Goal: Task Accomplishment & Management: Use online tool/utility

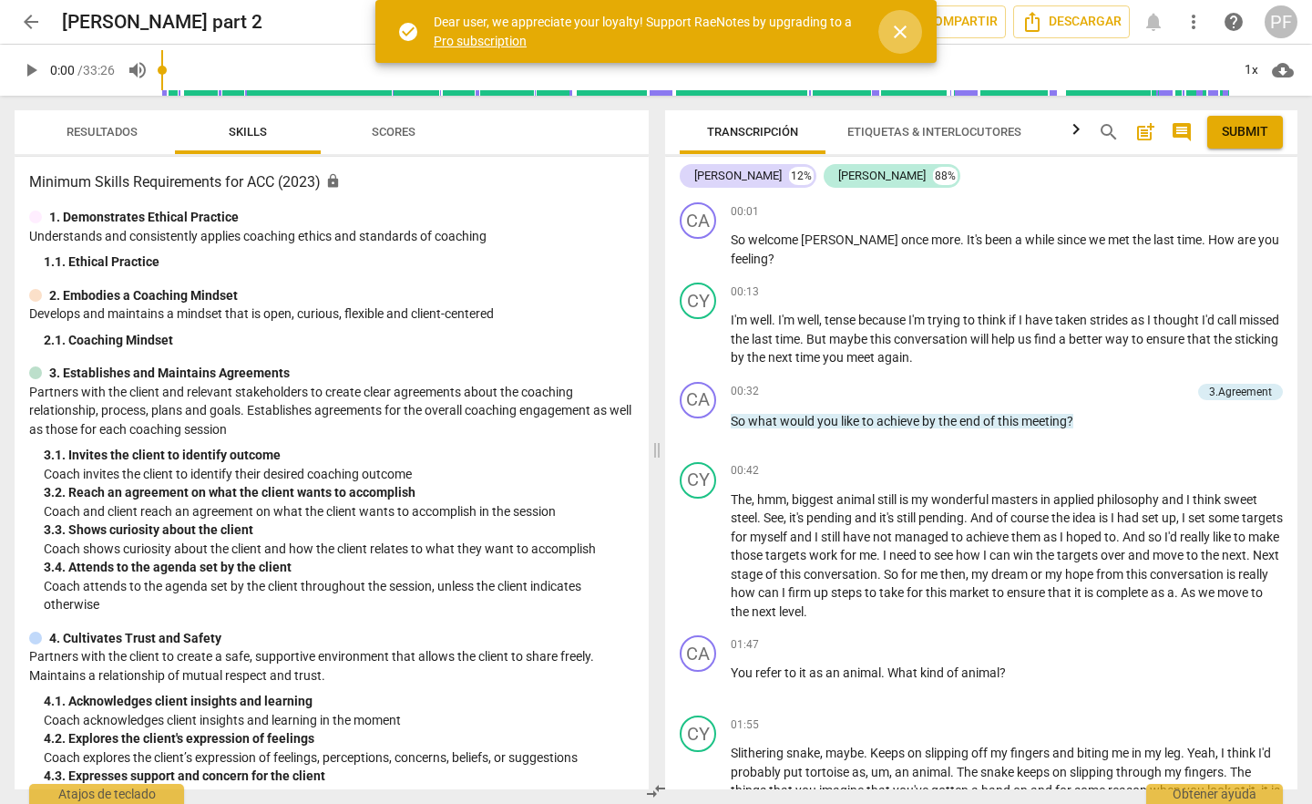
click at [905, 30] on span "close" at bounding box center [900, 32] width 22 height 22
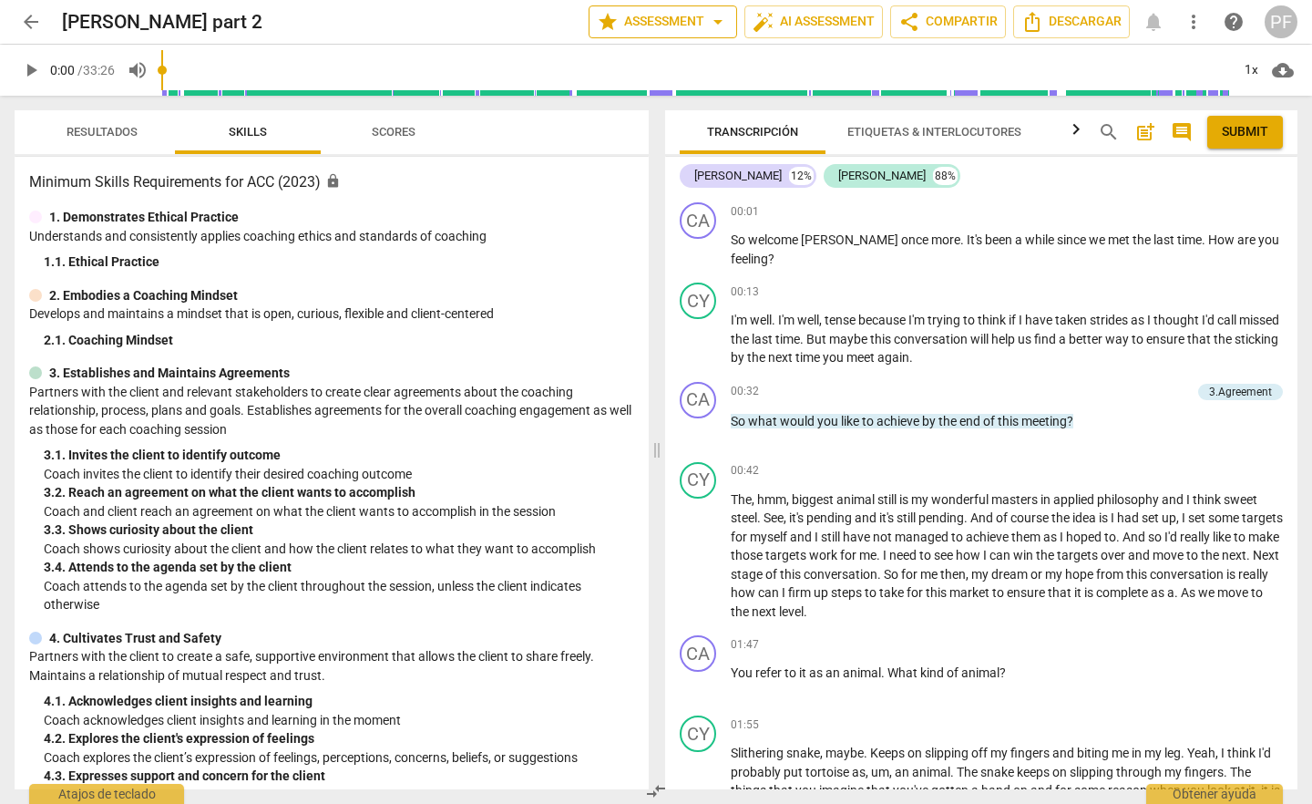
click at [717, 26] on span "arrow_drop_down" at bounding box center [718, 22] width 22 height 22
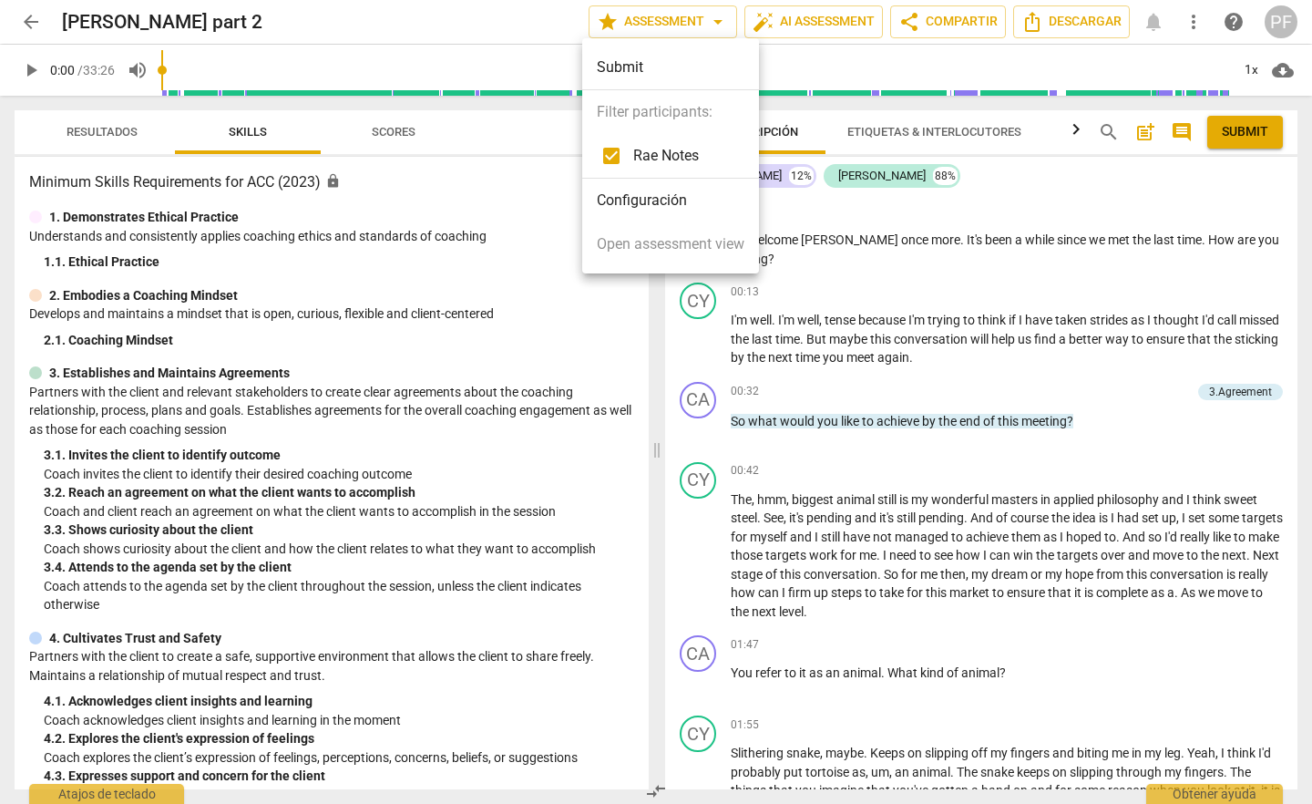
click at [784, 19] on div at bounding box center [656, 402] width 1312 height 804
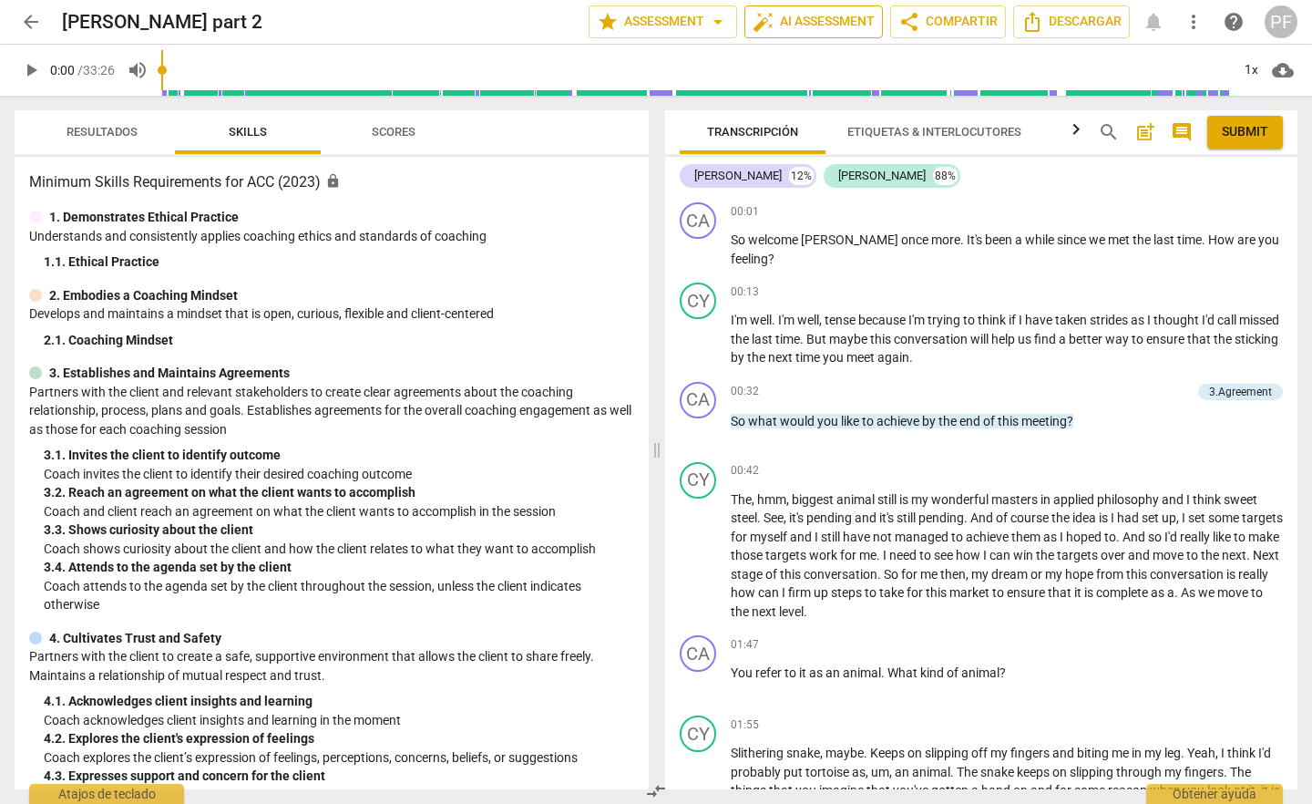
click at [799, 19] on span "auto_fix_high AI Assessment" at bounding box center [814, 22] width 122 height 22
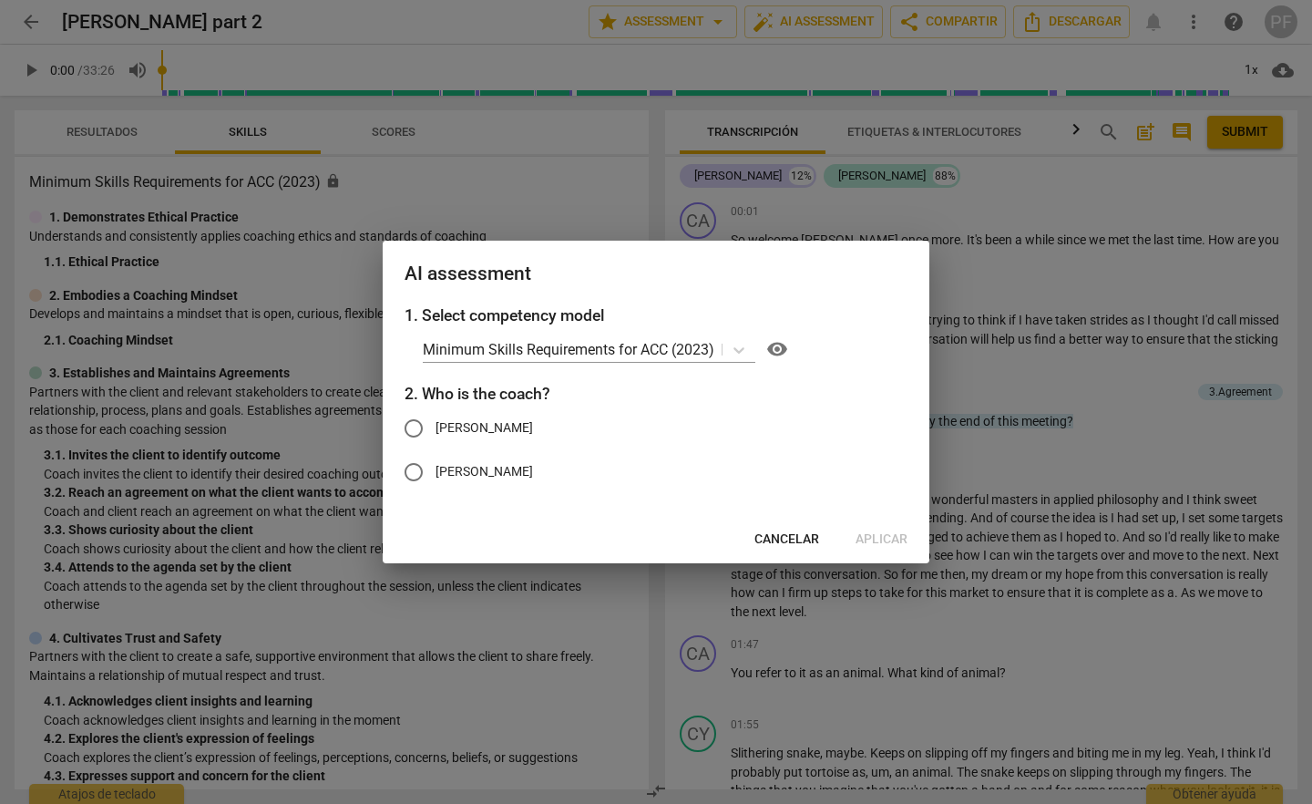
click at [414, 435] on input "[PERSON_NAME]" at bounding box center [414, 428] width 44 height 44
radio input "true"
click at [889, 532] on span "Aplicar" at bounding box center [882, 539] width 52 height 18
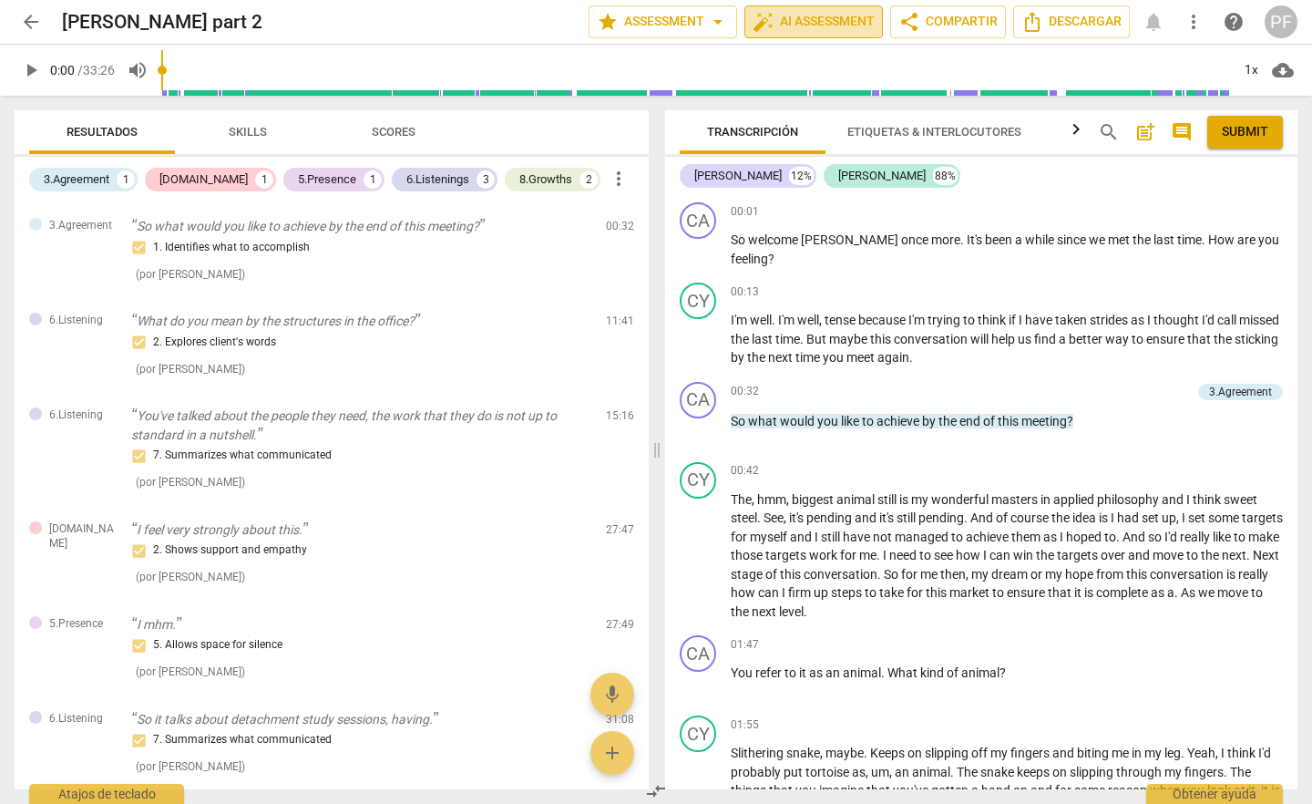
click at [838, 26] on span "auto_fix_high AI Assessment" at bounding box center [814, 22] width 122 height 22
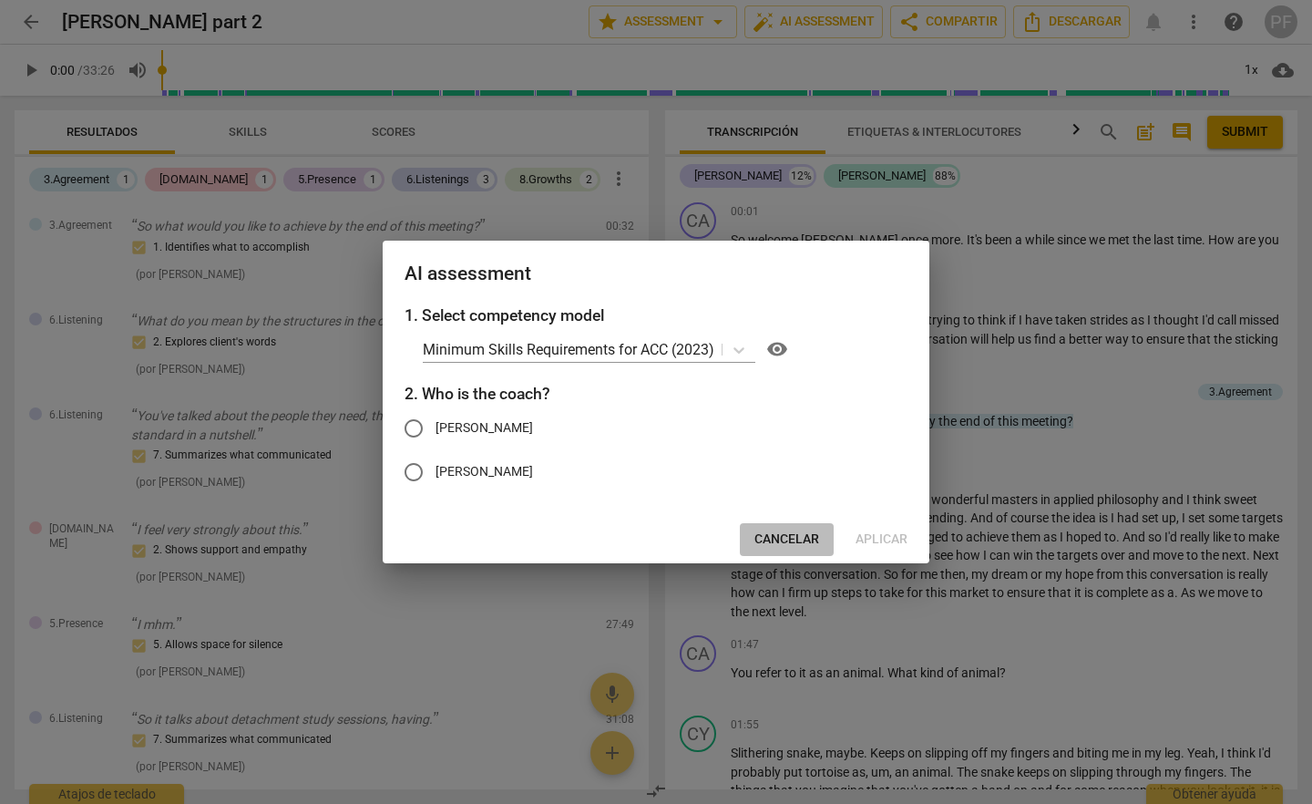
drag, startPoint x: 786, startPoint y: 534, endPoint x: 849, endPoint y: 442, distance: 111.5
click at [786, 533] on span "Cancelar" at bounding box center [787, 539] width 65 height 18
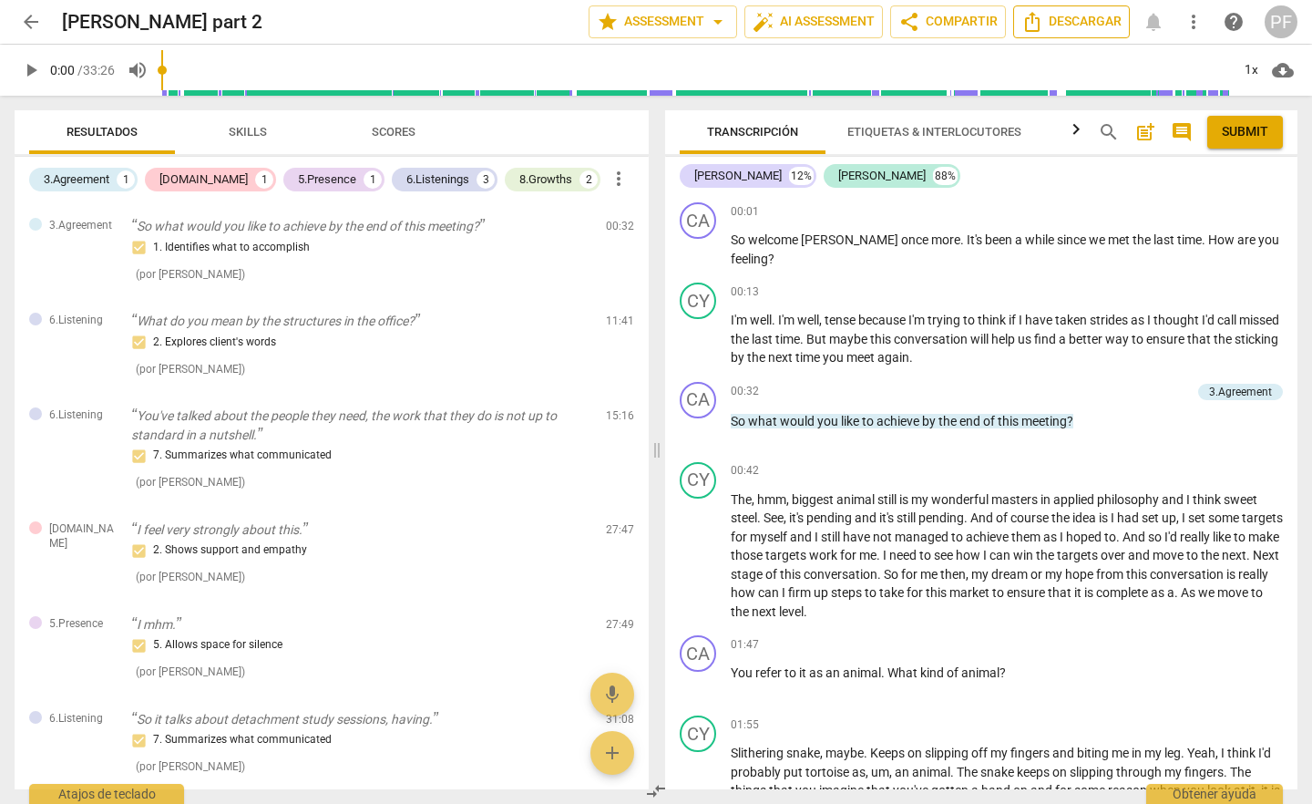
click at [1072, 20] on span "Descargar" at bounding box center [1072, 22] width 100 height 22
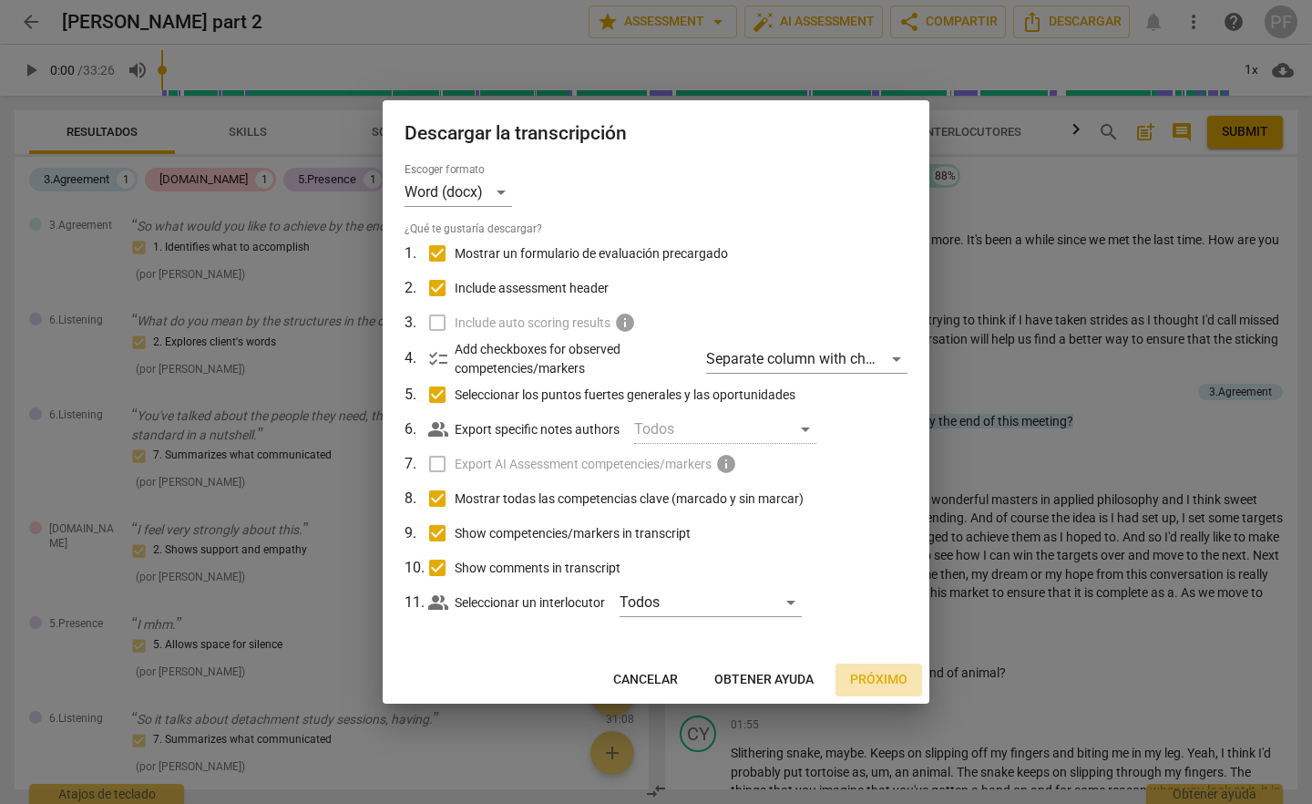
click at [877, 676] on span "Próximo" at bounding box center [878, 680] width 57 height 18
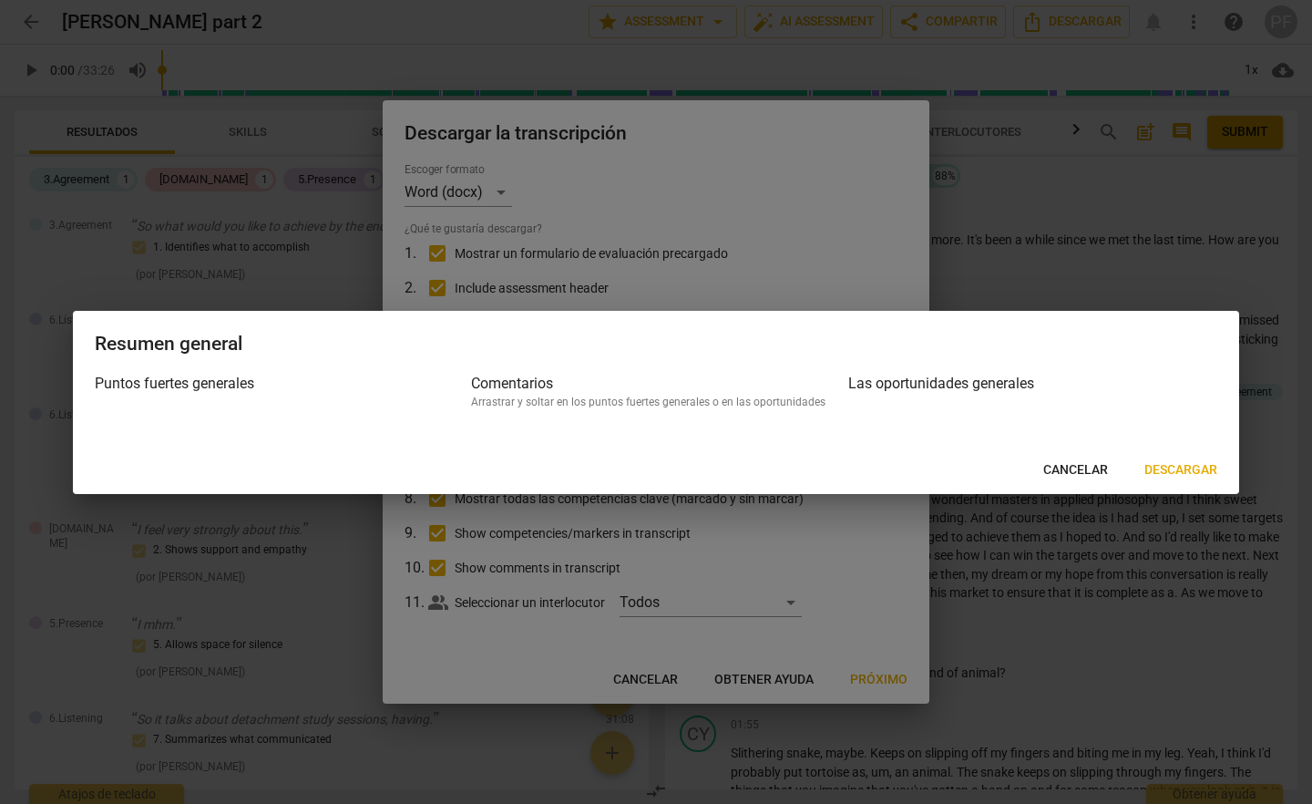
click at [1154, 482] on button "Descargar" at bounding box center [1181, 470] width 102 height 33
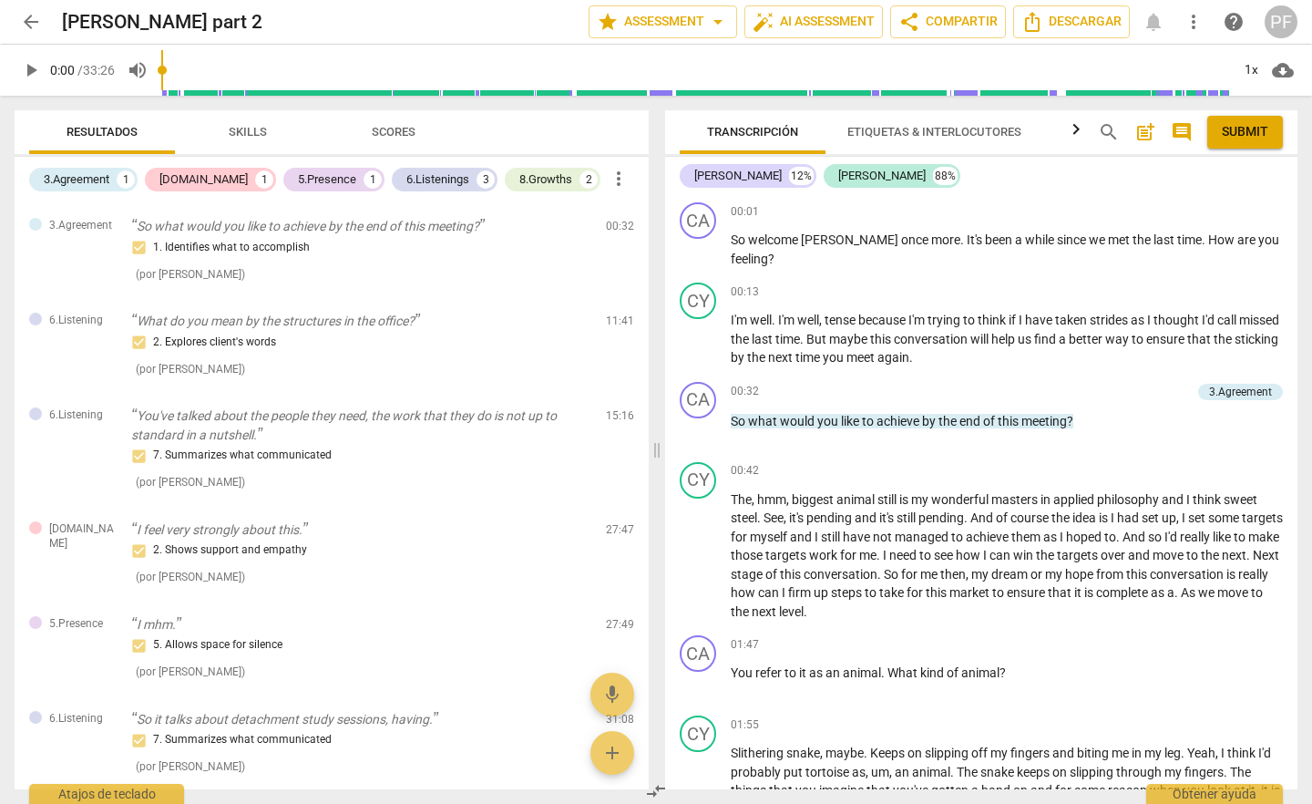
click at [242, 130] on span "Skills" at bounding box center [248, 132] width 38 height 14
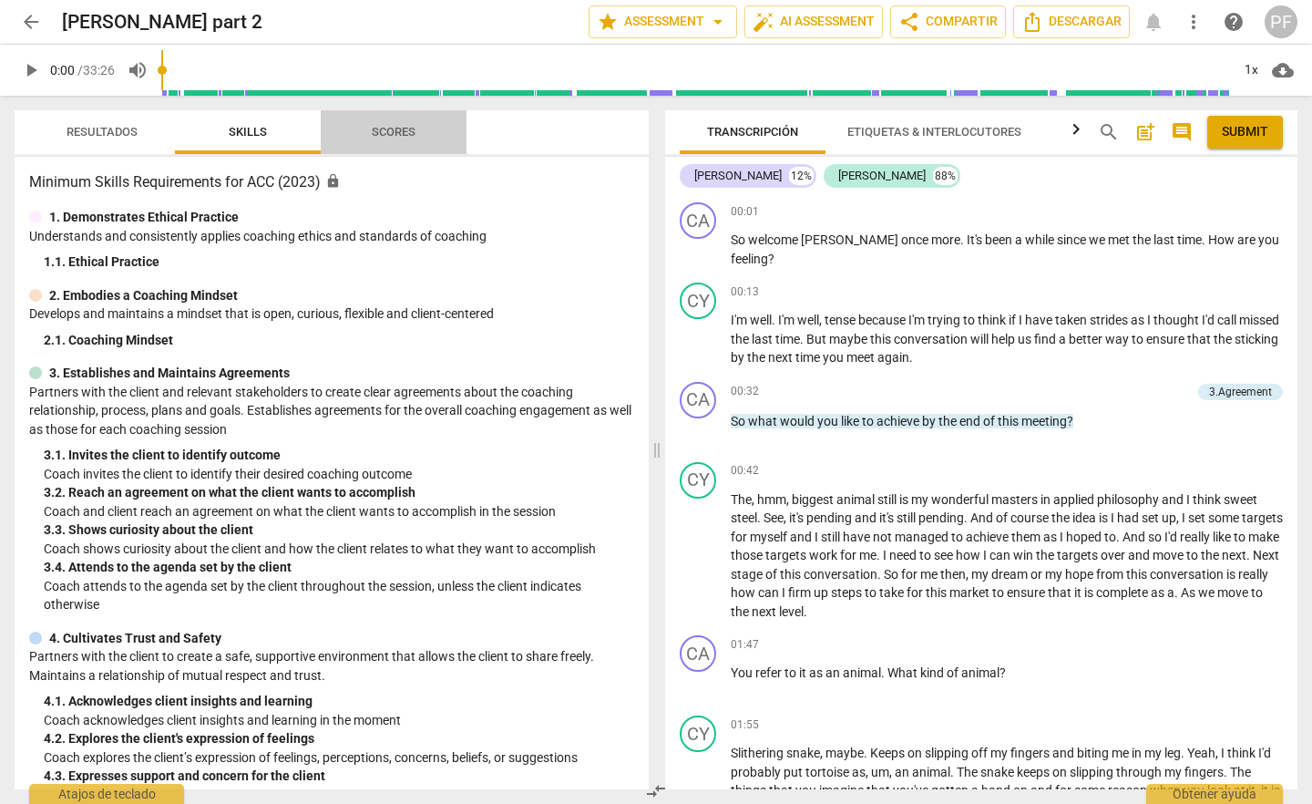
click at [383, 134] on span "Scores" at bounding box center [394, 132] width 44 height 14
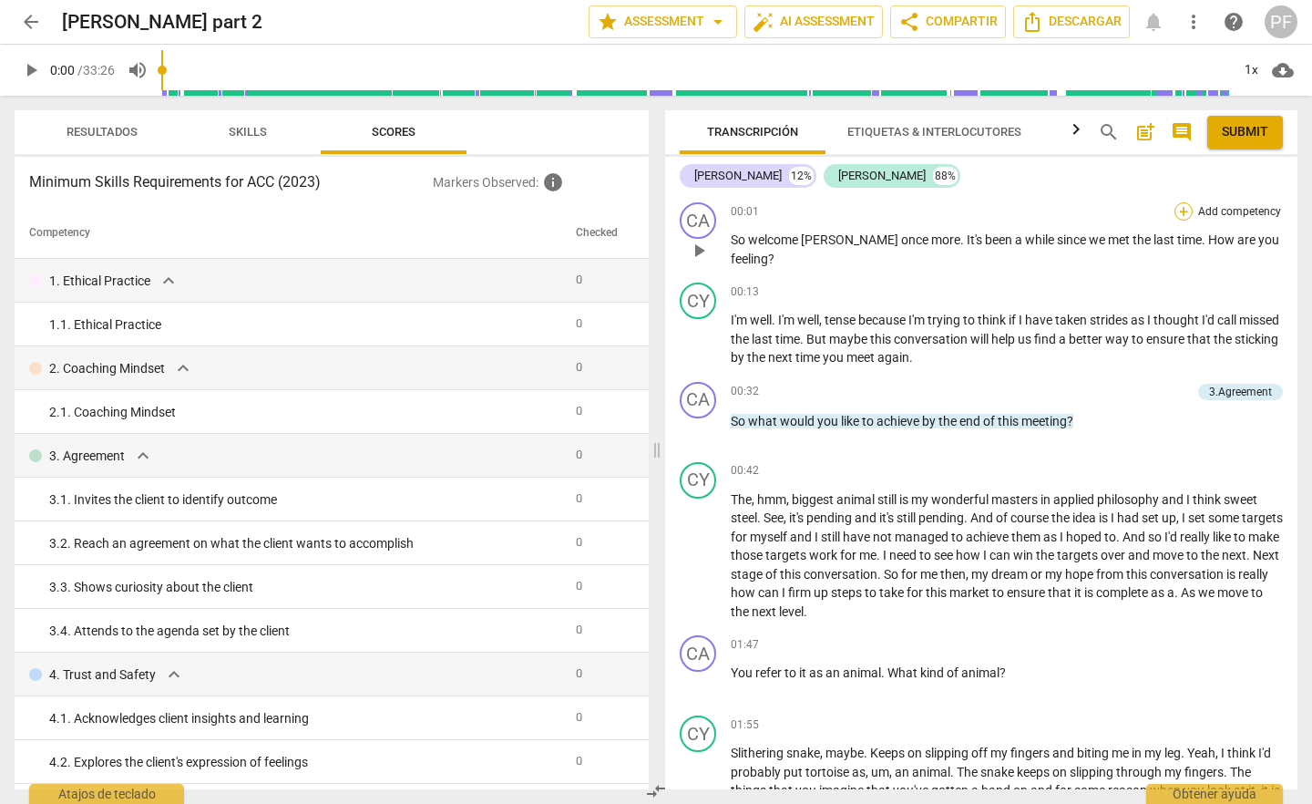
click at [1175, 216] on div "+" at bounding box center [1184, 211] width 18 height 18
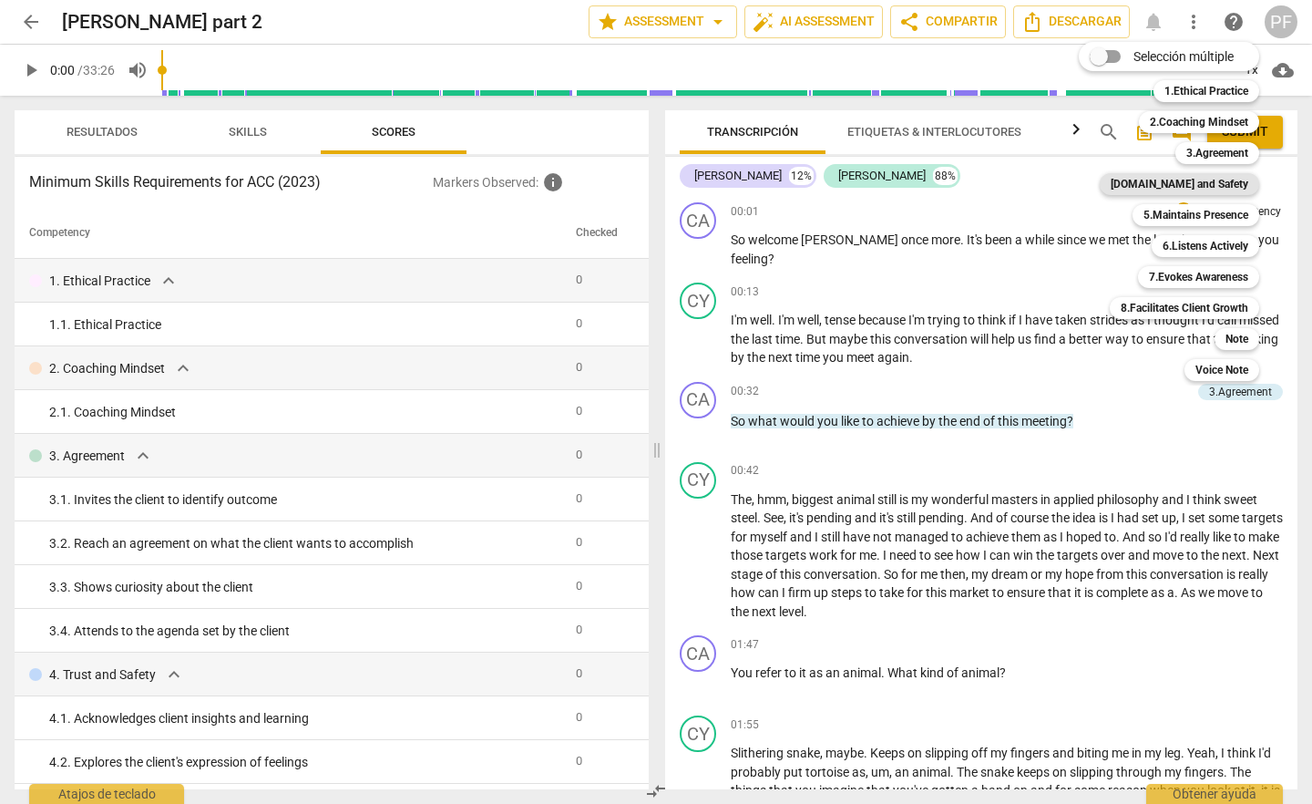
click at [1175, 181] on b "[DOMAIN_NAME] and Safety" at bounding box center [1180, 184] width 138 height 22
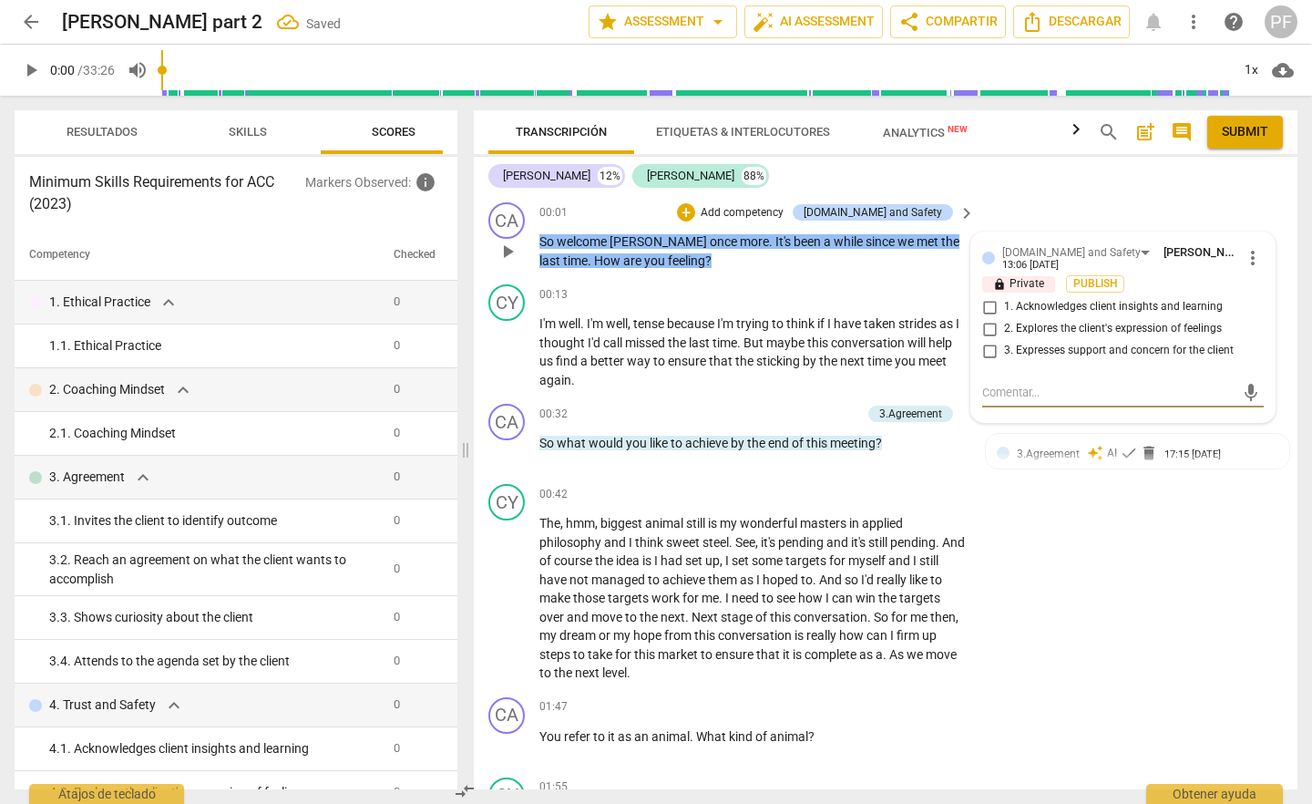
click at [992, 347] on input "3. Expresses support and concern for the client" at bounding box center [989, 351] width 29 height 22
checkbox input "true"
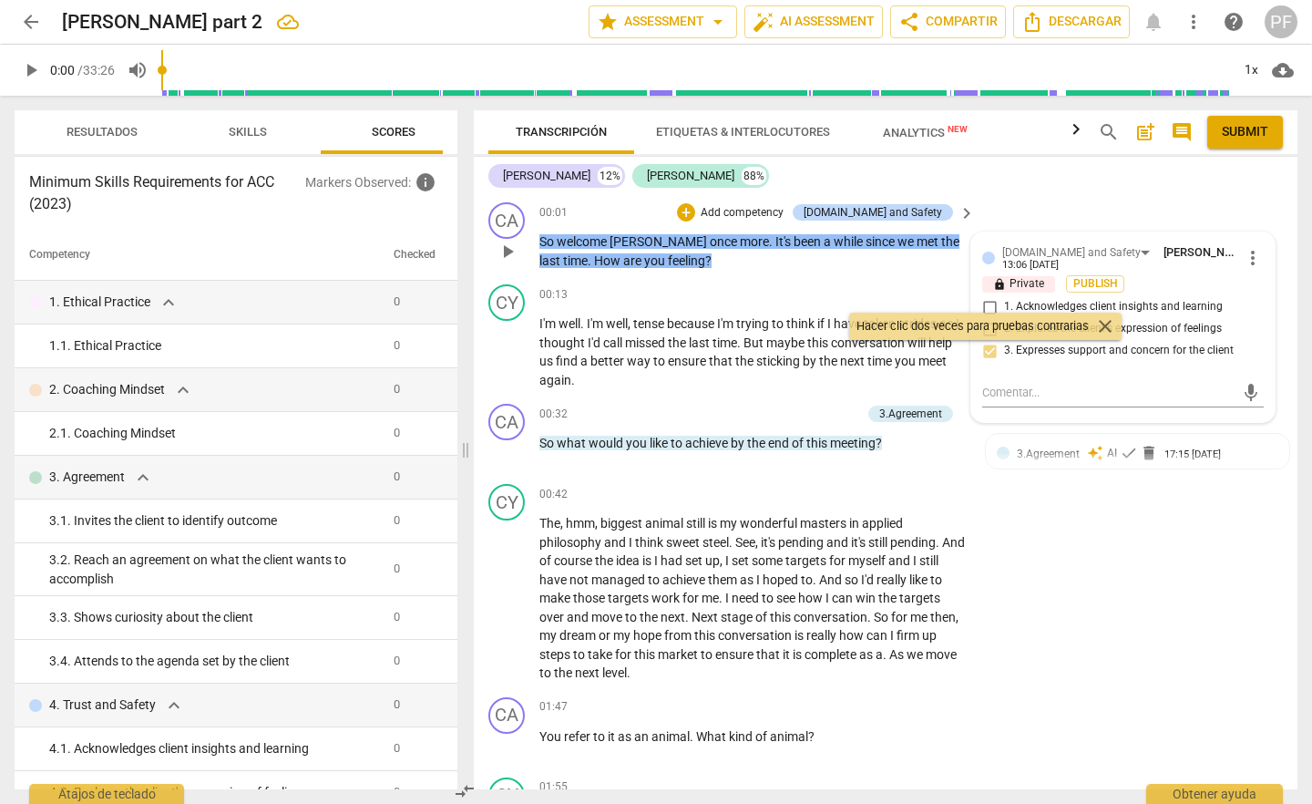
click at [1028, 200] on div "CA play_arrow pause 00:01 + Add competency [DOMAIN_NAME] and Safety keyboard_ar…" at bounding box center [886, 236] width 824 height 82
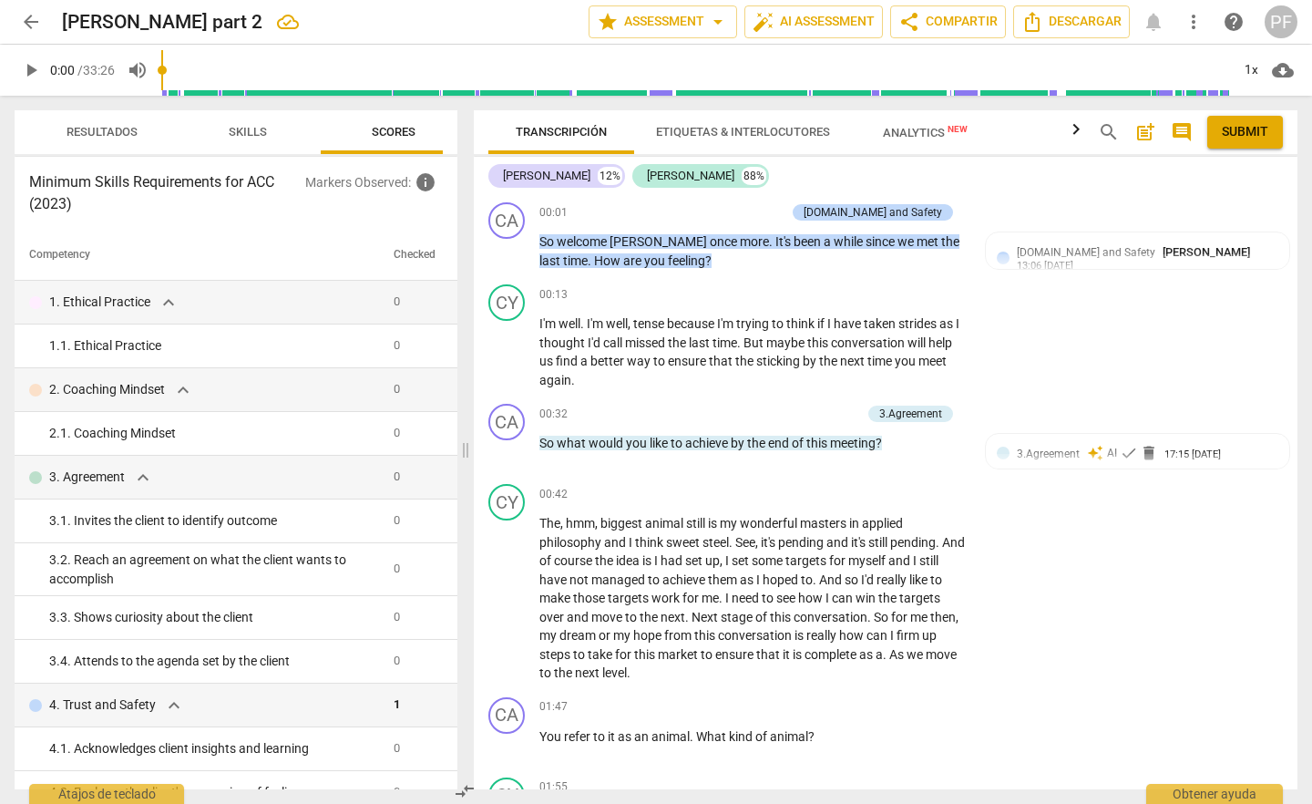
click at [33, 74] on span "play_arrow" at bounding box center [31, 70] width 22 height 22
click at [1254, 73] on div "1x" at bounding box center [1251, 70] width 35 height 29
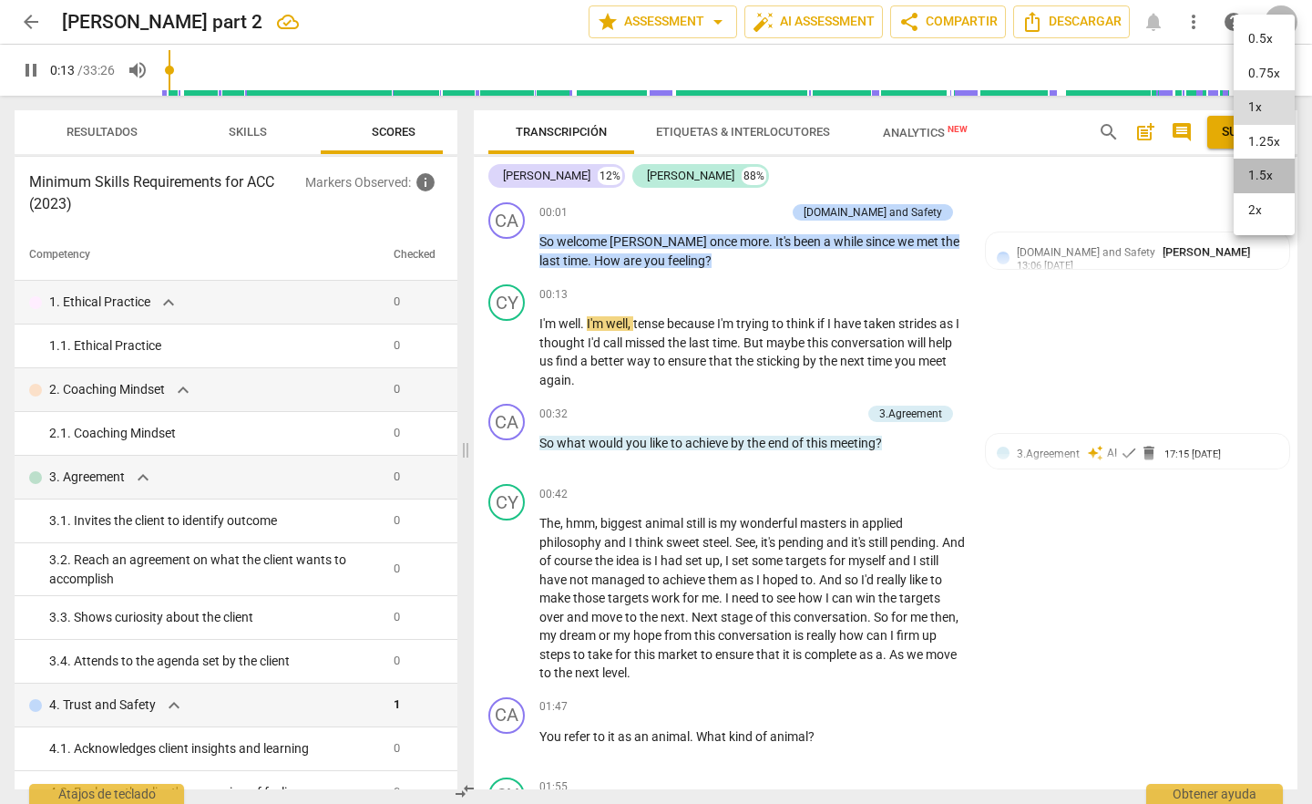
click at [1280, 178] on li "1.5x" at bounding box center [1264, 176] width 61 height 35
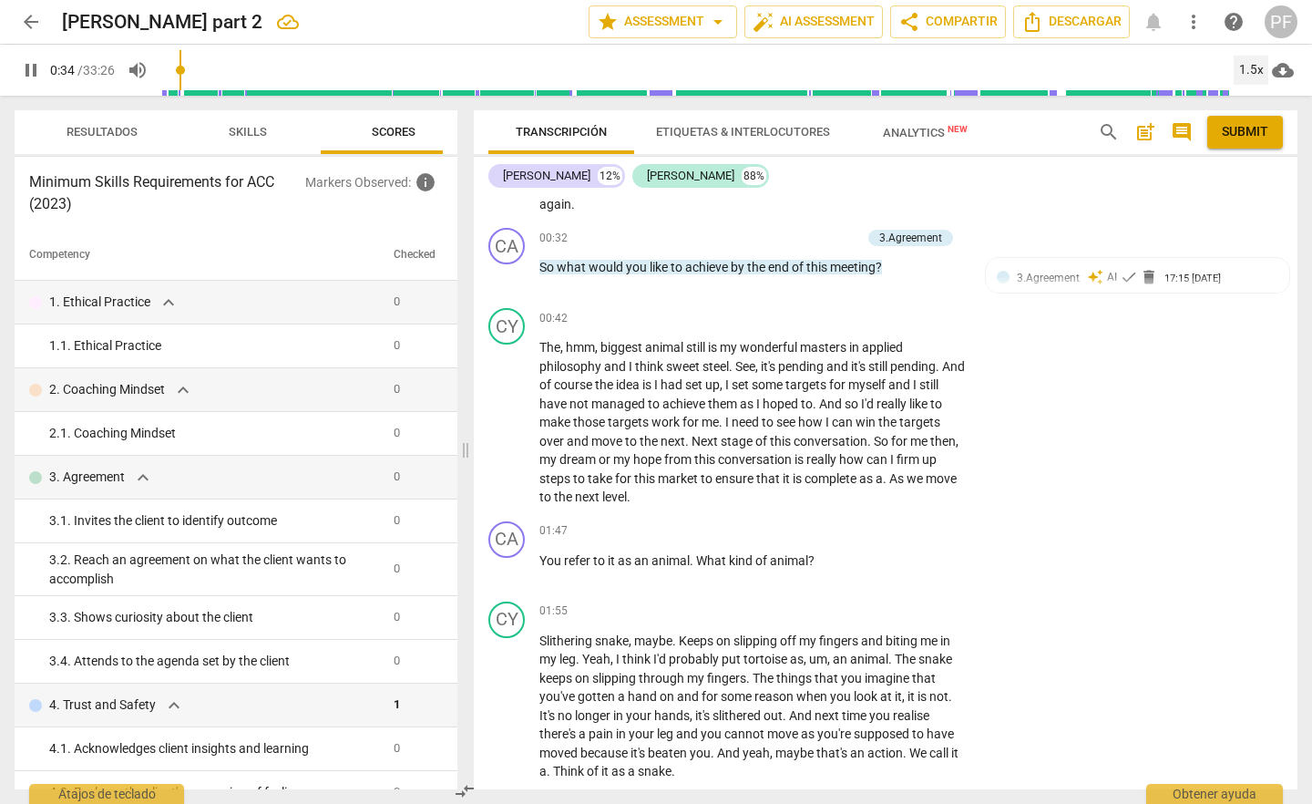
scroll to position [179, 0]
click at [821, 237] on p "Add competency" at bounding box center [818, 236] width 87 height 16
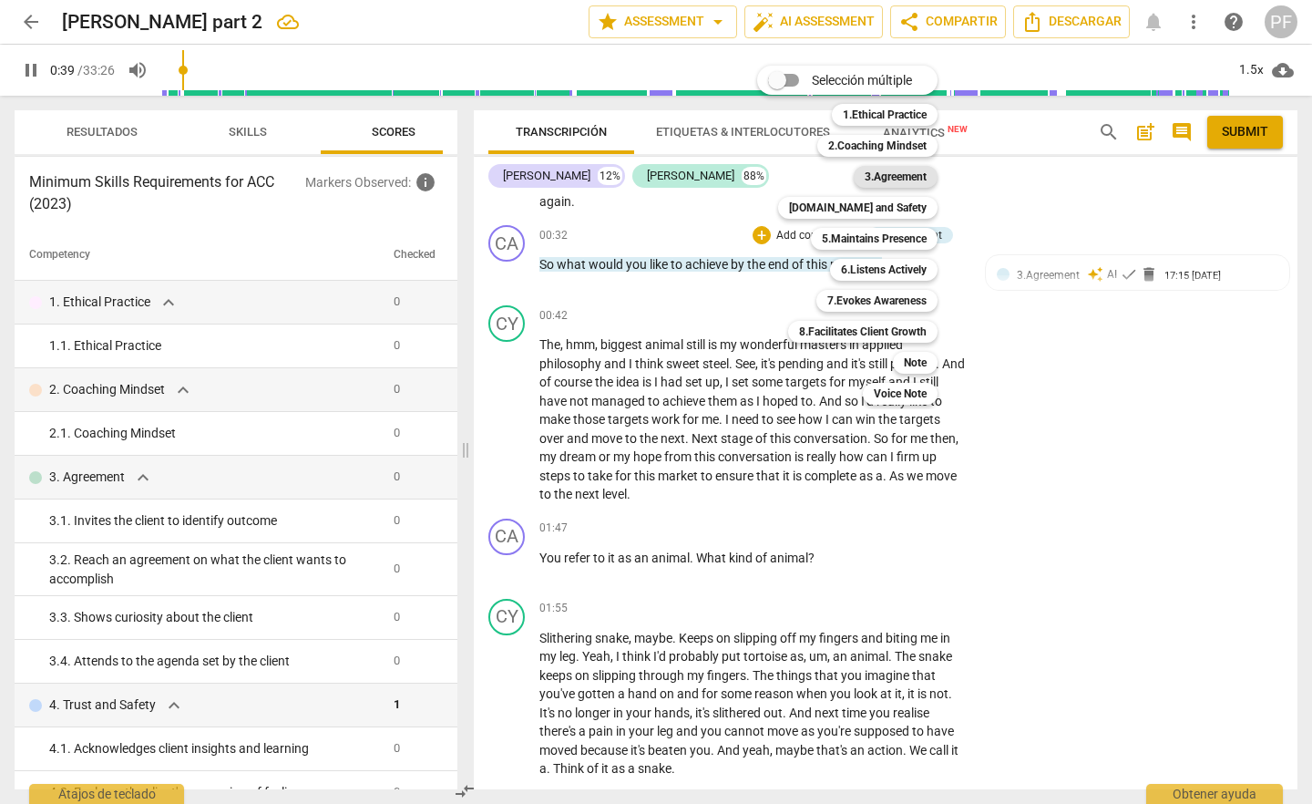
click at [869, 176] on b "3.Agreement" at bounding box center [896, 177] width 62 height 22
type input "40"
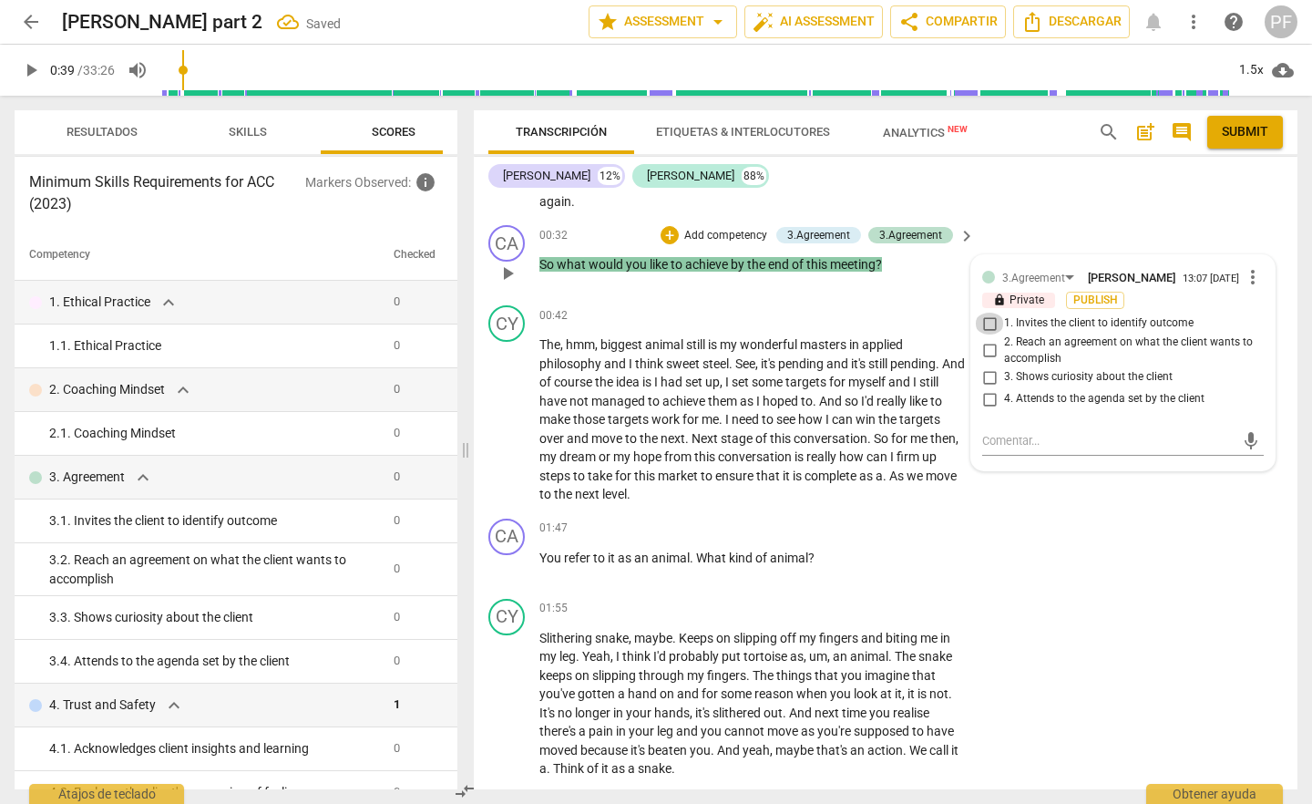
click at [990, 331] on input "1. Invites the client to identify outcome" at bounding box center [989, 324] width 29 height 22
checkbox input "true"
click at [512, 423] on span "play_arrow" at bounding box center [508, 420] width 22 height 22
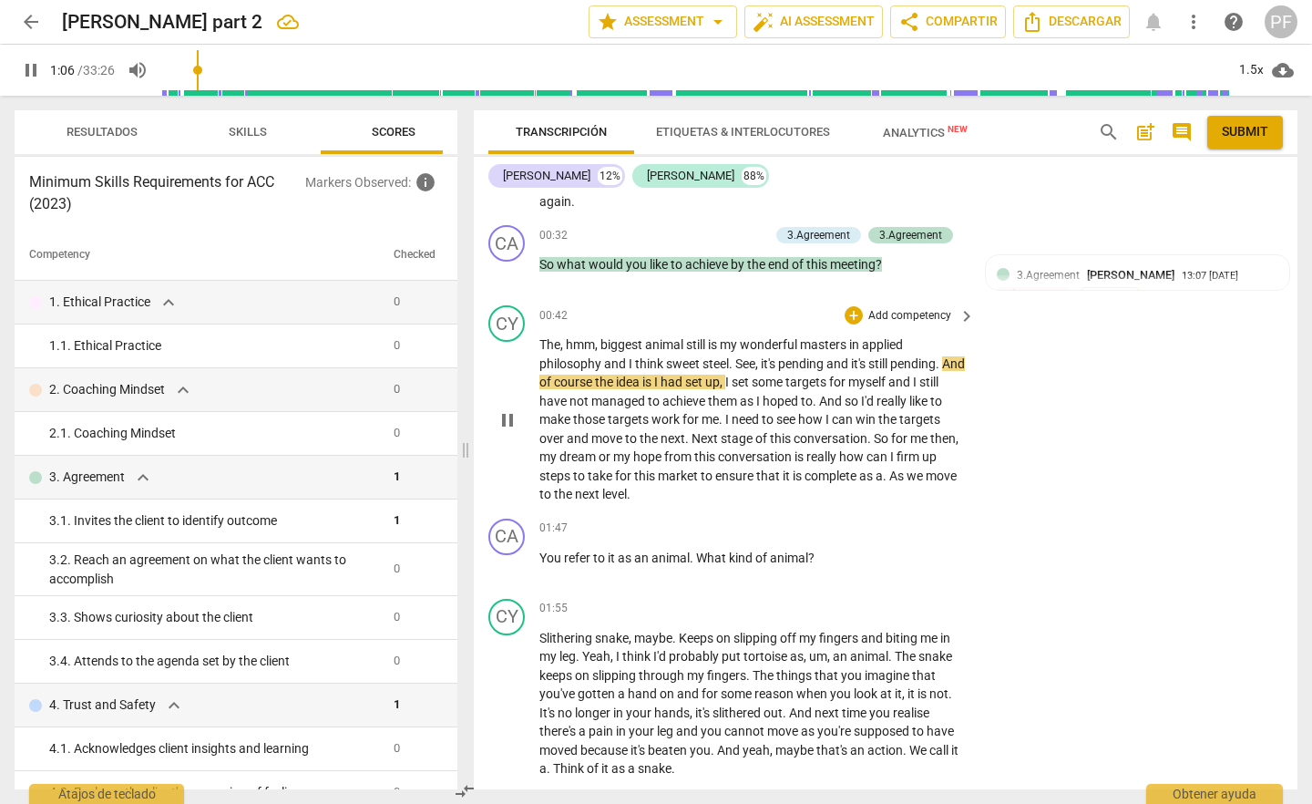
scroll to position [178, 0]
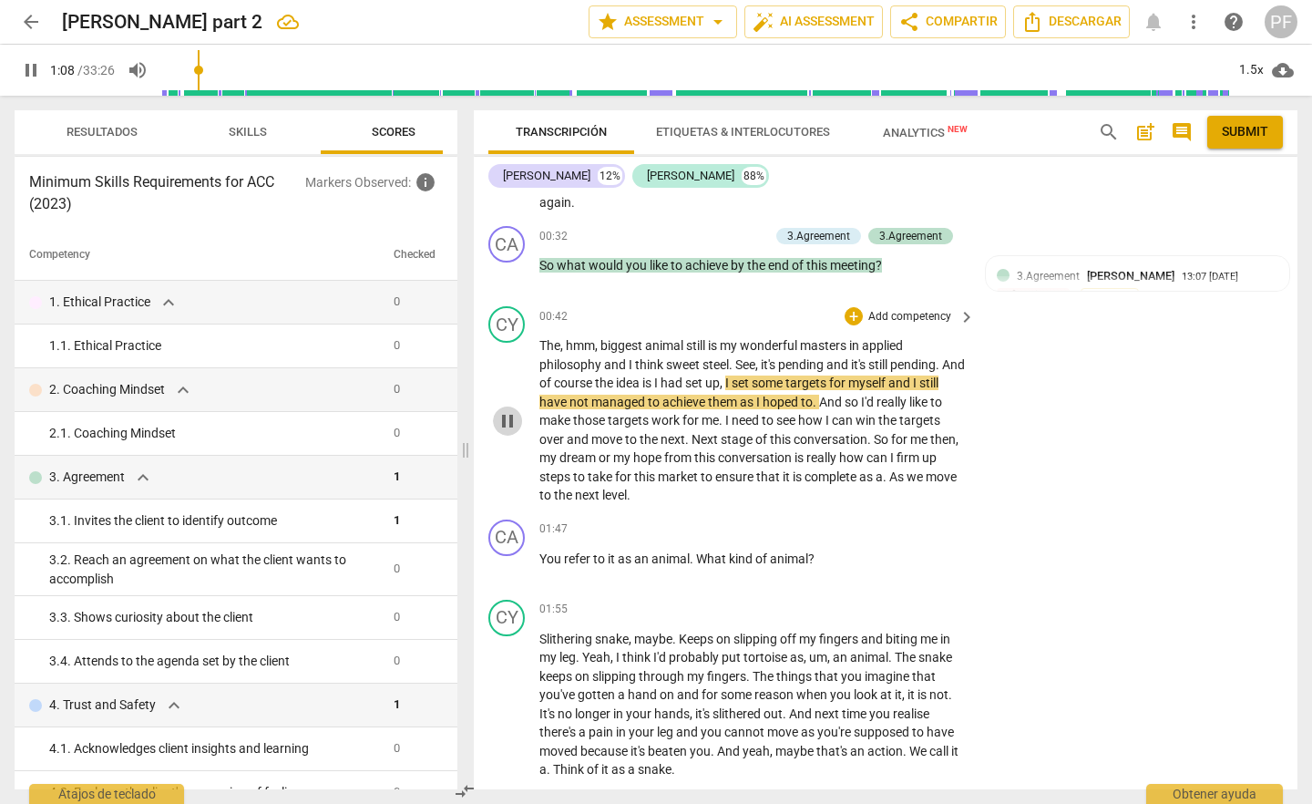
click at [502, 423] on span "pause" at bounding box center [508, 421] width 22 height 22
type input "69"
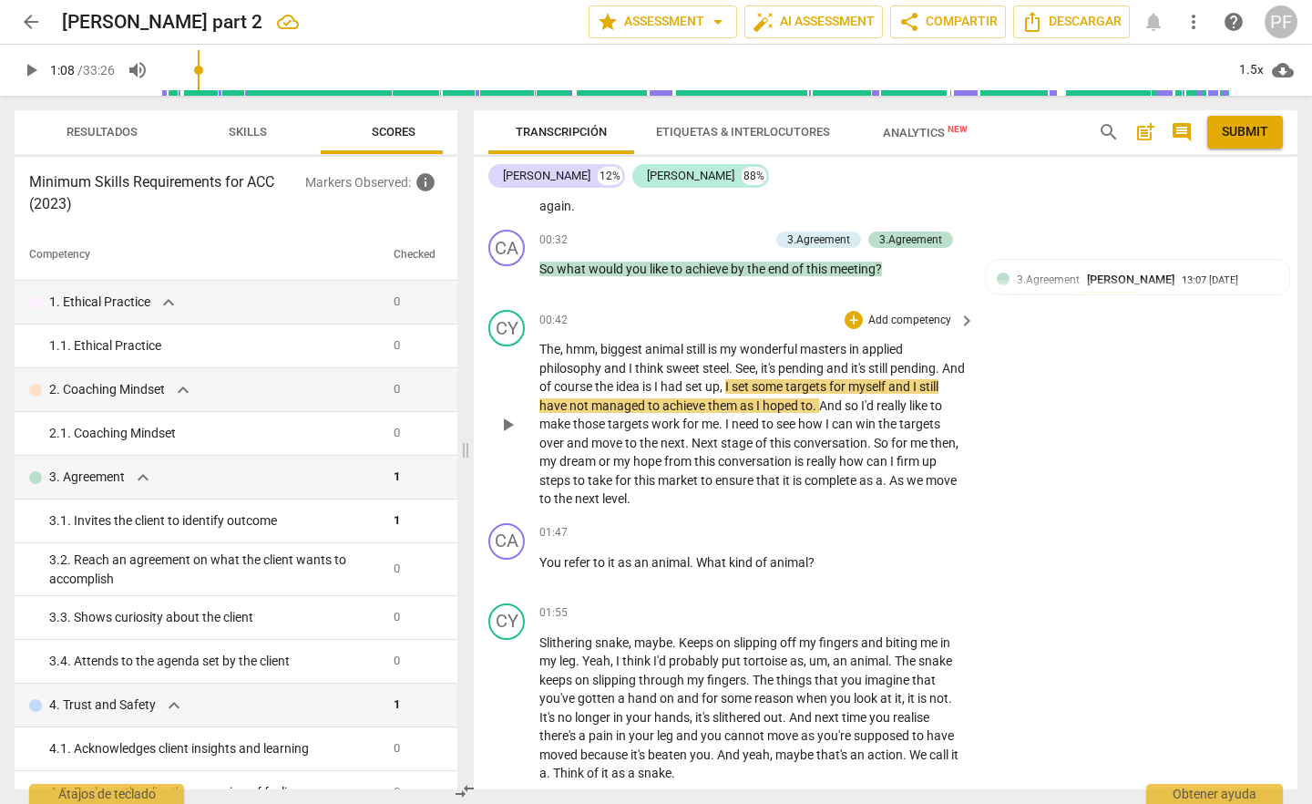
drag, startPoint x: 750, startPoint y: 385, endPoint x: 797, endPoint y: 381, distance: 46.7
click at [725, 385] on span "," at bounding box center [722, 386] width 5 height 15
click at [960, 370] on p "The , hmm , biggest animal still is my wonderful masters in applied philosophy …" at bounding box center [753, 424] width 427 height 169
click at [855, 321] on div "+" at bounding box center [854, 320] width 18 height 18
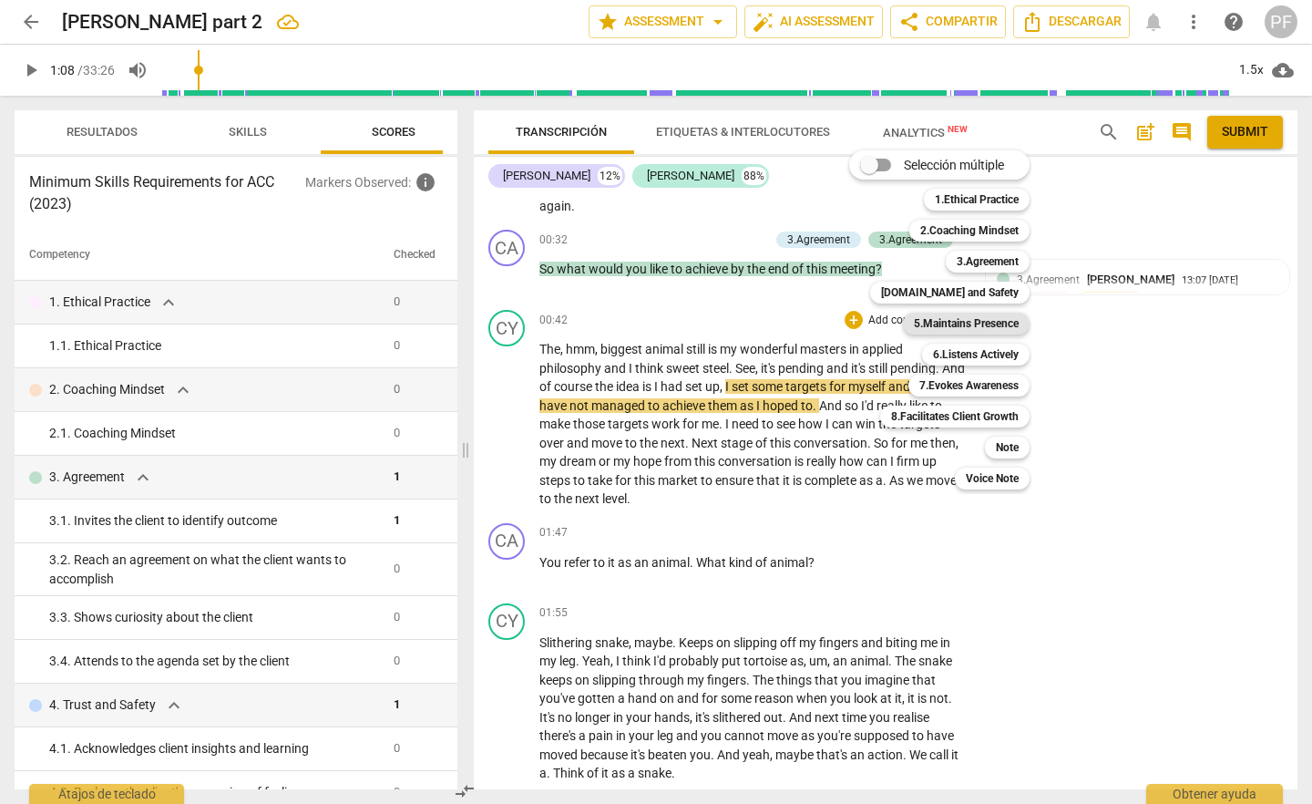
click at [934, 325] on b "5.Maintains Presence" at bounding box center [966, 324] width 105 height 22
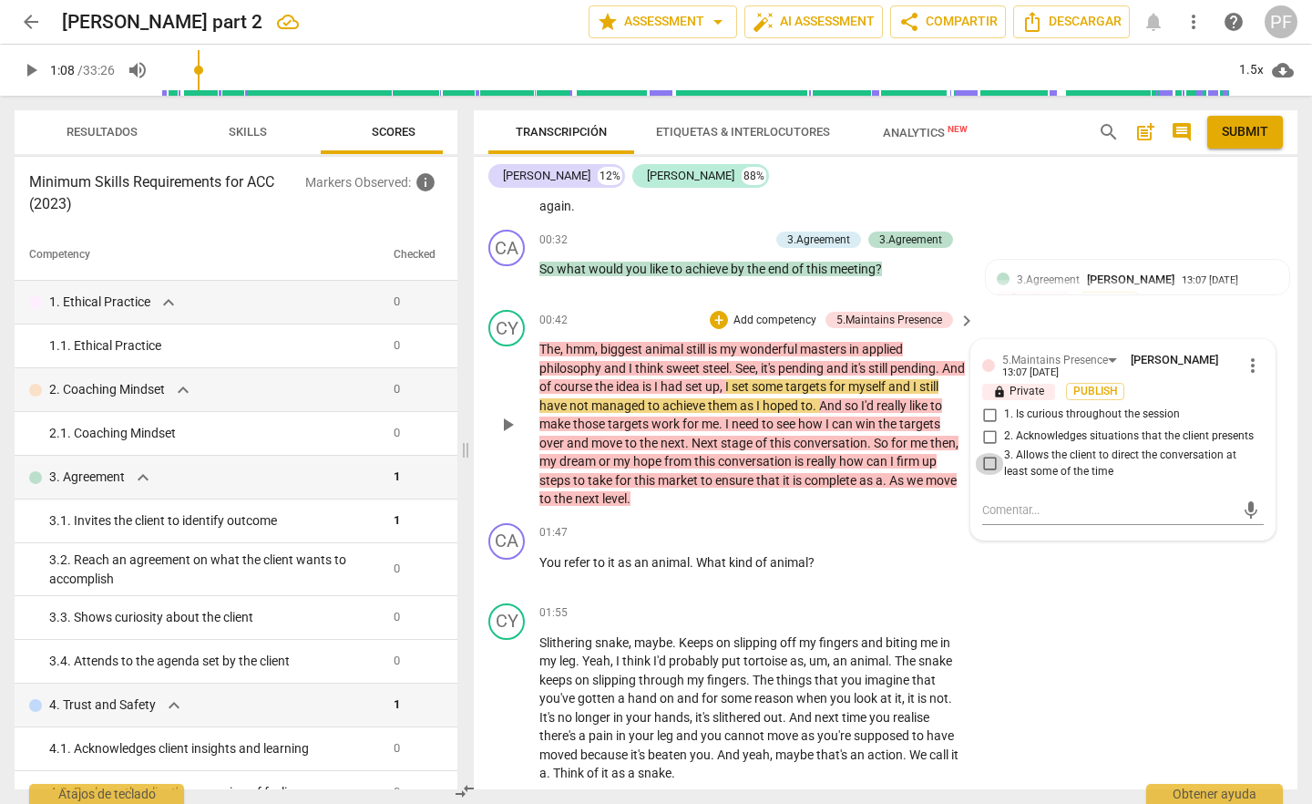
click at [982, 462] on input "3. Allows the client to direct the conversation at least some of the time" at bounding box center [989, 464] width 29 height 22
checkbox input "true"
click at [1026, 503] on textarea at bounding box center [1108, 509] width 252 height 17
type textarea "s"
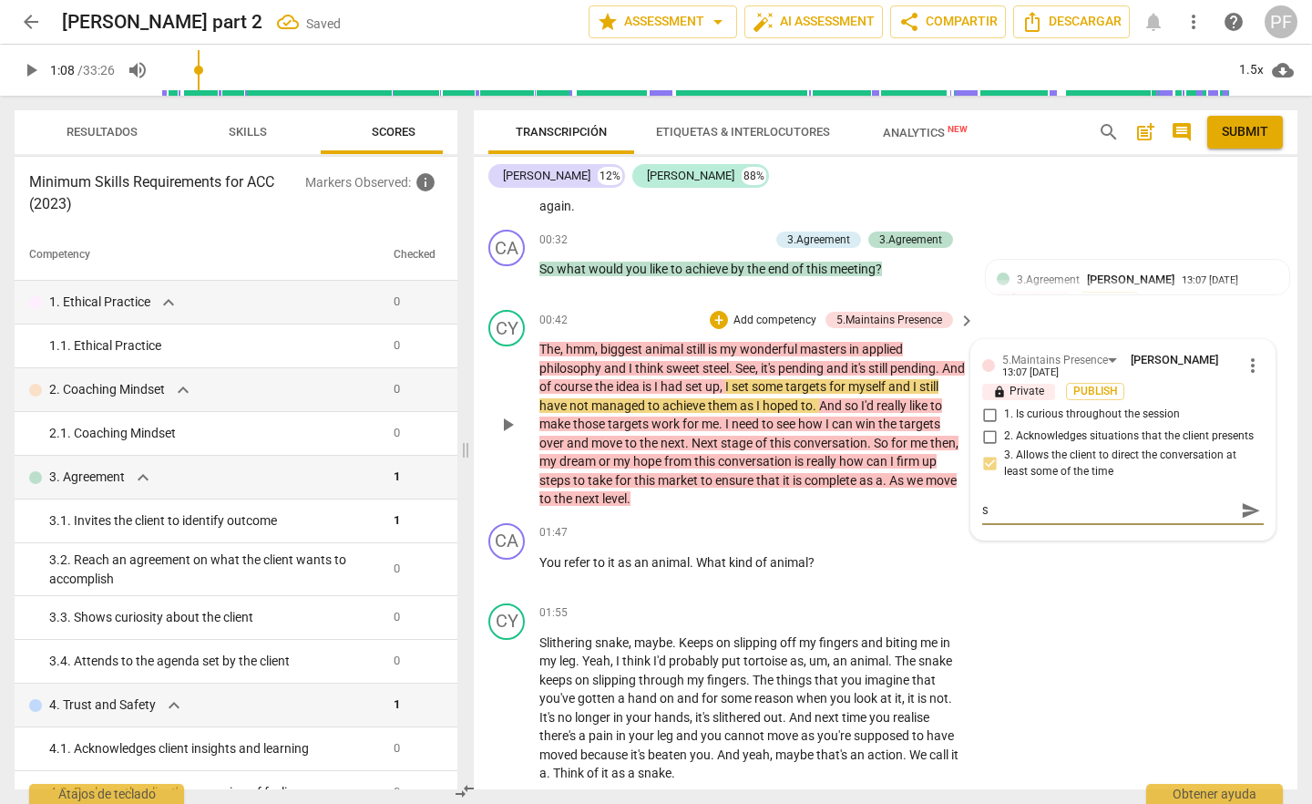
type textarea "si"
type textarea "sil"
type textarea "sile"
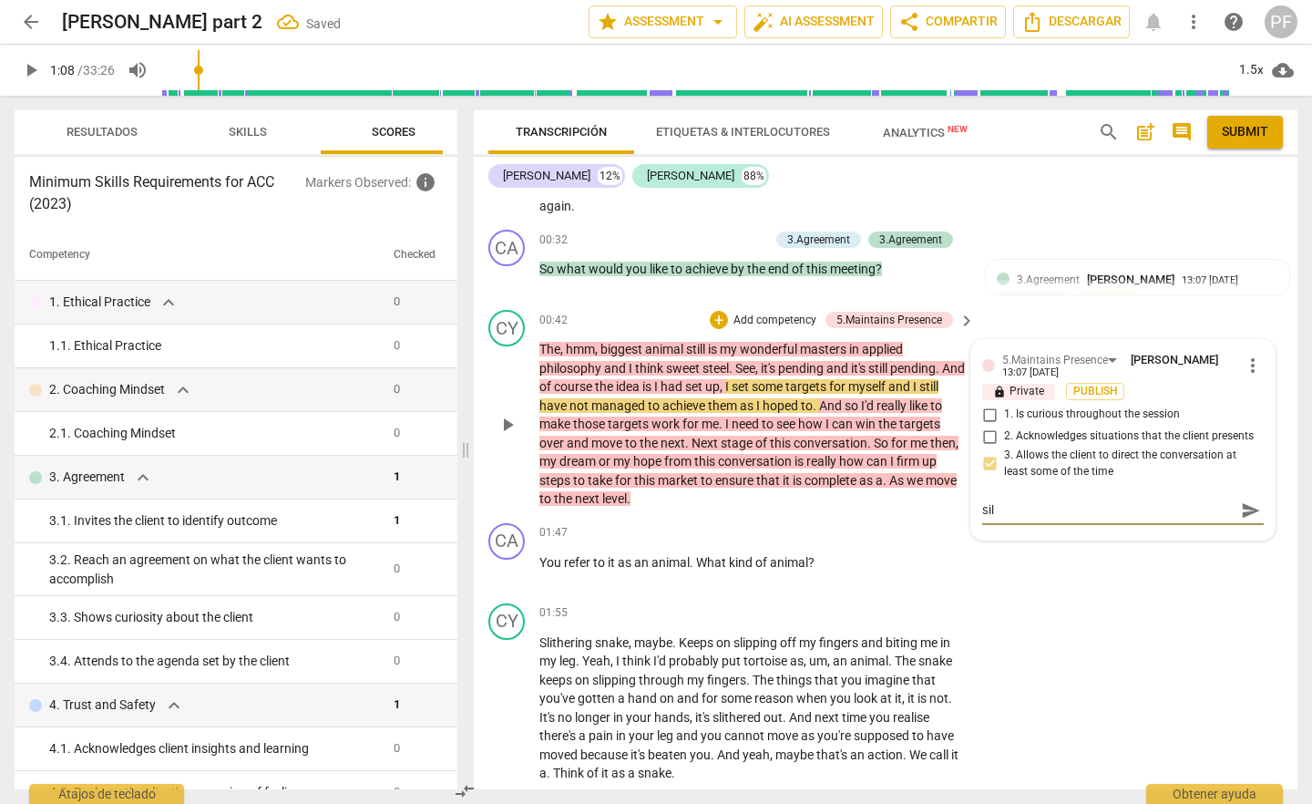
type textarea "sile"
type textarea "silen"
type textarea "silenc"
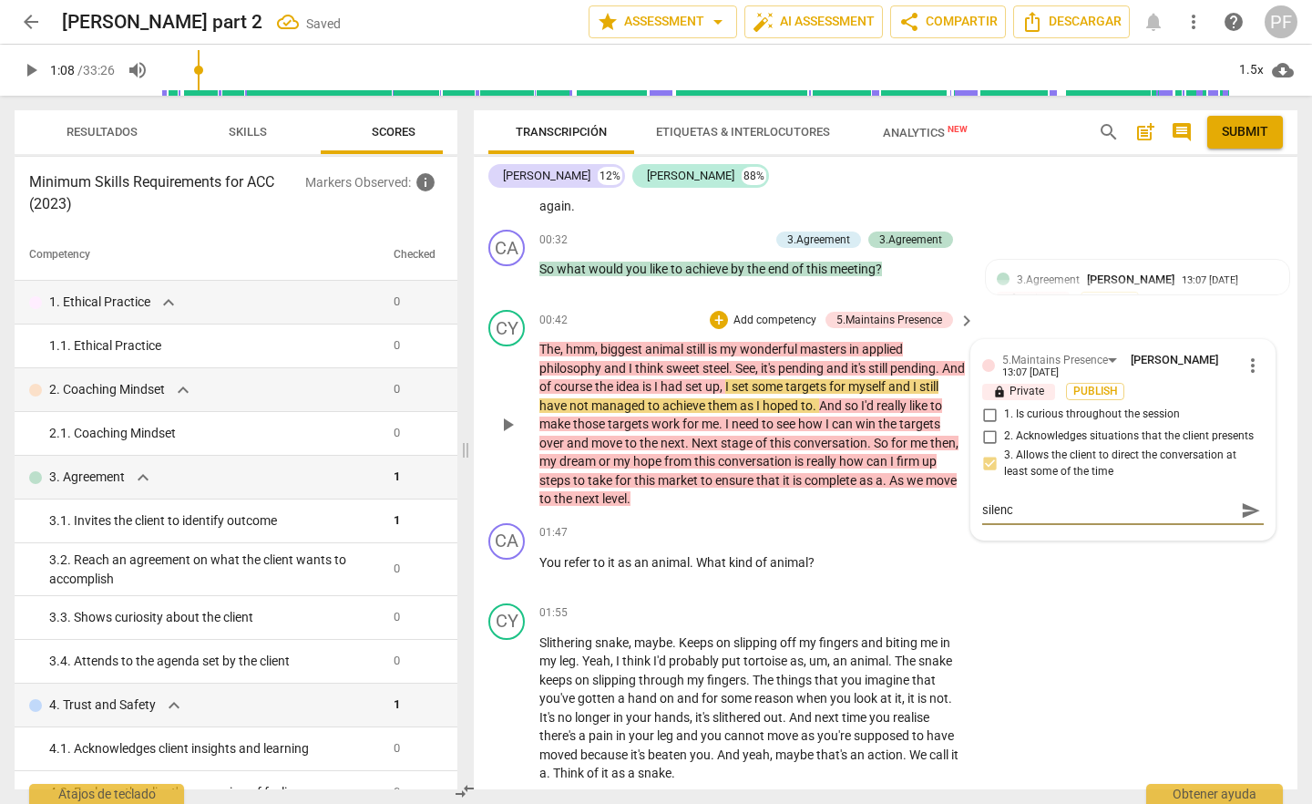
type textarea "silence"
click at [504, 420] on span "play_arrow" at bounding box center [508, 425] width 22 height 22
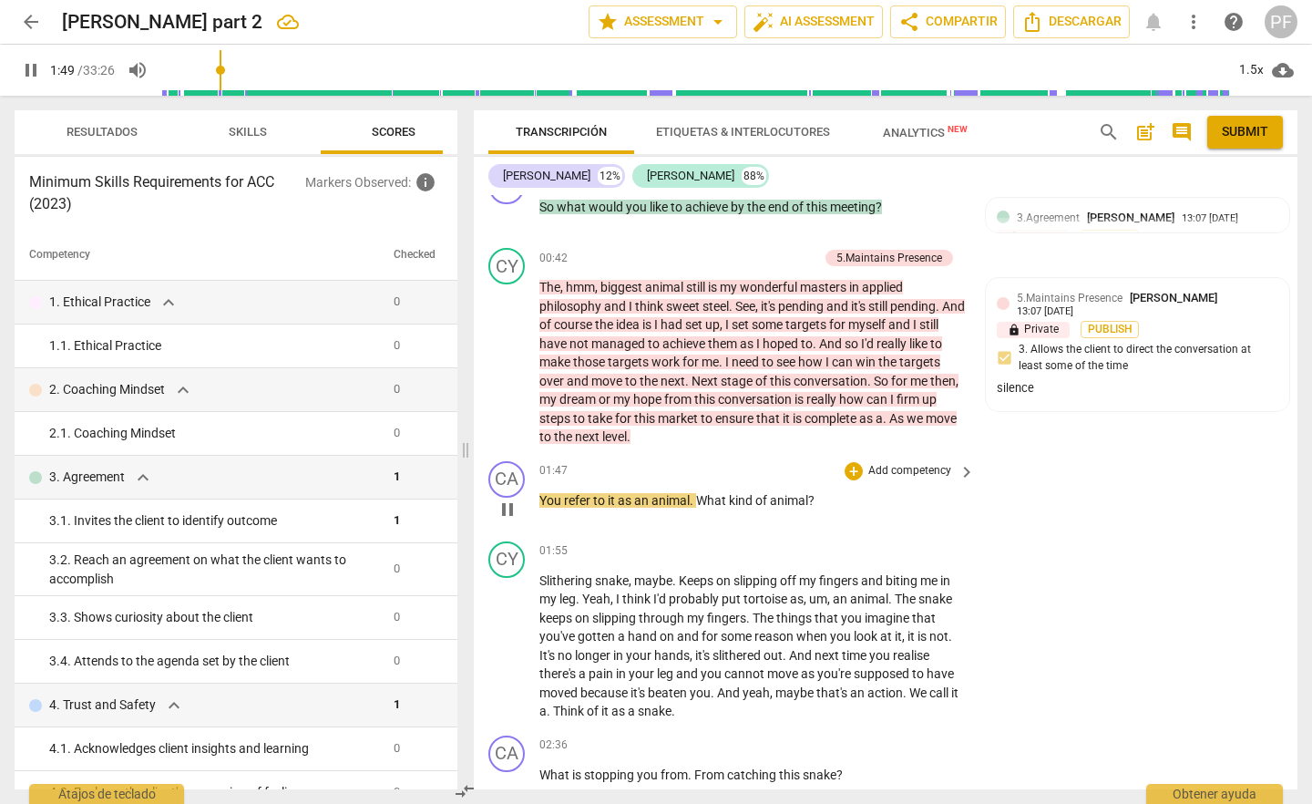
scroll to position [237, 0]
click at [854, 475] on div "+" at bounding box center [854, 470] width 18 height 18
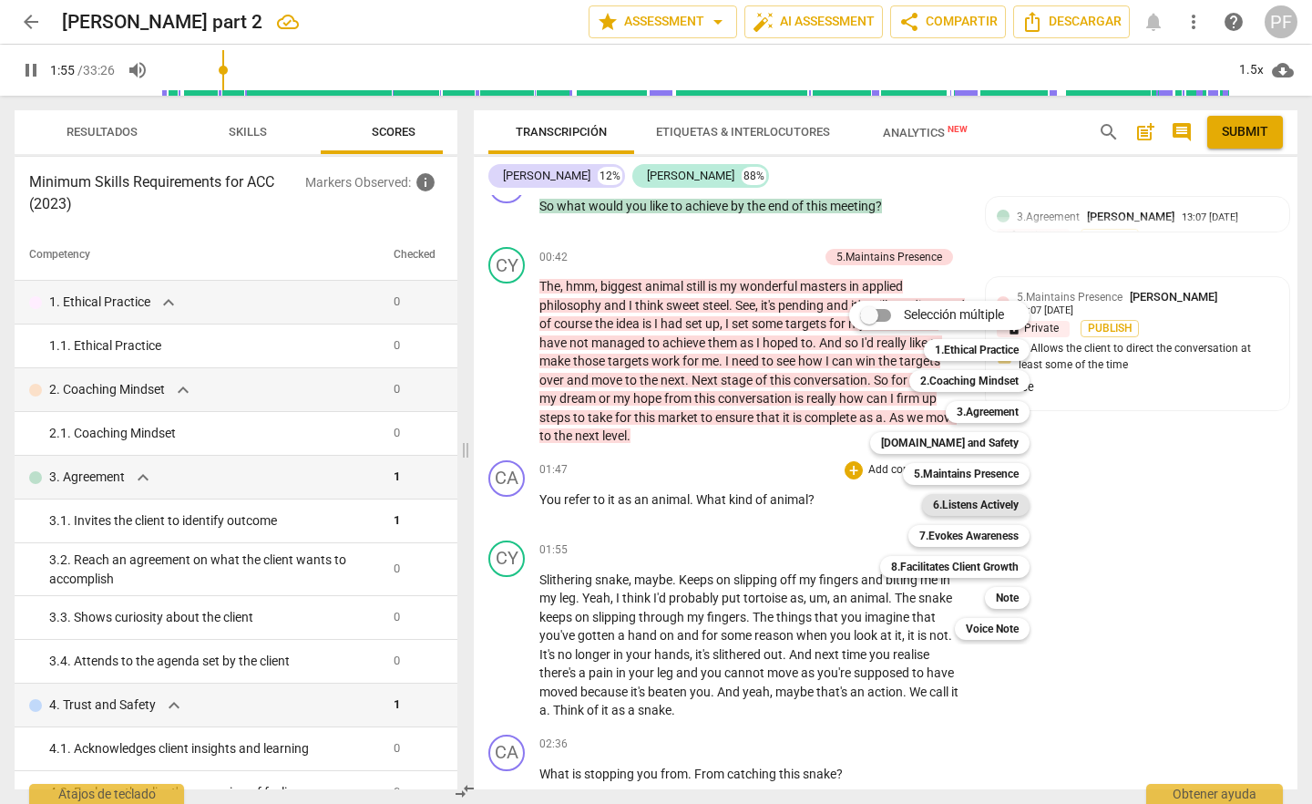
click at [1015, 498] on b "6.Listens Actively" at bounding box center [976, 505] width 86 height 22
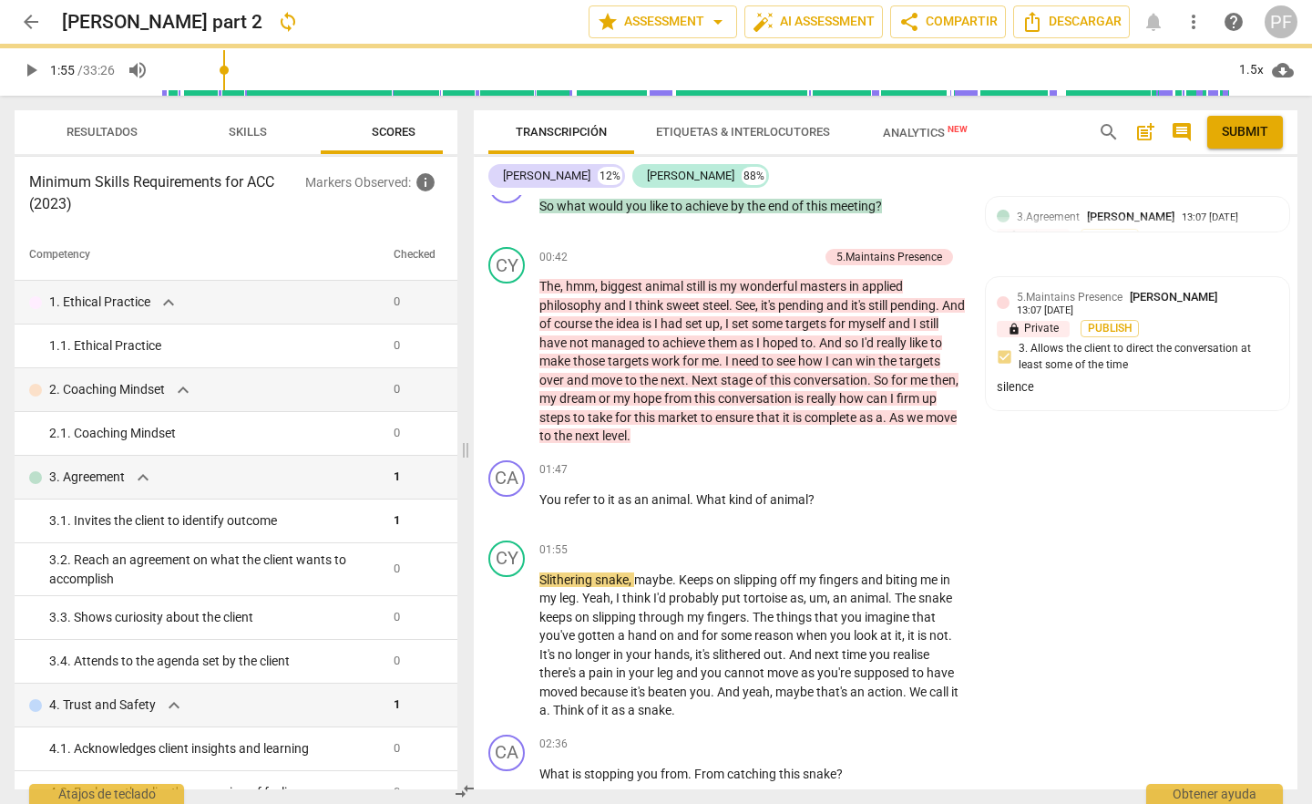
type input "116"
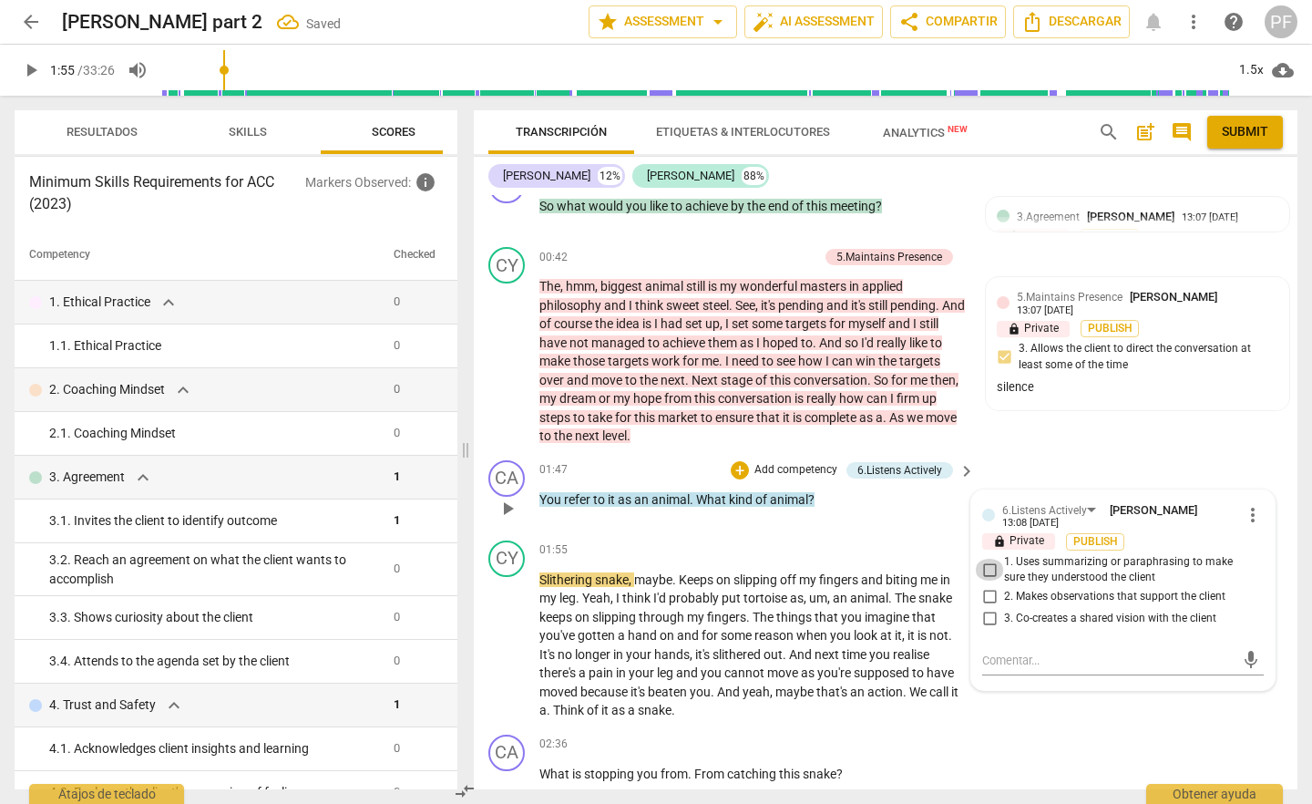
click at [986, 569] on input "1. Uses summarizing or paraphrasing to make sure they understood the client" at bounding box center [989, 570] width 29 height 22
checkbox input "true"
click at [775, 469] on p "Add competency" at bounding box center [796, 470] width 87 height 16
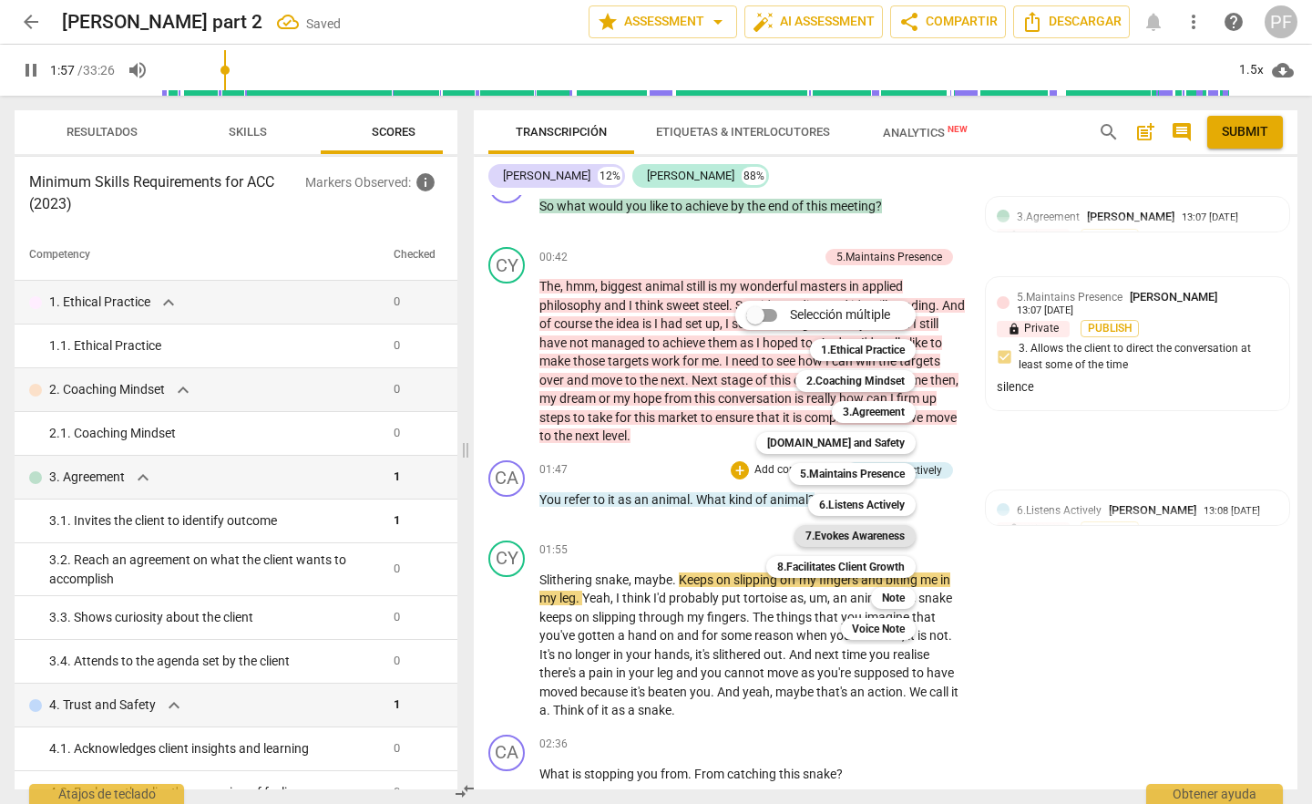
click at [899, 541] on b "7.Evokes Awareness" at bounding box center [855, 536] width 99 height 22
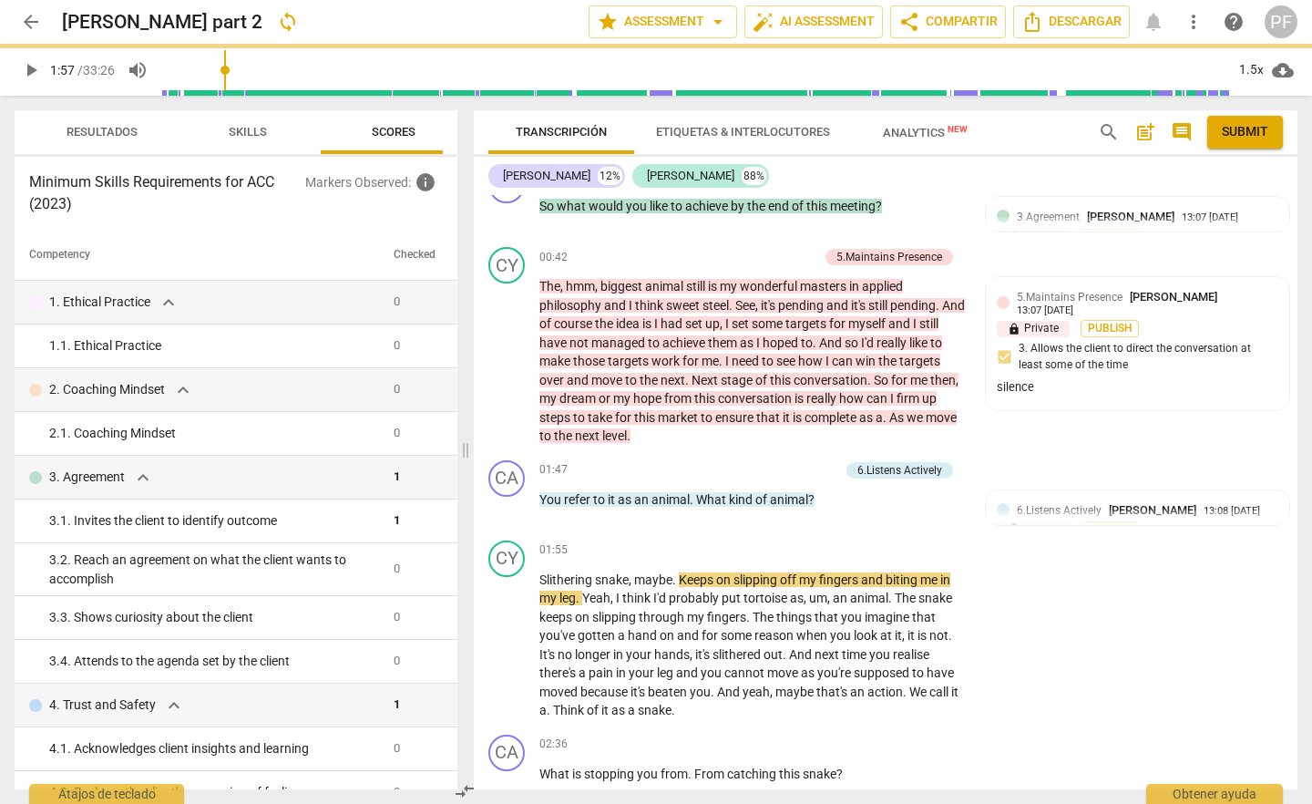
type input "118"
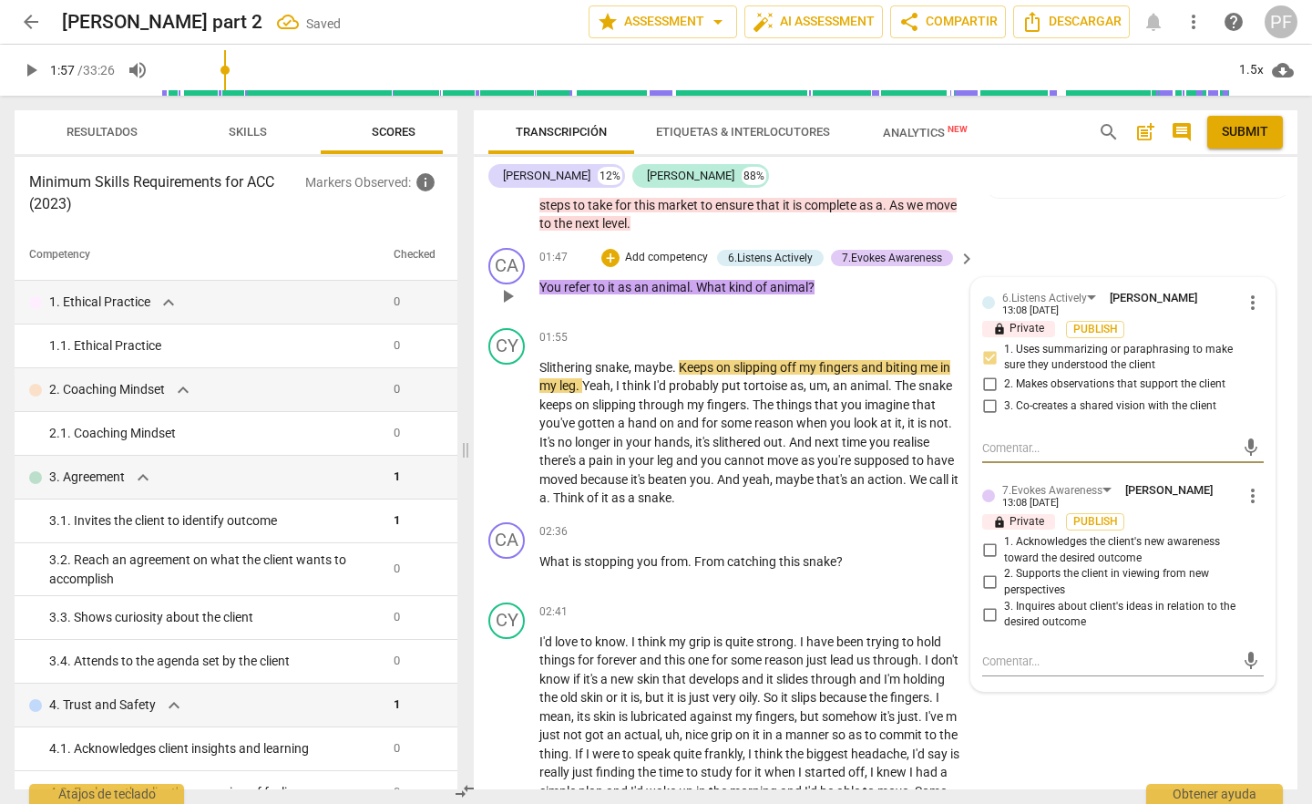
scroll to position [455, 0]
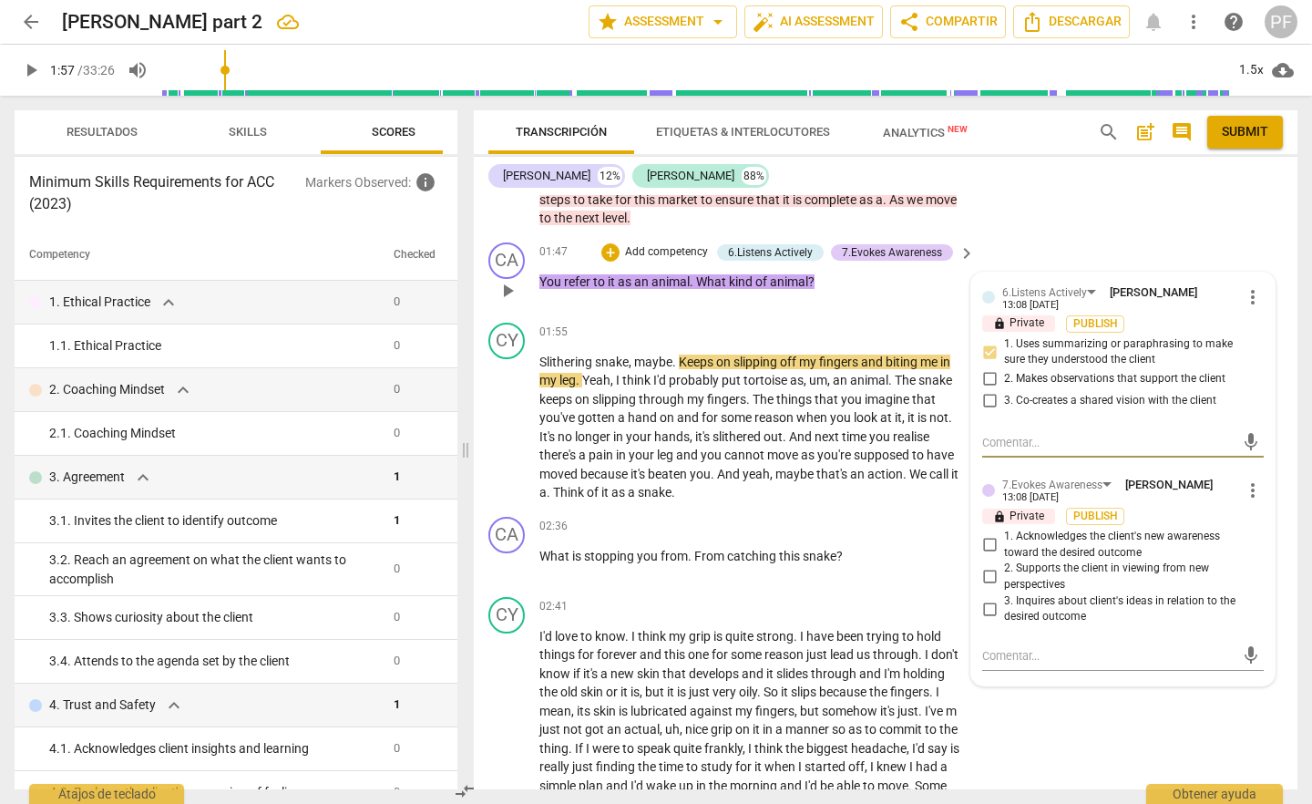
click at [989, 613] on input "3. Inquires about client's ideas in relation to the desired outcome" at bounding box center [989, 609] width 29 height 22
checkbox input "true"
click at [509, 435] on span "play_arrow" at bounding box center [508, 427] width 22 height 22
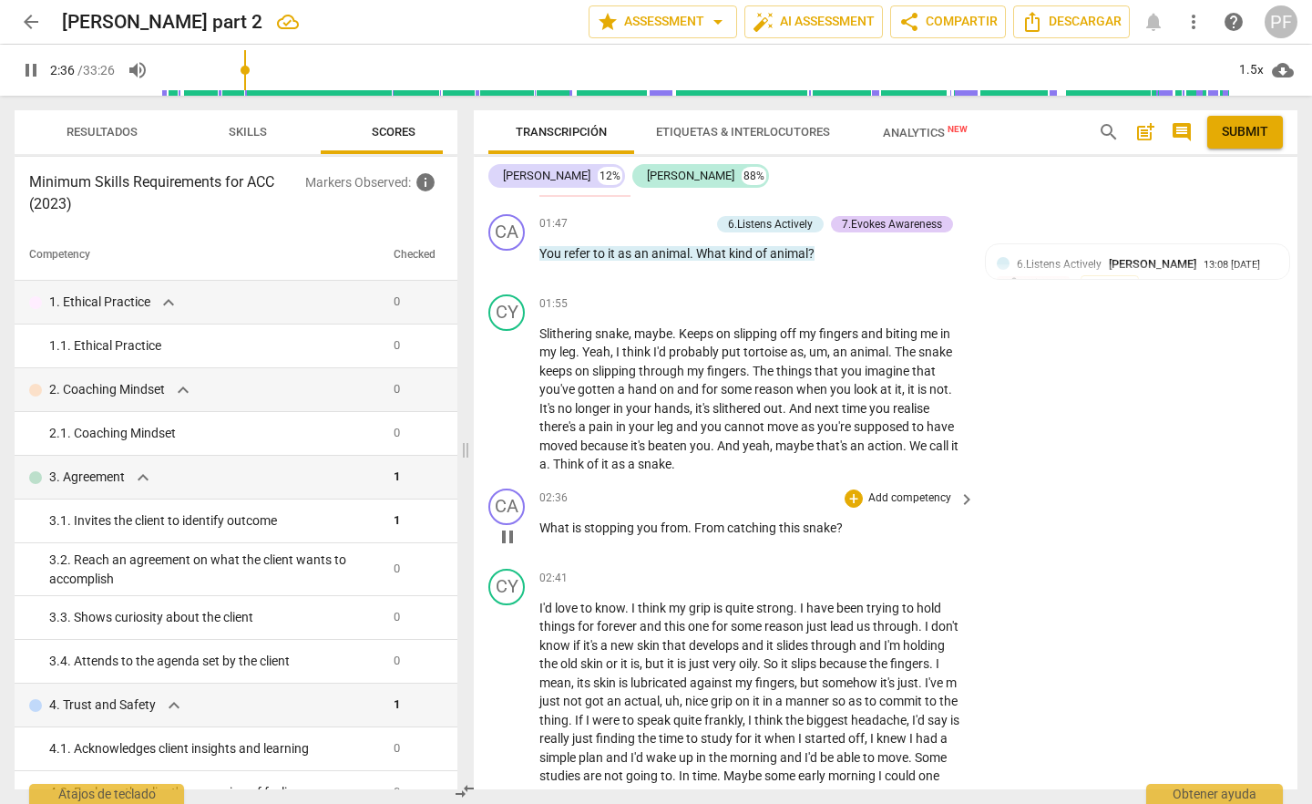
scroll to position [498, 0]
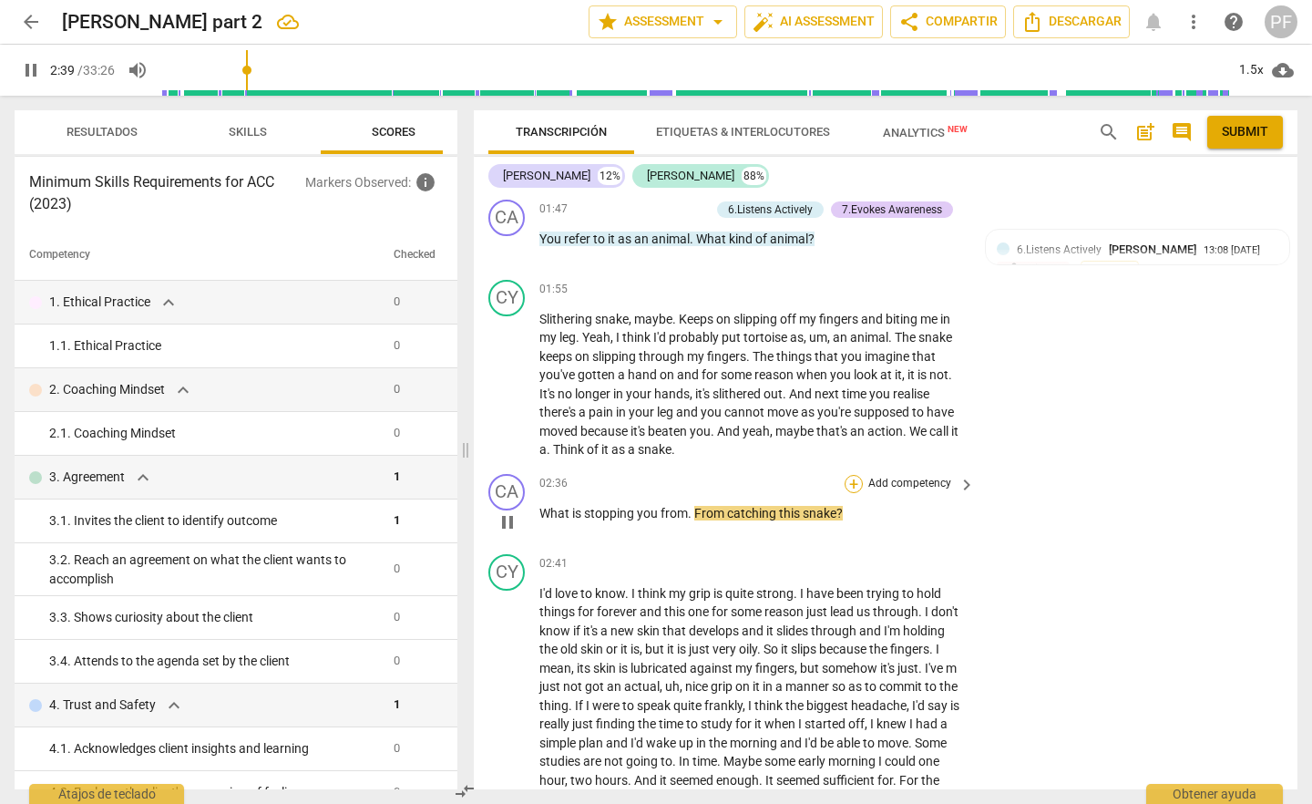
click at [857, 486] on div "+" at bounding box center [854, 484] width 18 height 18
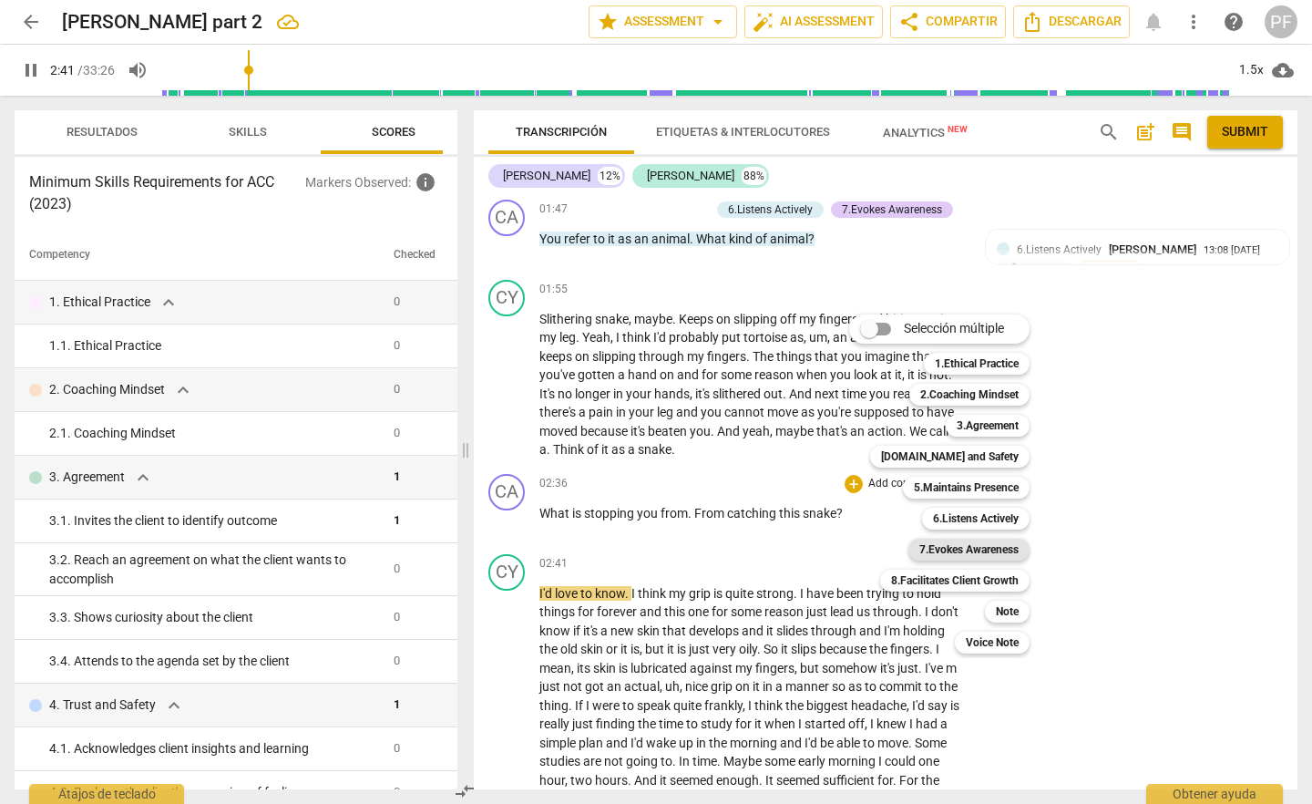
click at [1009, 548] on b "7.Evokes Awareness" at bounding box center [969, 550] width 99 height 22
type input "162"
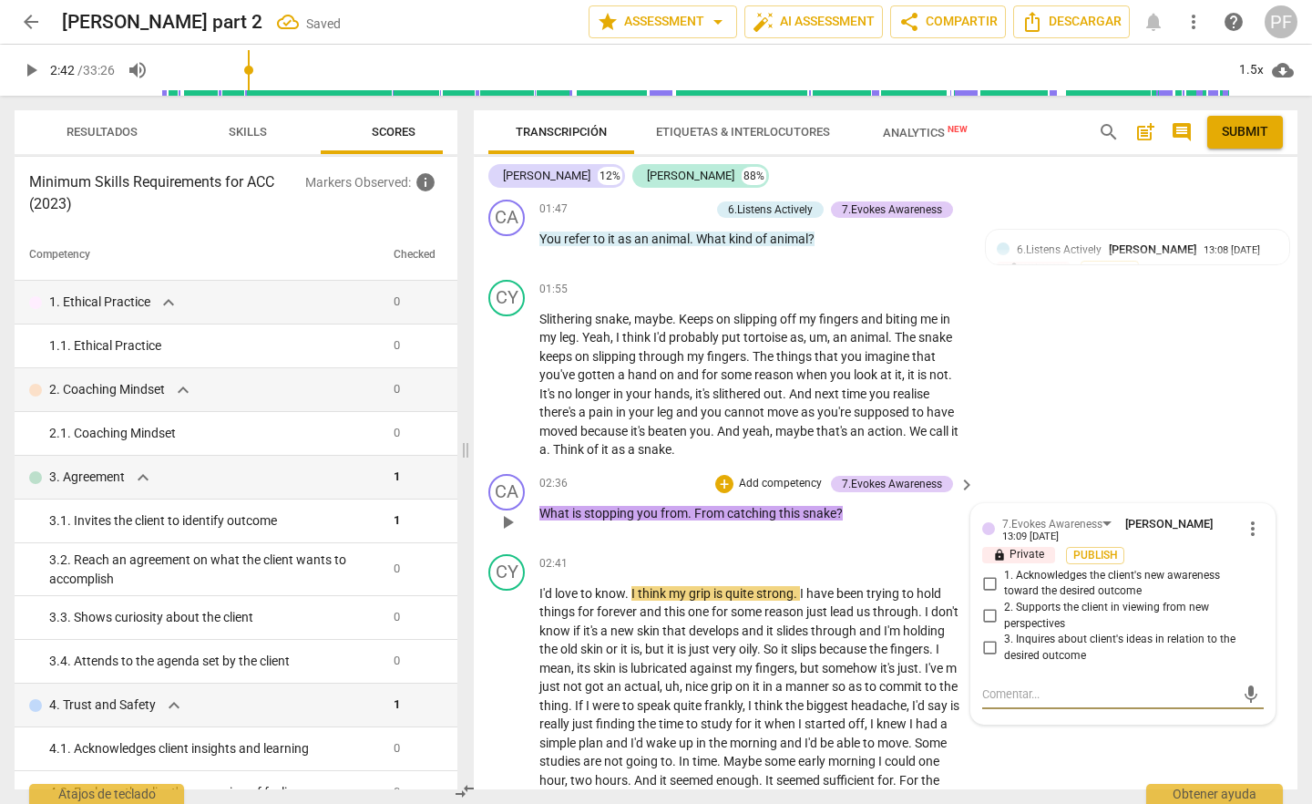
click at [986, 646] on input "3. Inquires about client's ideas in relation to the desired outcome" at bounding box center [989, 648] width 29 height 22
checkbox input "true"
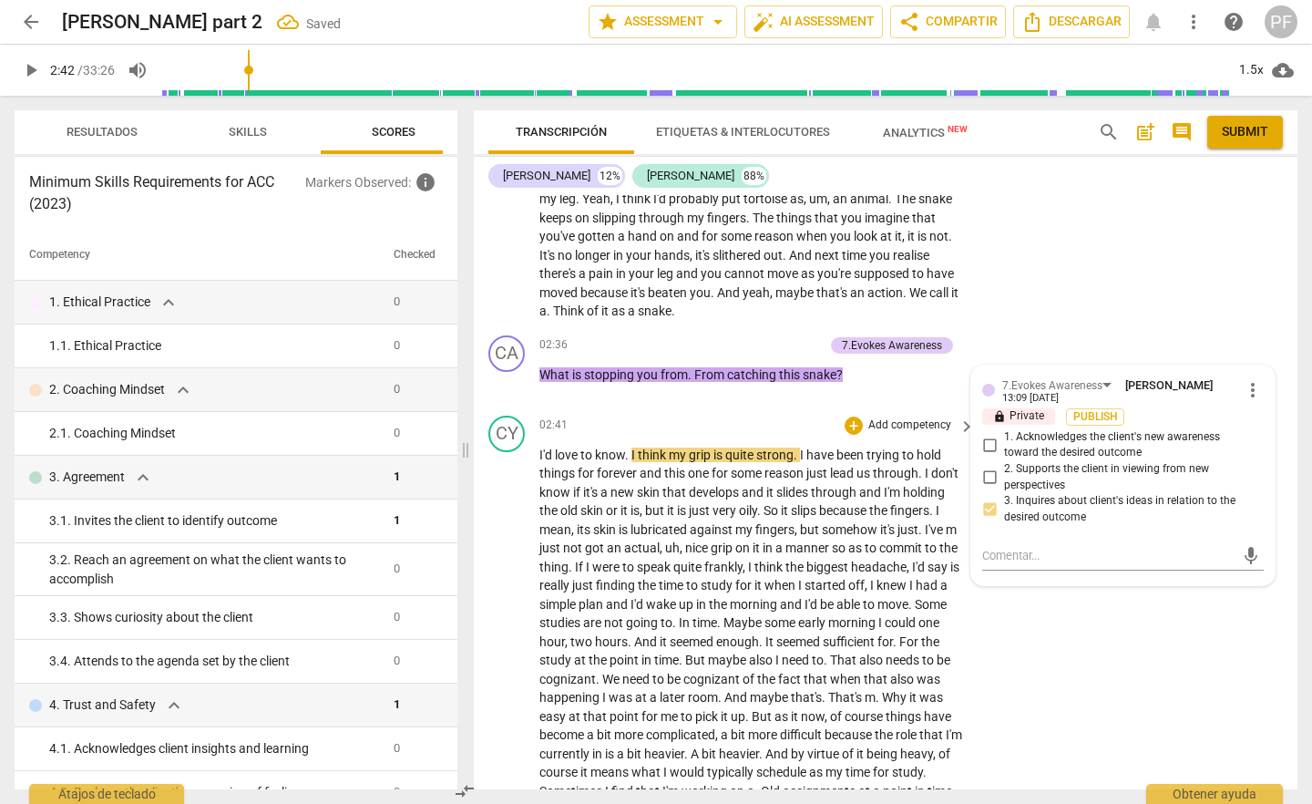
scroll to position [635, 0]
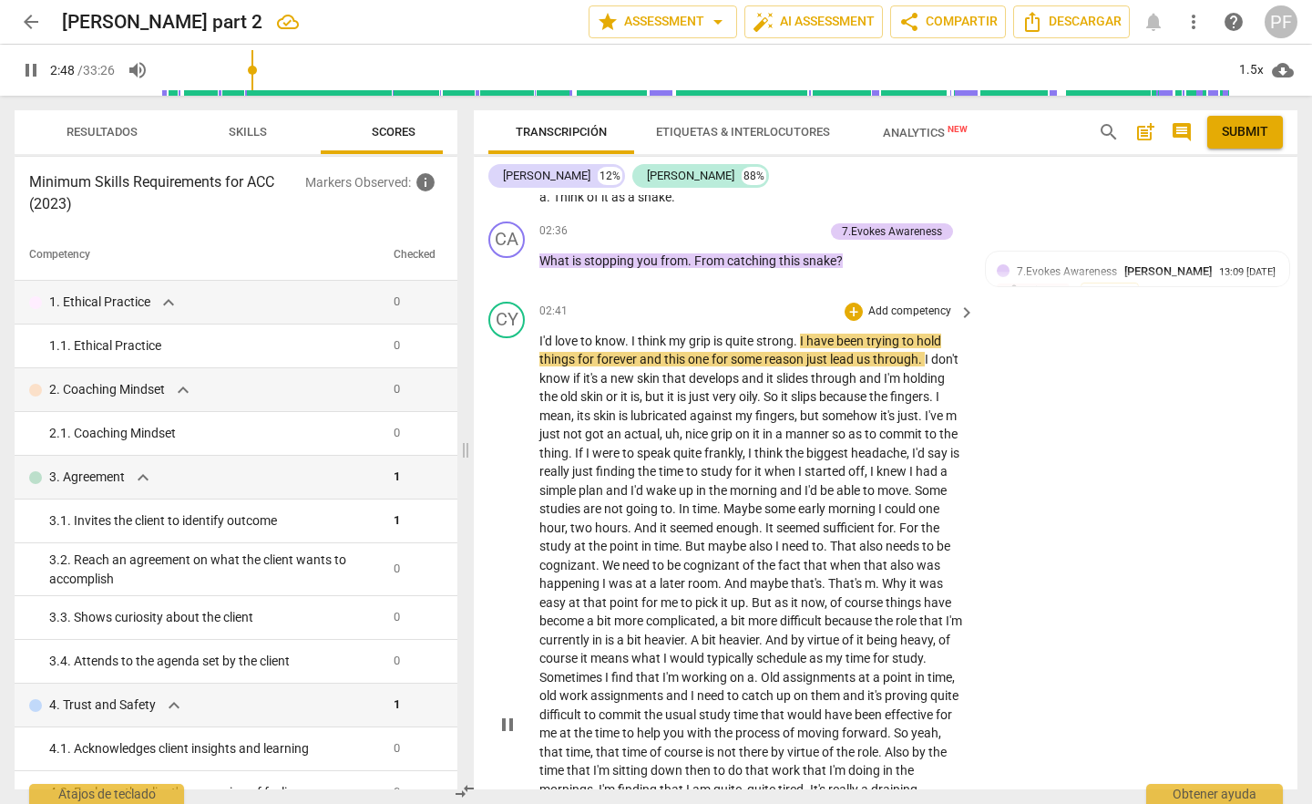
scroll to position [759, 0]
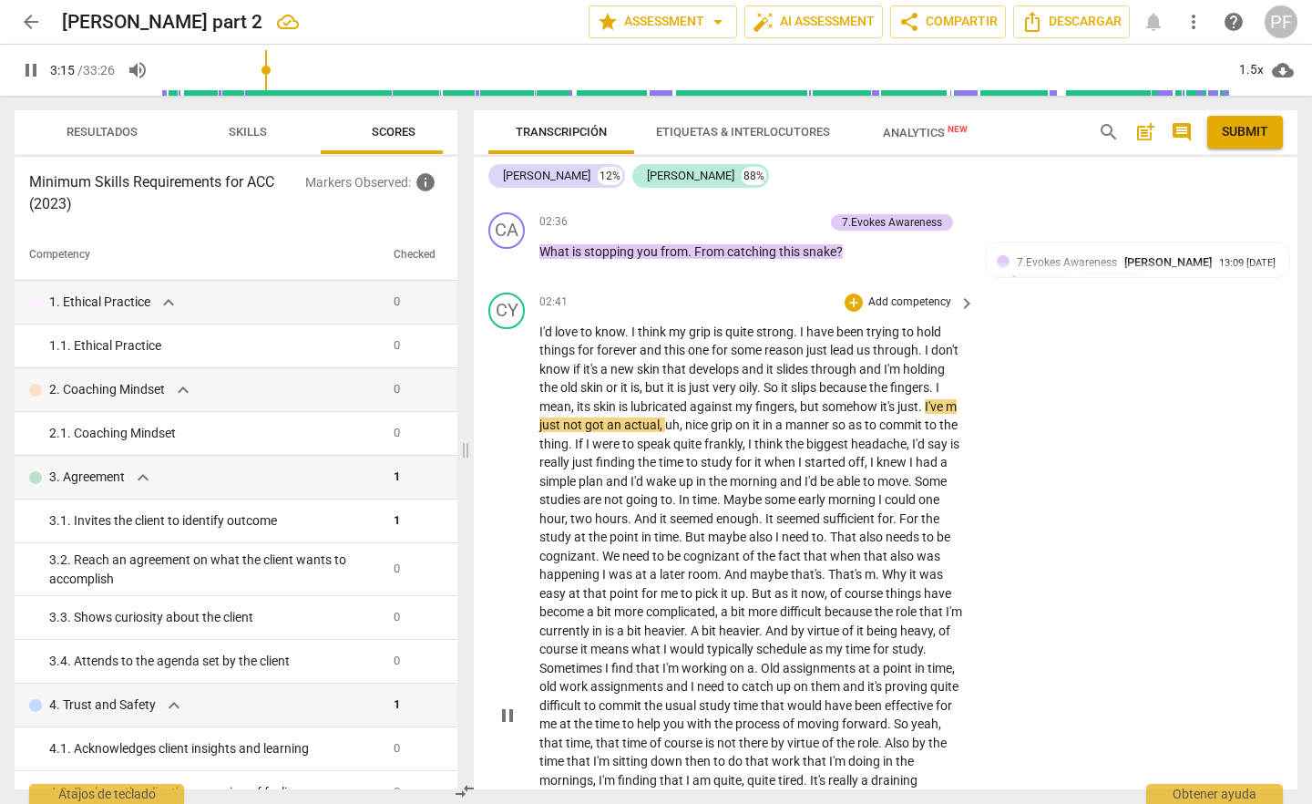
click at [508, 726] on span "pause" at bounding box center [508, 715] width 22 height 22
click at [501, 717] on span "play_arrow" at bounding box center [508, 715] width 22 height 22
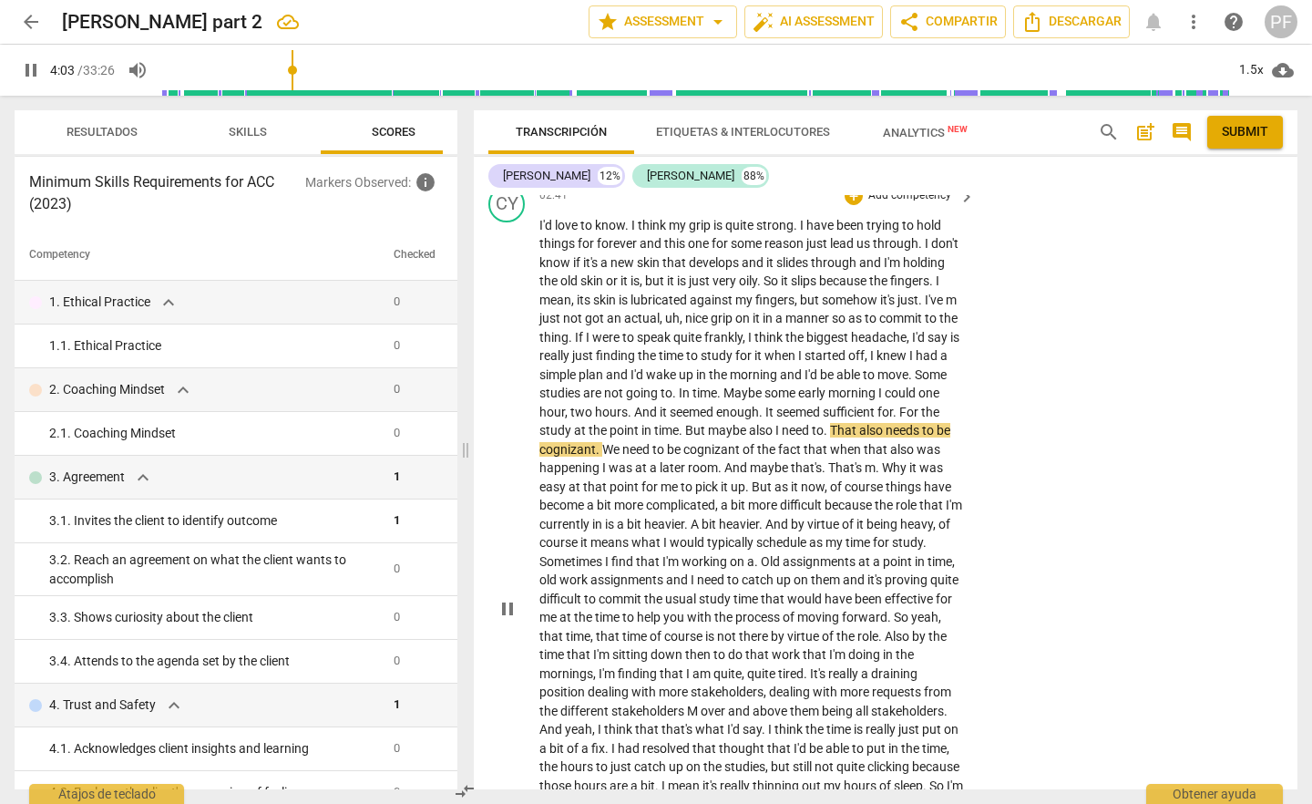
scroll to position [868, 0]
click at [501, 617] on span "pause" at bounding box center [508, 606] width 22 height 22
click at [509, 617] on span "play_arrow" at bounding box center [508, 606] width 22 height 22
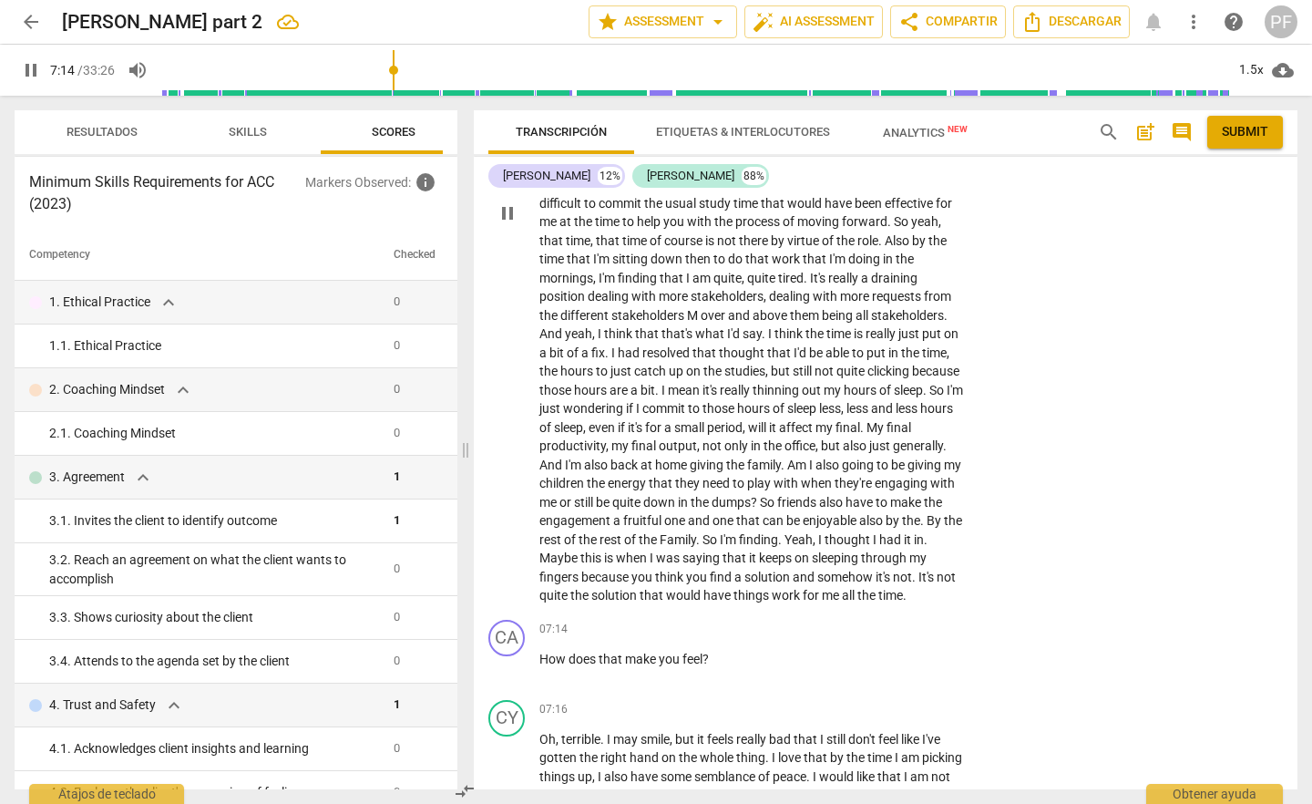
scroll to position [1277, 0]
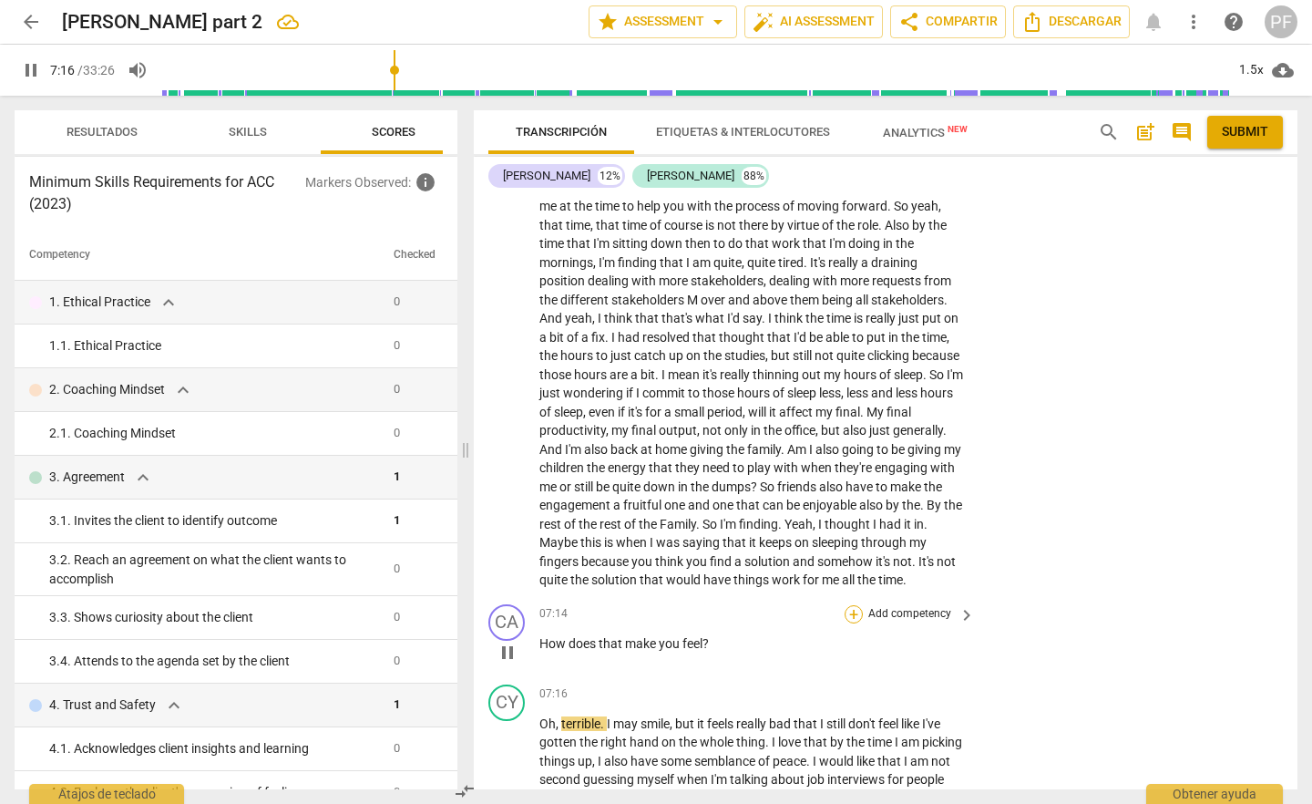
click at [848, 623] on div "+" at bounding box center [854, 614] width 18 height 18
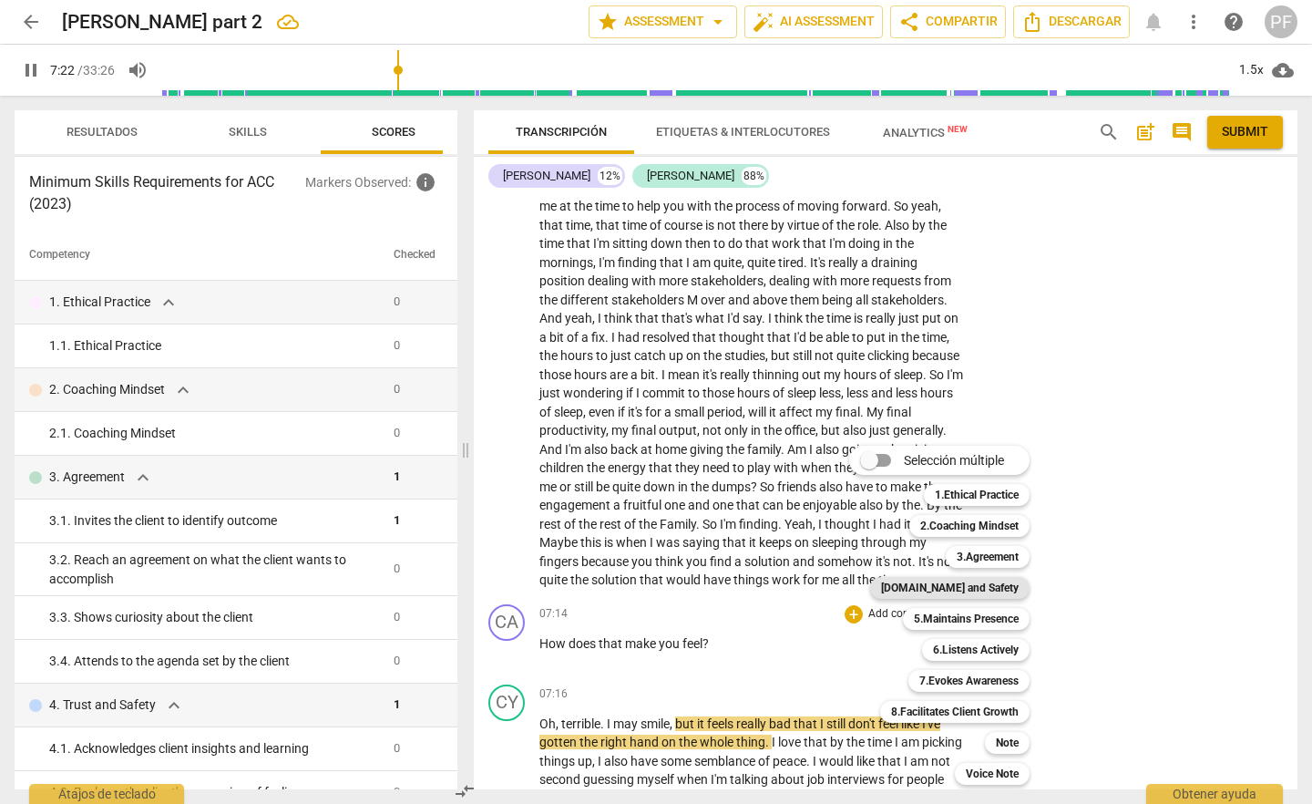
click at [963, 590] on b "[DOMAIN_NAME] and Safety" at bounding box center [950, 588] width 138 height 22
type input "443"
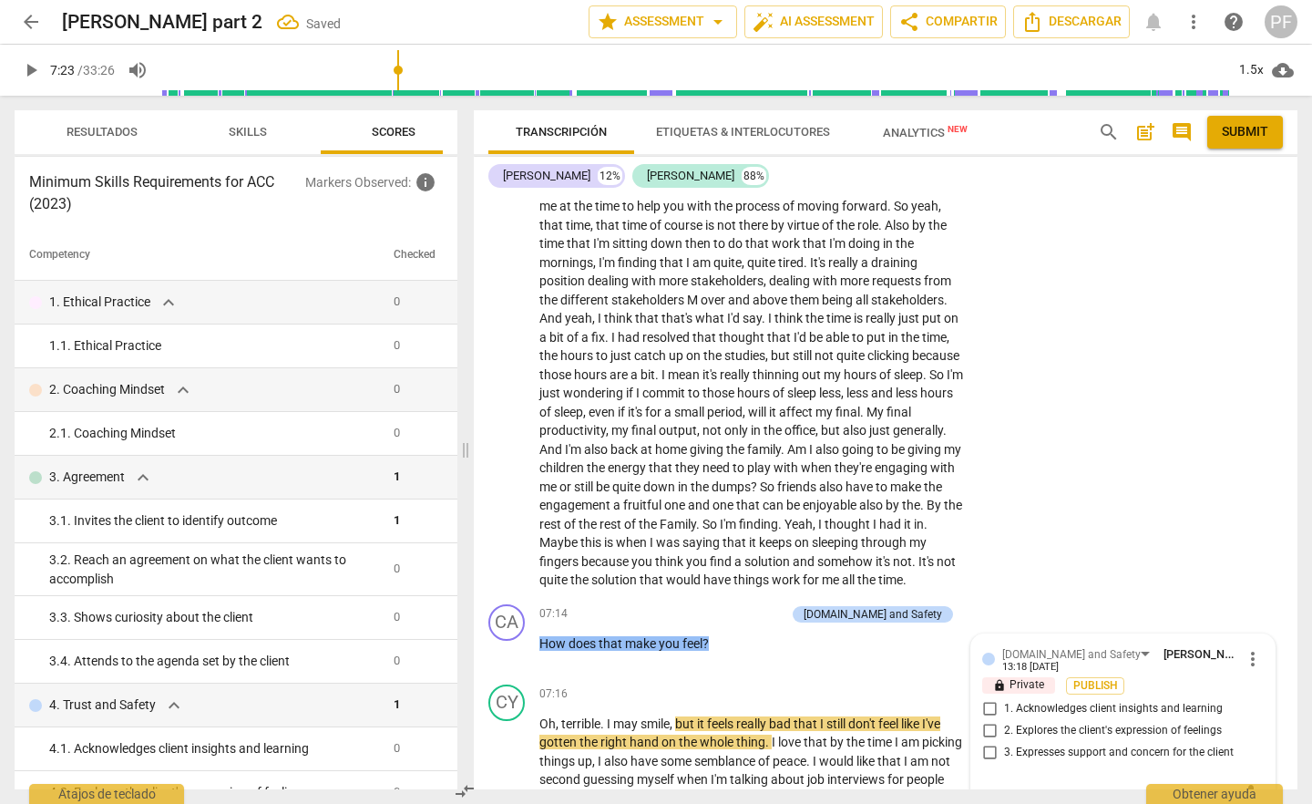
scroll to position [1598, 0]
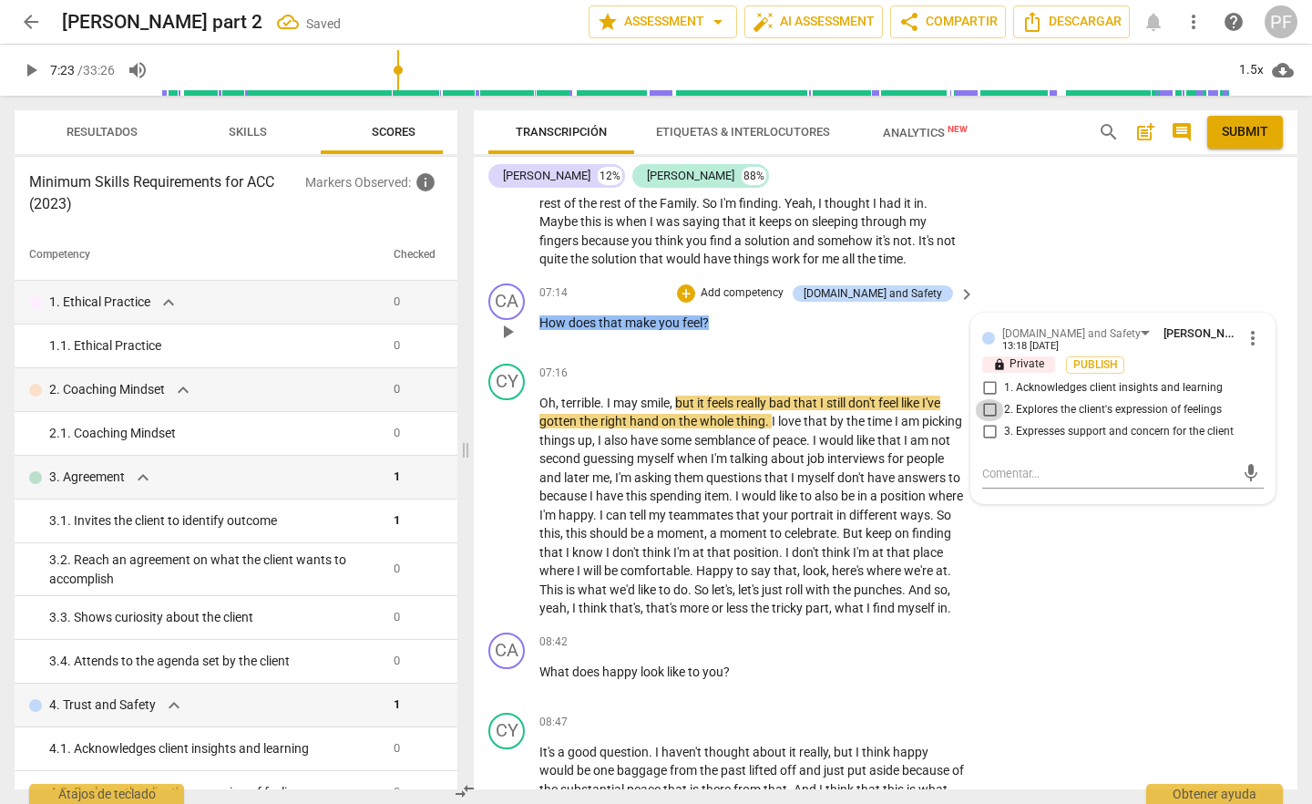
click at [983, 421] on input "2. Explores the client's expression of feelings" at bounding box center [989, 410] width 29 height 22
checkbox input "true"
click at [850, 383] on div "+" at bounding box center [854, 374] width 18 height 18
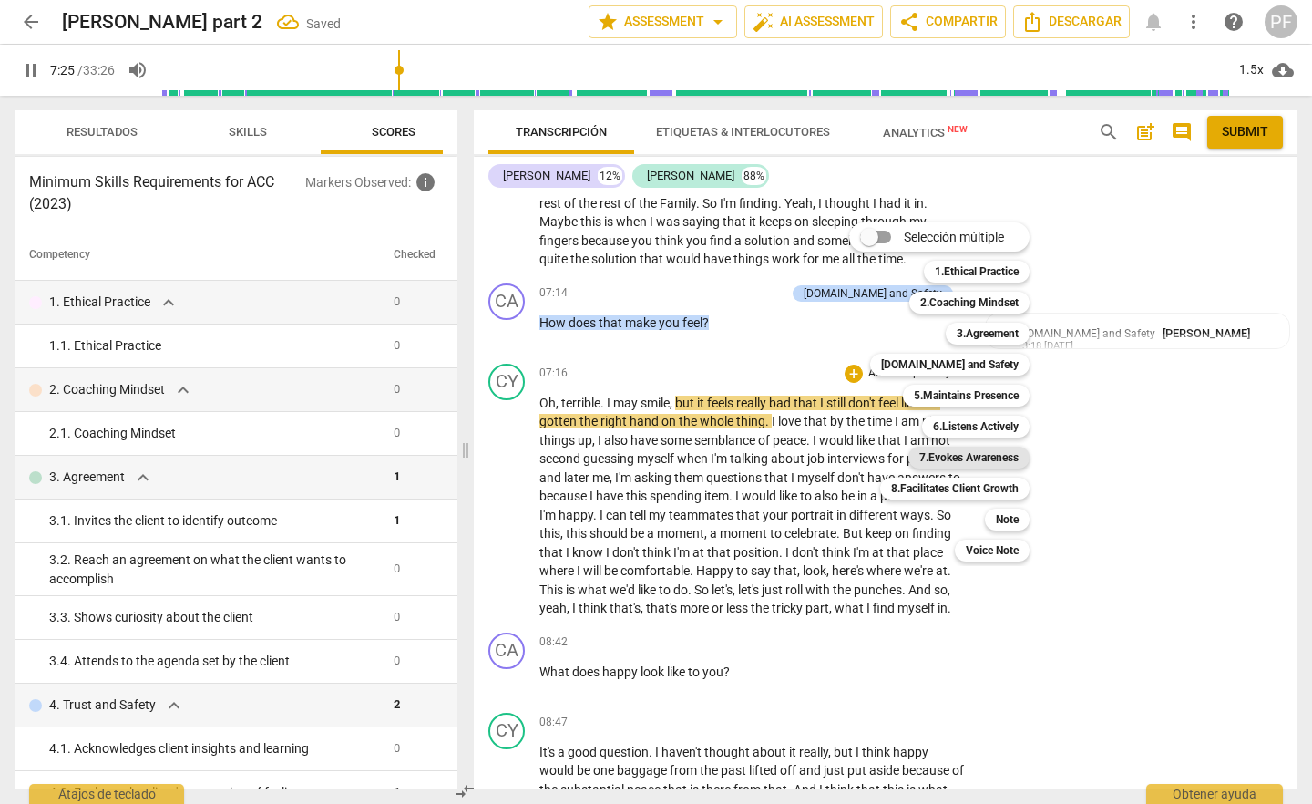
click at [945, 461] on b "7.Evokes Awareness" at bounding box center [969, 458] width 99 height 22
type input "446"
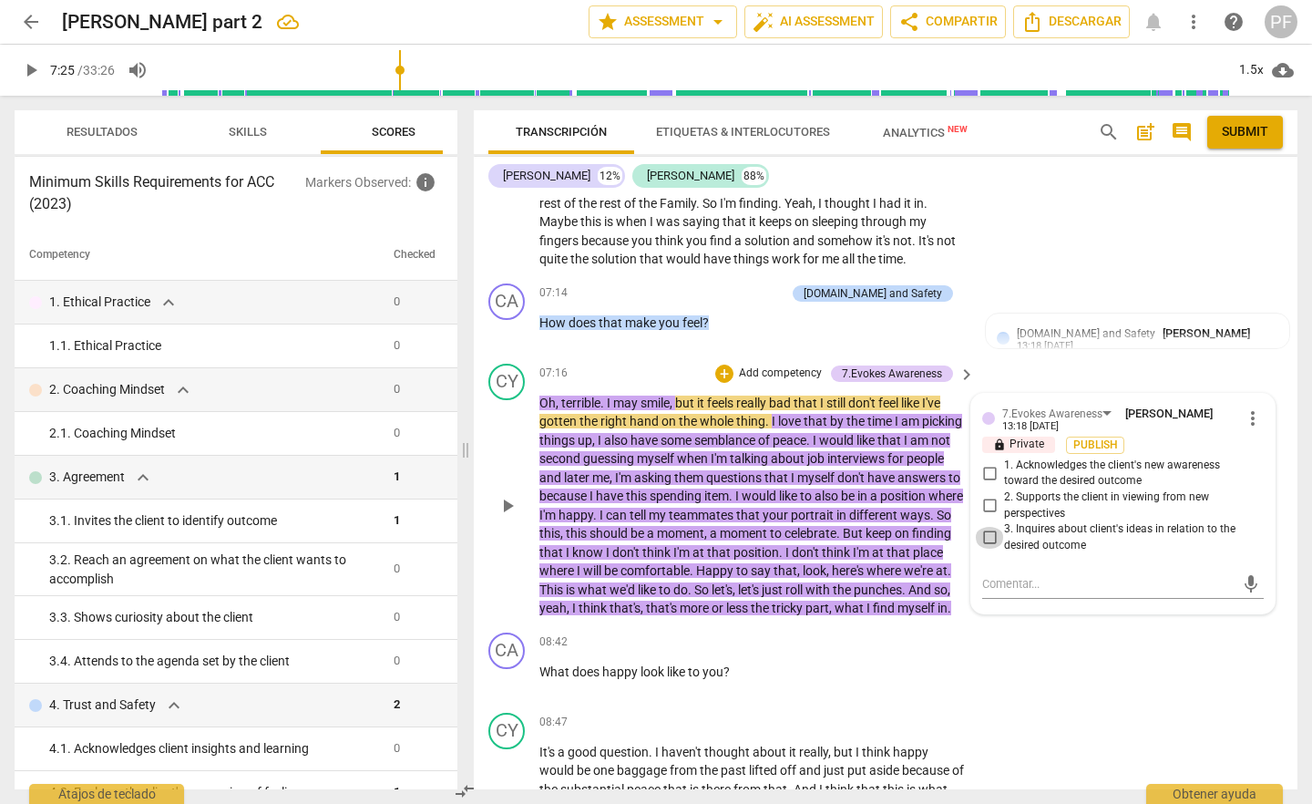
click at [991, 549] on input "3. Inquires about client's ideas in relation to the desired outcome" at bounding box center [989, 538] width 29 height 22
checkbox input "true"
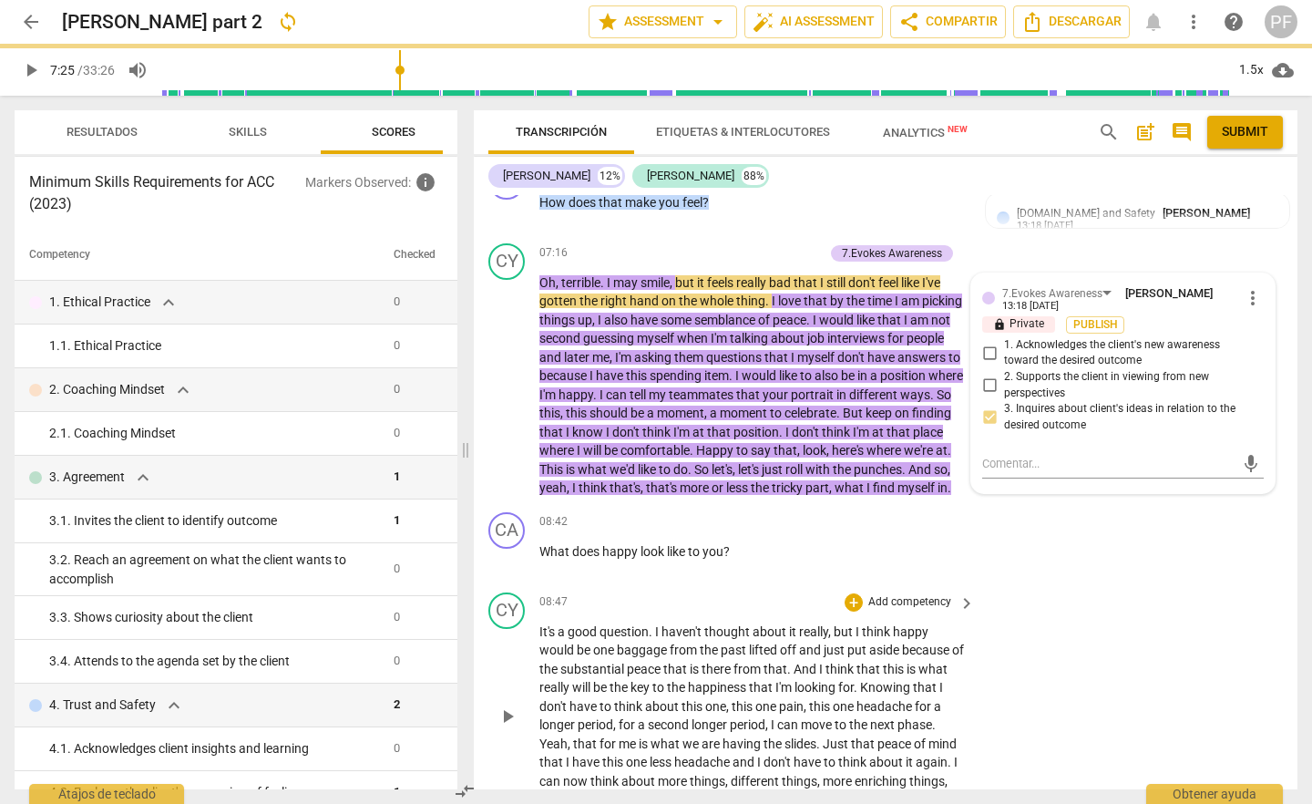
scroll to position [1719, 0]
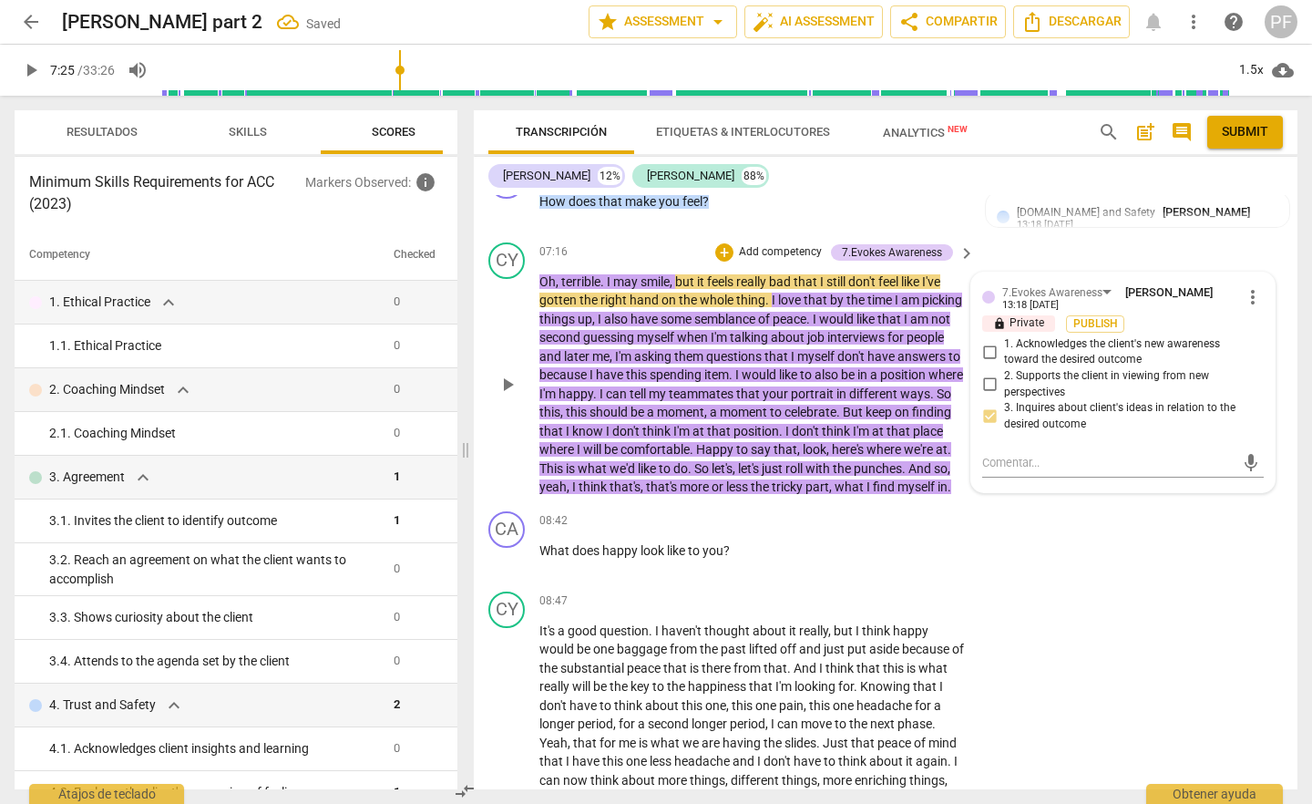
click at [508, 396] on span "play_arrow" at bounding box center [508, 385] width 22 height 22
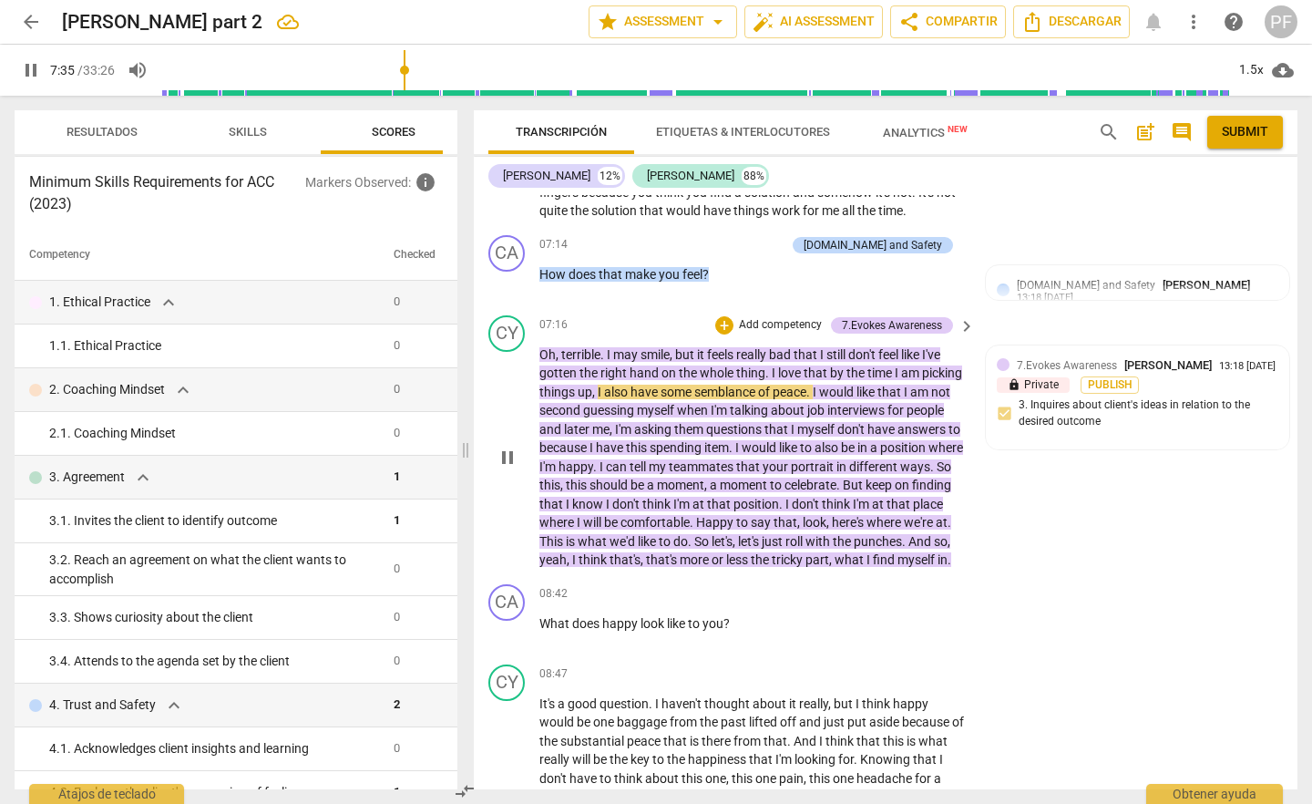
scroll to position [1590, 0]
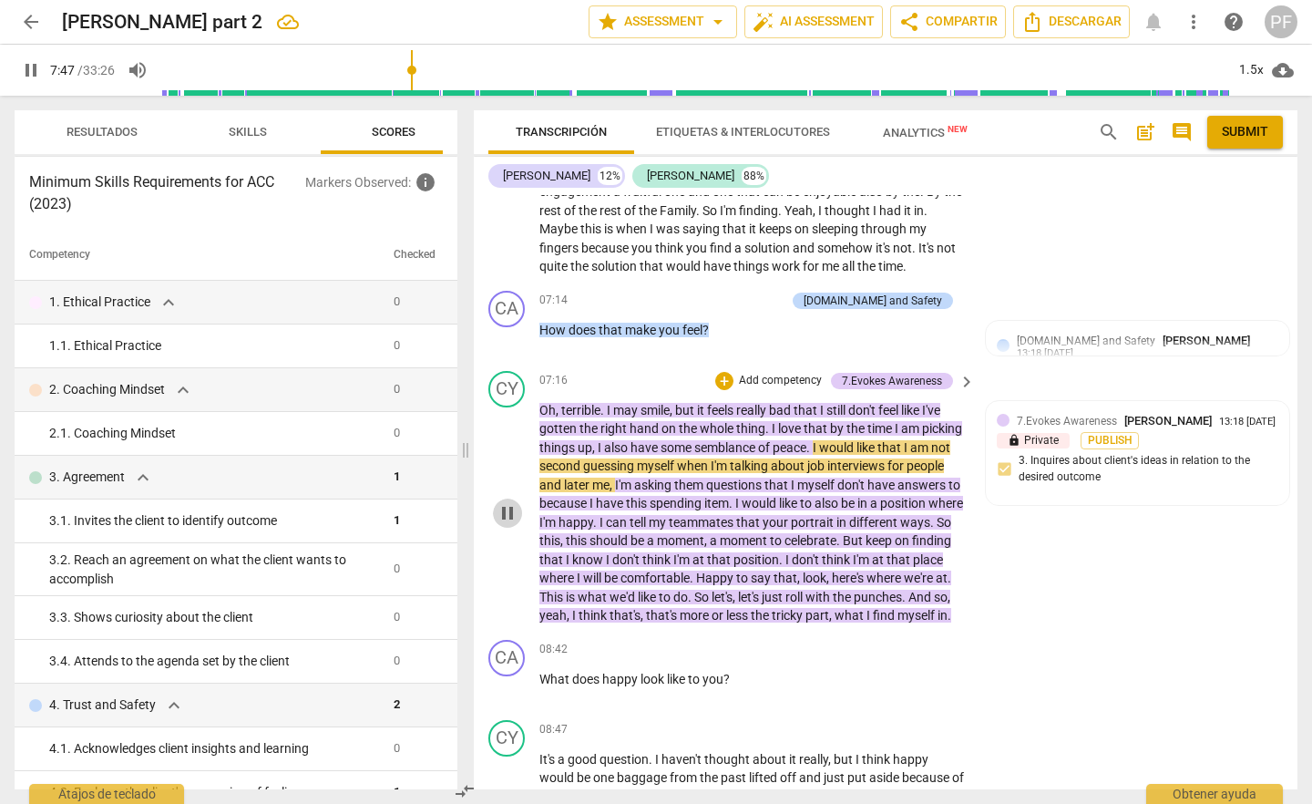
drag, startPoint x: 507, startPoint y: 540, endPoint x: 518, endPoint y: 535, distance: 12.2
click at [508, 524] on span "pause" at bounding box center [508, 513] width 22 height 22
type input "468"
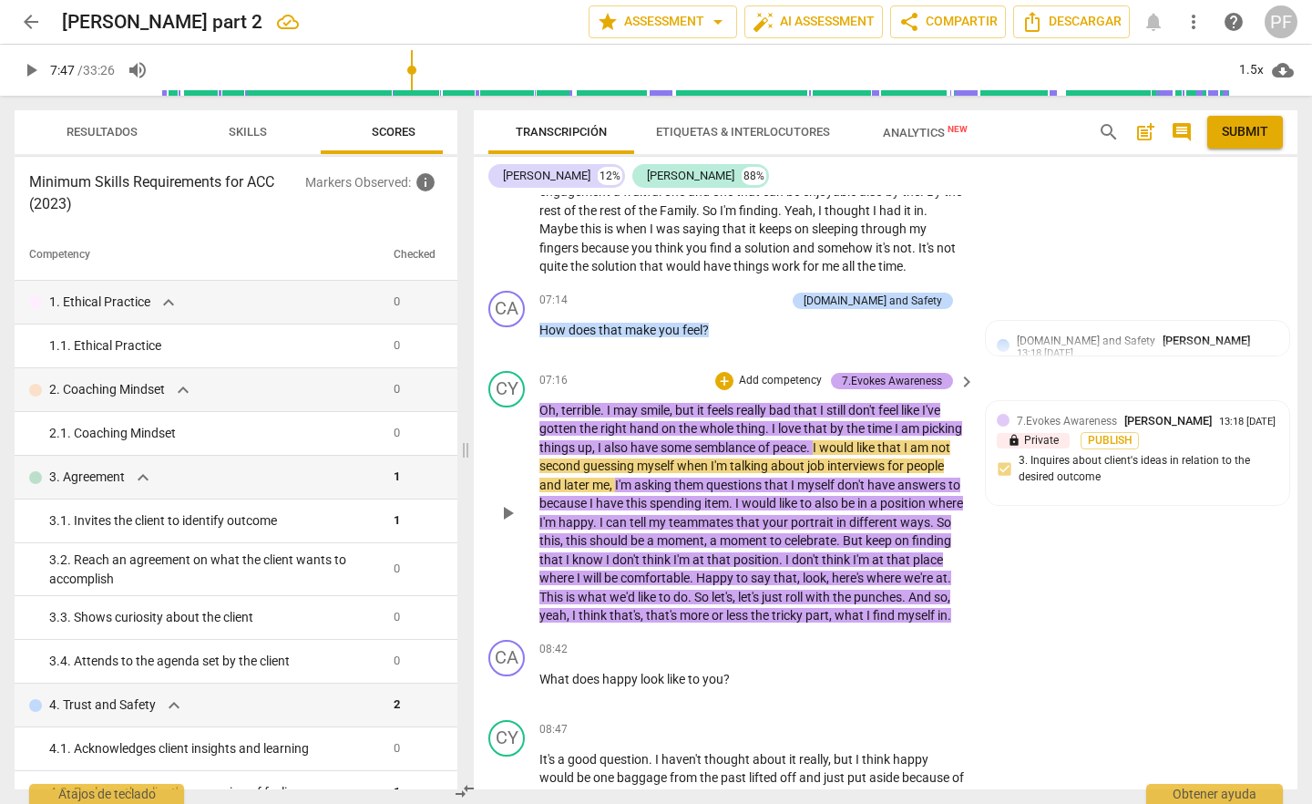
click at [921, 389] on div "7.Evokes Awareness" at bounding box center [892, 381] width 100 height 16
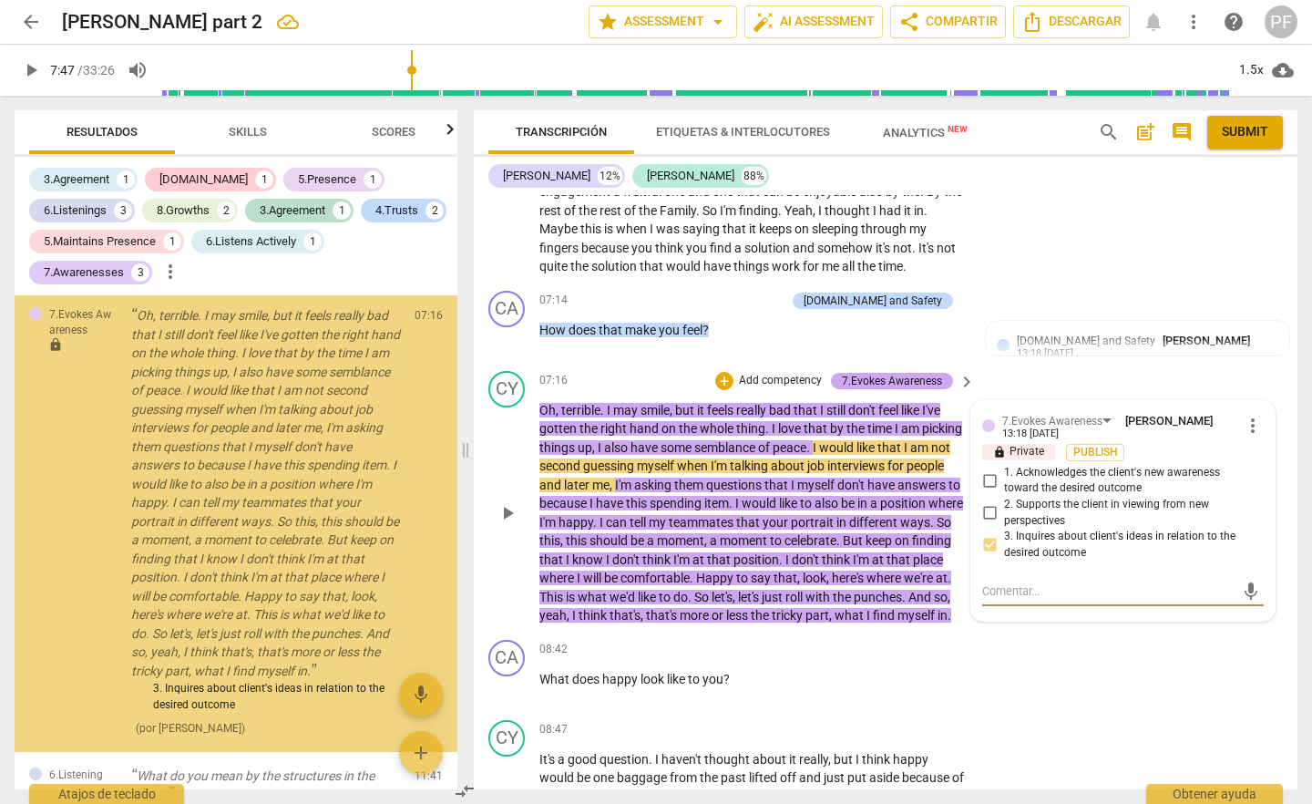
scroll to position [1165, 0]
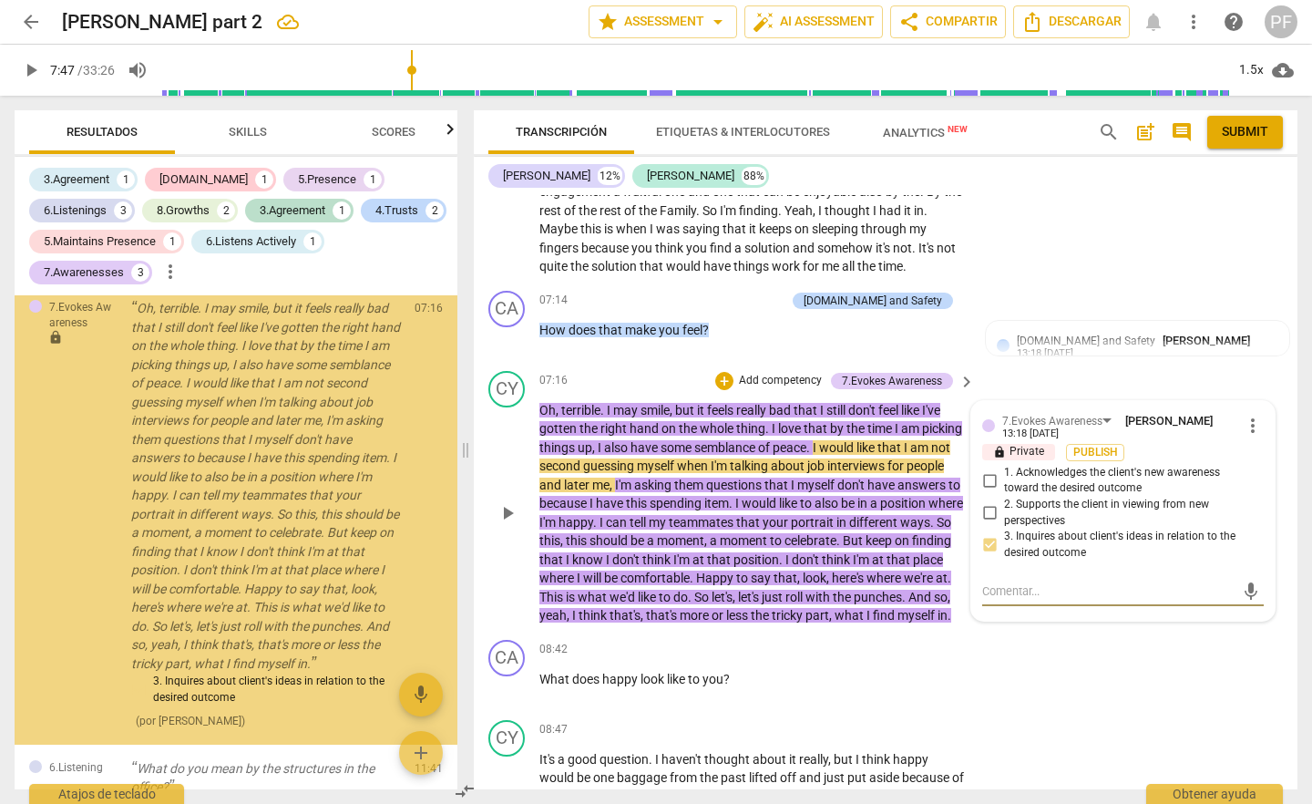
click at [1250, 437] on span "more_vert" at bounding box center [1253, 426] width 22 height 22
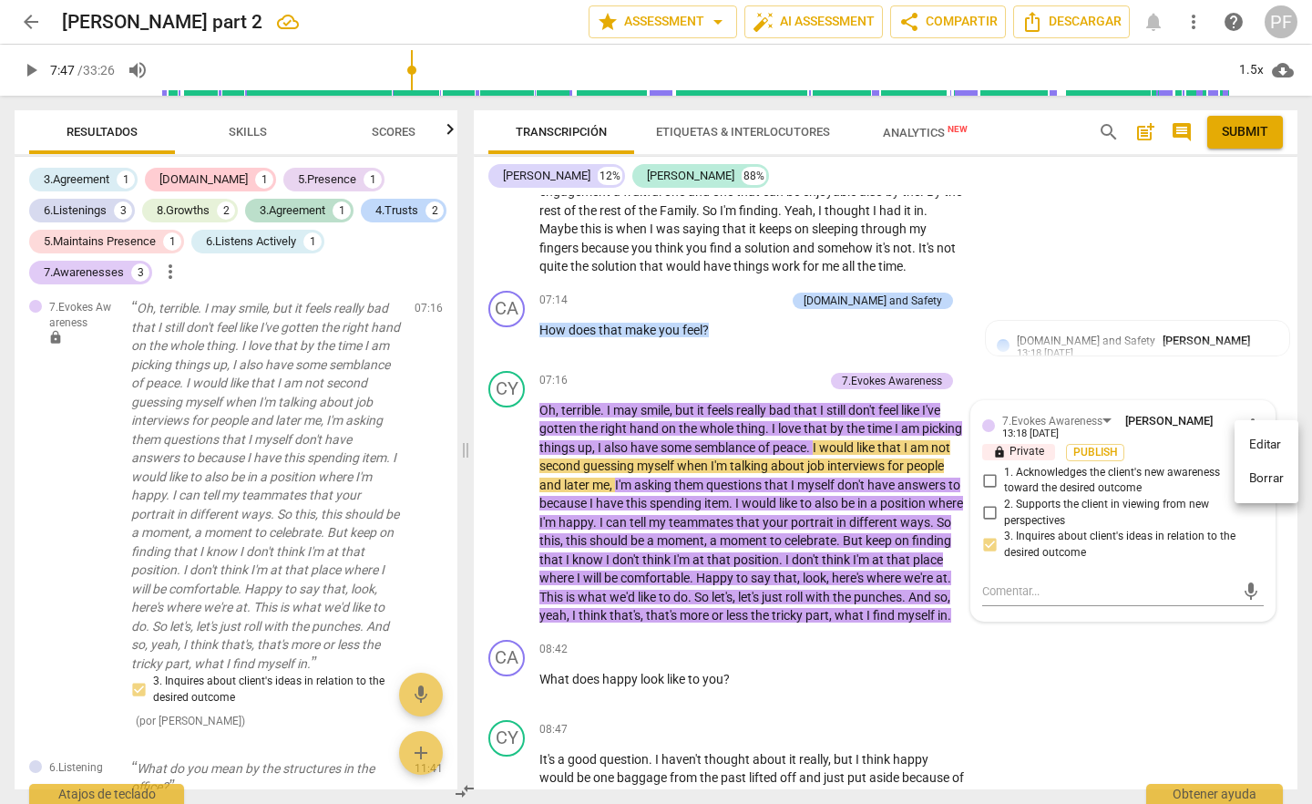
click at [1280, 481] on li "Borrar" at bounding box center [1267, 478] width 64 height 35
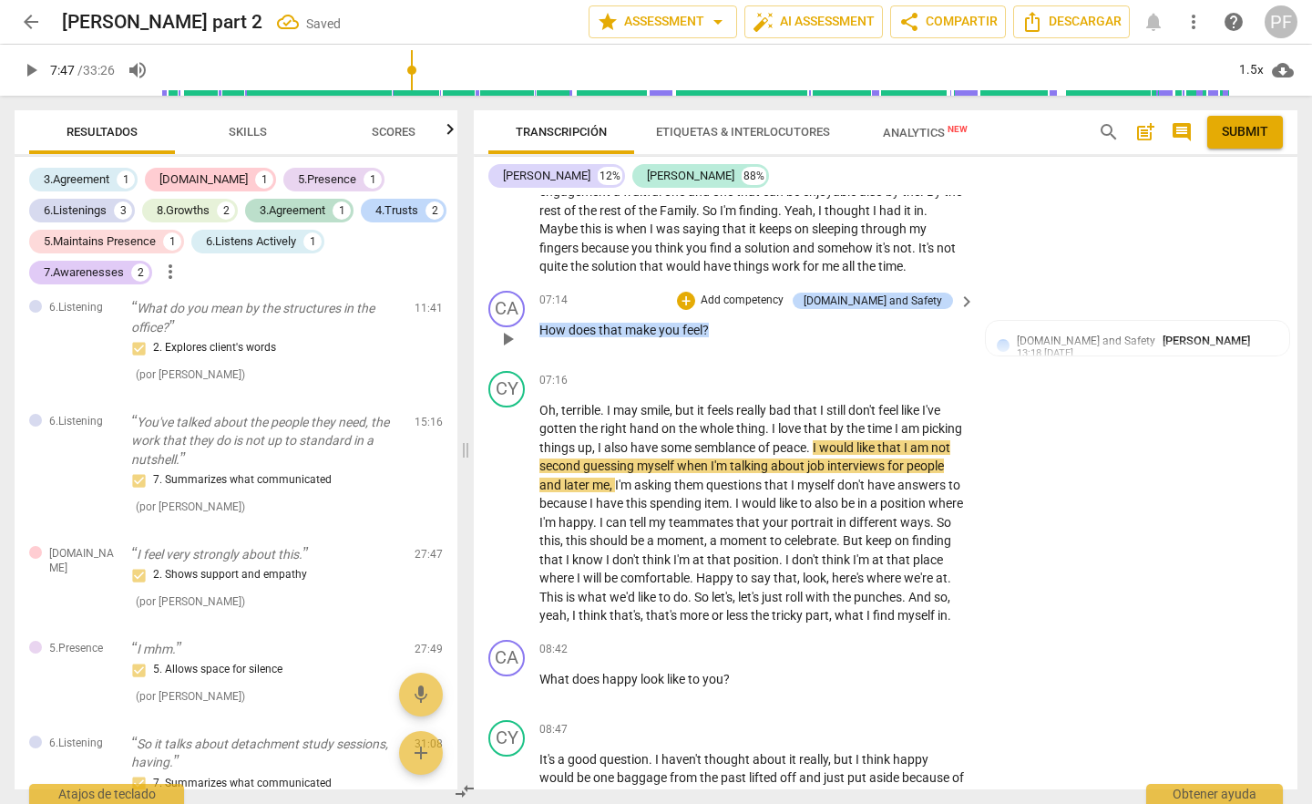
click at [786, 309] on p "Add competency" at bounding box center [742, 301] width 87 height 16
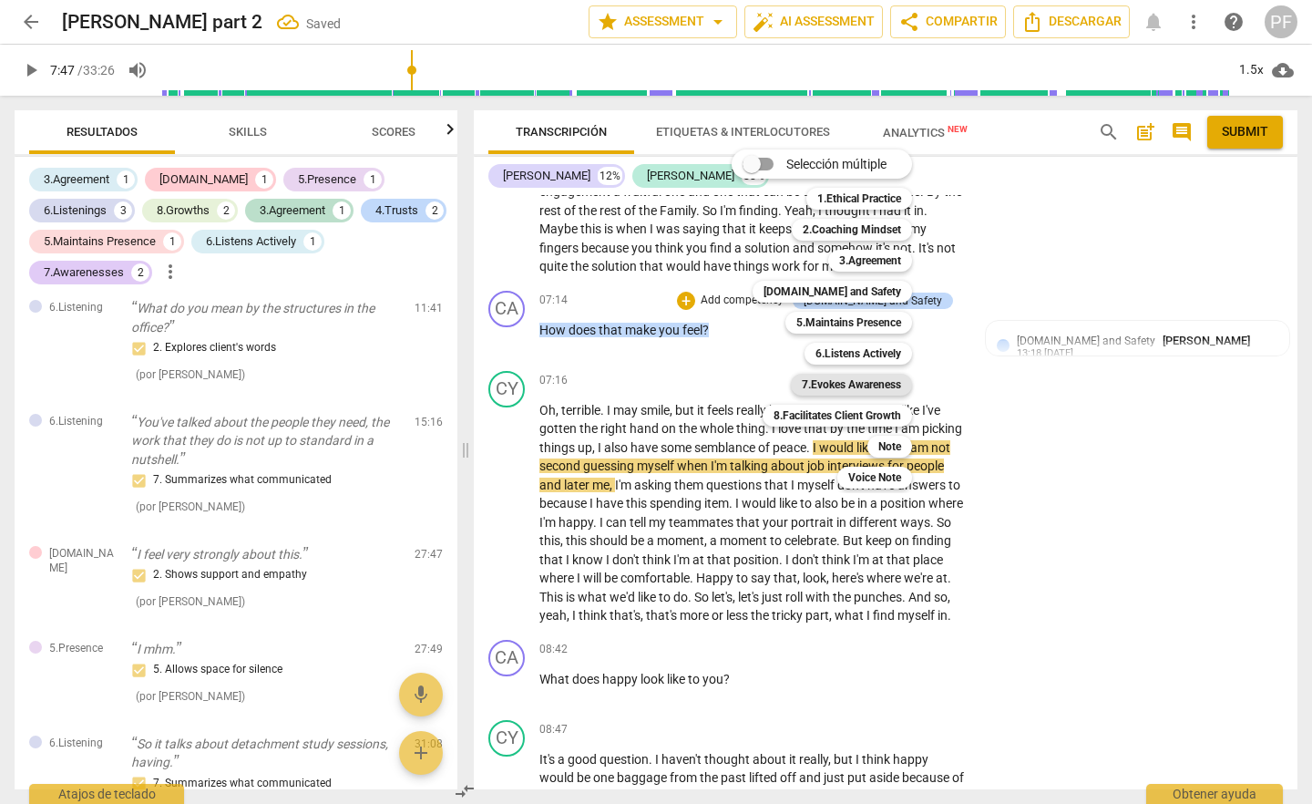
click at [889, 385] on b "7.Evokes Awareness" at bounding box center [851, 385] width 99 height 22
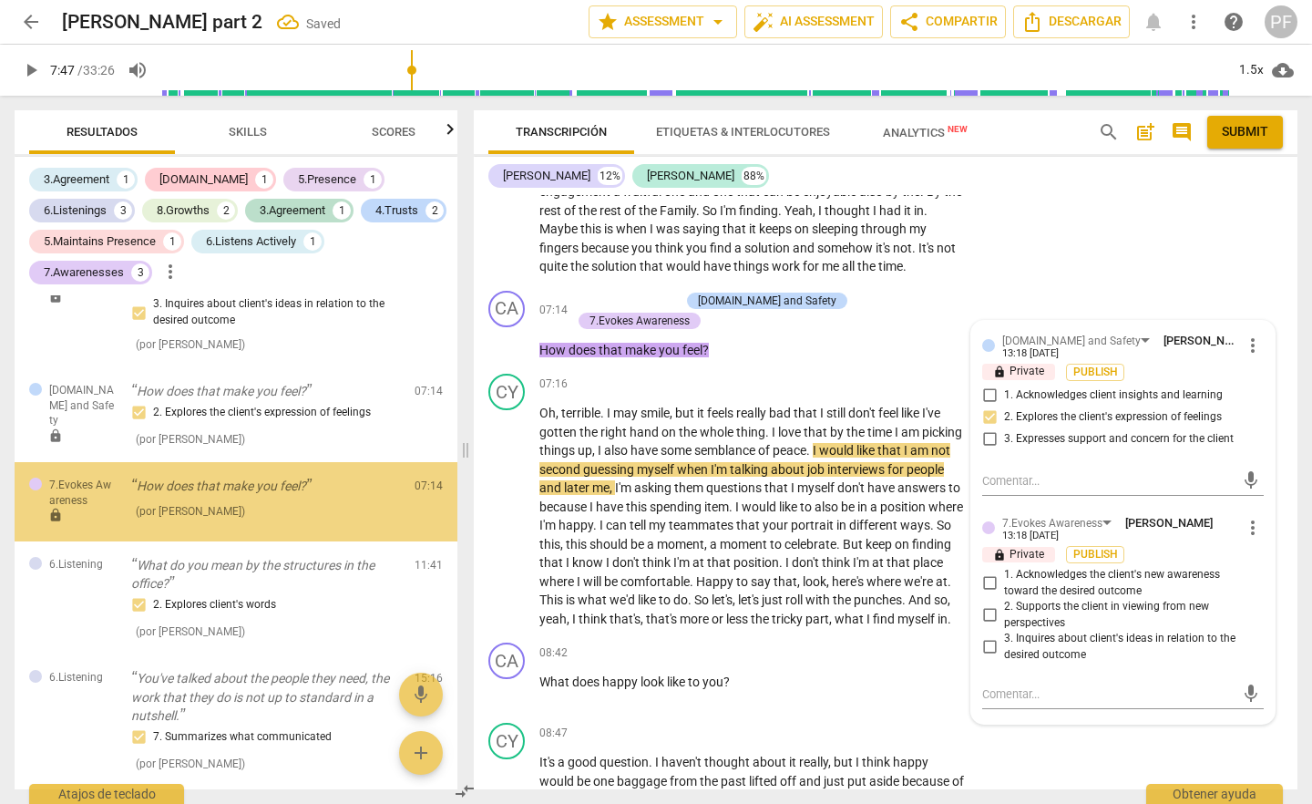
scroll to position [965, 0]
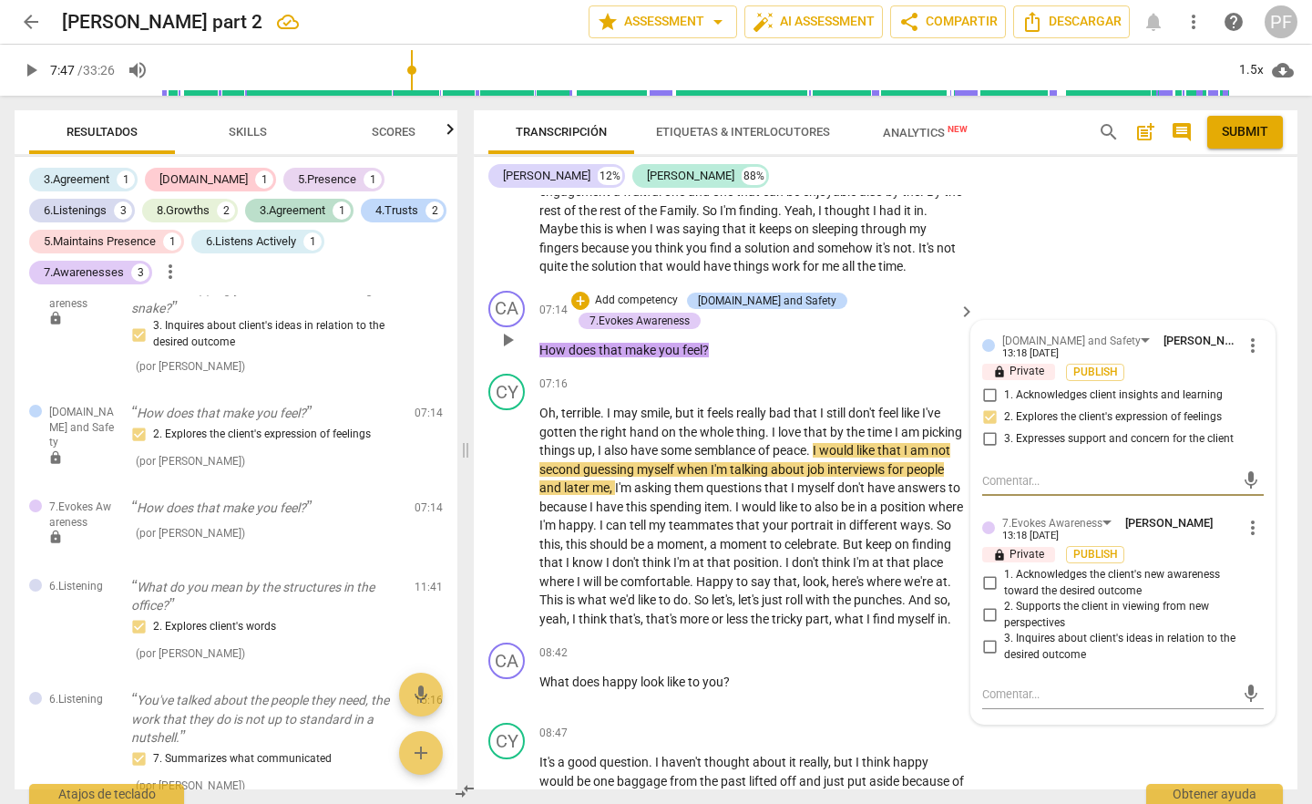
click at [987, 594] on input "1. Acknowledges the client's new awareness toward the desired outcome" at bounding box center [989, 583] width 29 height 22
checkbox input "true"
click at [788, 381] on div "CY play_arrow pause 07:16 + Add competency keyboard_arrow_right Oh , terrible .…" at bounding box center [886, 500] width 824 height 269
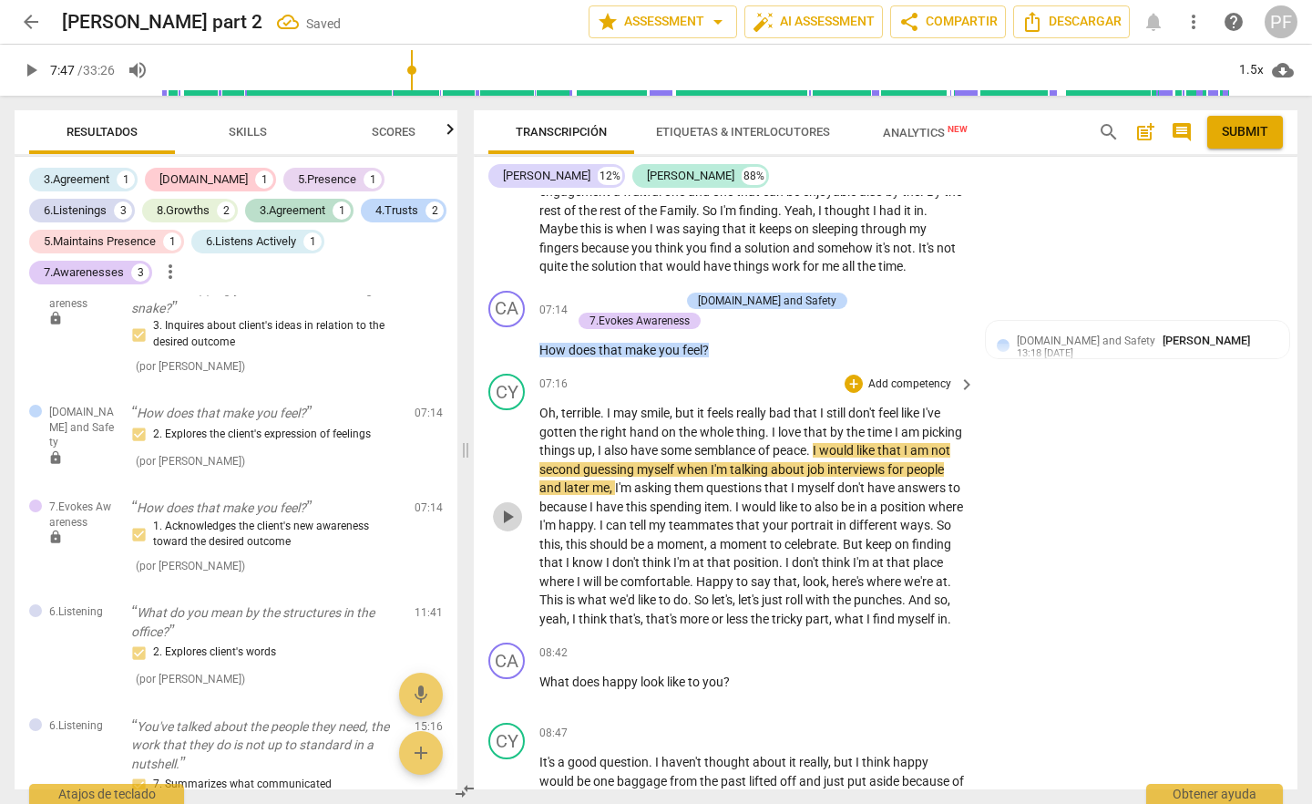
click at [516, 528] on span "play_arrow" at bounding box center [508, 517] width 22 height 22
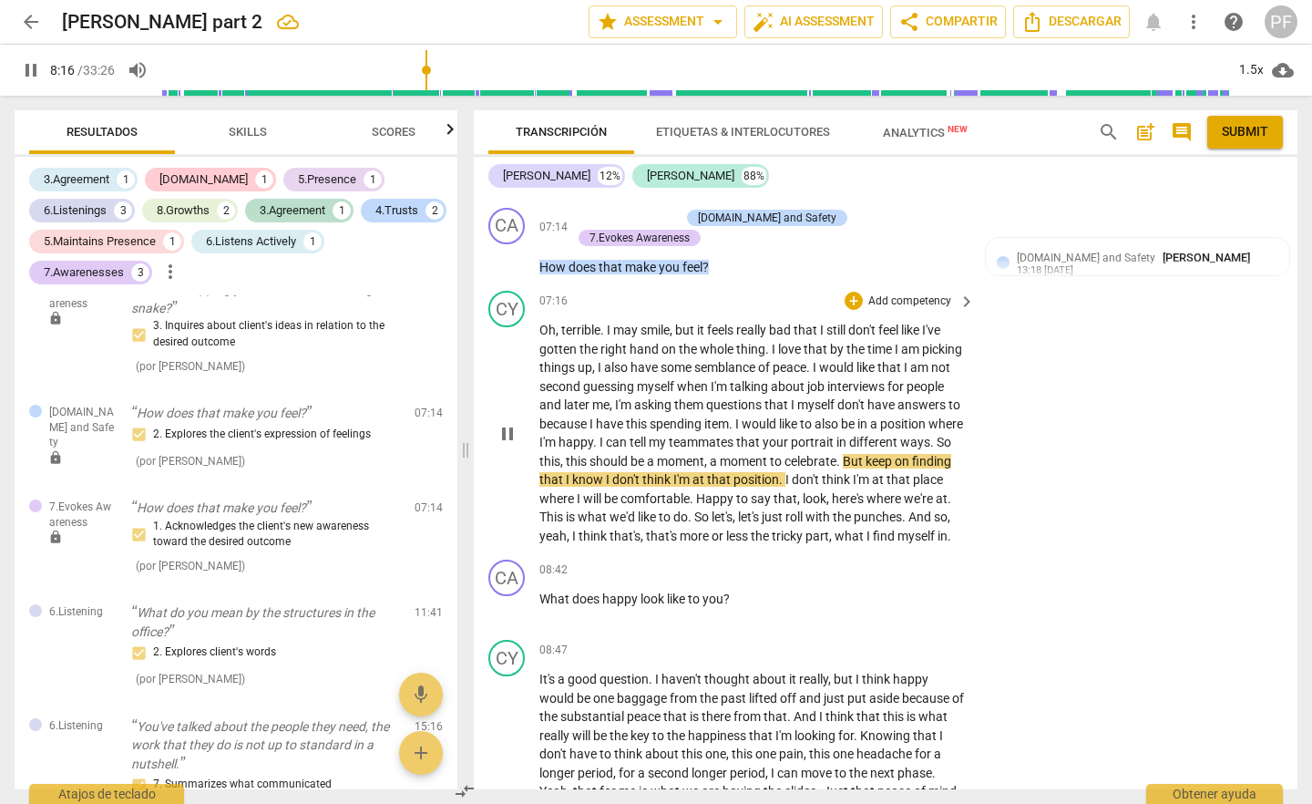
scroll to position [1707, 0]
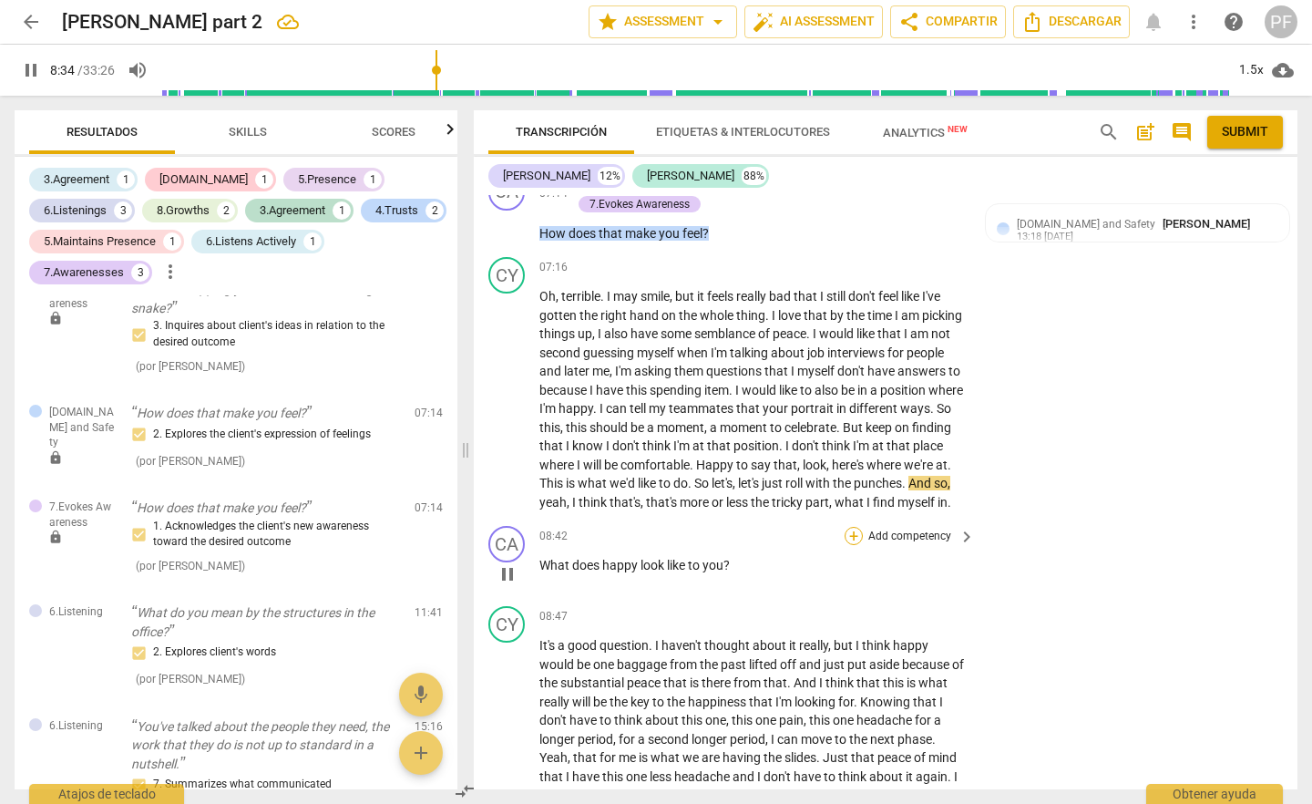
click at [849, 545] on div "+" at bounding box center [854, 536] width 18 height 18
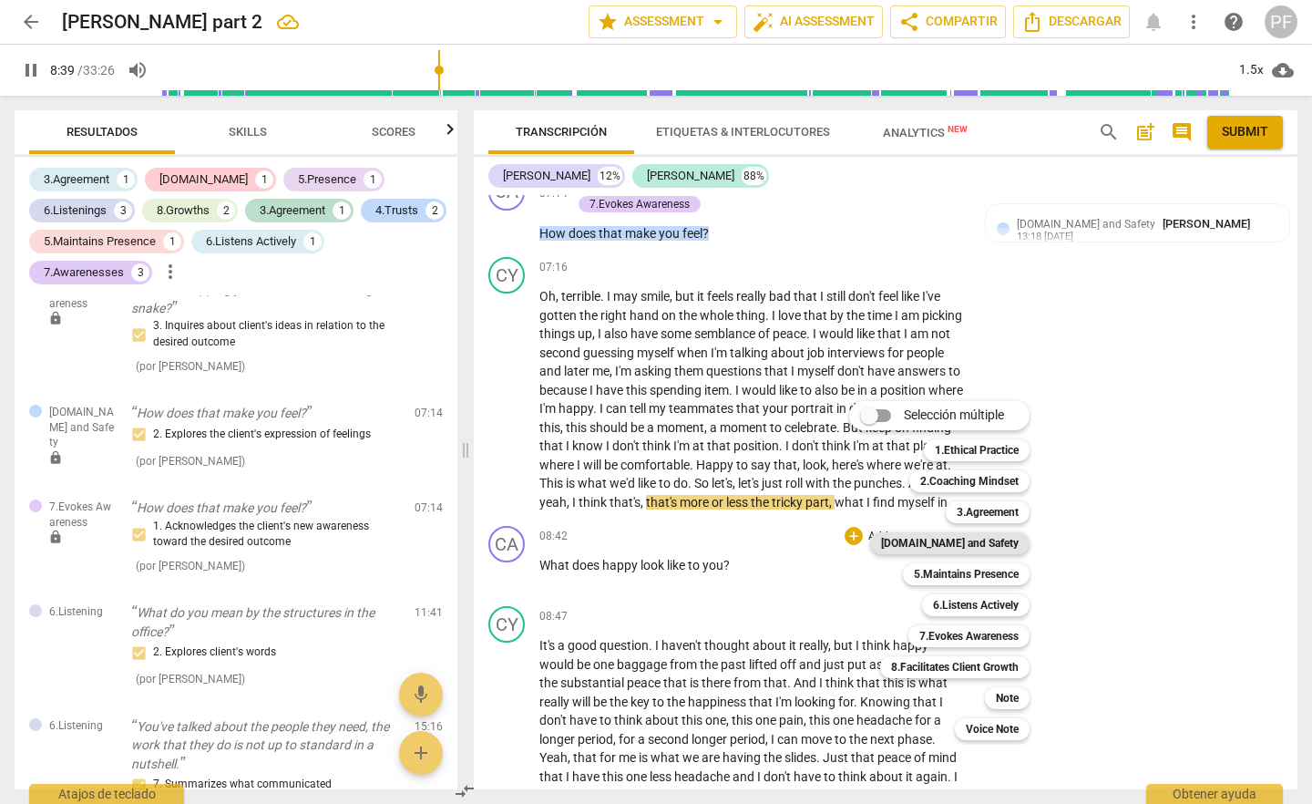
click at [963, 549] on b "[DOMAIN_NAME] and Safety" at bounding box center [950, 543] width 138 height 22
type input "520"
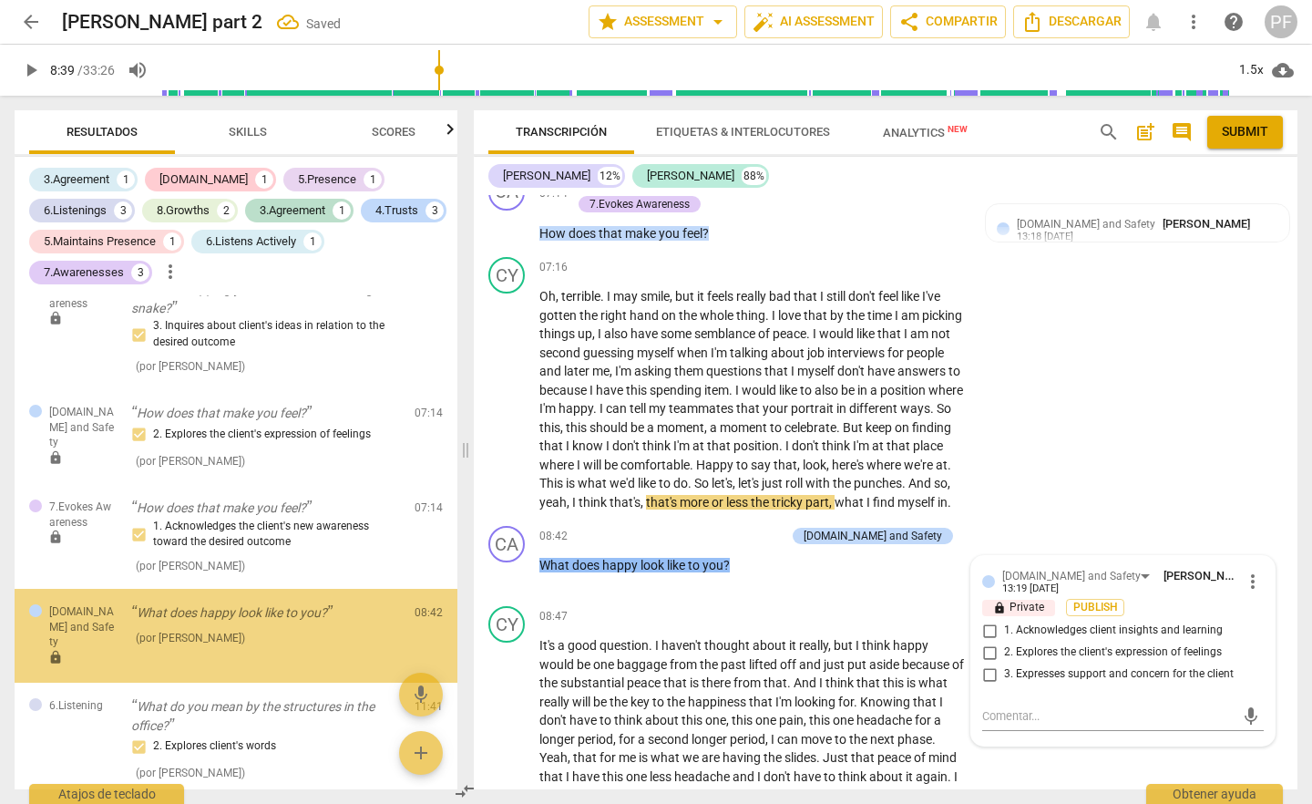
scroll to position [1070, 0]
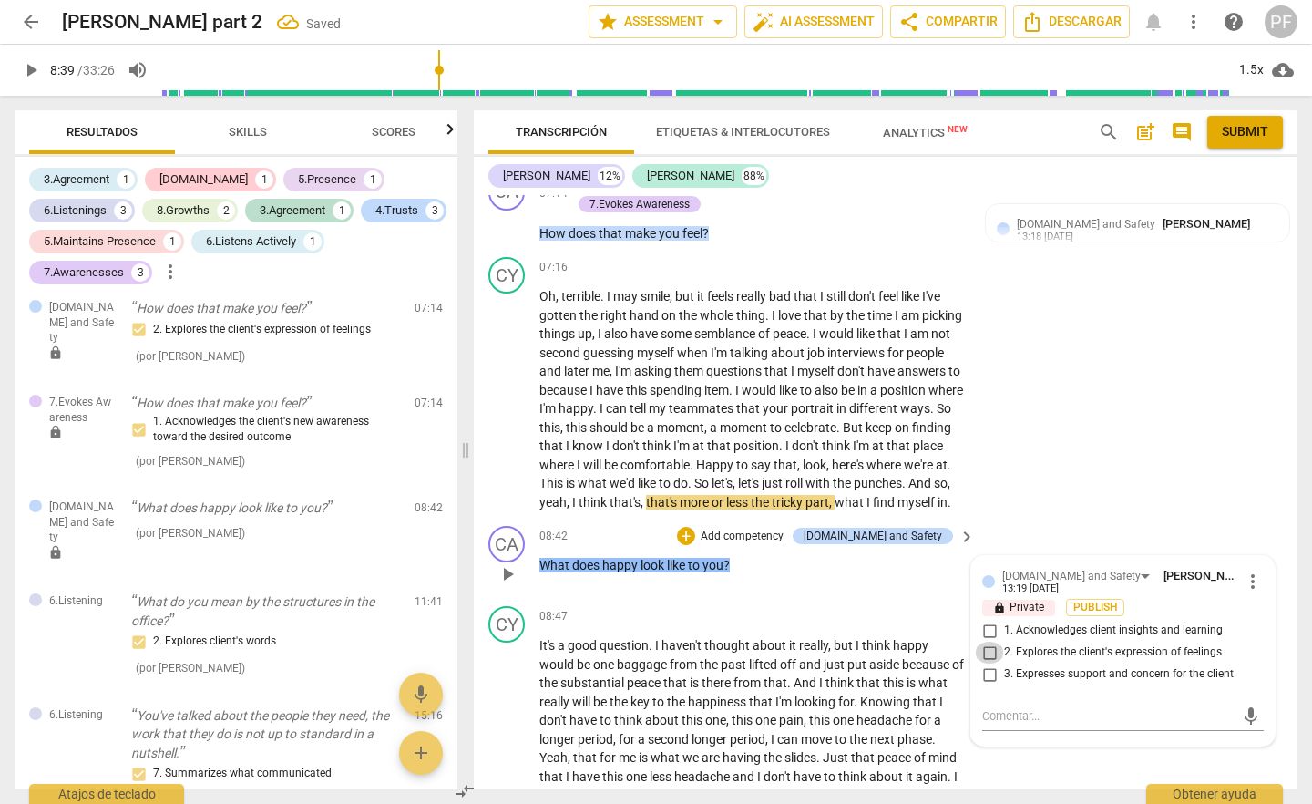
click at [992, 663] on input "2. Explores the client's expression of feelings" at bounding box center [989, 653] width 29 height 22
checkbox input "true"
click at [695, 545] on div "+" at bounding box center [686, 536] width 18 height 18
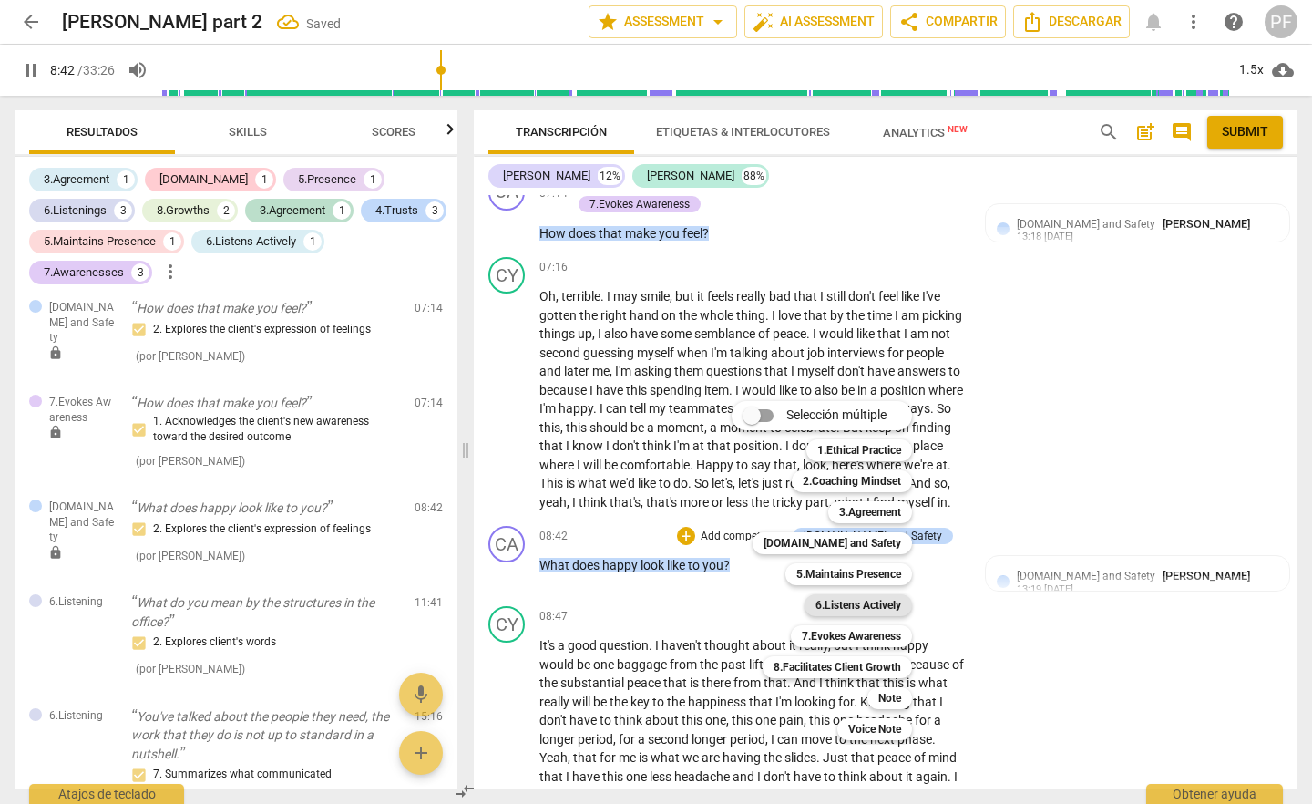
click at [888, 601] on b "6.Listens Actively" at bounding box center [859, 605] width 86 height 22
type input "523"
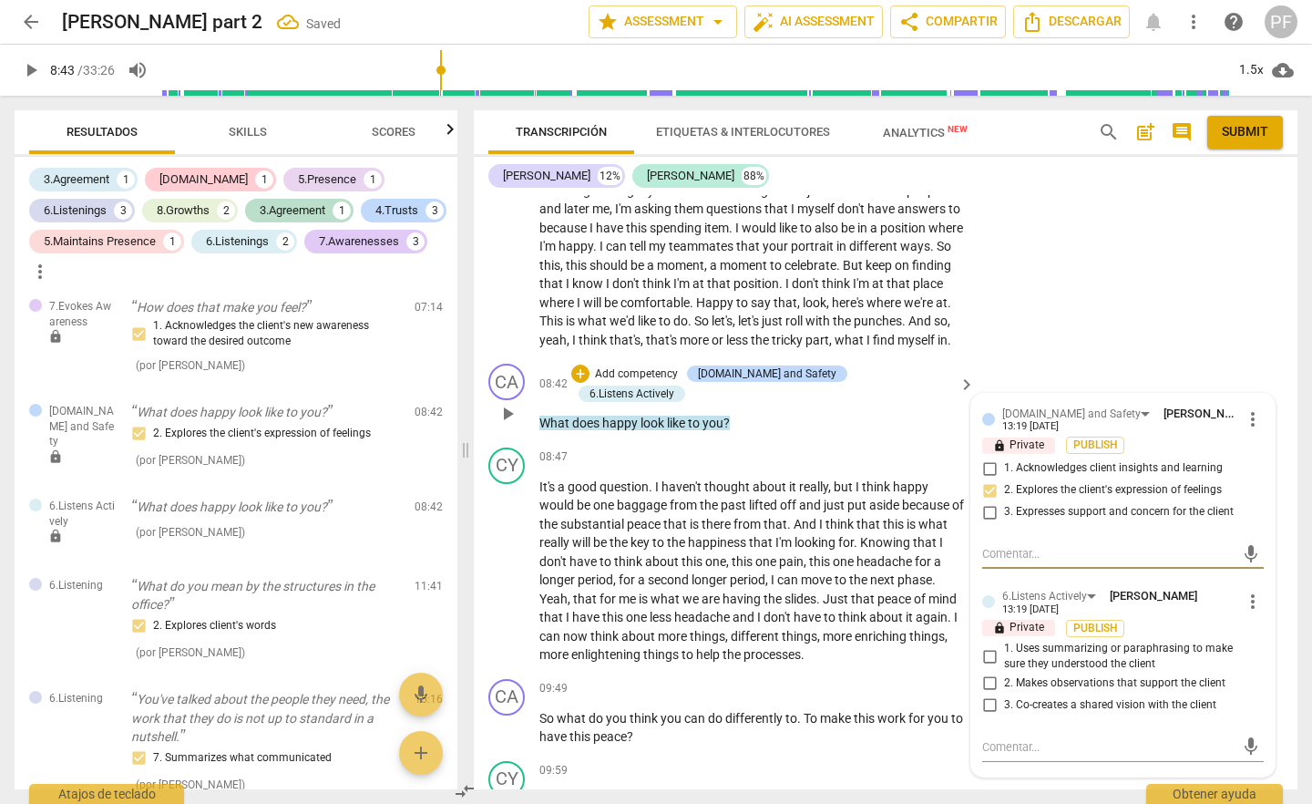
scroll to position [1875, 0]
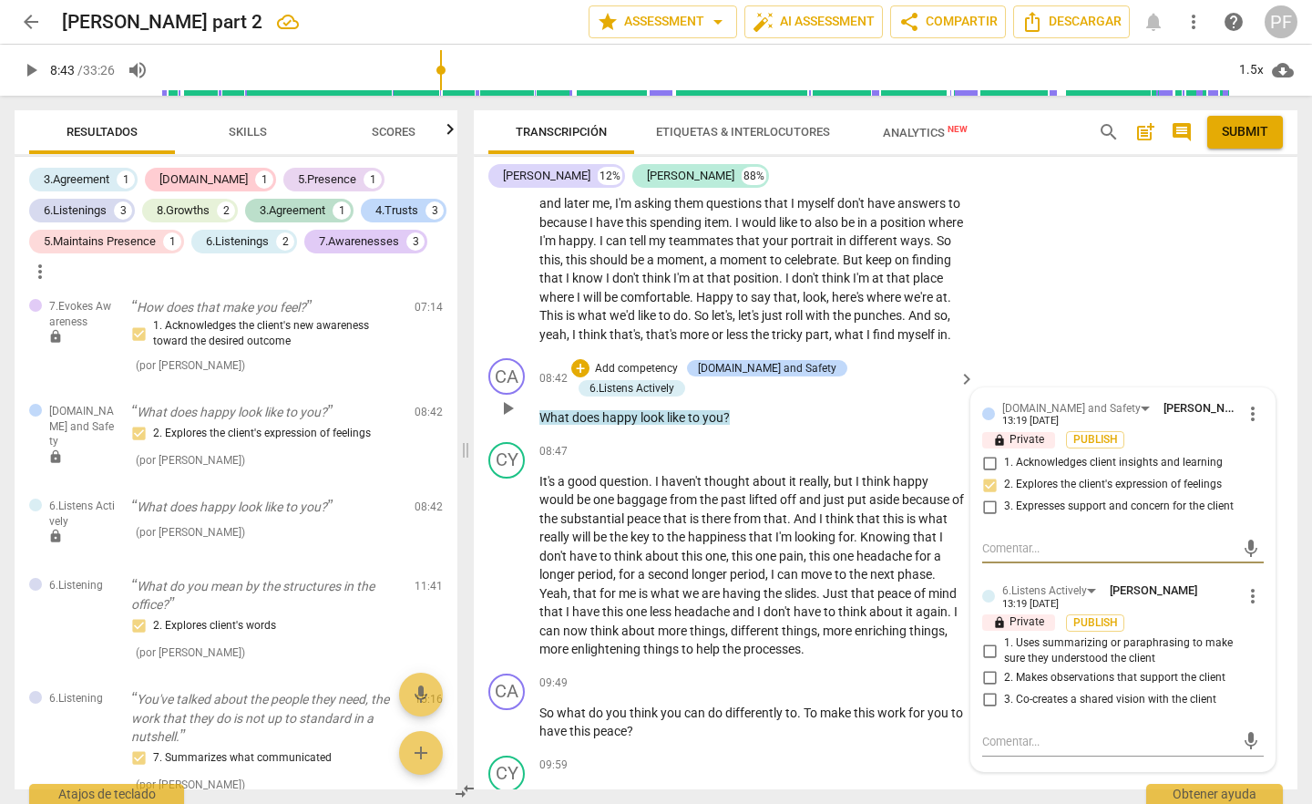
click at [985, 662] on input "1. Uses summarizing or paraphrasing to make sure they understood the client" at bounding box center [989, 651] width 29 height 22
checkbox input "true"
click at [628, 377] on div "+ Add competency" at bounding box center [625, 368] width 108 height 18
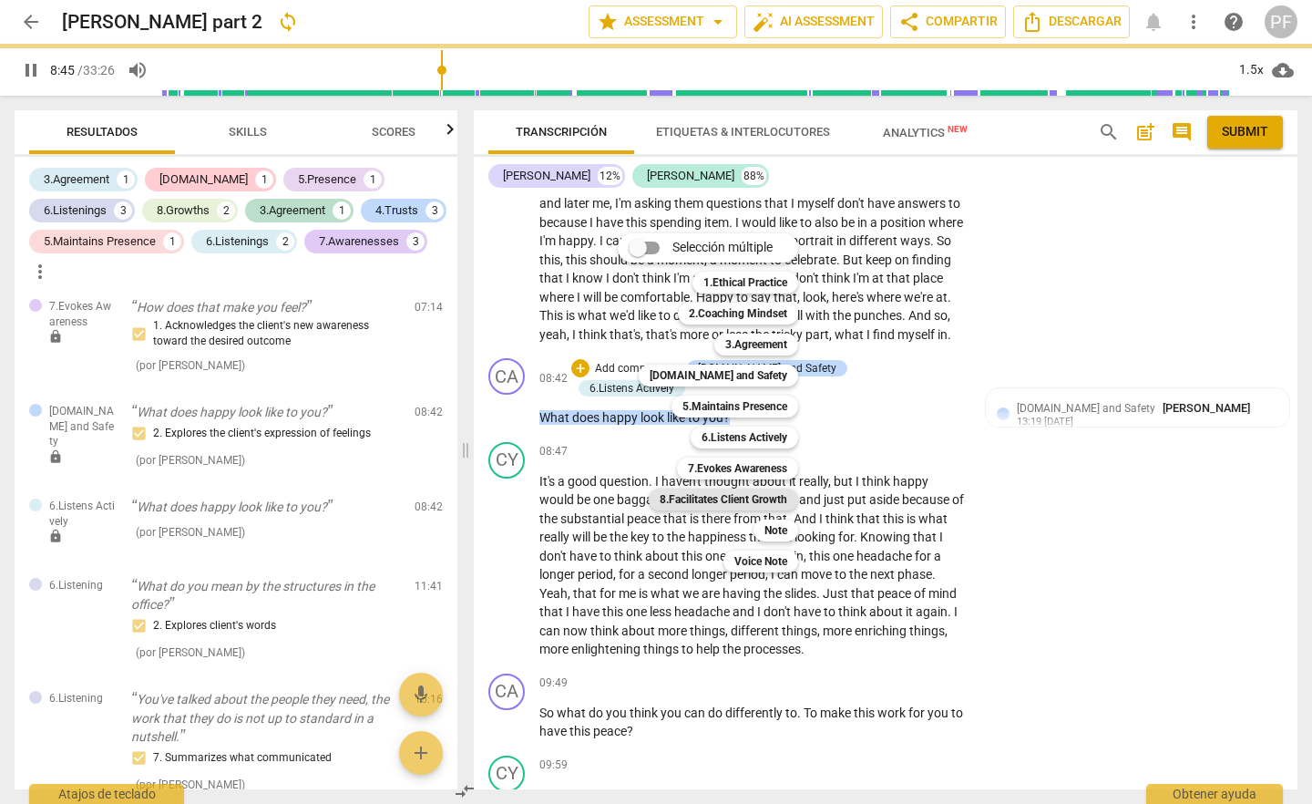
click at [767, 496] on b "8.Facilitates Client Growth" at bounding box center [724, 499] width 128 height 22
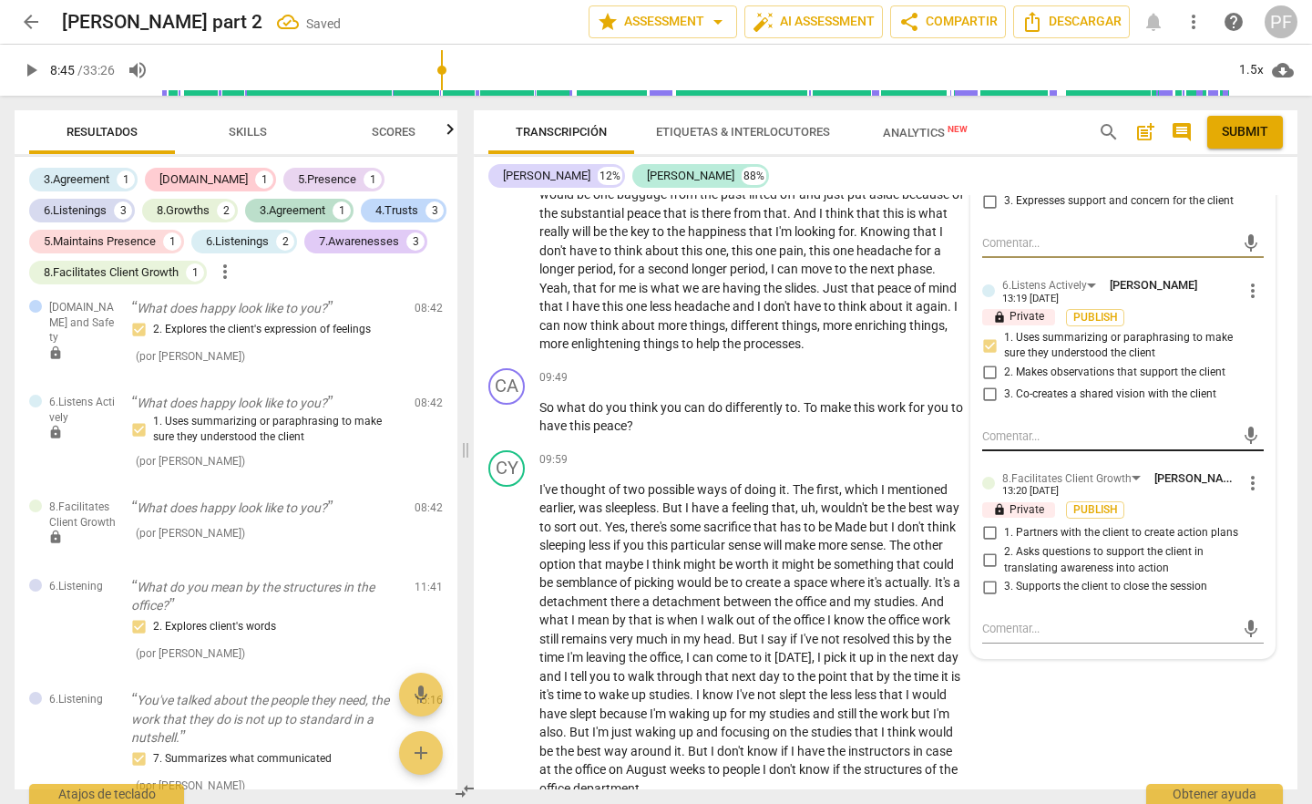
scroll to position [2182, 0]
click at [1245, 492] on span "more_vert" at bounding box center [1253, 481] width 22 height 22
click at [1259, 545] on li "Borrar" at bounding box center [1267, 549] width 64 height 35
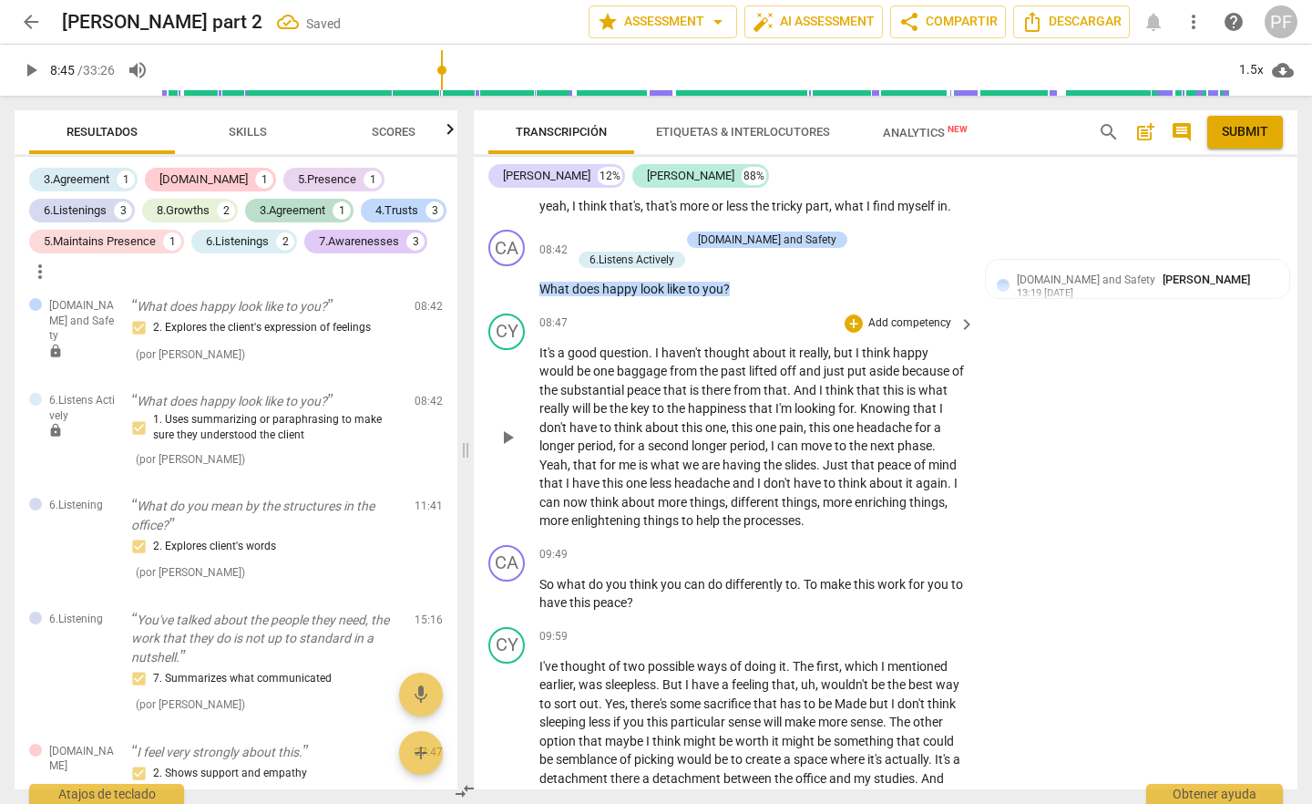
scroll to position [1979, 0]
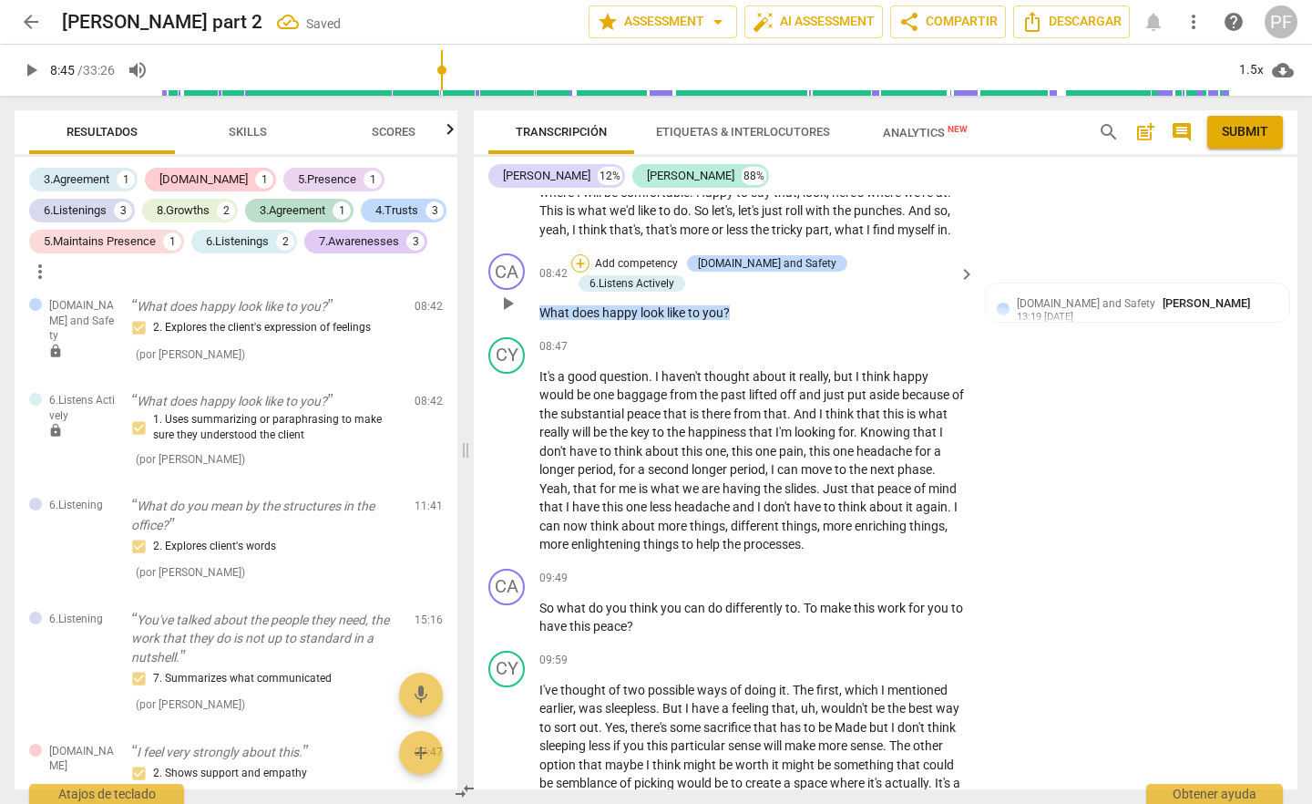
click at [590, 272] on div "+" at bounding box center [580, 263] width 18 height 18
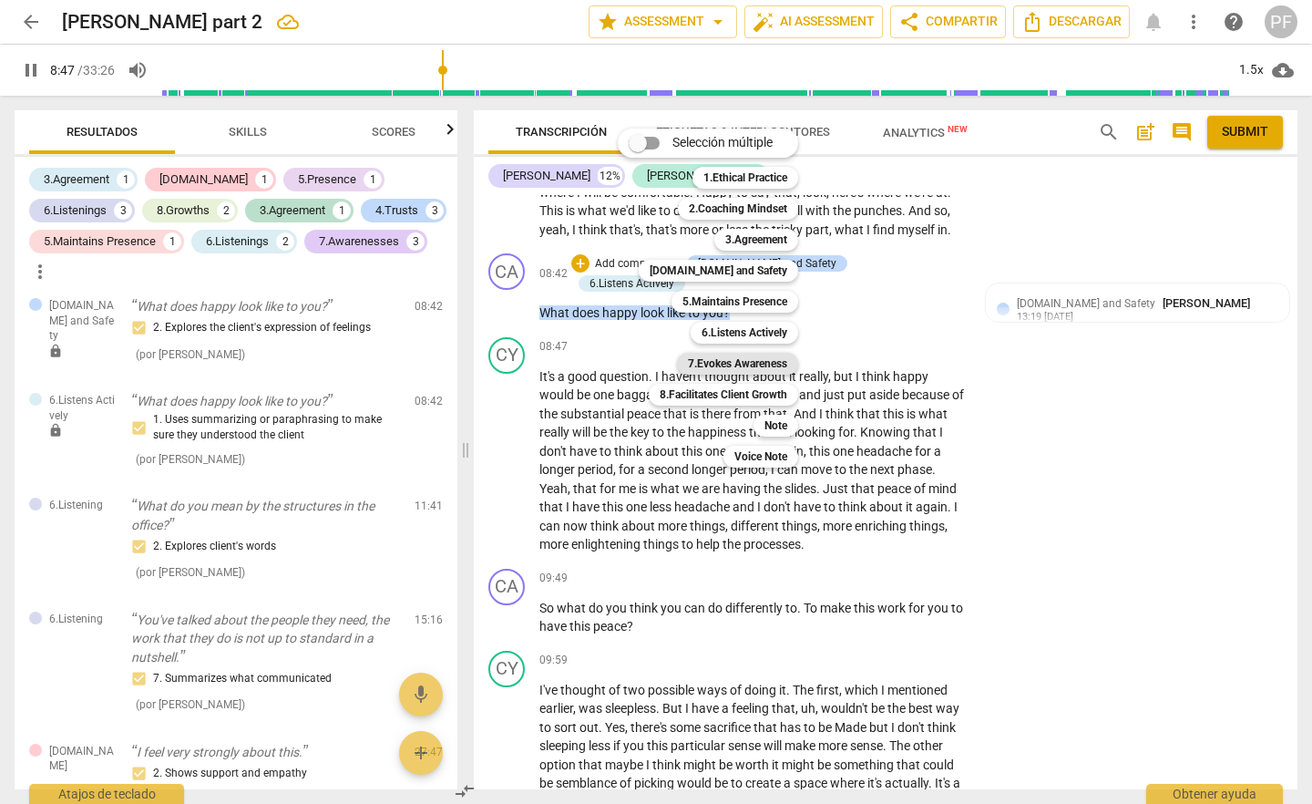
click at [745, 361] on b "7.Evokes Awareness" at bounding box center [737, 364] width 99 height 22
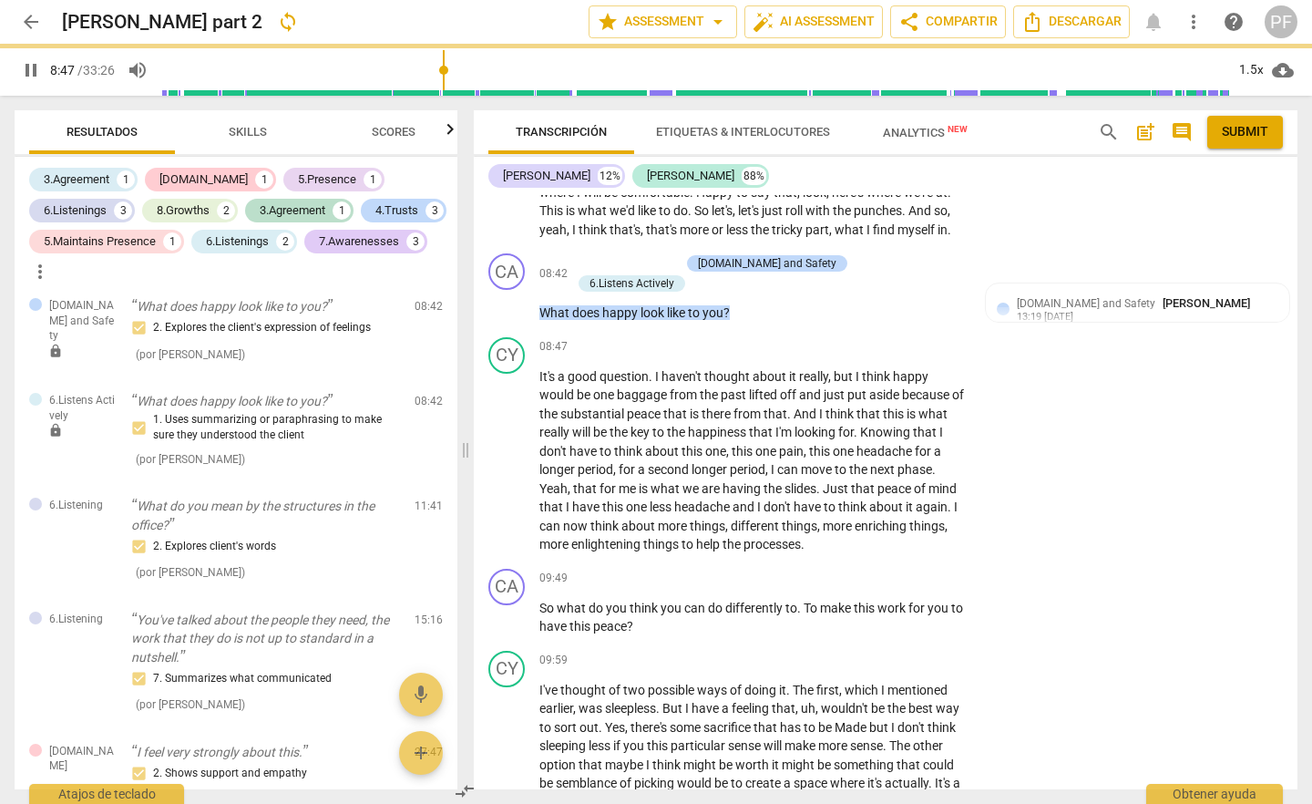
type input "528"
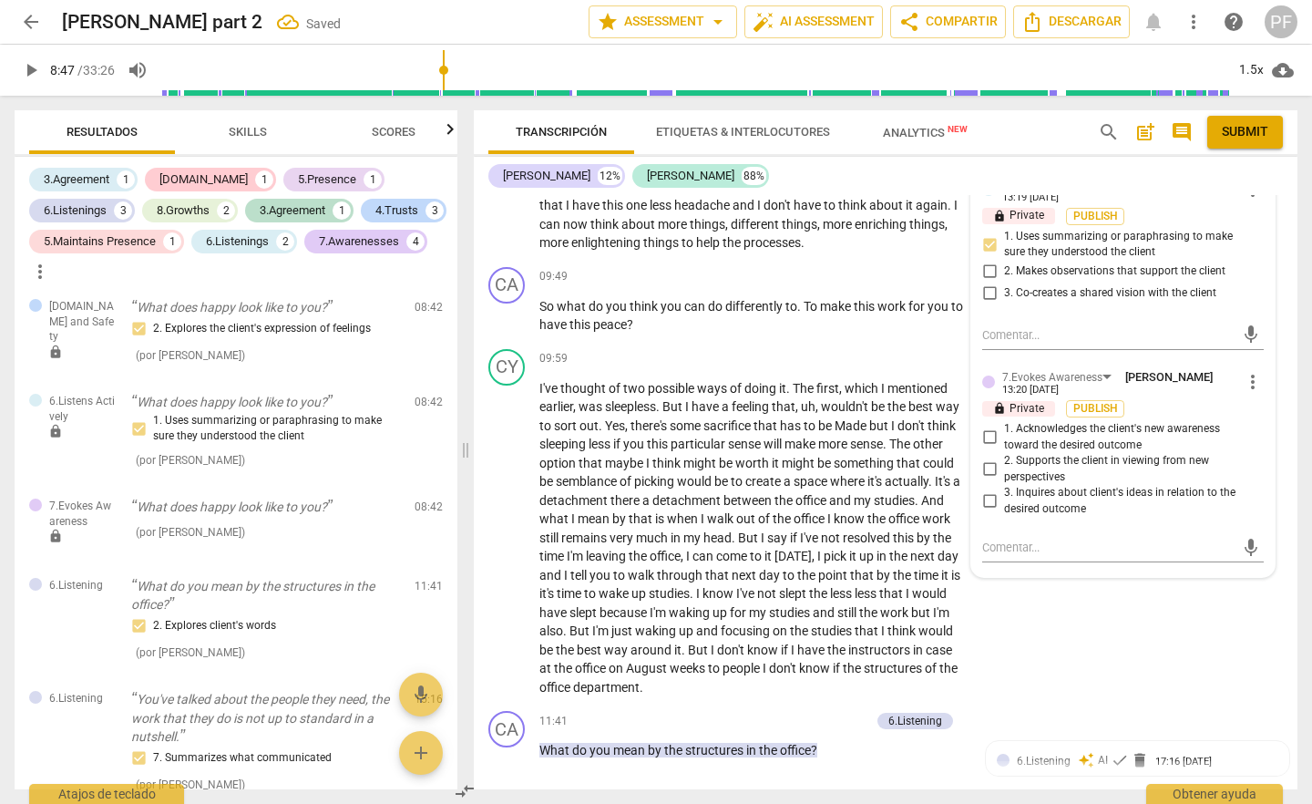
scroll to position [2288, 0]
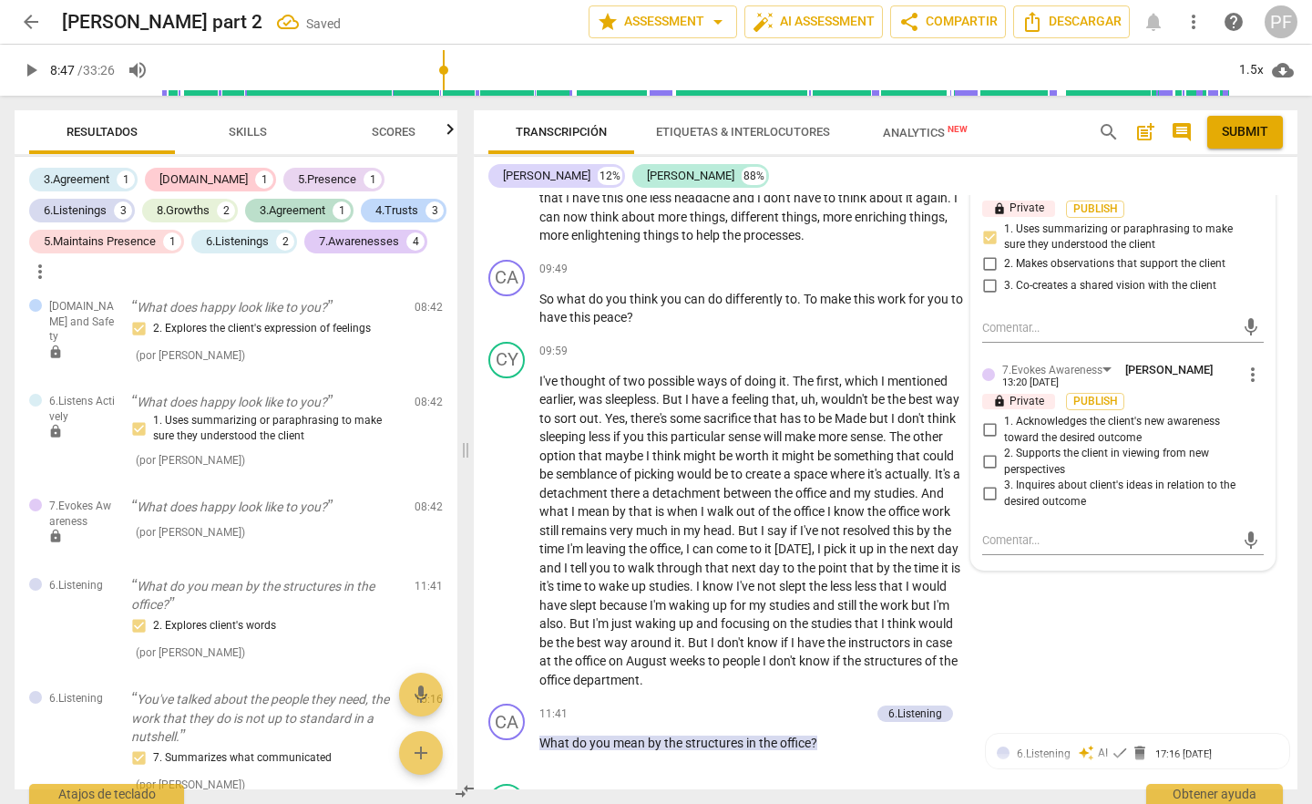
click at [988, 441] on input "1. Acknowledges the client's new awareness toward the desired outcome" at bounding box center [989, 430] width 29 height 22
checkbox input "true"
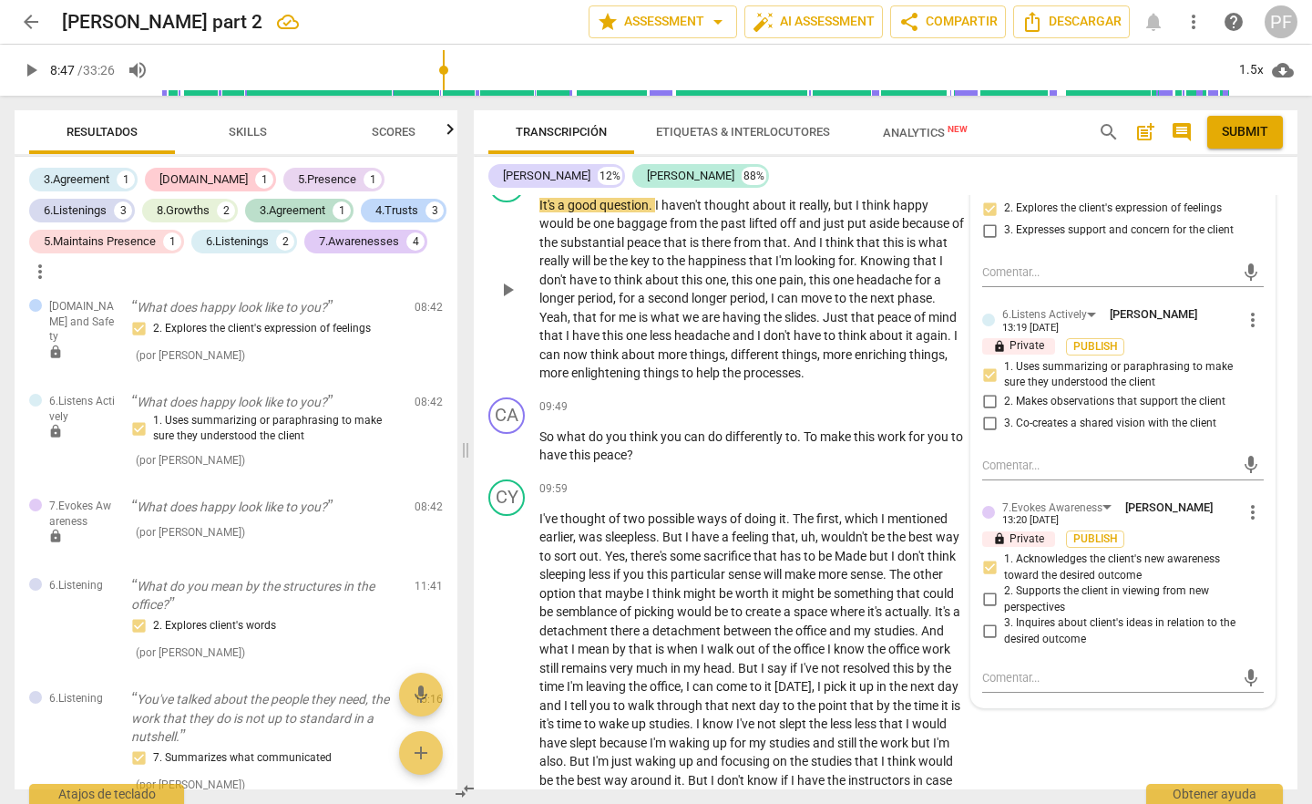
scroll to position [2148, 0]
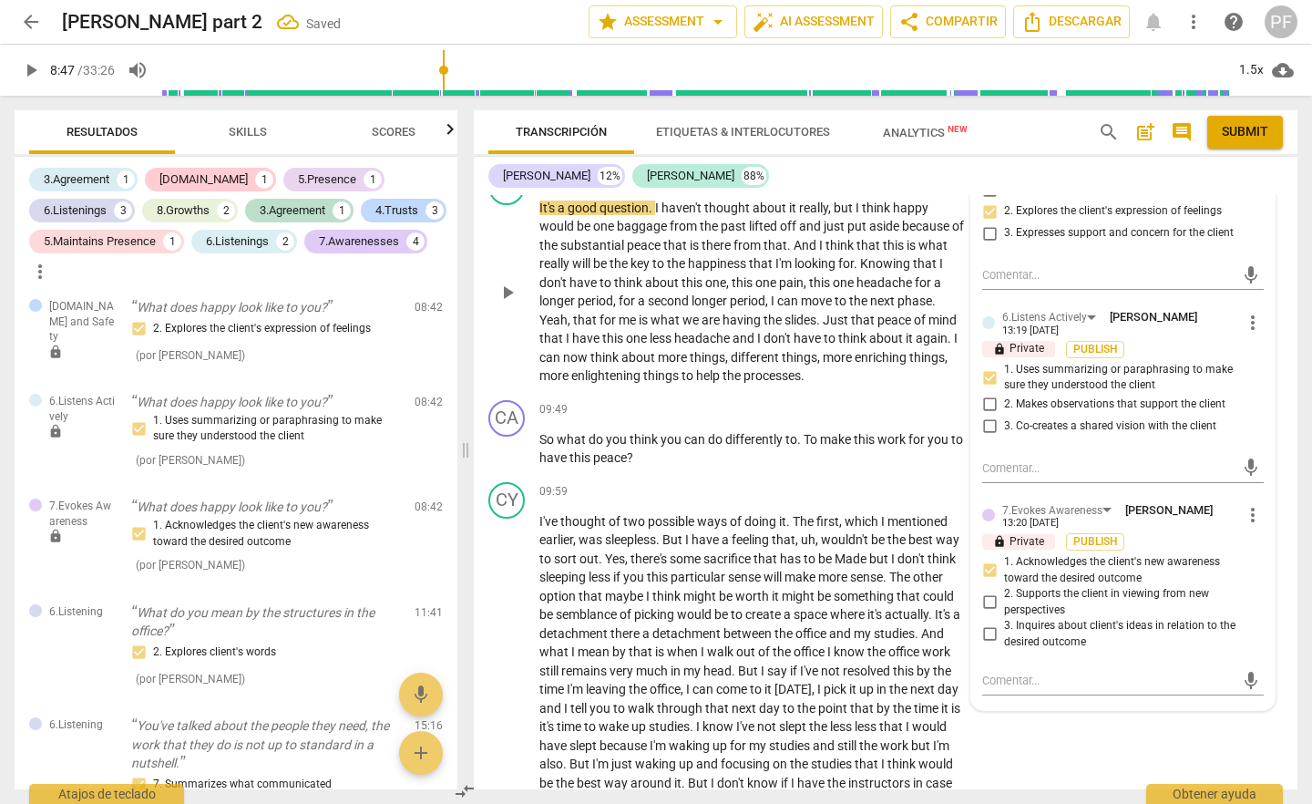
click at [509, 303] on span "play_arrow" at bounding box center [508, 293] width 22 height 22
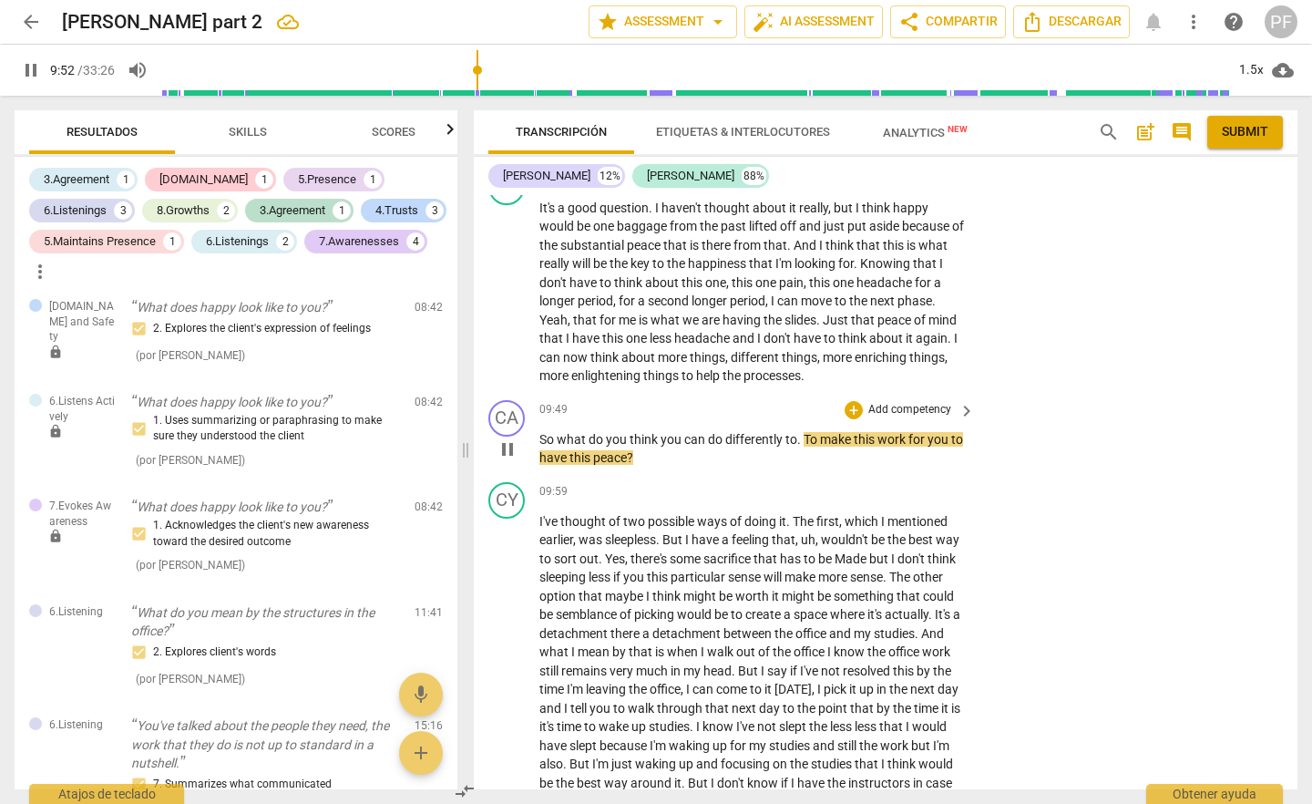
scroll to position [2153, 0]
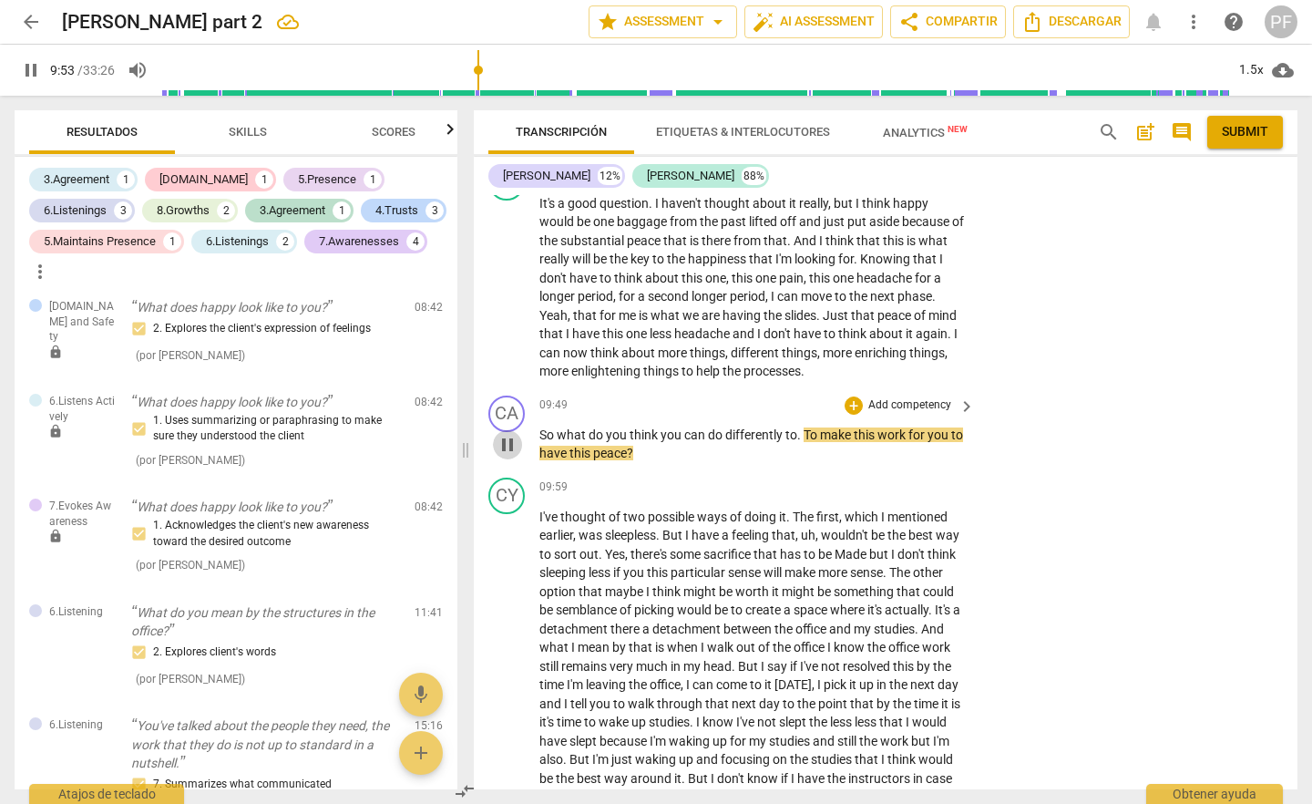
click at [505, 456] on span "pause" at bounding box center [508, 445] width 22 height 22
type input "594"
click at [847, 415] on div "+" at bounding box center [854, 405] width 18 height 18
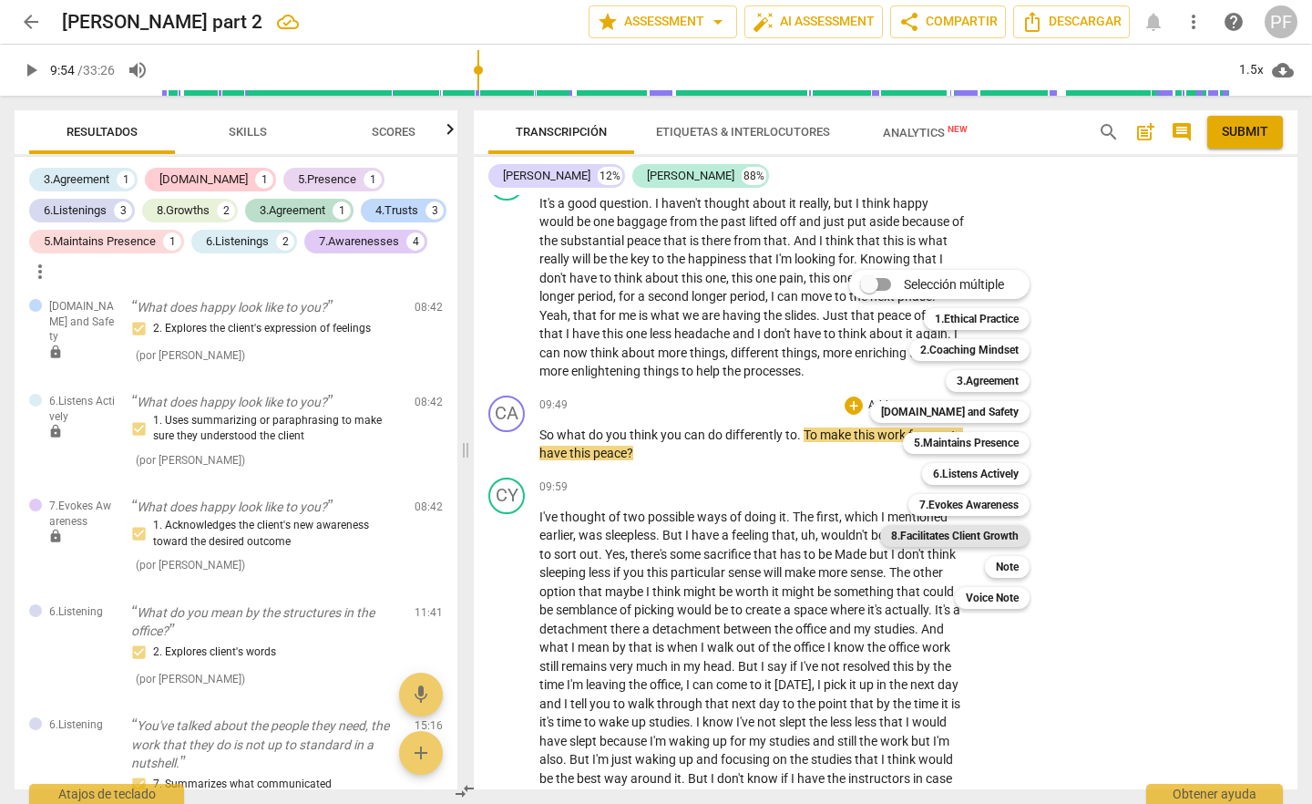
click at [1019, 537] on b "8.Facilitates Client Growth" at bounding box center [955, 536] width 128 height 22
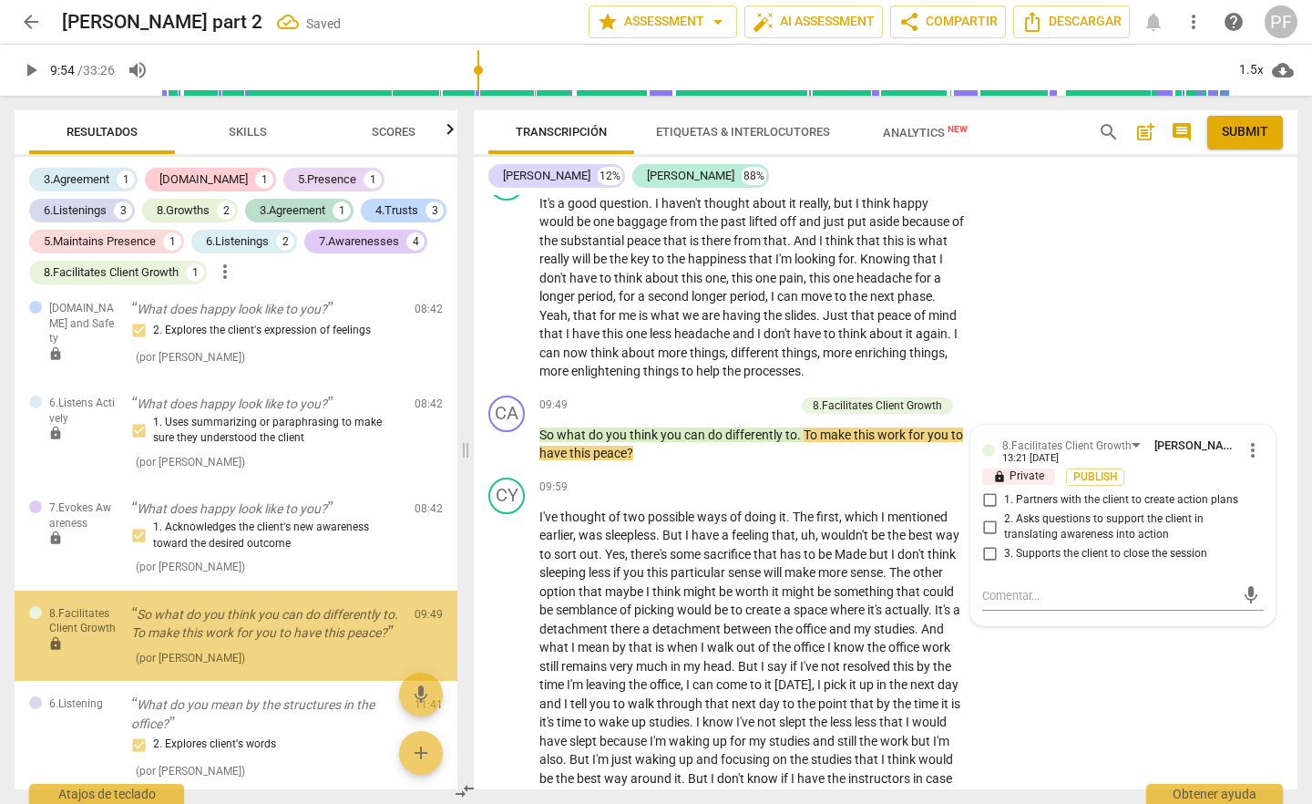
scroll to position [1390, 0]
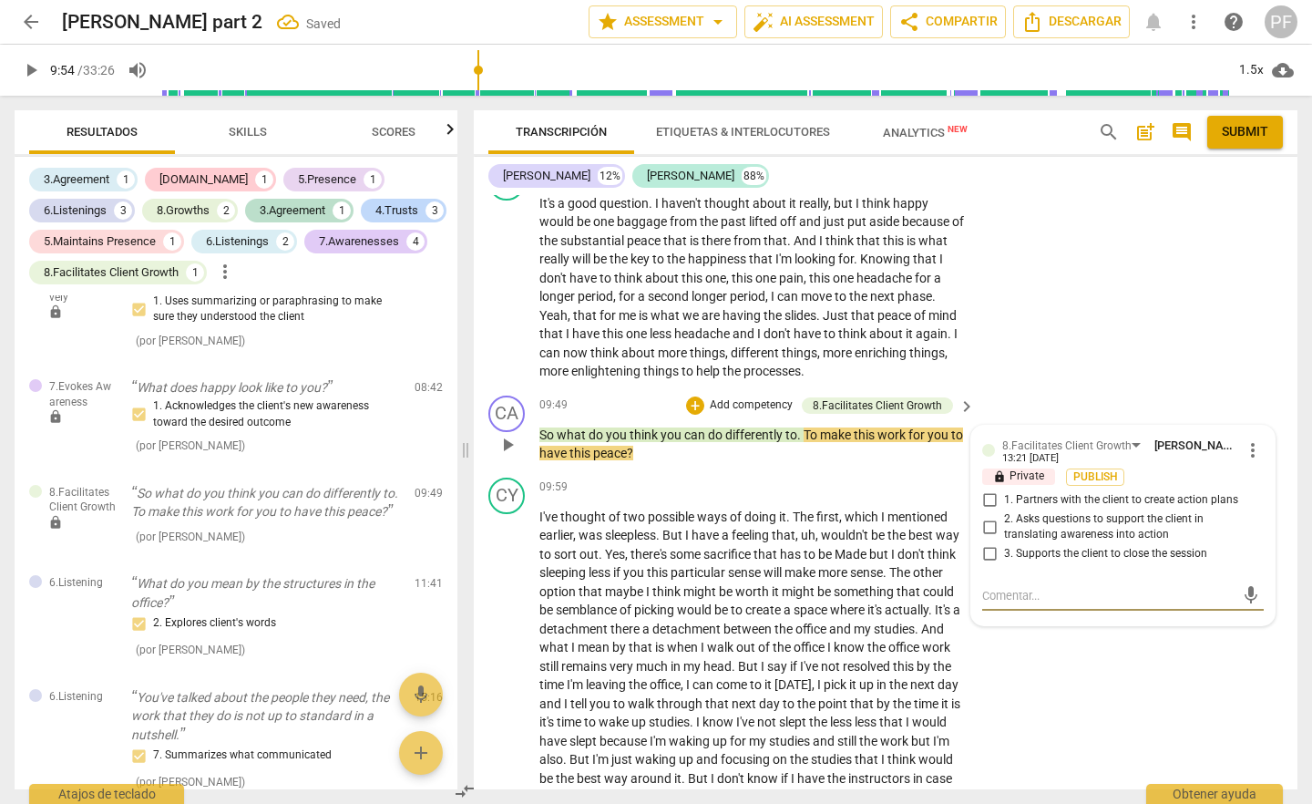
click at [990, 538] on input "2. Asks questions to support the client in translating awareness into action" at bounding box center [989, 527] width 29 height 22
checkbox input "true"
click at [1006, 604] on textarea at bounding box center [1108, 595] width 252 height 17
type textarea "t"
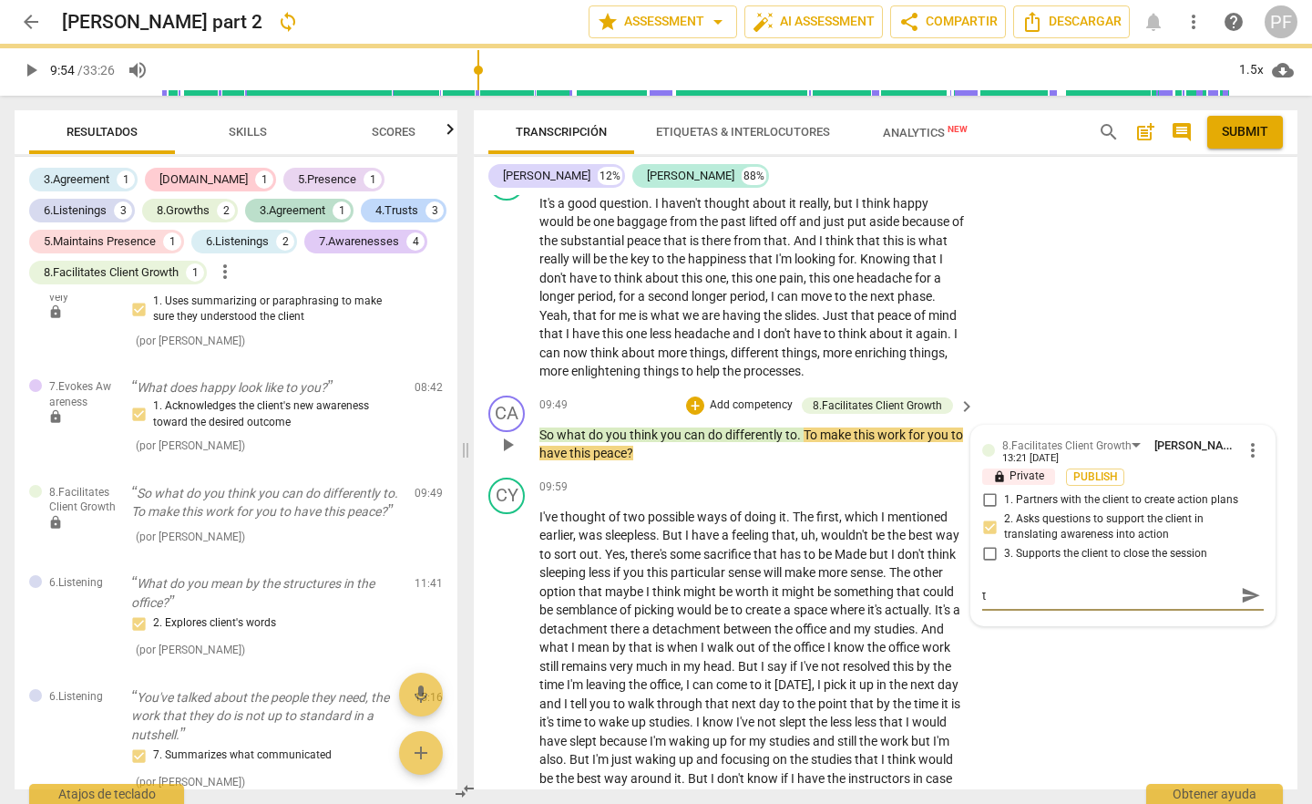
type textarea "to"
type textarea "too"
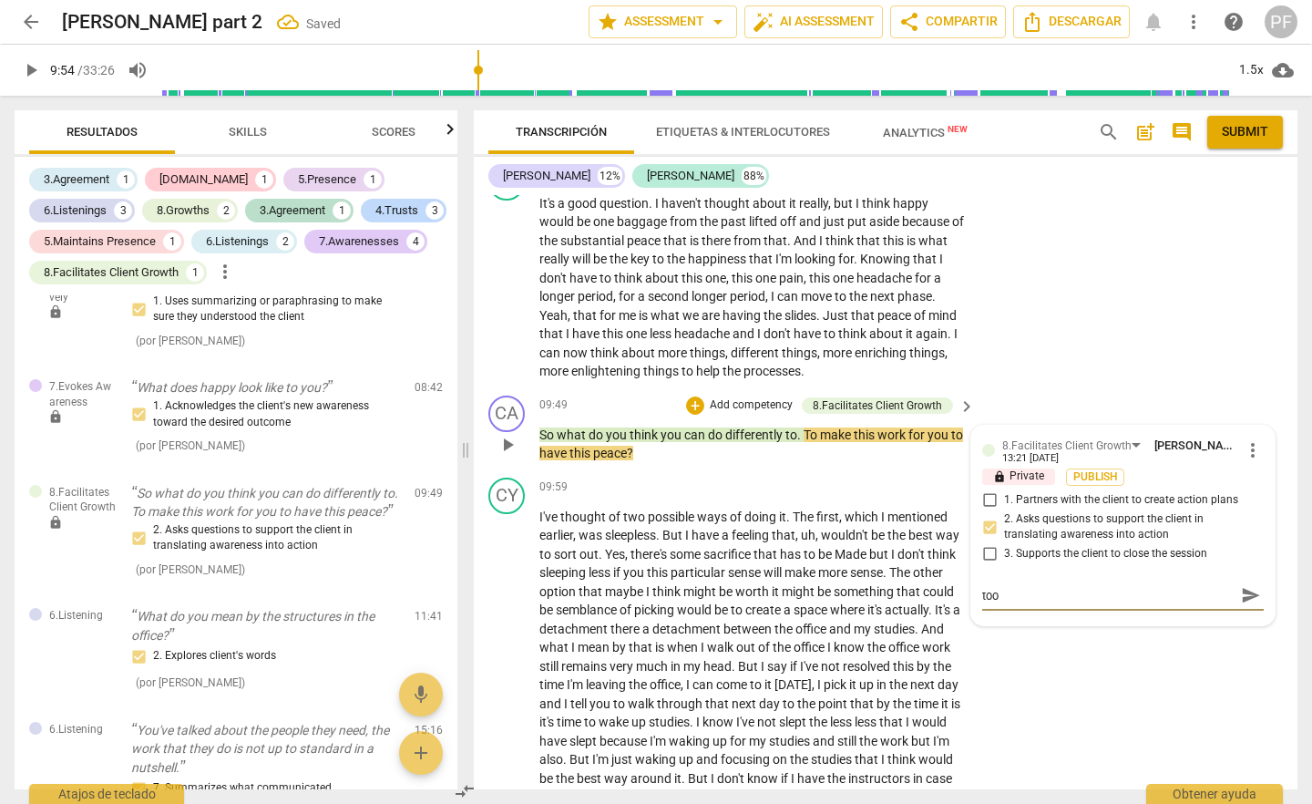
type textarea "too"
type textarea "too s"
type textarea "too so"
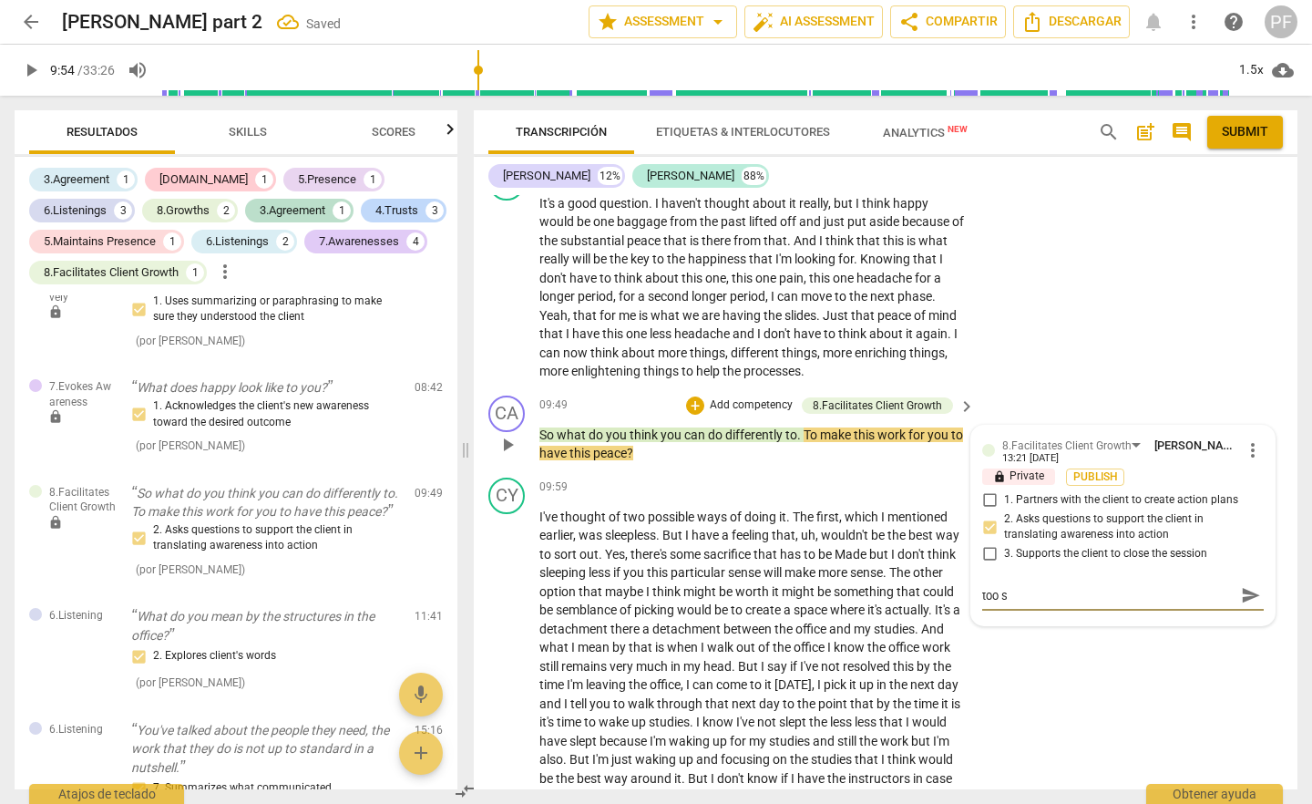
type textarea "too so"
type textarea "too soo"
type textarea "too soon"
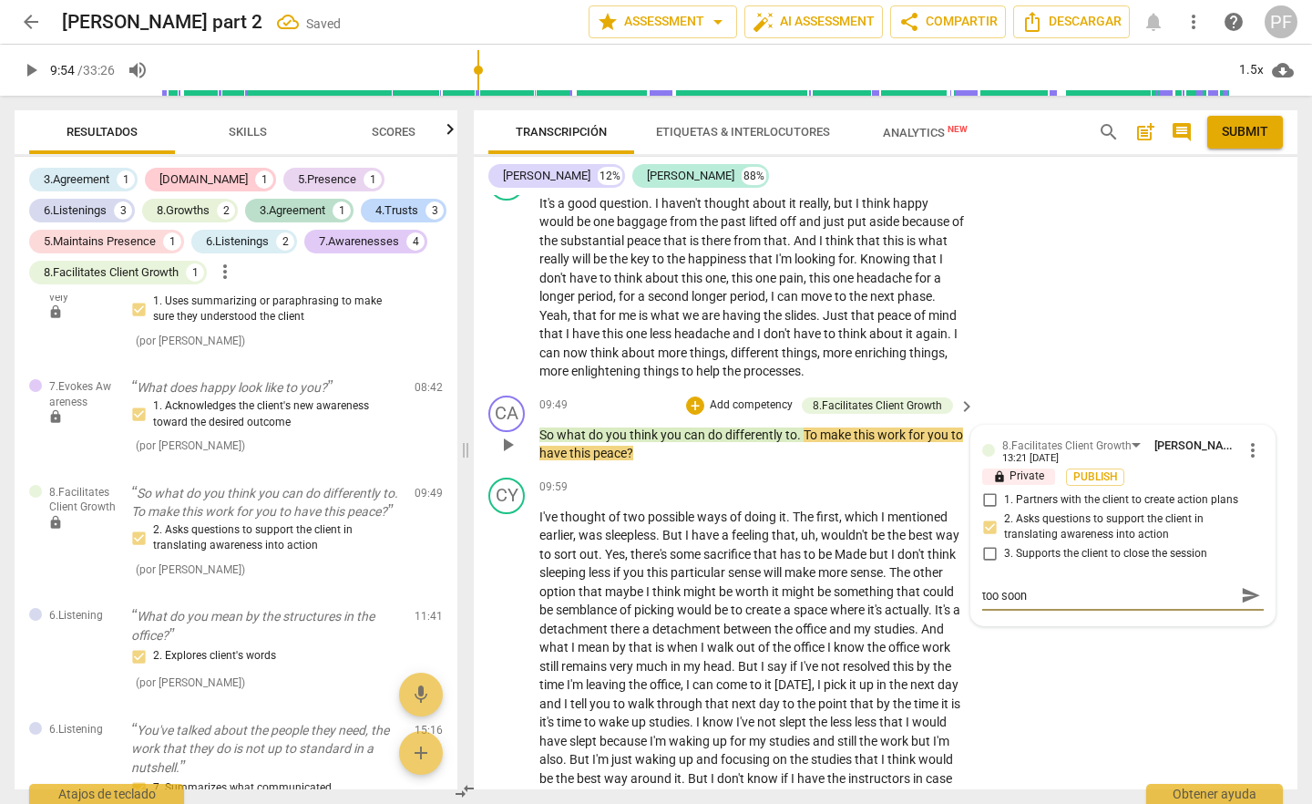
type textarea "too soon!"
click at [1238, 606] on span "send" at bounding box center [1251, 595] width 26 height 22
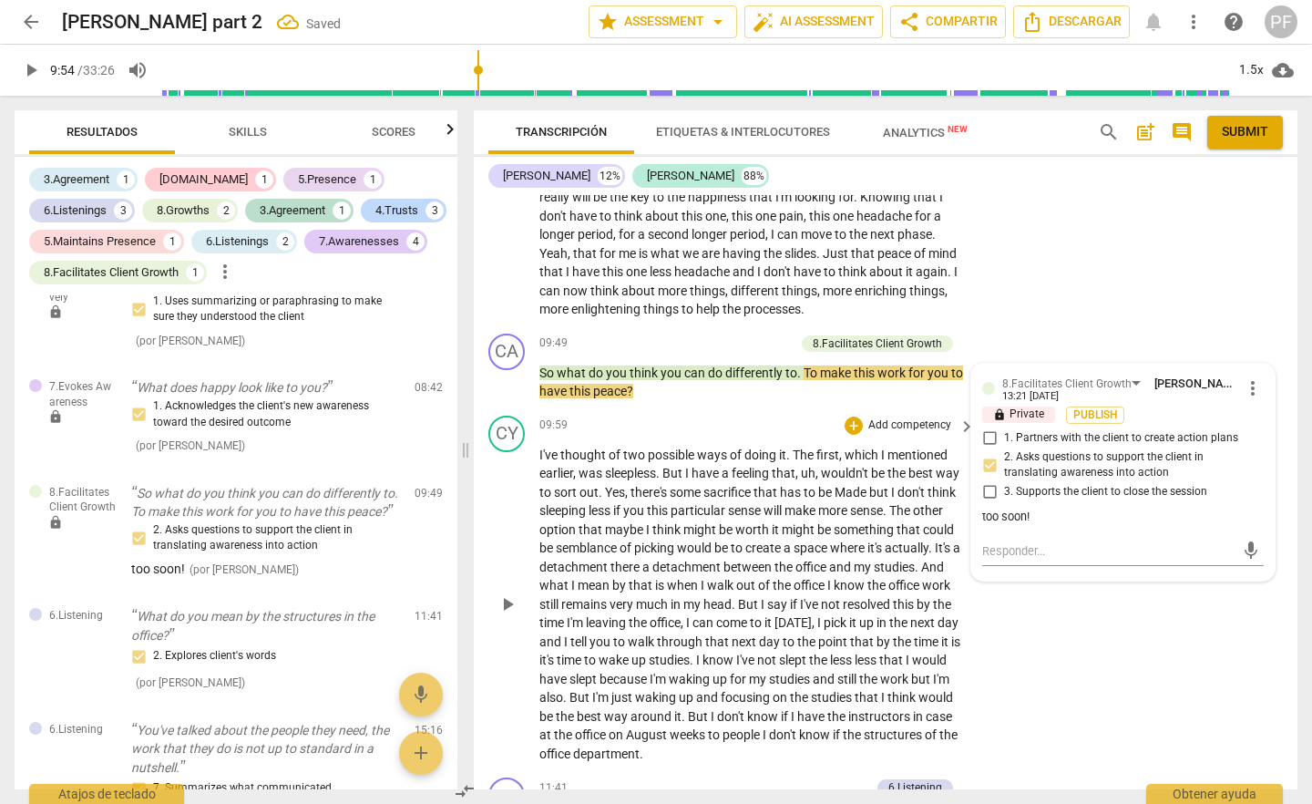
scroll to position [2228, 0]
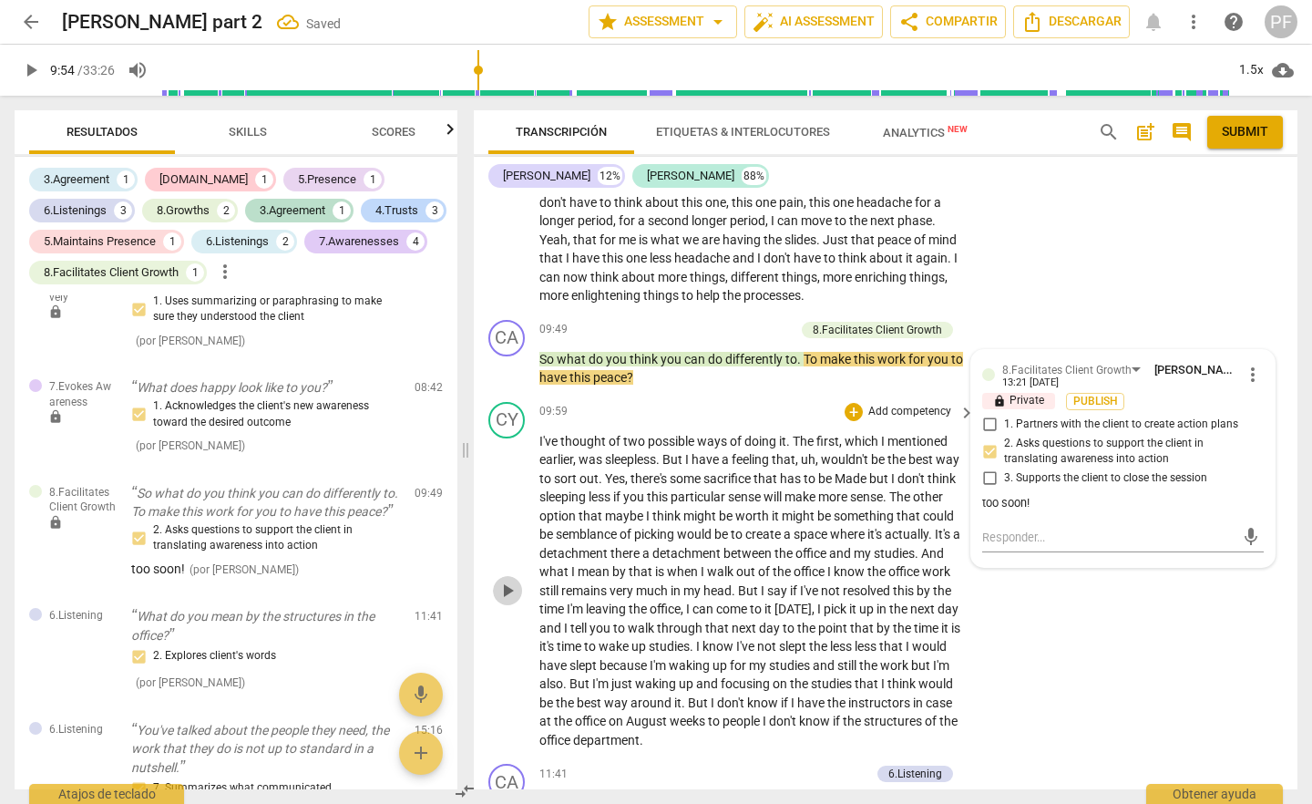
click at [509, 601] on span "play_arrow" at bounding box center [508, 591] width 22 height 22
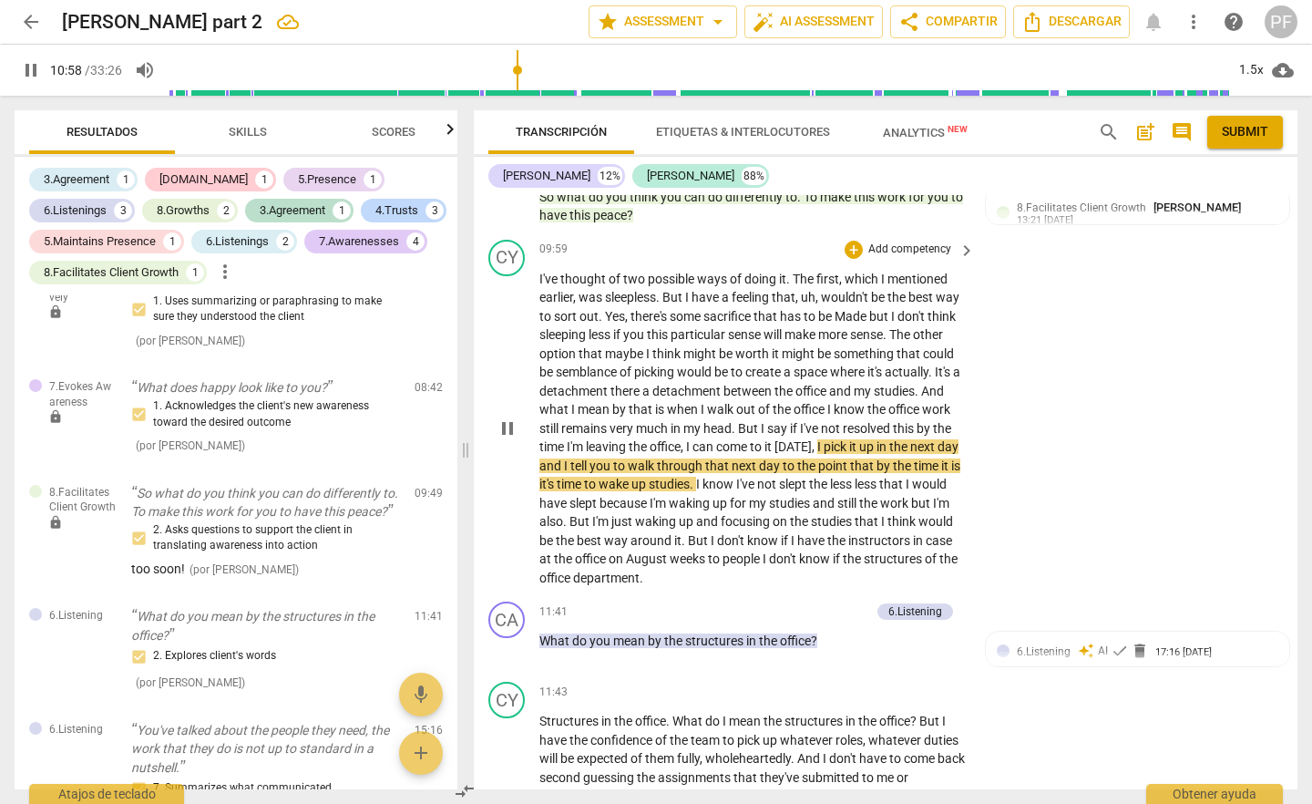
scroll to position [2388, 0]
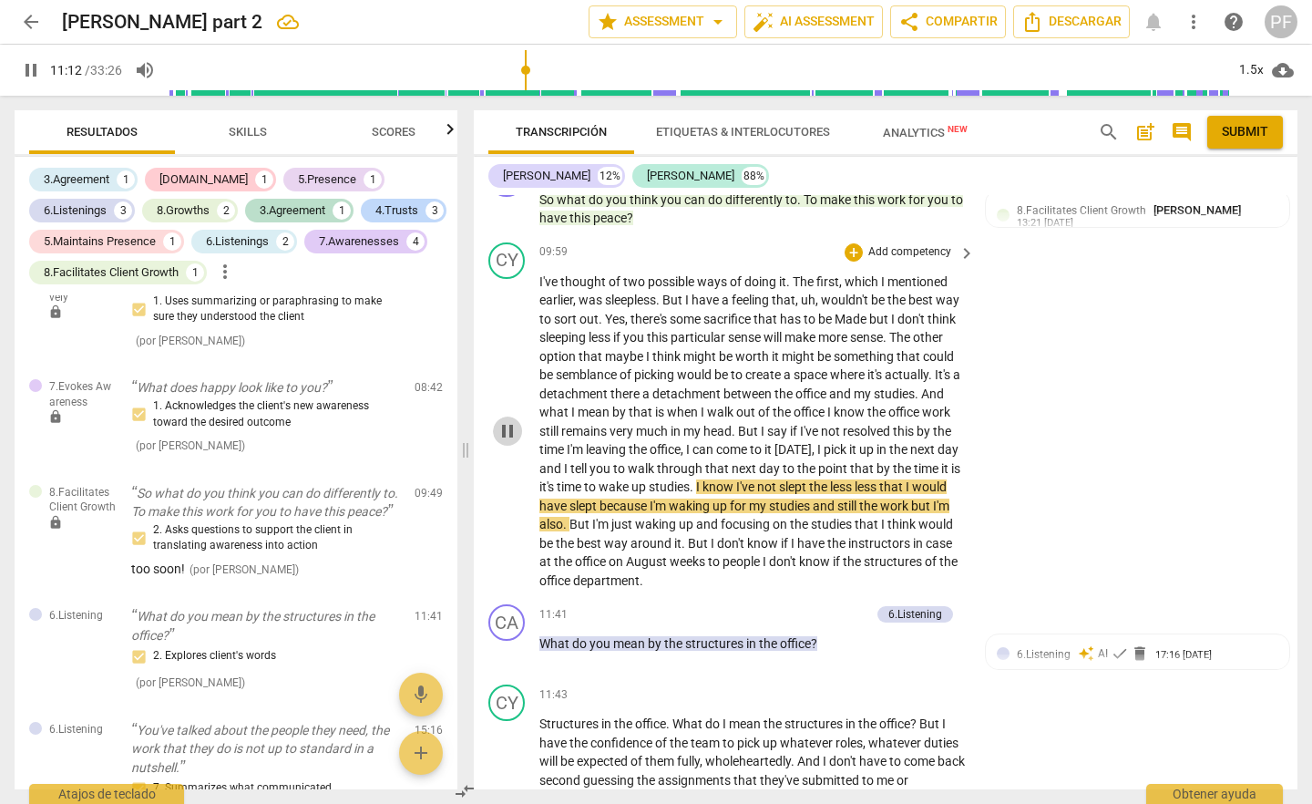
click at [513, 442] on span "pause" at bounding box center [508, 431] width 22 height 22
type input "673"
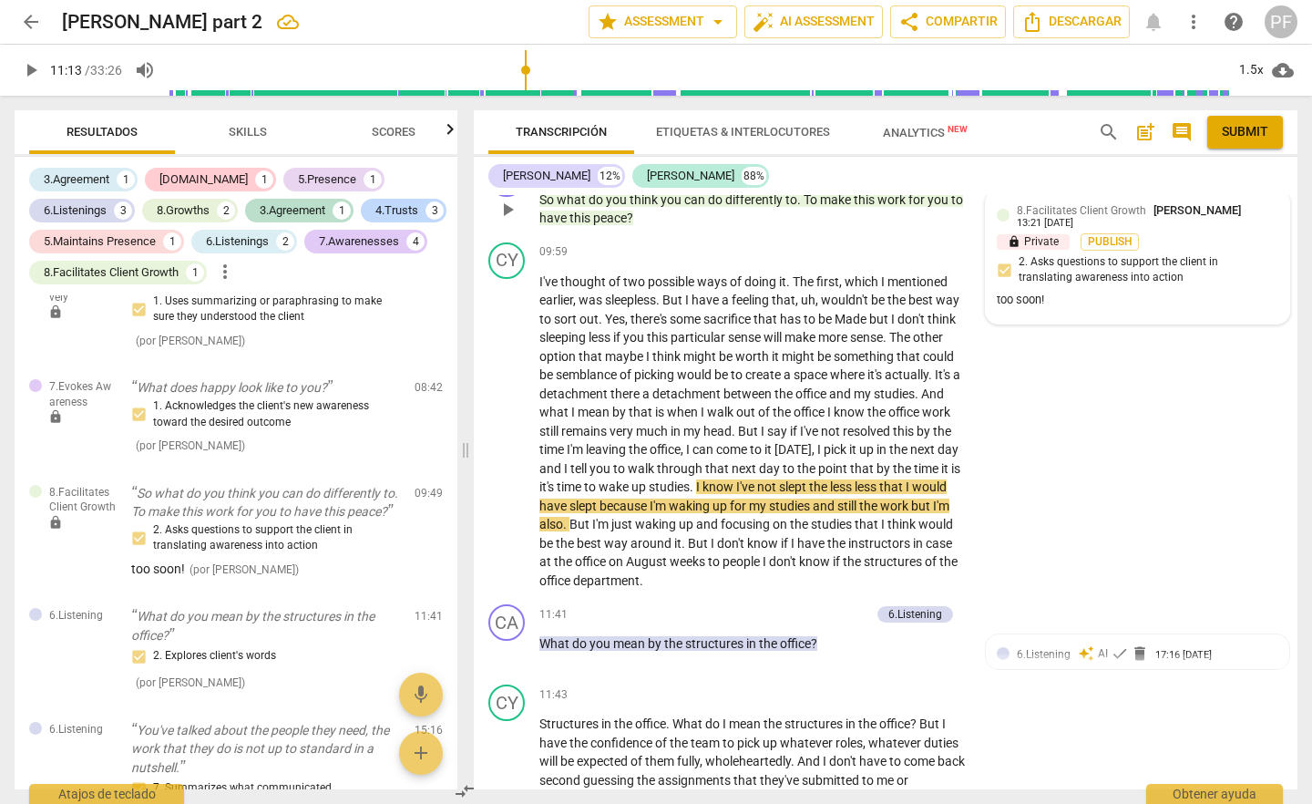
click at [1068, 309] on div "too soon!" at bounding box center [1138, 300] width 282 height 17
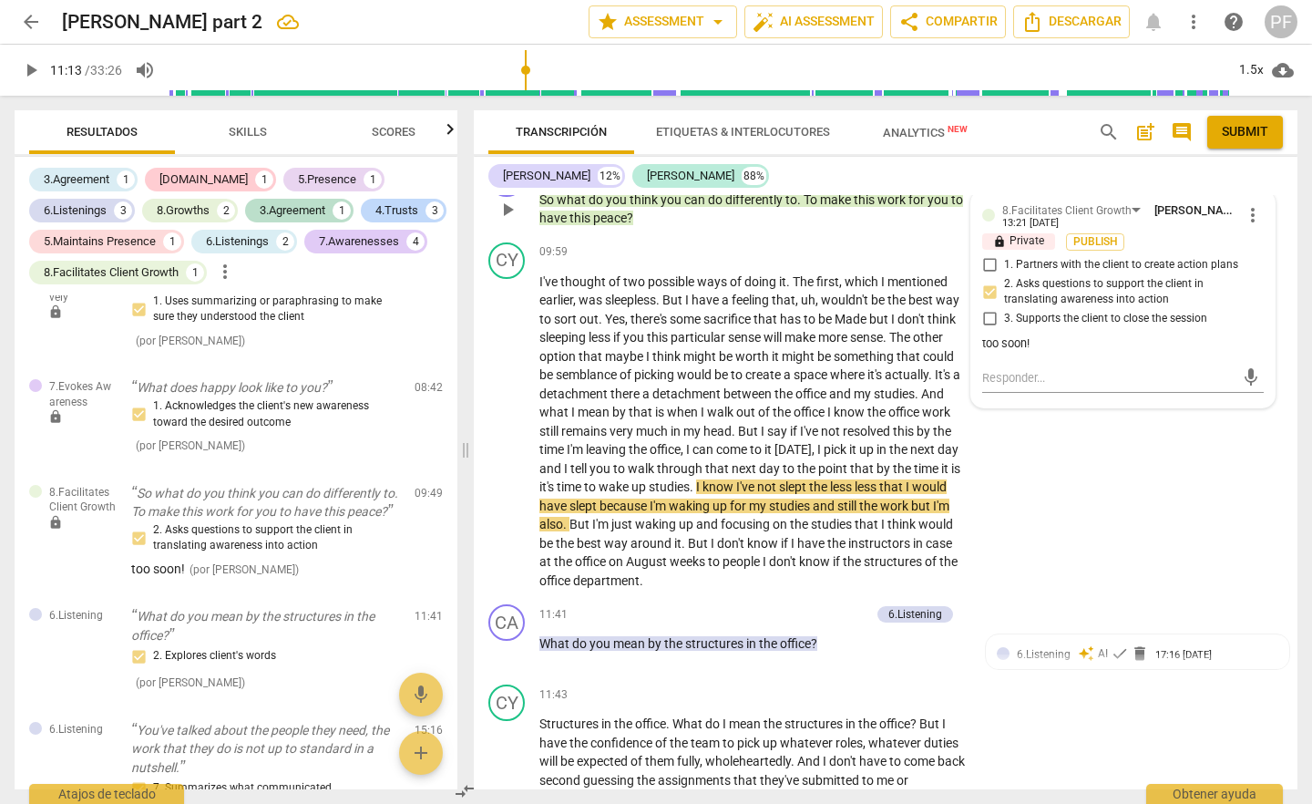
click at [1054, 353] on div "too soon!" at bounding box center [1123, 343] width 282 height 17
click at [1250, 226] on span "more_vert" at bounding box center [1253, 215] width 22 height 22
click at [1253, 252] on li "Editar" at bounding box center [1267, 249] width 64 height 35
click at [1059, 363] on textarea "too soon!" at bounding box center [1123, 353] width 282 height 17
type textarea "too soon!,"
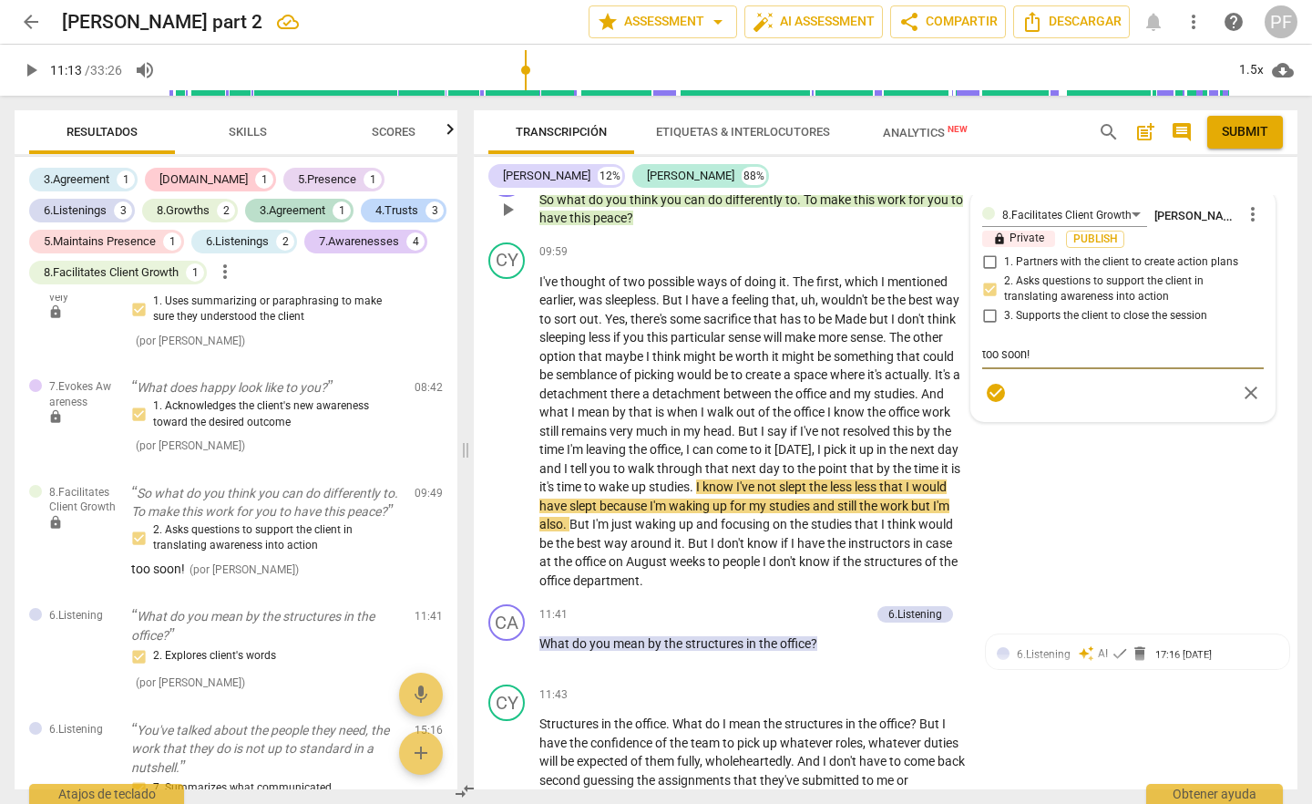
type textarea "too soon!,"
type textarea "too soon!, y"
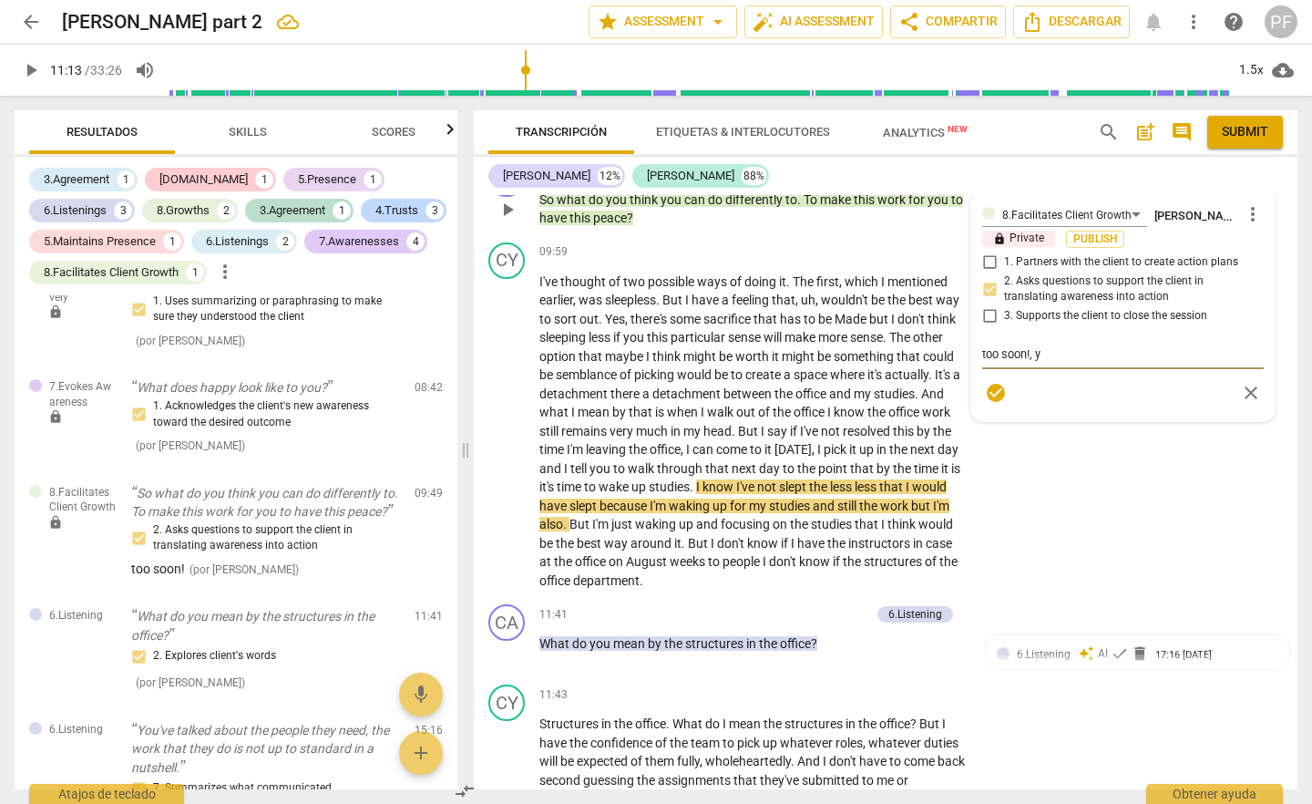
type textarea "too soon!, yo"
type textarea "too soon!, you"
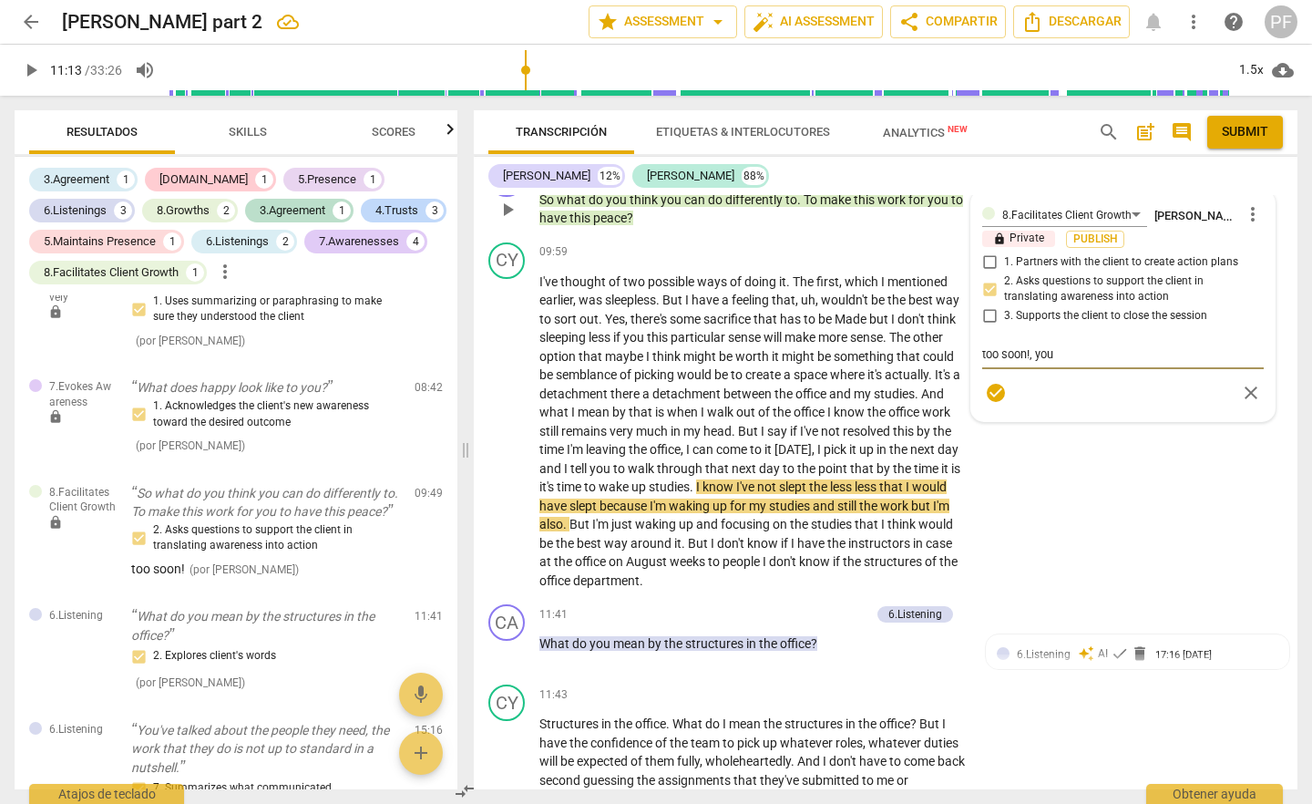
type textarea "too soon!, you"
type textarea "too soon!, you c"
type textarea "too soon!, you co"
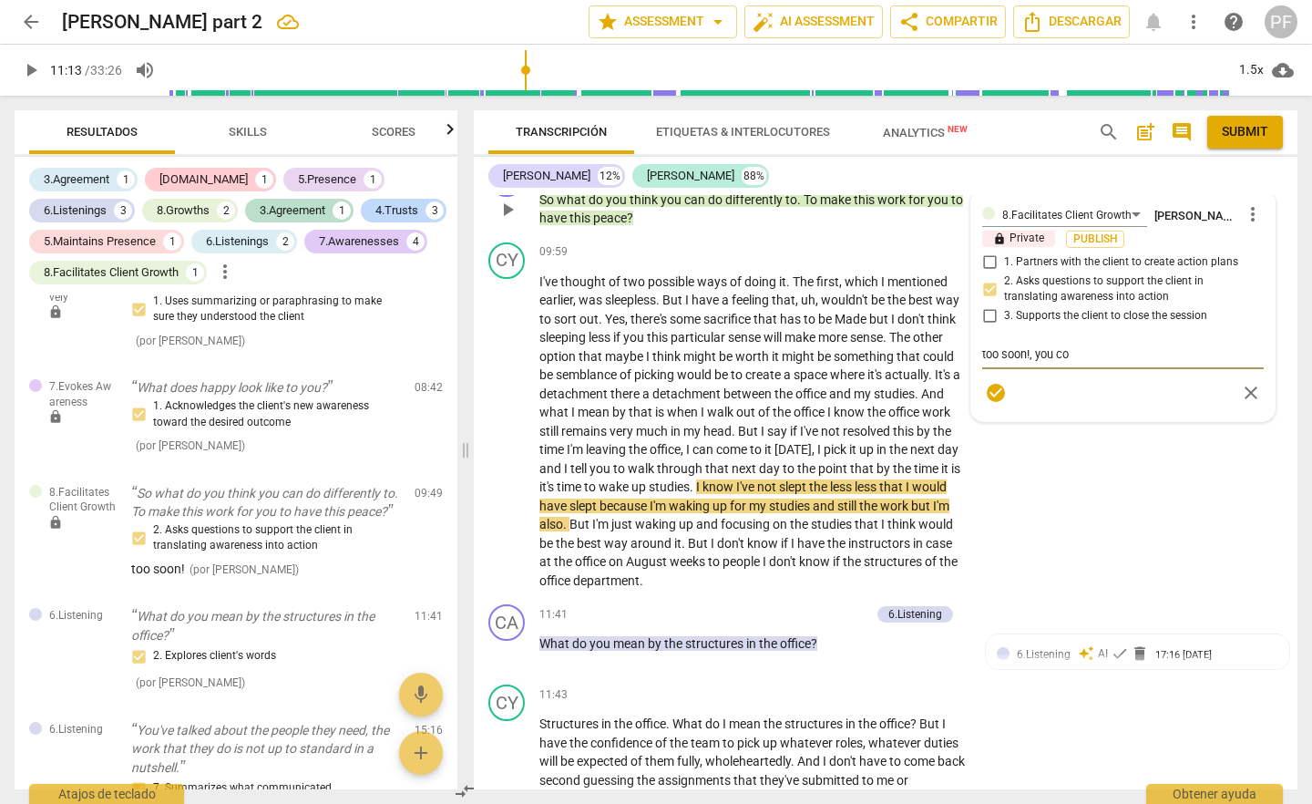
type textarea "too soon!, you cou"
type textarea "too soon!, you coul"
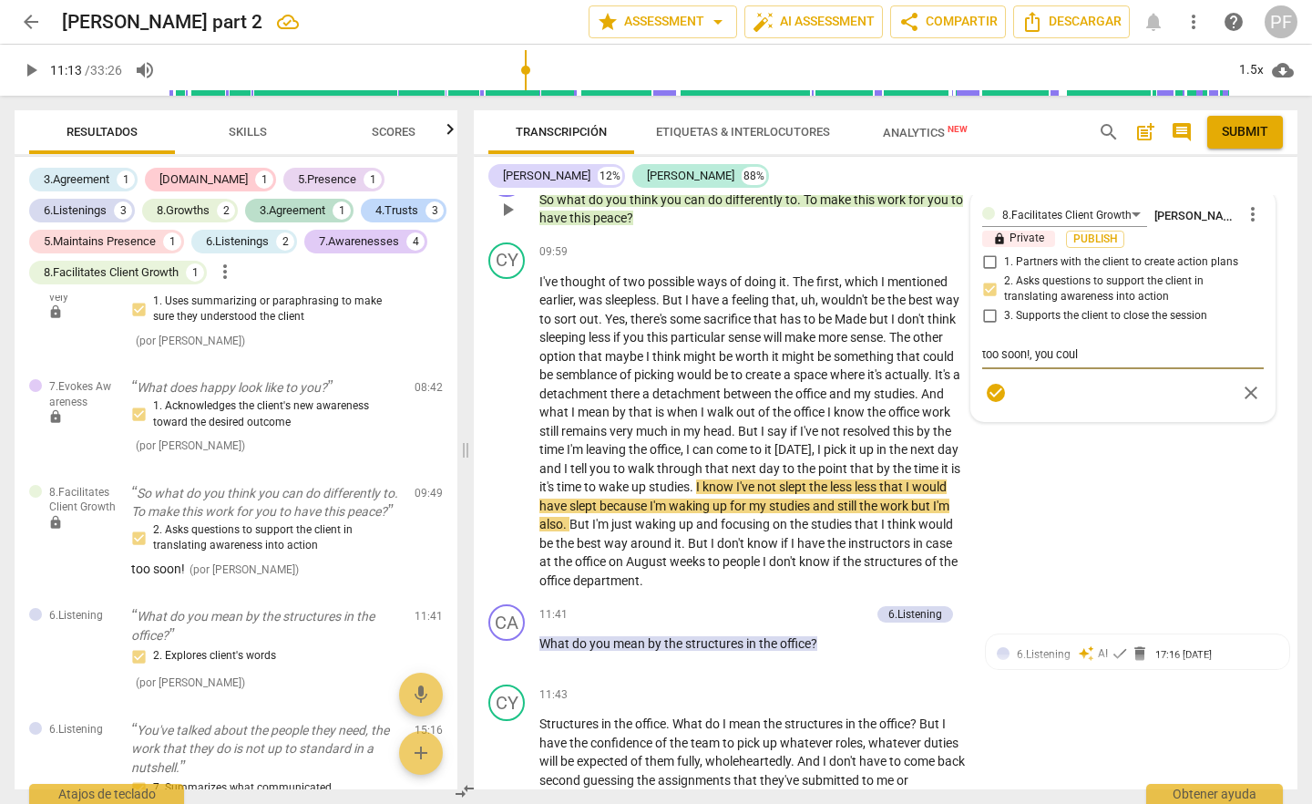
type textarea "too soon!, you coul"
type textarea "too soon!, you coul a"
type textarea "too soon!, you coul as"
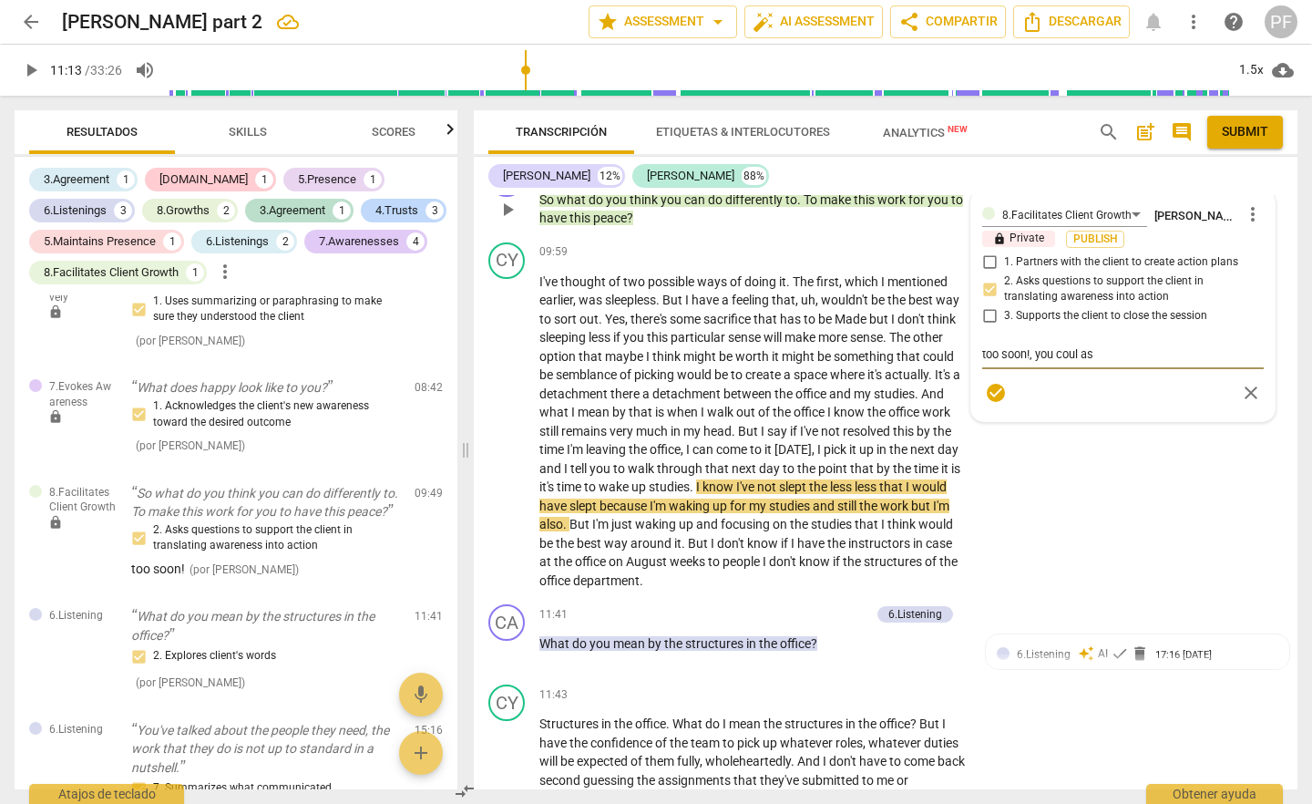
type textarea "too soon!, you coul ask"
type textarea "too soon!, you coul ask h"
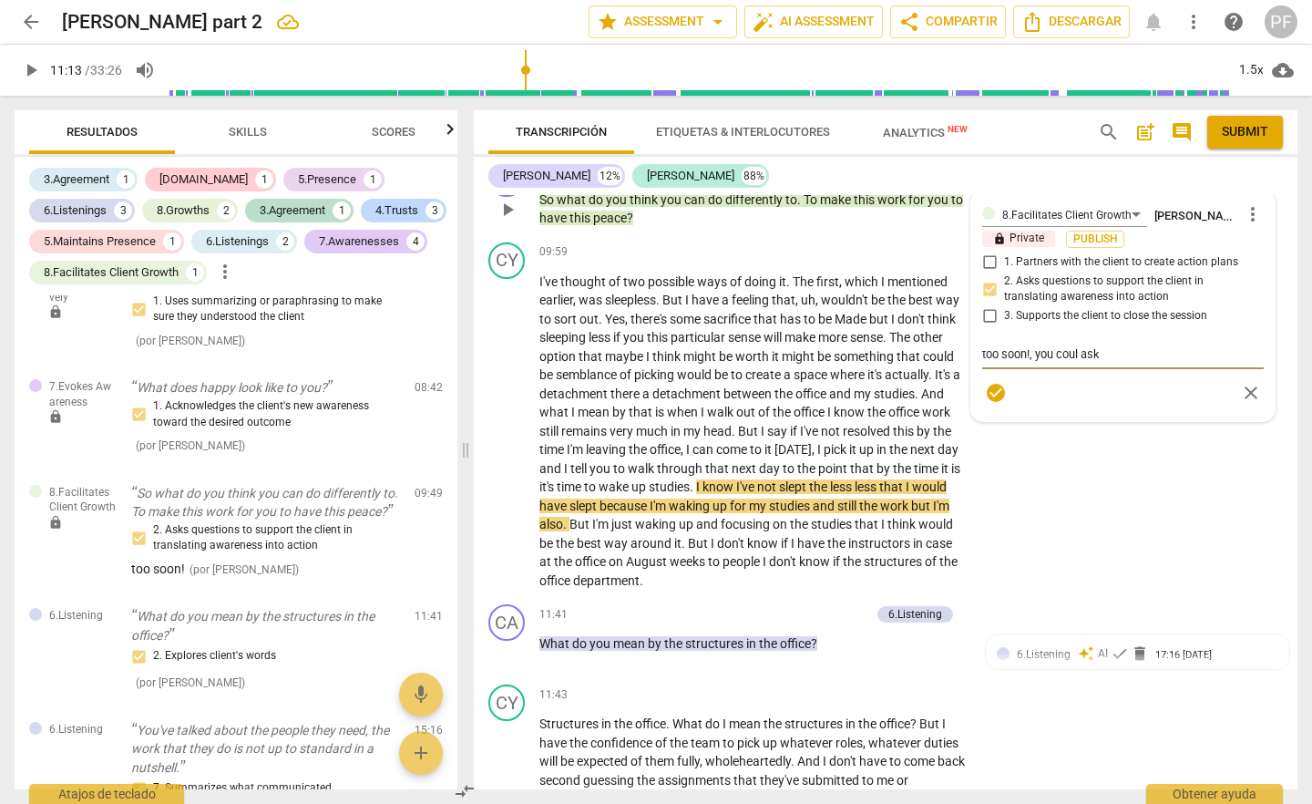
type textarea "too soon!, you coul ask h"
type textarea "too soon!, you coul ask [PERSON_NAME]"
type textarea "too soon!, you coul ask how"
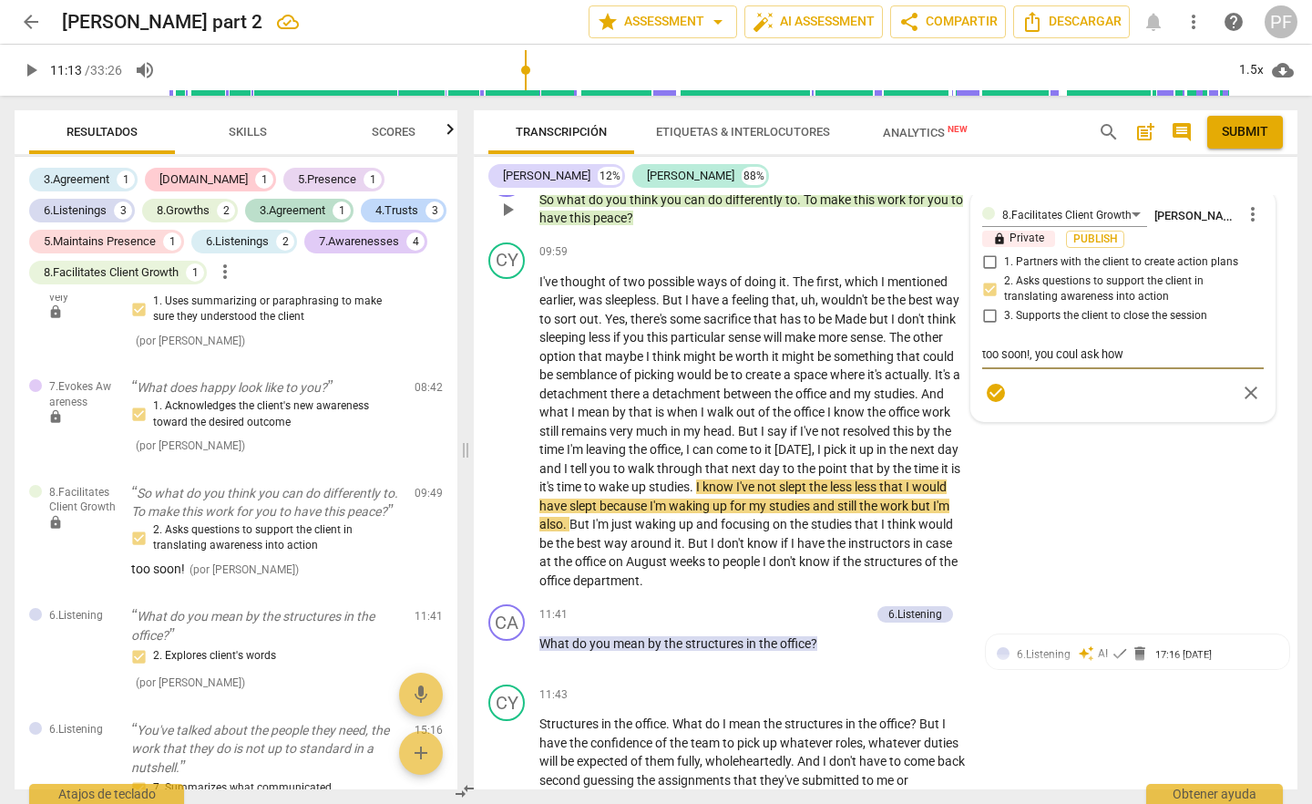
type textarea "too soon!, you coul ask how"
type textarea "too soon!, you coul ask how d"
type textarea "too soon!, you coul ask how do"
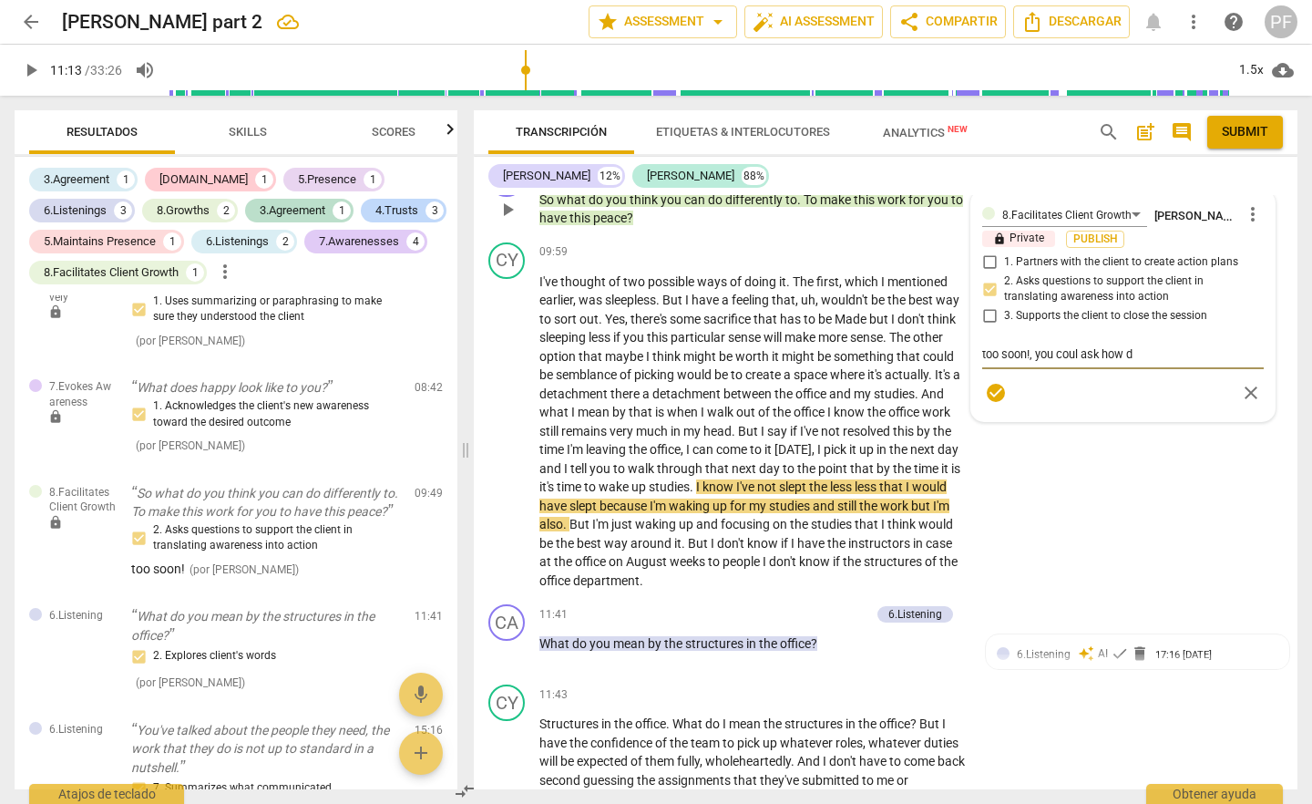
type textarea "too soon!, you coul ask how do"
type textarea "too soon!, you coul ask how [PERSON_NAME]"
type textarea "too soon!, you coul ask how does"
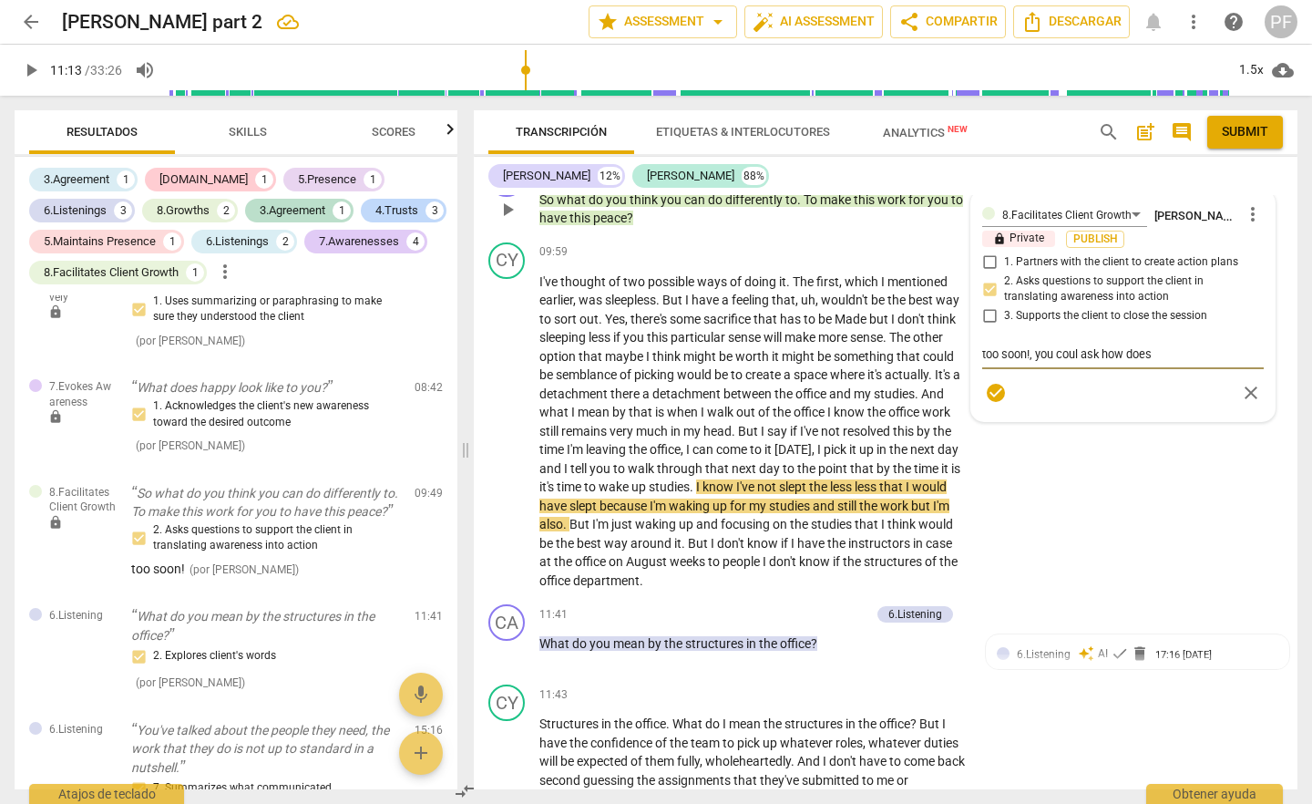
type textarea "too soon!, you coul ask how does"
type textarea "too soon!, you coul ask how does p"
type textarea "too soon!, you coul ask how does pe"
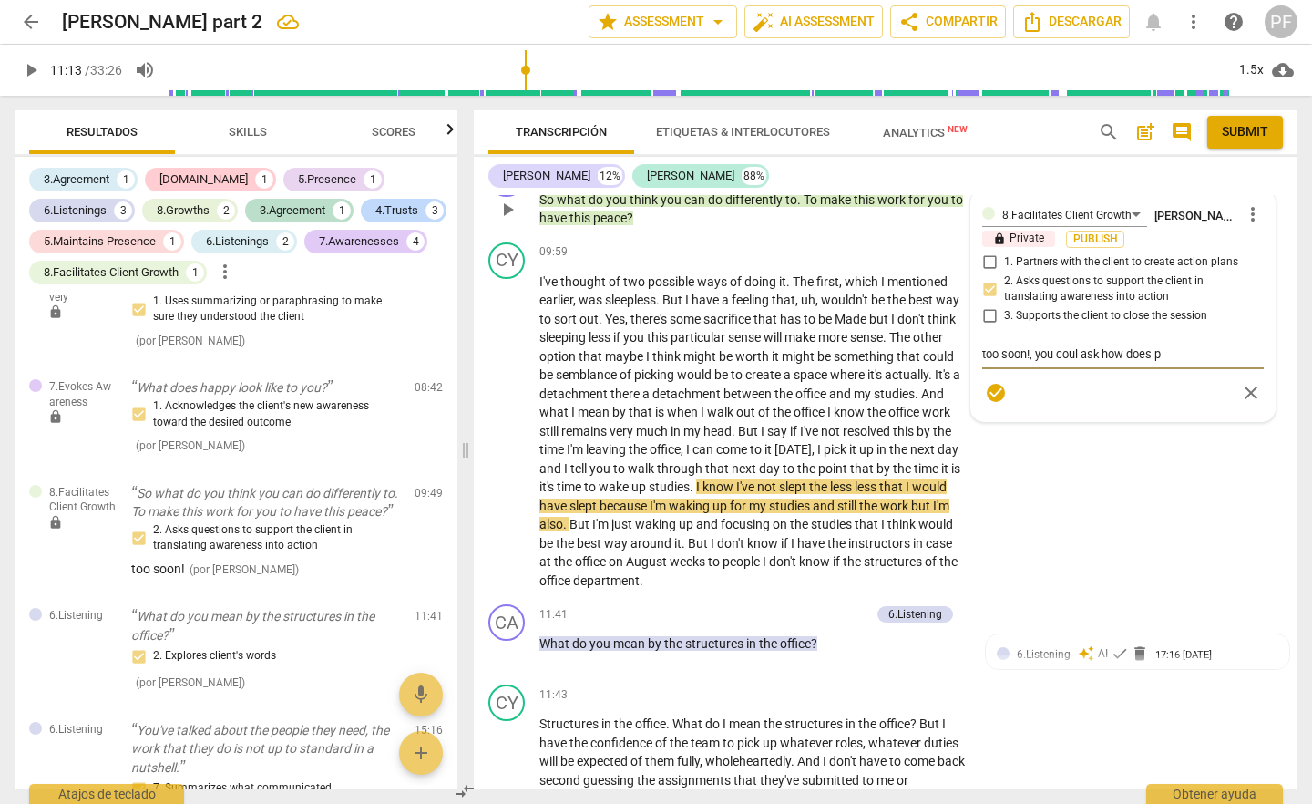
type textarea "too soon!, you coul ask how does pe"
type textarea "too soon!, you coul ask how does pea"
type textarea "too soon!, you coul ask how does peac"
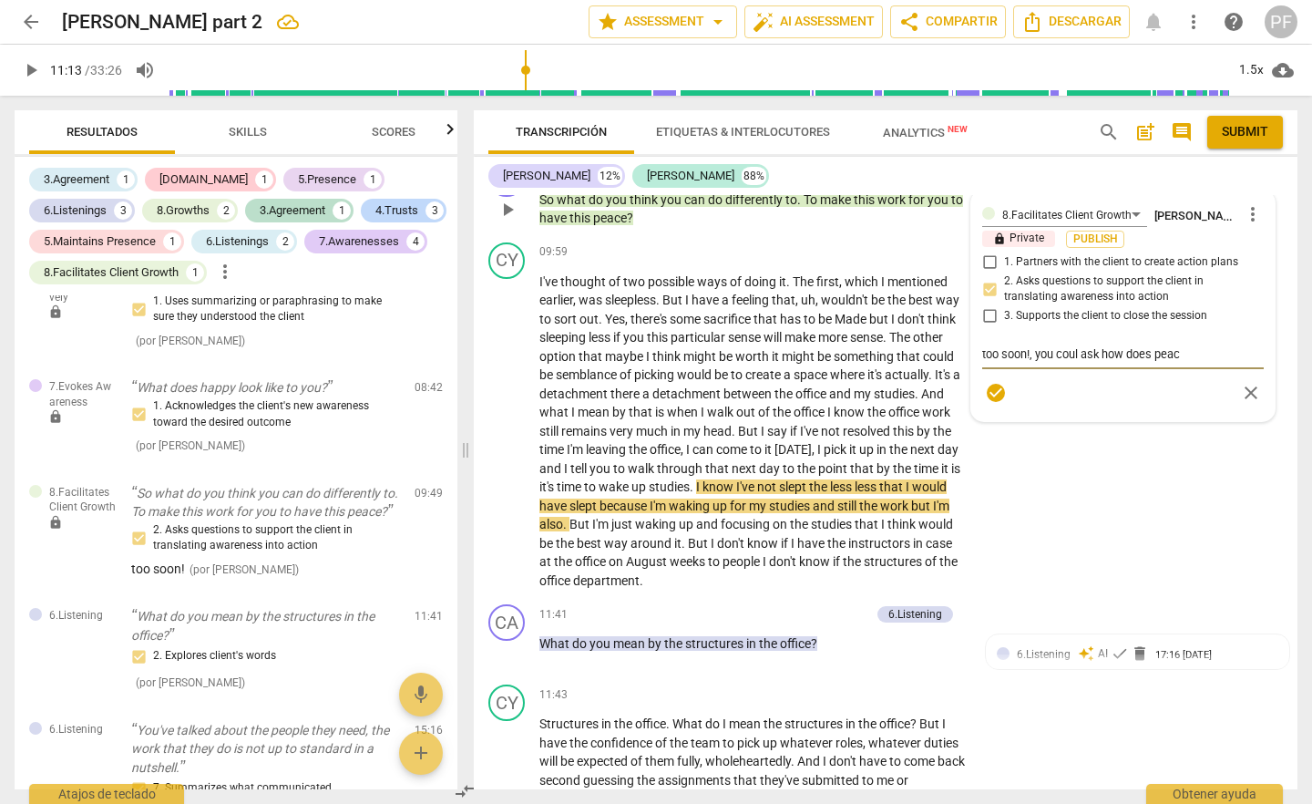
type textarea "too soon!, you coul ask how does peace"
type textarea "too soon!, you coul ask how does peace l"
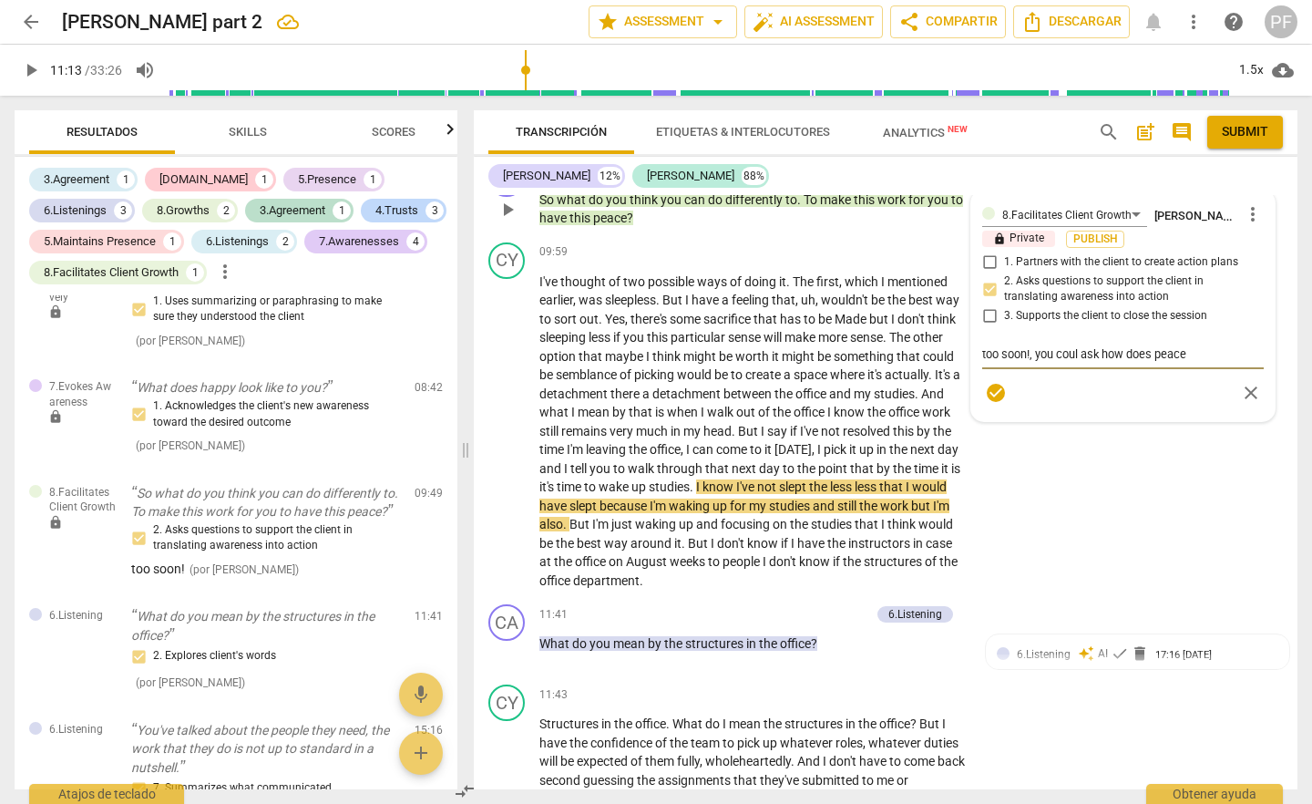
type textarea "too soon!, you coul ask how does peace l"
type textarea "too soon!, you coul ask how does peace lo"
type textarea "too soon!, you coul ask how does peace loo"
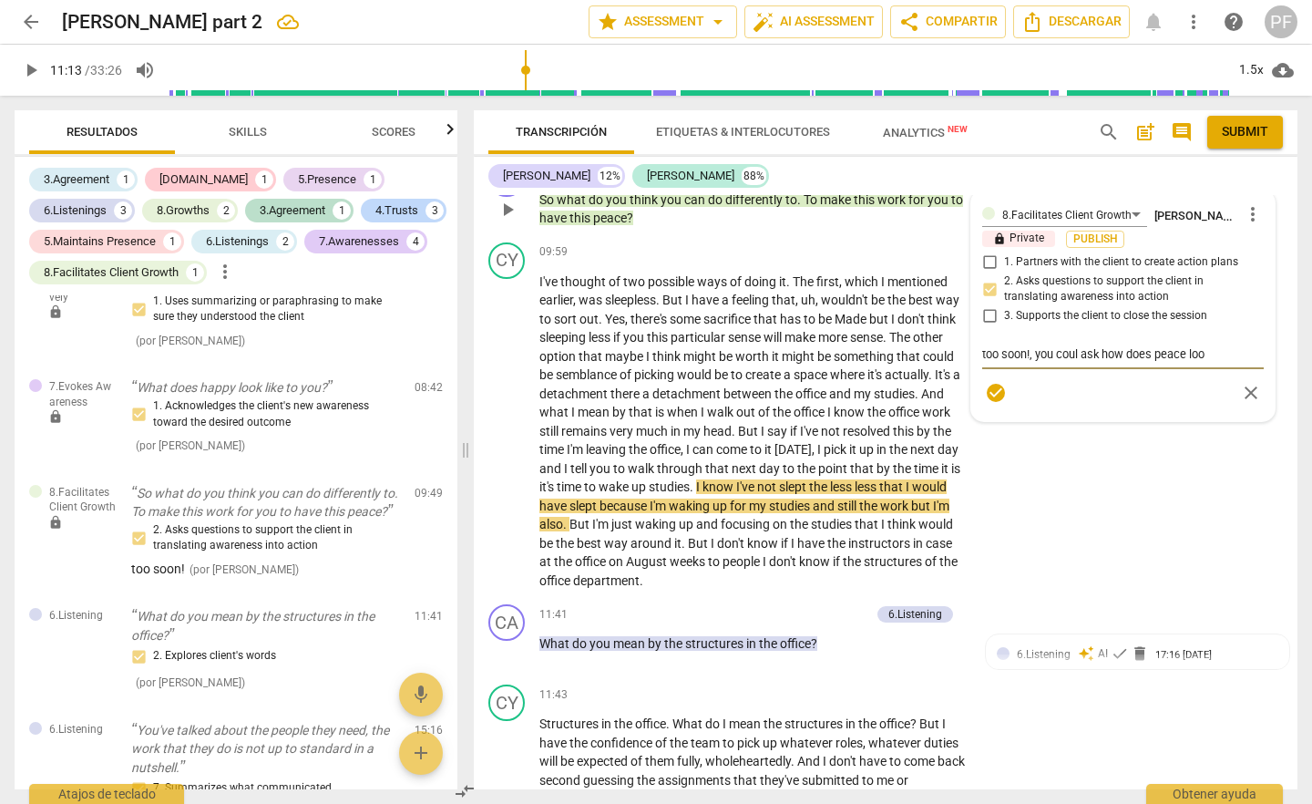
type textarea "too soon!, you coul ask how does peace look"
type textarea "too soon!, you coul ask how does peace look l"
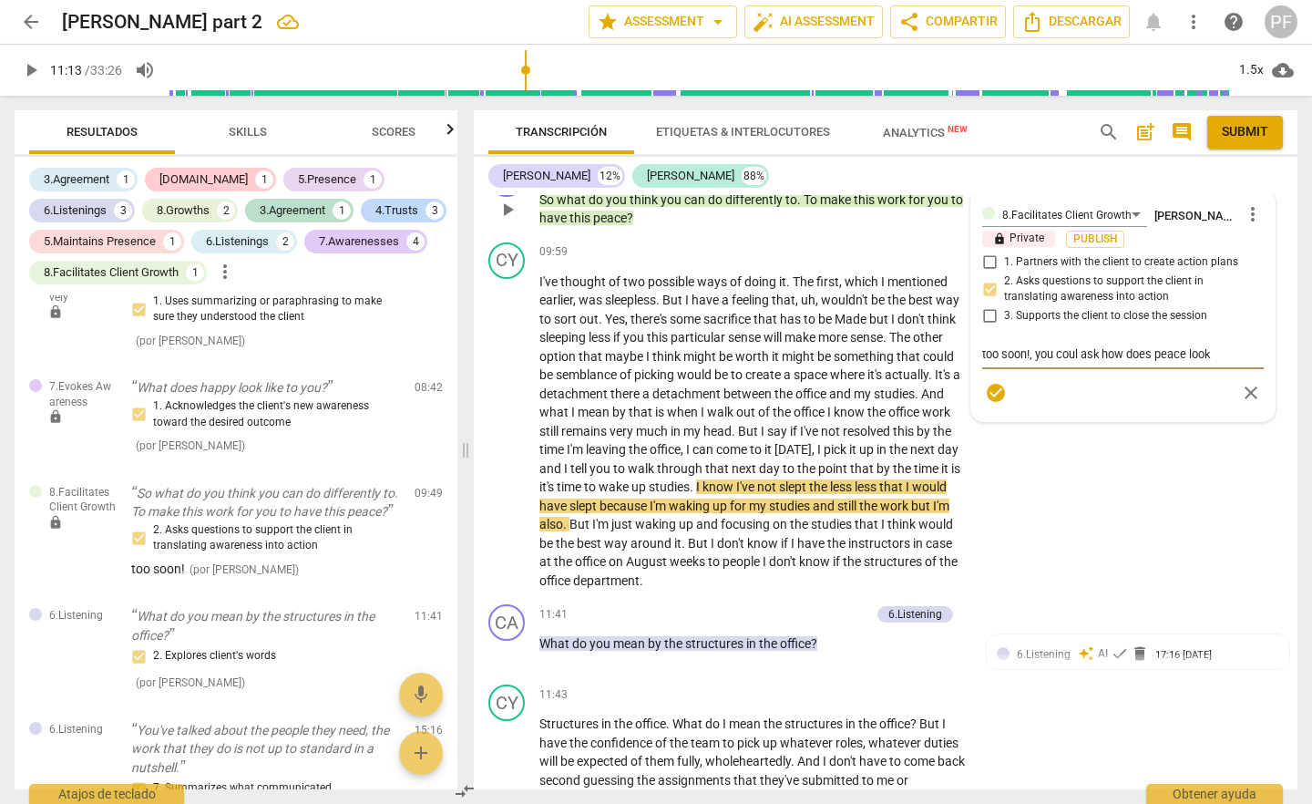
type textarea "too soon!, you coul ask how does peace look l"
type textarea "too soon!, you coul ask how does peace look li"
type textarea "too soon!, you coul ask how does peace look lik"
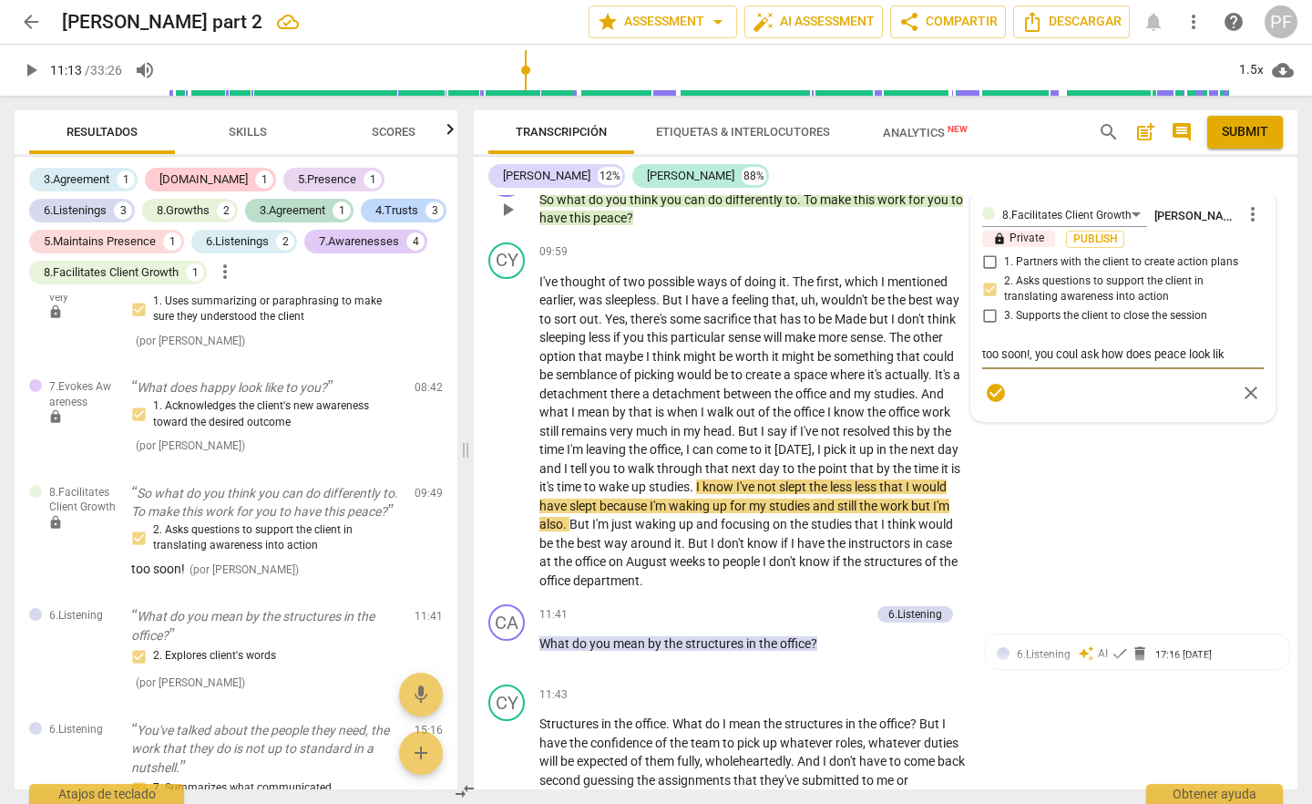
type textarea "too soon!, you coul ask how does peace look like"
type textarea "too soon!, you coul ask how does peace look like?"
click at [992, 404] on span "check_circle" at bounding box center [996, 393] width 22 height 22
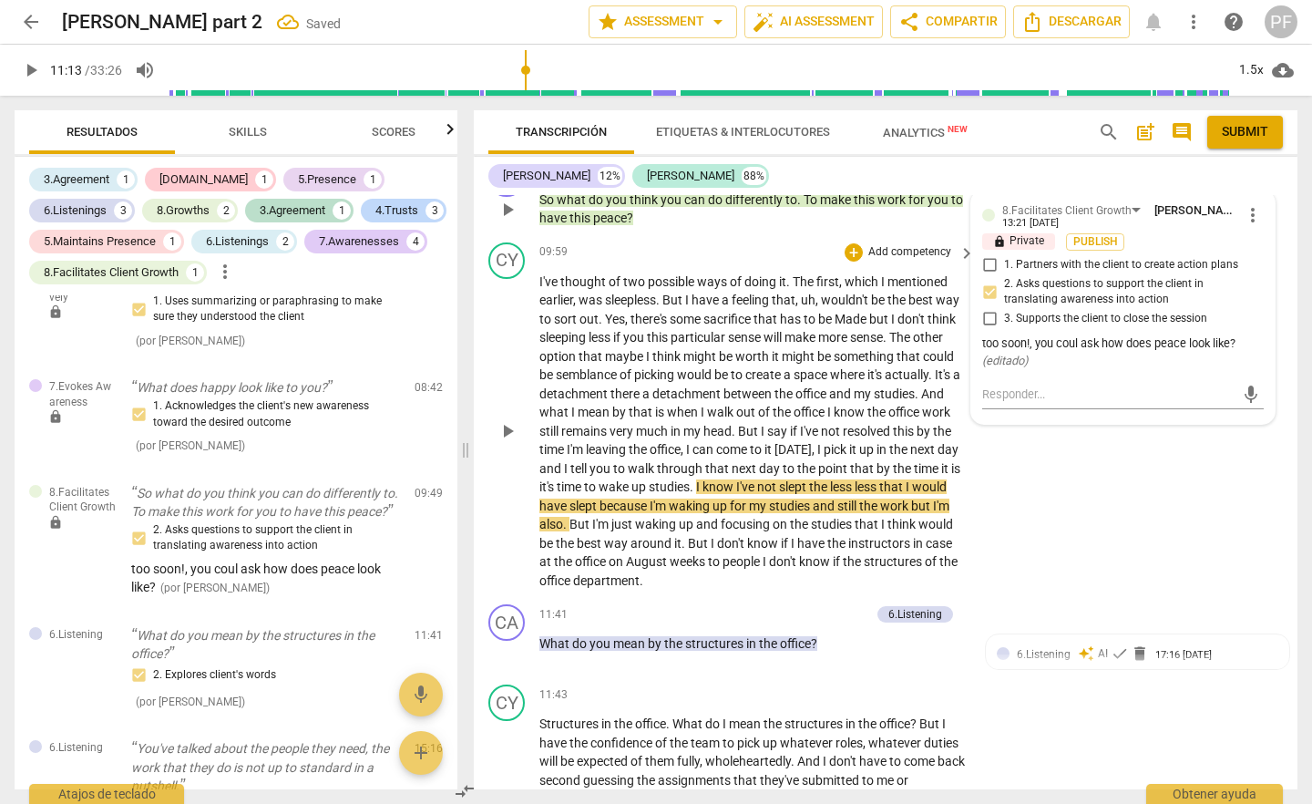
click at [510, 442] on span "play_arrow" at bounding box center [508, 431] width 22 height 22
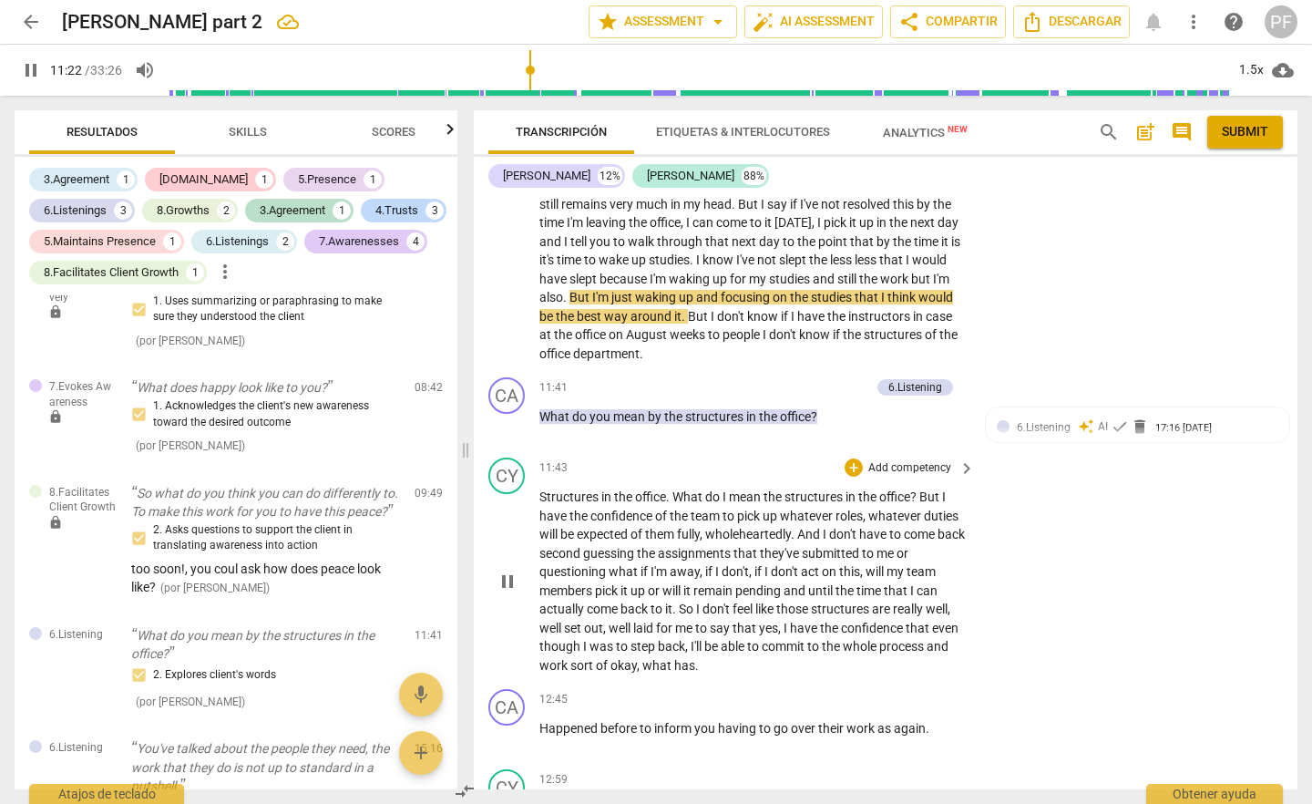
scroll to position [2618, 0]
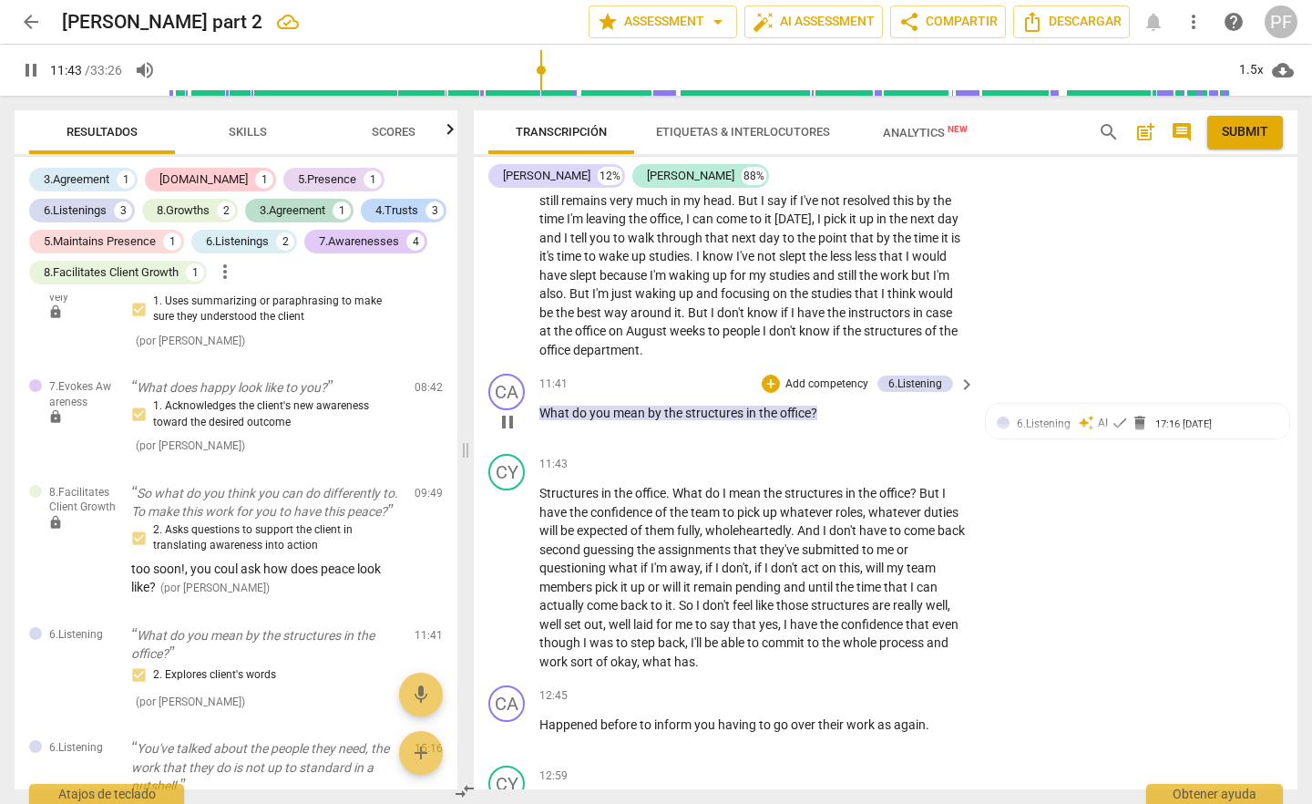
click at [512, 433] on span "pause" at bounding box center [508, 422] width 22 height 22
type input "704"
click at [822, 393] on p "Add competency" at bounding box center [827, 384] width 87 height 16
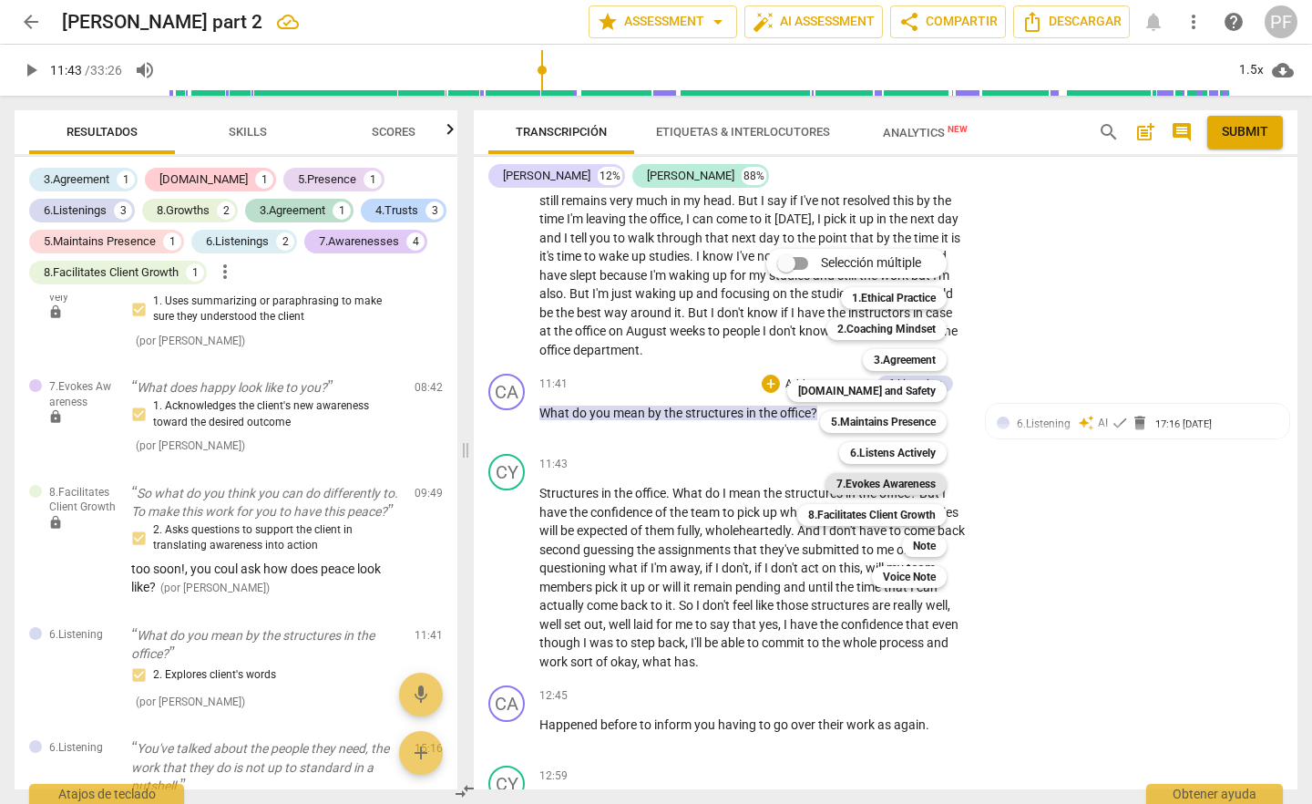
click at [928, 487] on b "7.Evokes Awareness" at bounding box center [886, 484] width 99 height 22
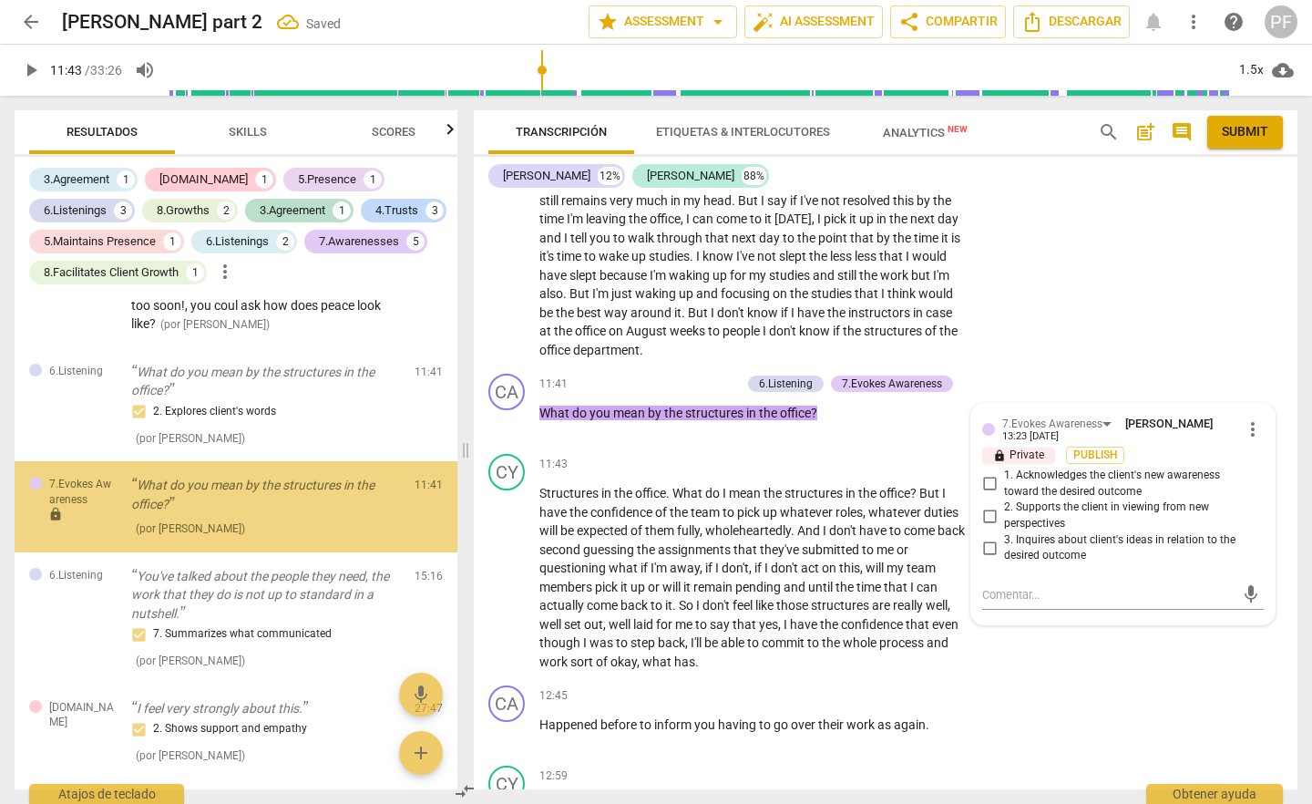
scroll to position [1655, 0]
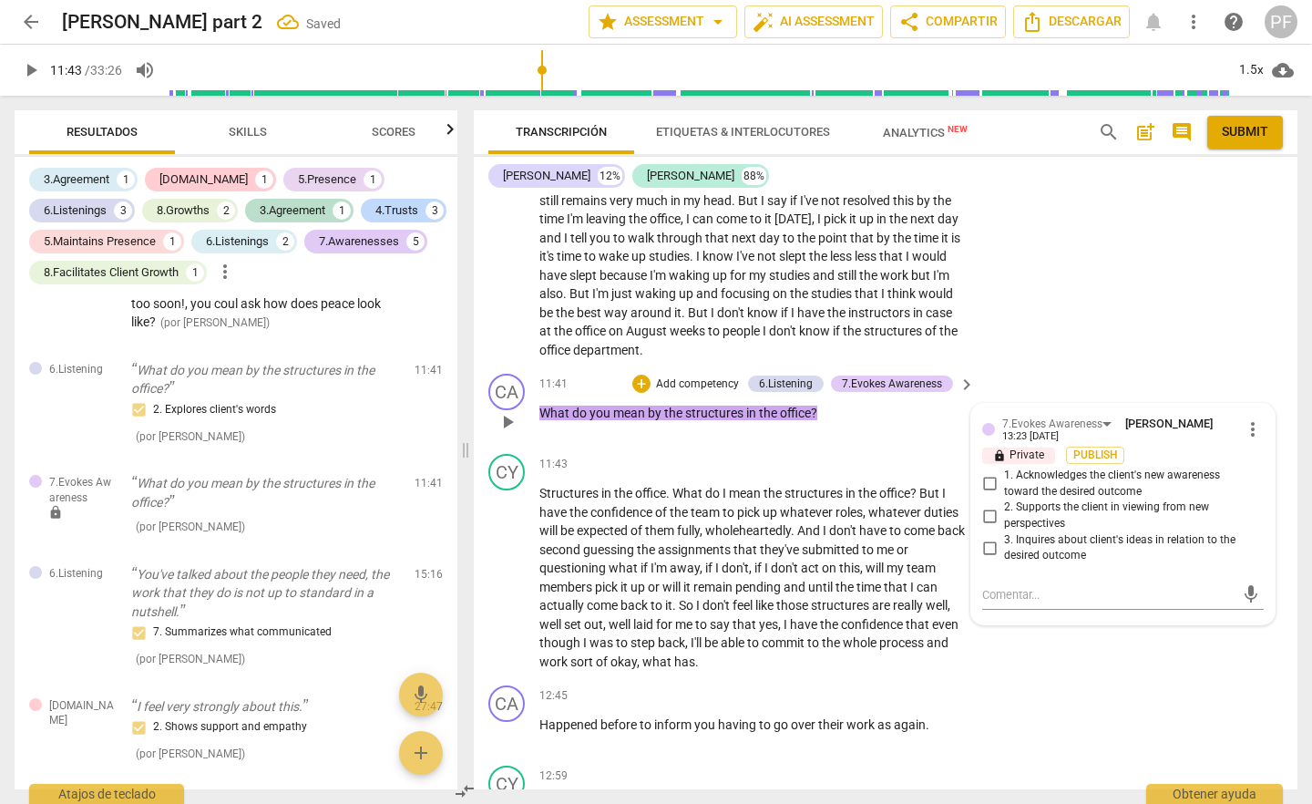
click at [1109, 564] on span "3. Inquires about client's ideas in relation to the desired outcome" at bounding box center [1130, 548] width 252 height 32
click at [1004, 559] on input "3. Inquires about client's ideas in relation to the desired outcome" at bounding box center [989, 548] width 29 height 22
checkbox input "true"
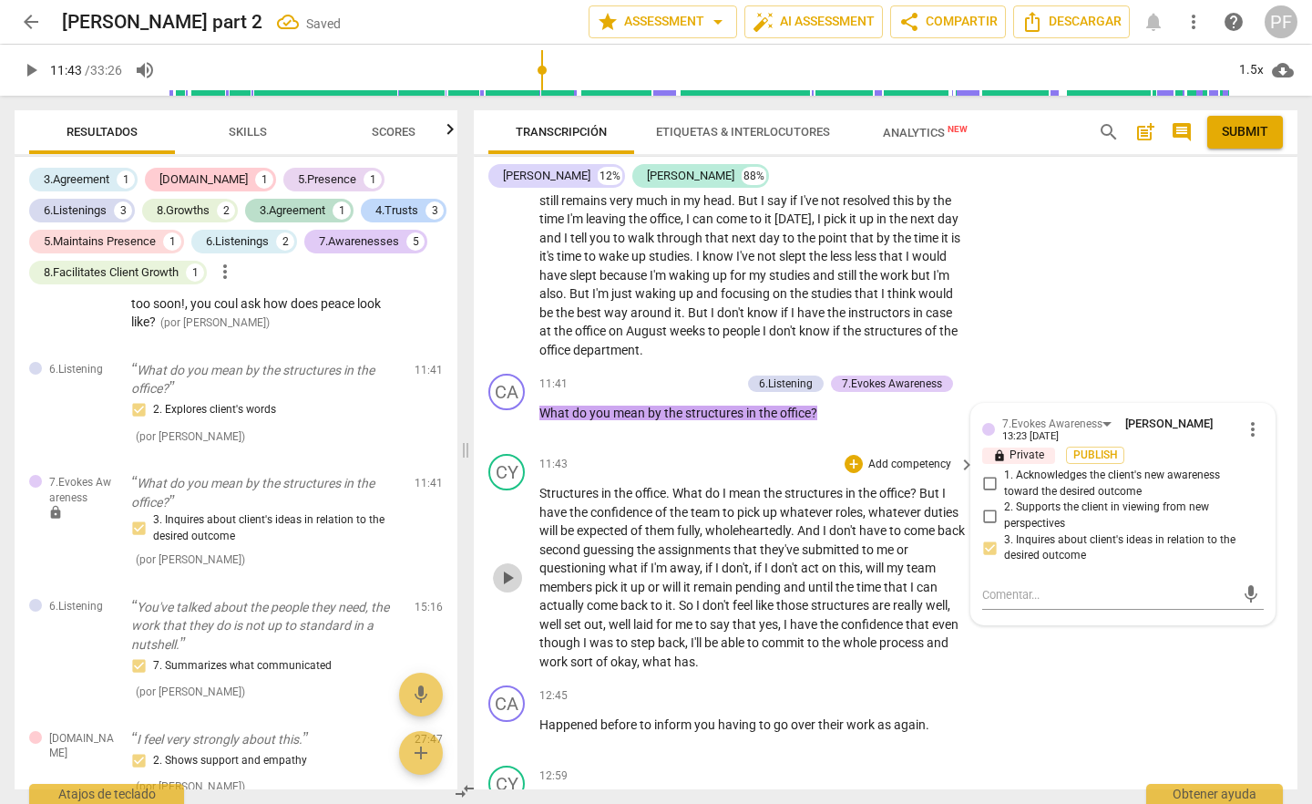
click at [505, 589] on span "play_arrow" at bounding box center [508, 578] width 22 height 22
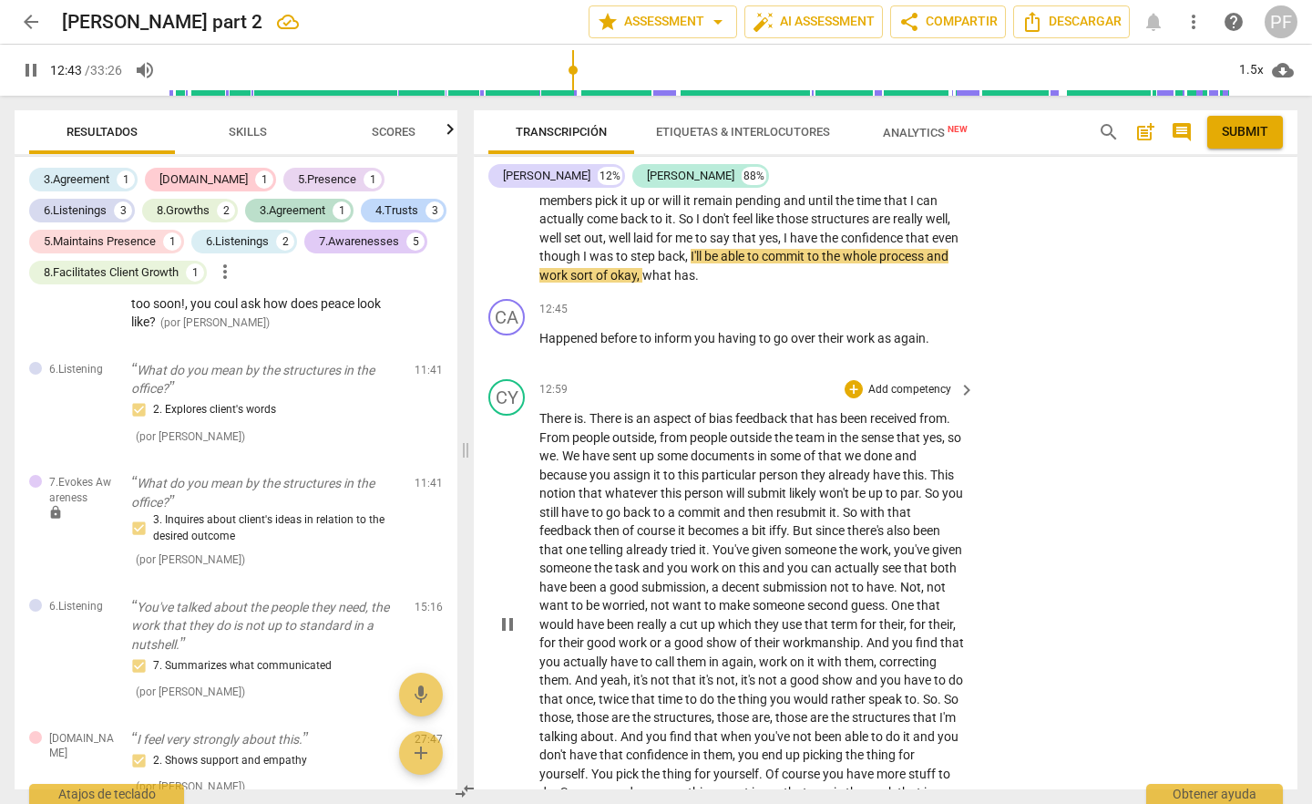
scroll to position [3006, 0]
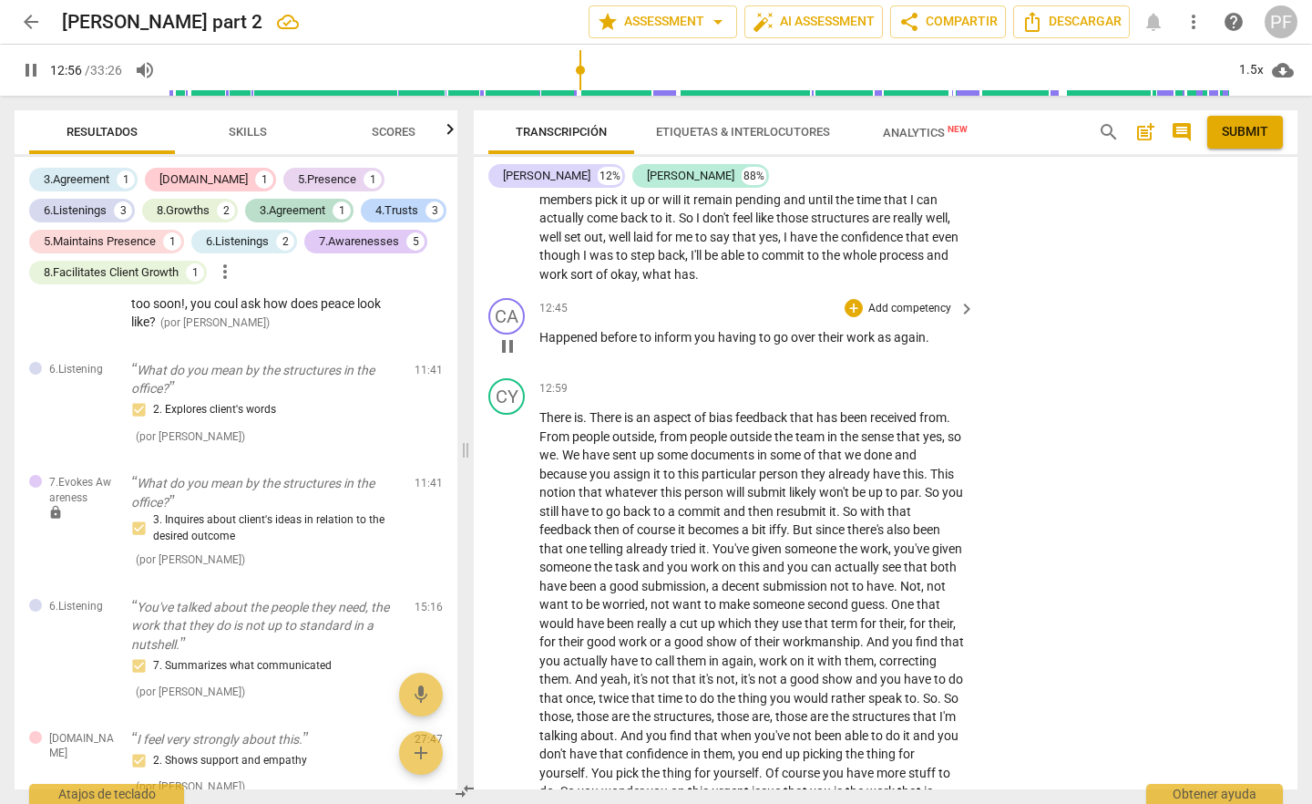
click at [540, 344] on span "Happened" at bounding box center [570, 337] width 61 height 15
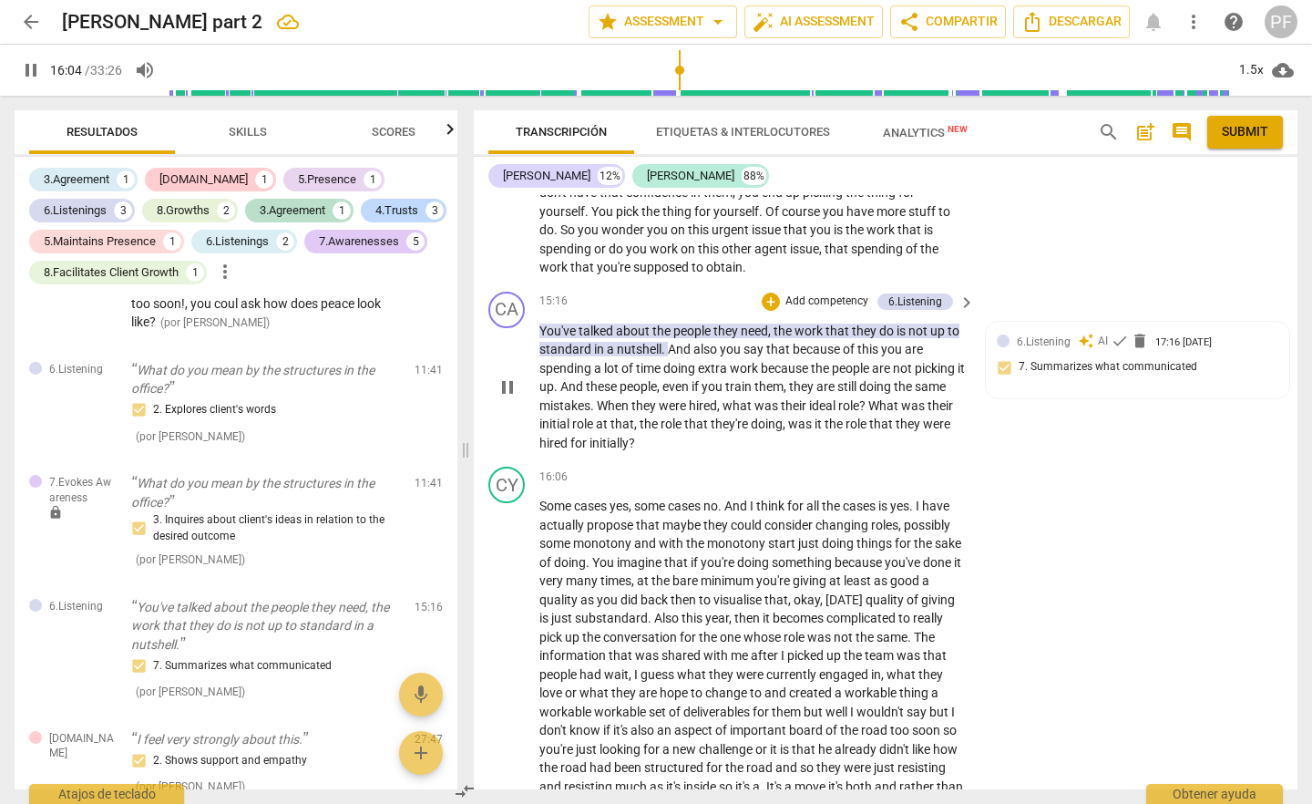
scroll to position [3577, 0]
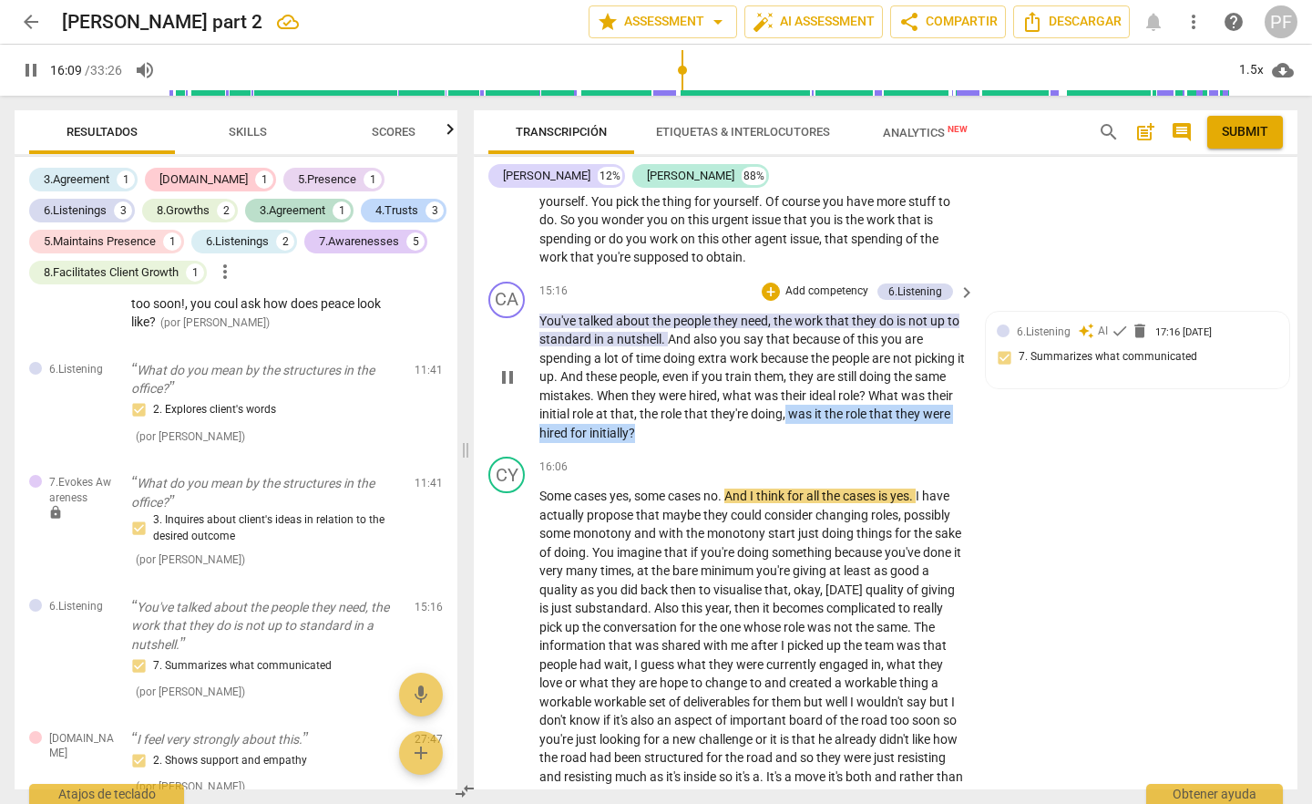
drag, startPoint x: 787, startPoint y: 446, endPoint x: 786, endPoint y: 464, distance: 18.2
click at [786, 443] on p "You've talked about the people they need , the work that they do is not up to s…" at bounding box center [753, 377] width 427 height 131
click at [844, 300] on p "Add competency" at bounding box center [827, 291] width 87 height 16
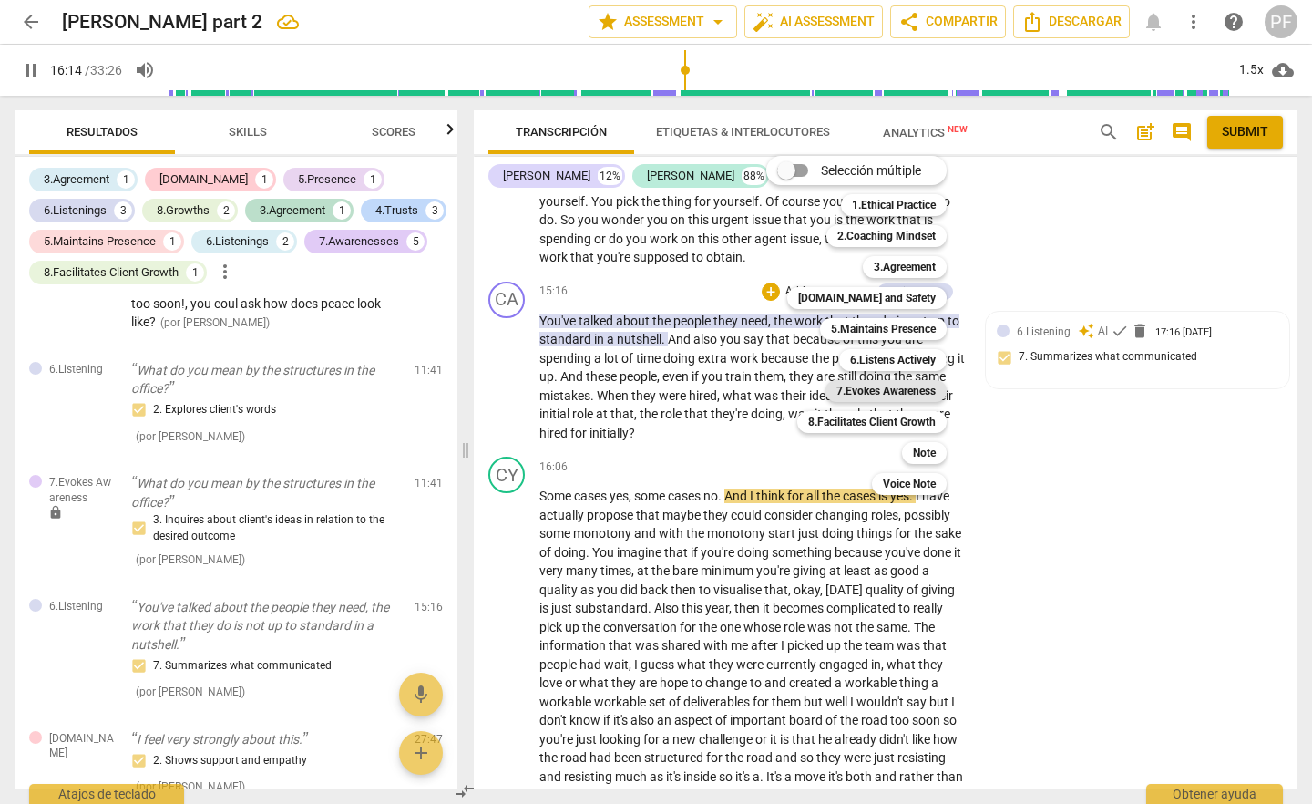
click at [936, 392] on b "7.Evokes Awareness" at bounding box center [886, 391] width 99 height 22
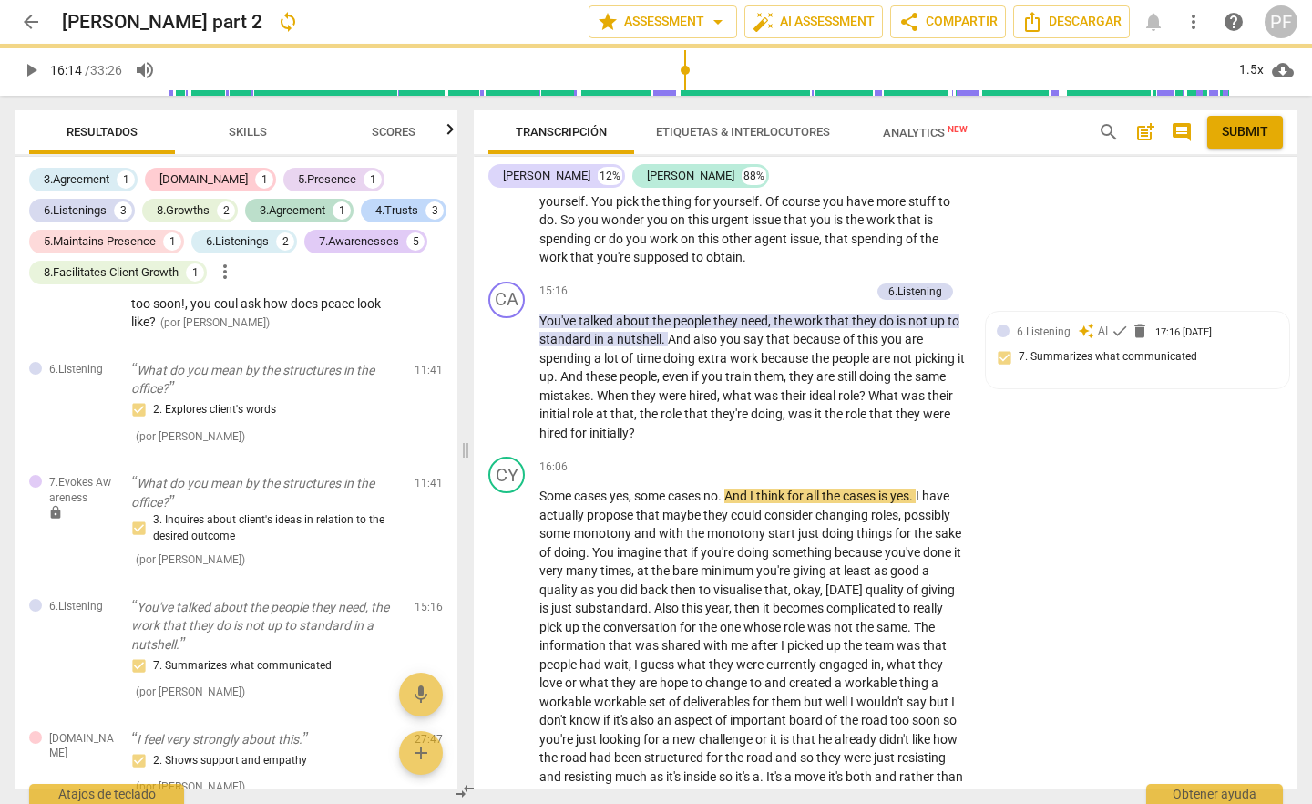
type input "975"
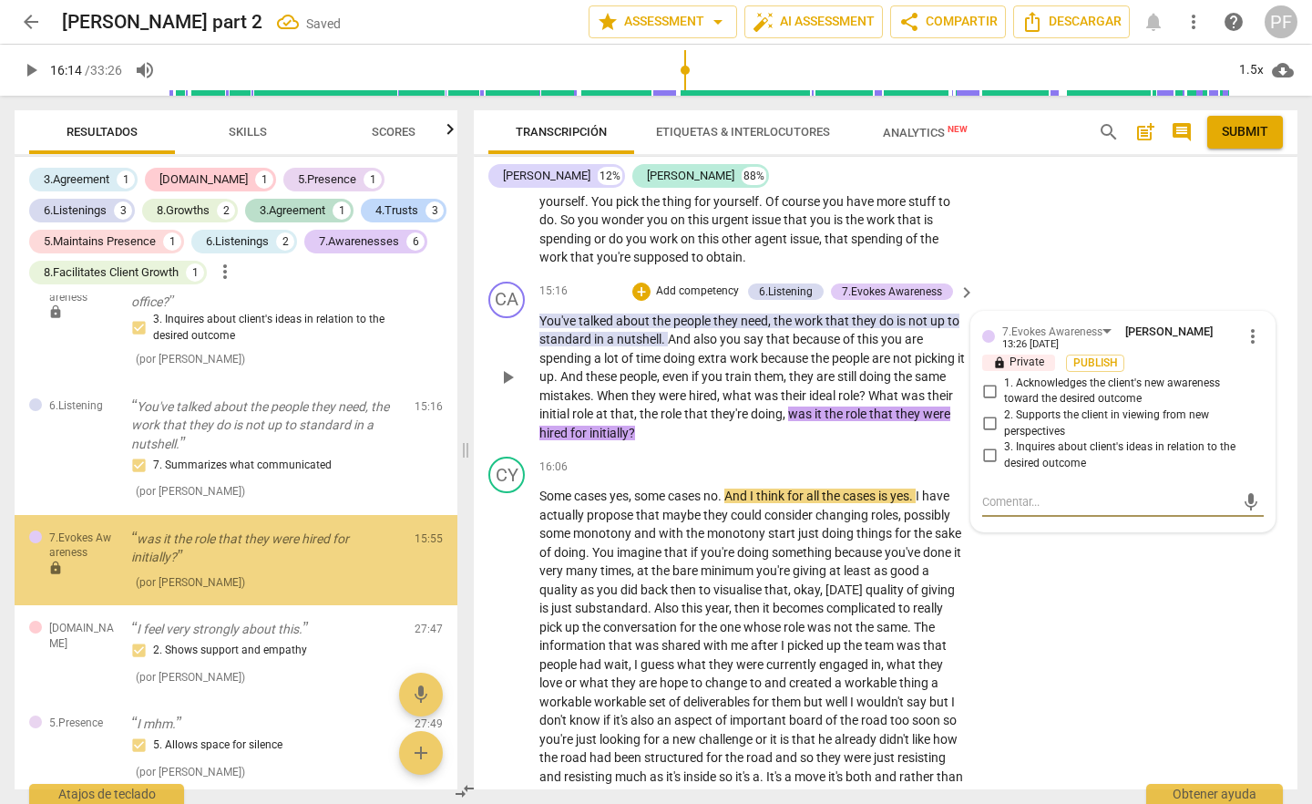
scroll to position [1911, 0]
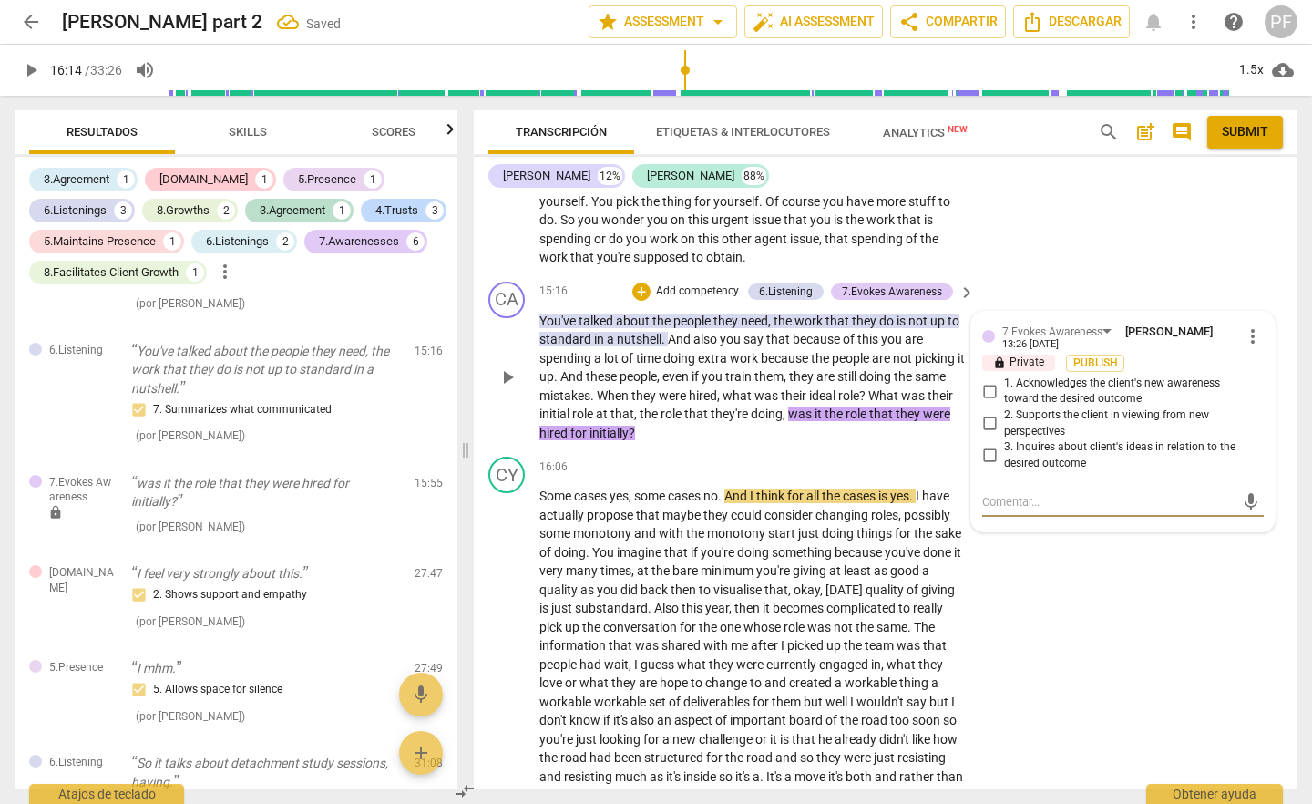
click at [992, 402] on input "1. Acknowledges the client's new awareness toward the desired outcome" at bounding box center [989, 391] width 29 height 22
checkbox input "true"
click at [1013, 510] on textarea at bounding box center [1108, 501] width 252 height 17
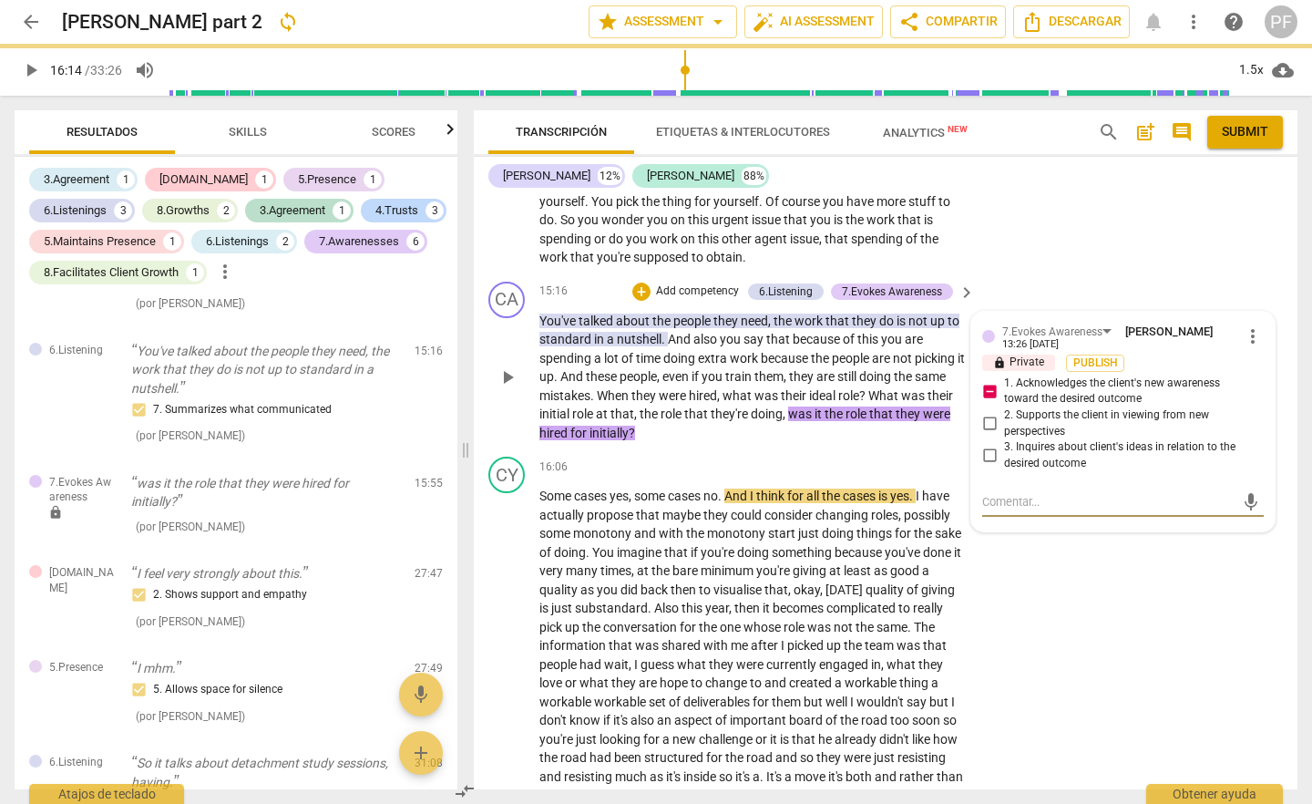
type textarea "c"
type textarea "cl"
type textarea "clo"
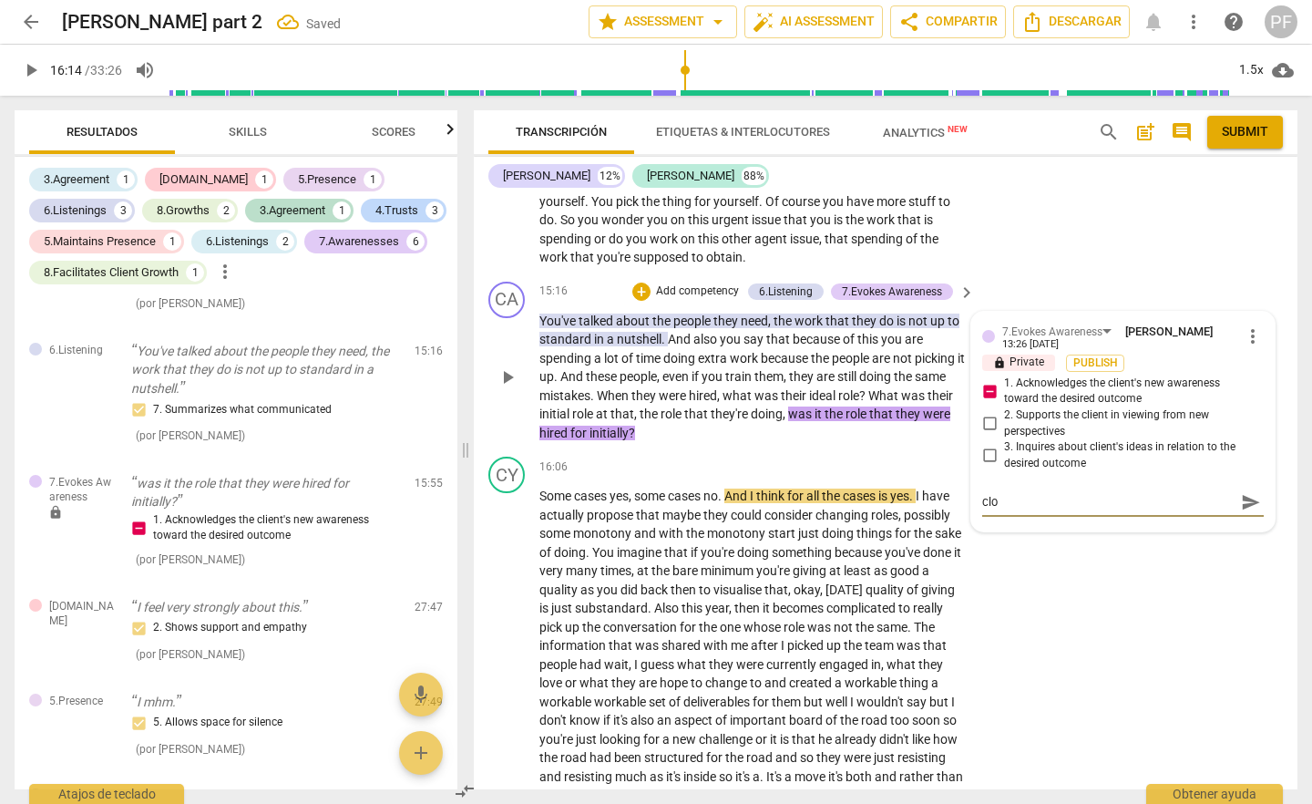
type textarea "clos"
type textarea "close"
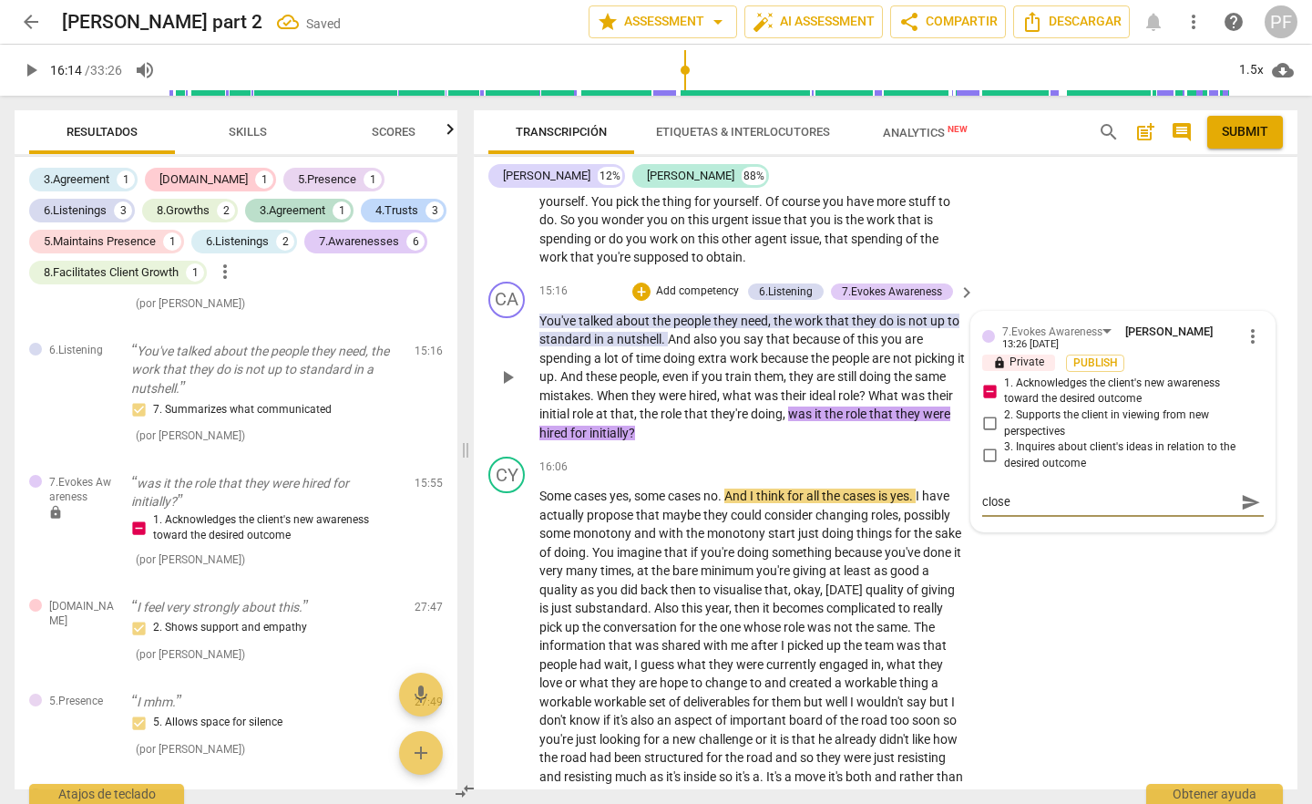
type textarea "close"
type textarea "close q"
type textarea "close qu"
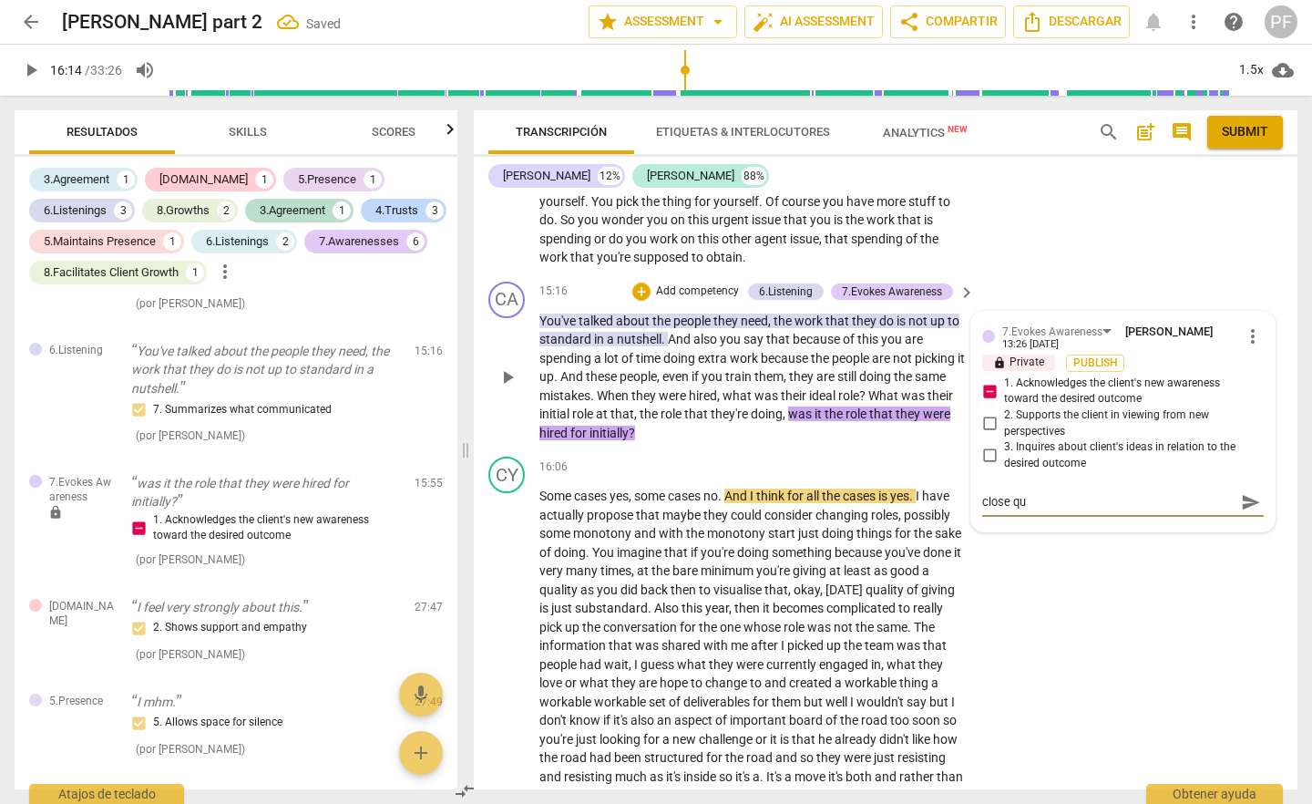
type textarea "close que"
type textarea "close ques"
type textarea "close quest"
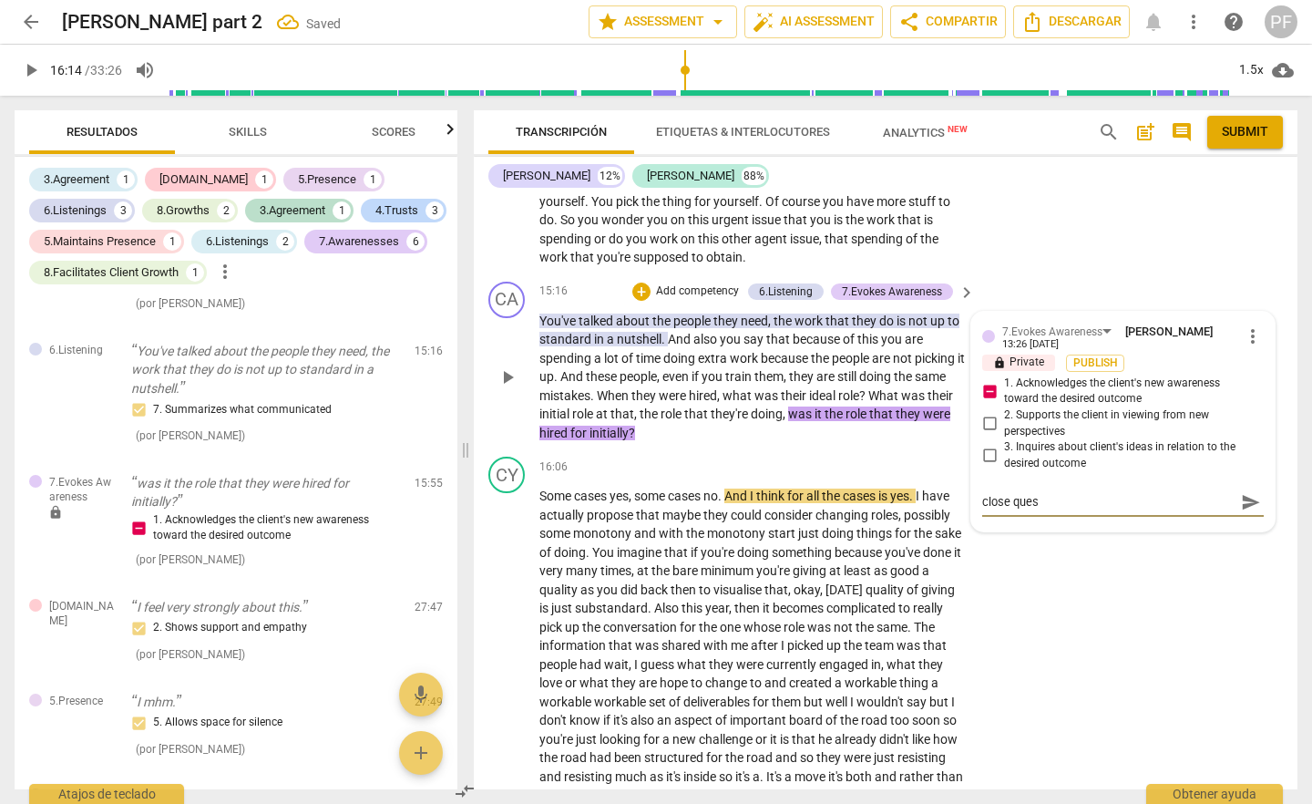
type textarea "close quest"
type textarea "close questi"
type textarea "close questio"
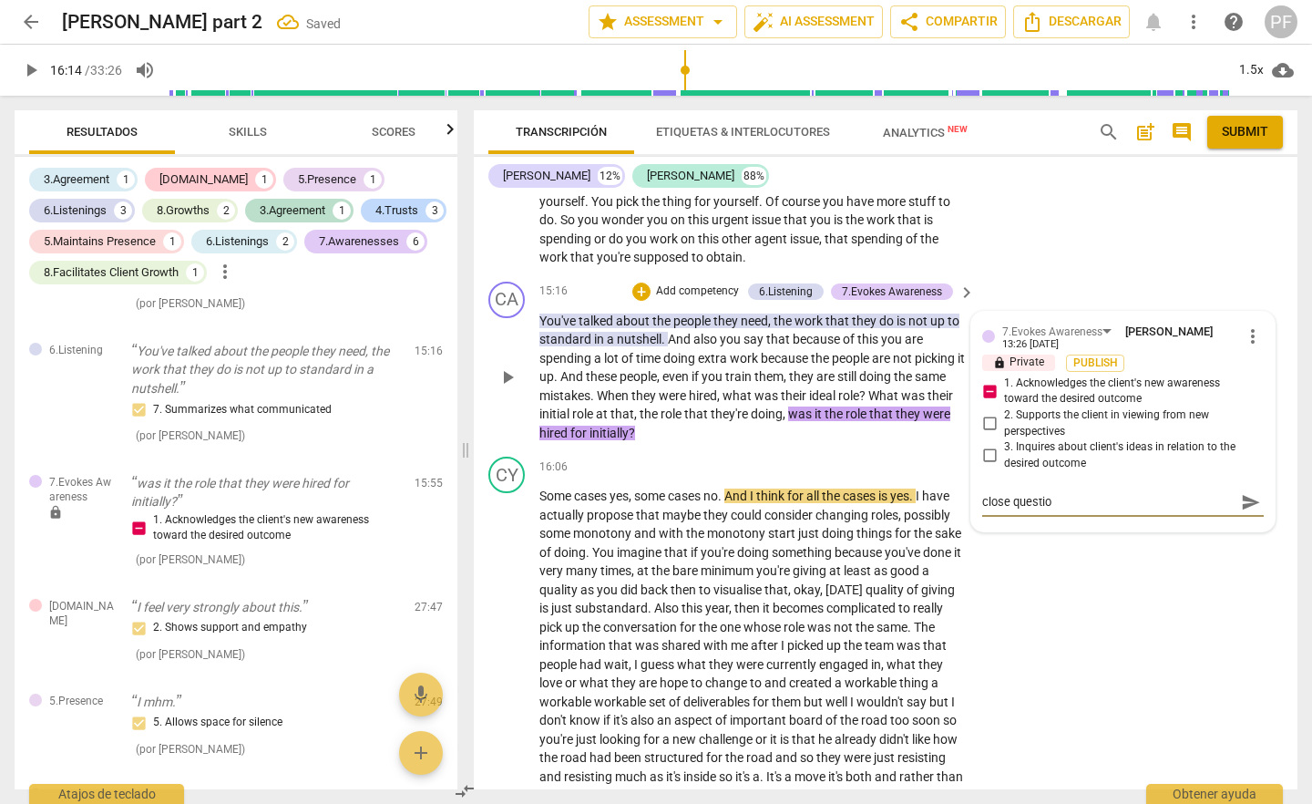
type textarea "close question"
type textarea "close question,"
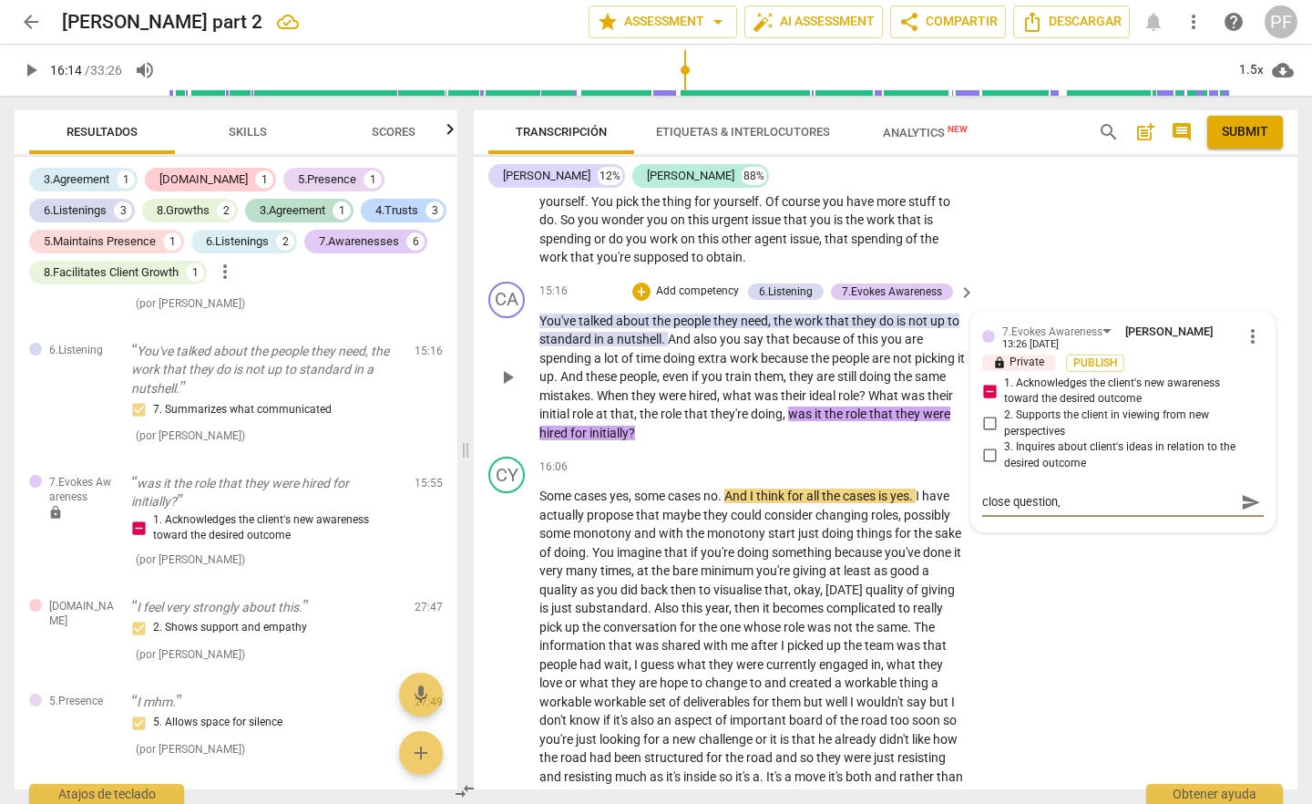
type textarea "close question,"
type textarea "close question, a"
type textarea "close question, as"
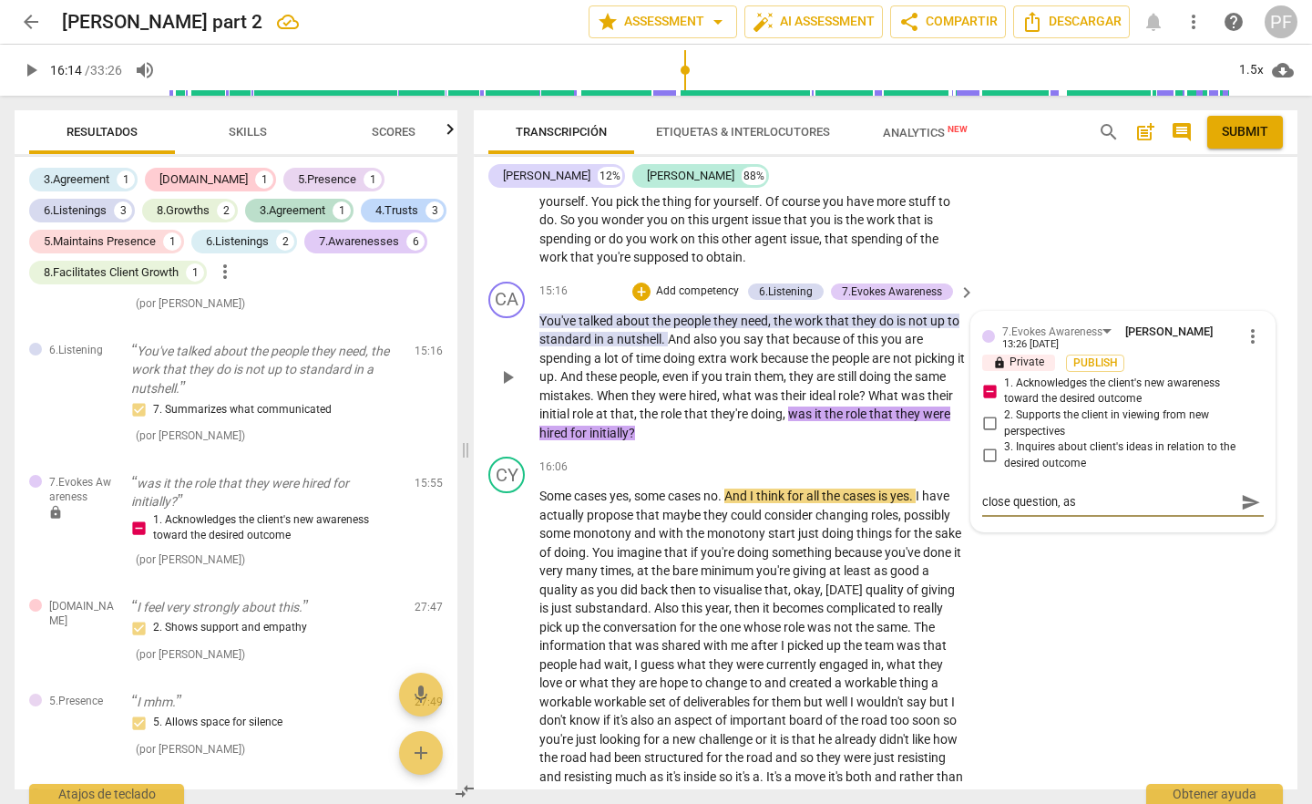
type textarea "close question, ask"
type textarea "close question, ask a"
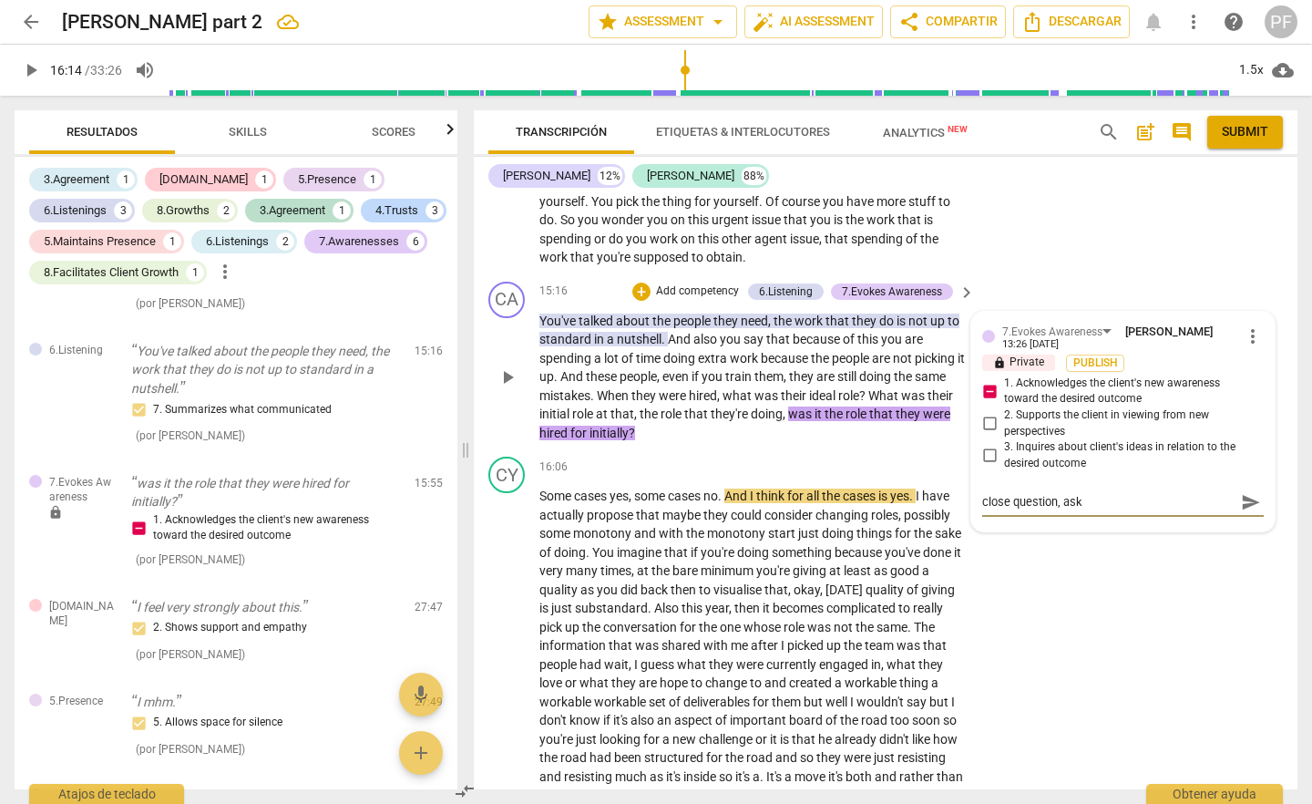
type textarea "close question, ask a"
type textarea "close question, ask ab"
type textarea "close question, ask abo"
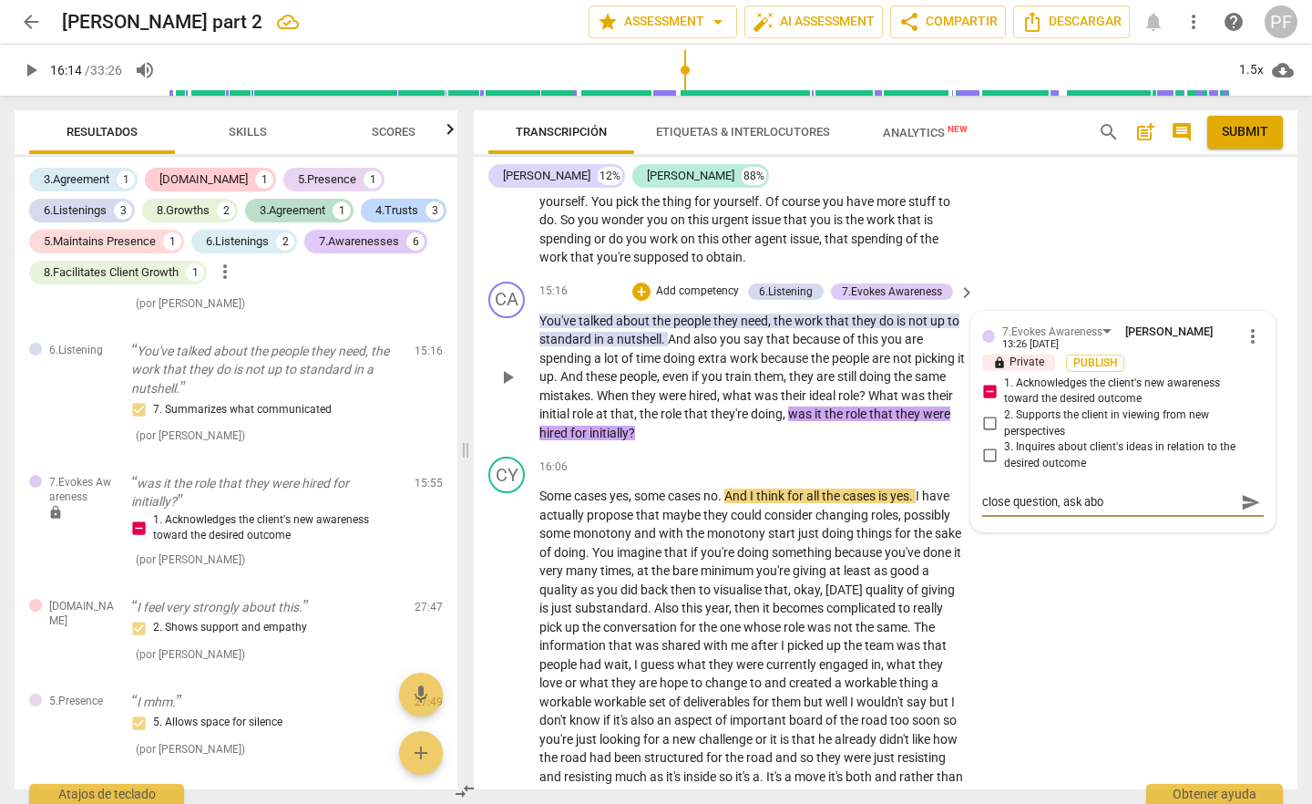
type textarea "close question, ask abou"
type textarea "close question, ask about"
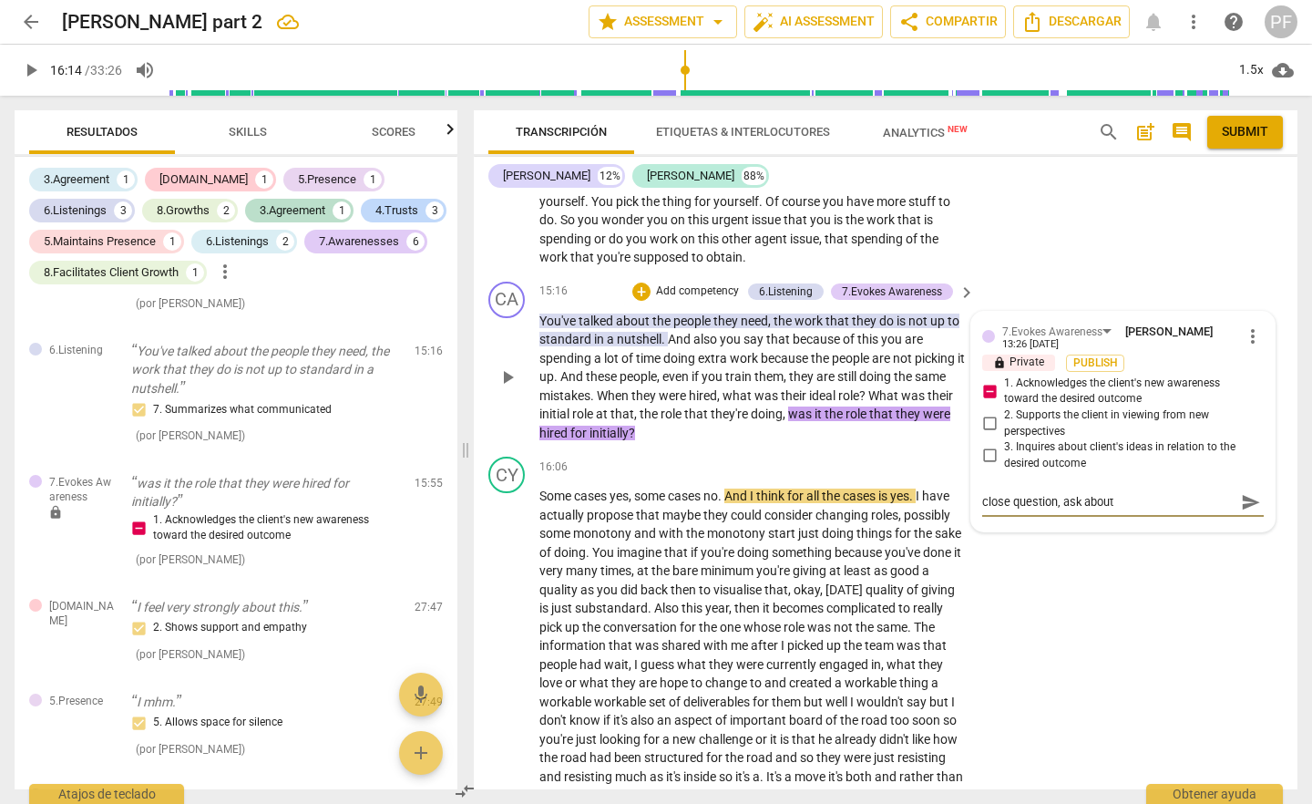
type textarea "close question, ask about"
type textarea "close question, ask about t"
type textarea "close question, ask about th"
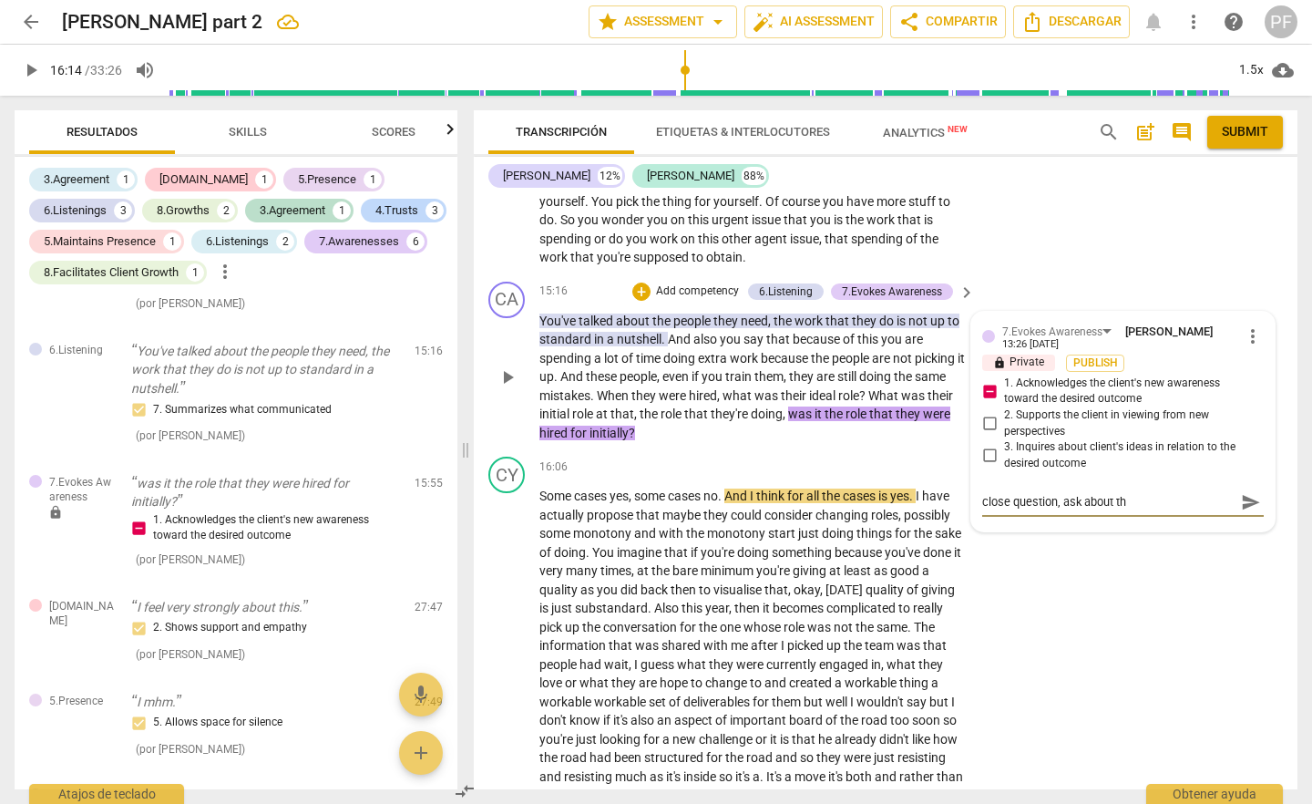
type textarea "close question, ask about the"
type textarea "close question, ask about thei"
click at [1252, 512] on span "send" at bounding box center [1251, 502] width 20 height 20
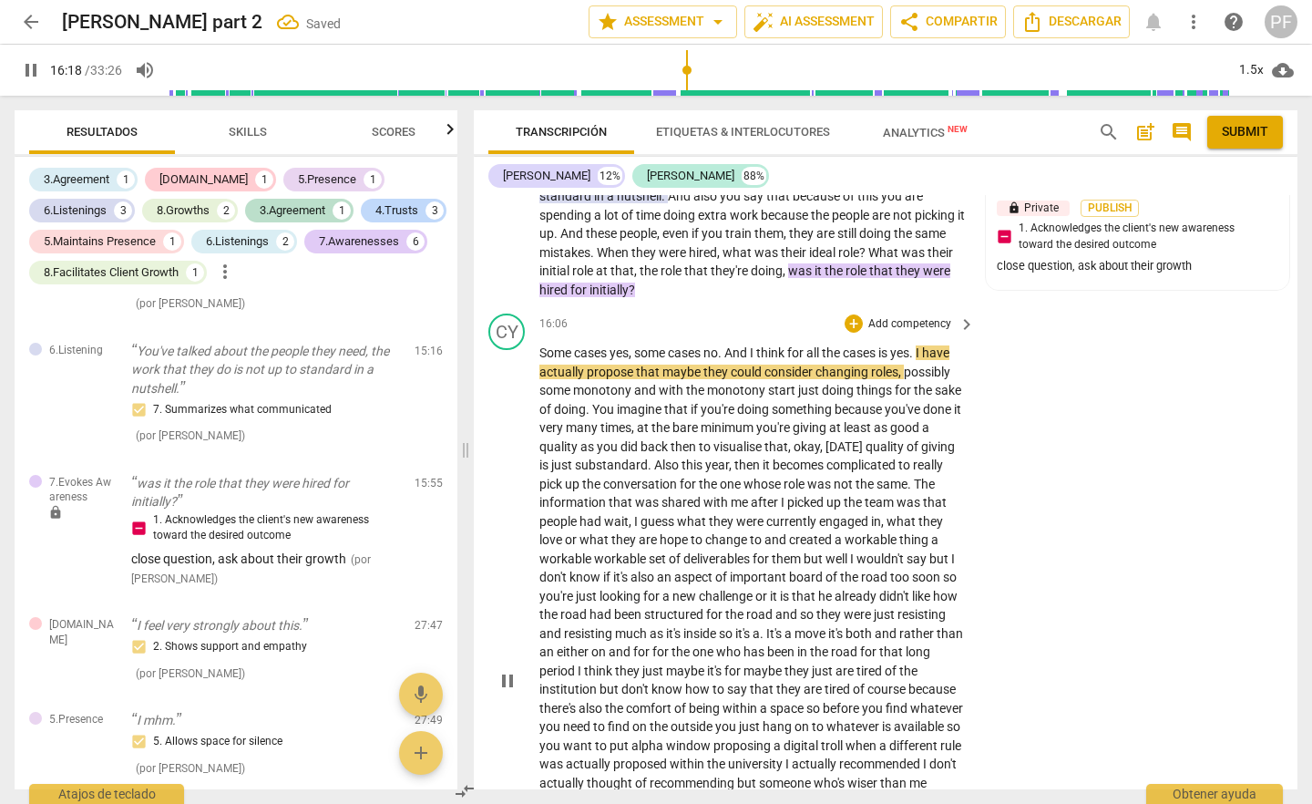
scroll to position [3723, 0]
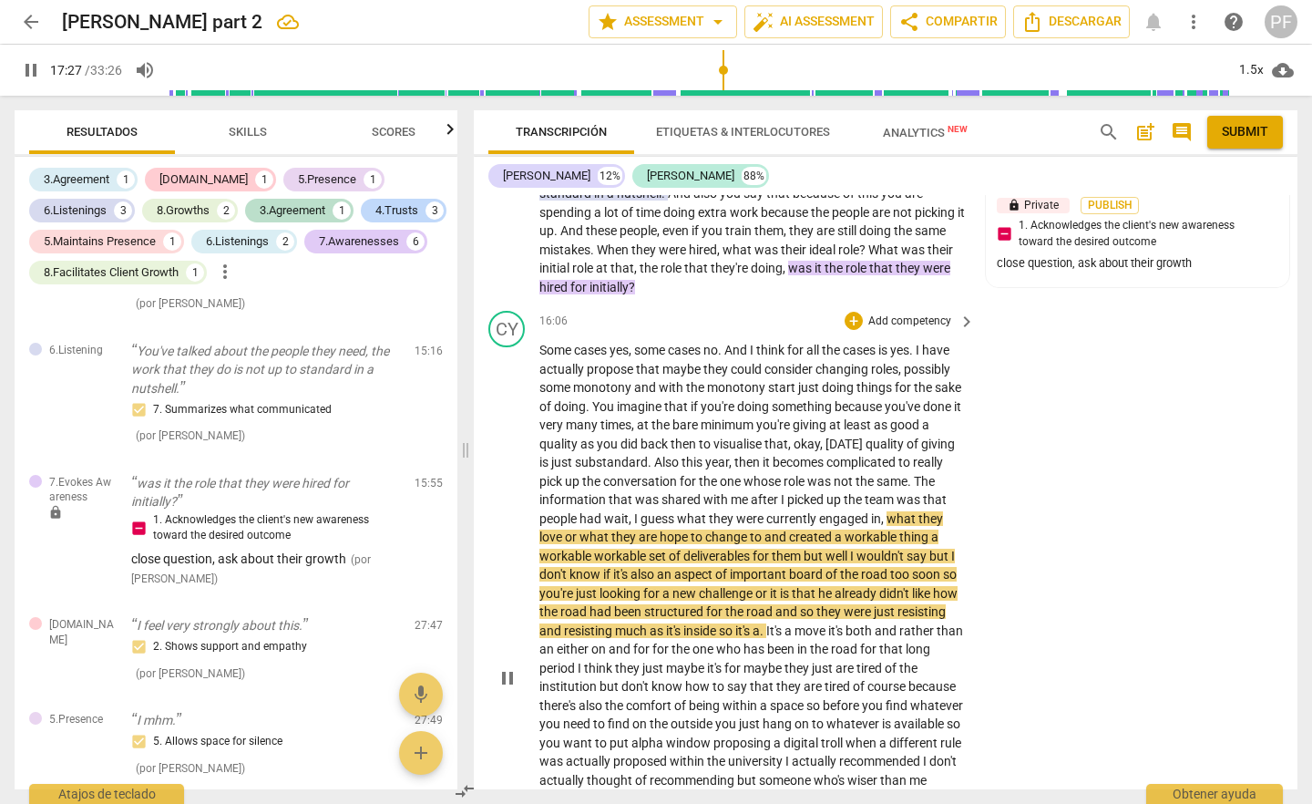
click at [504, 689] on span "pause" at bounding box center [508, 678] width 22 height 22
click at [507, 689] on span "play_arrow" at bounding box center [508, 678] width 22 height 22
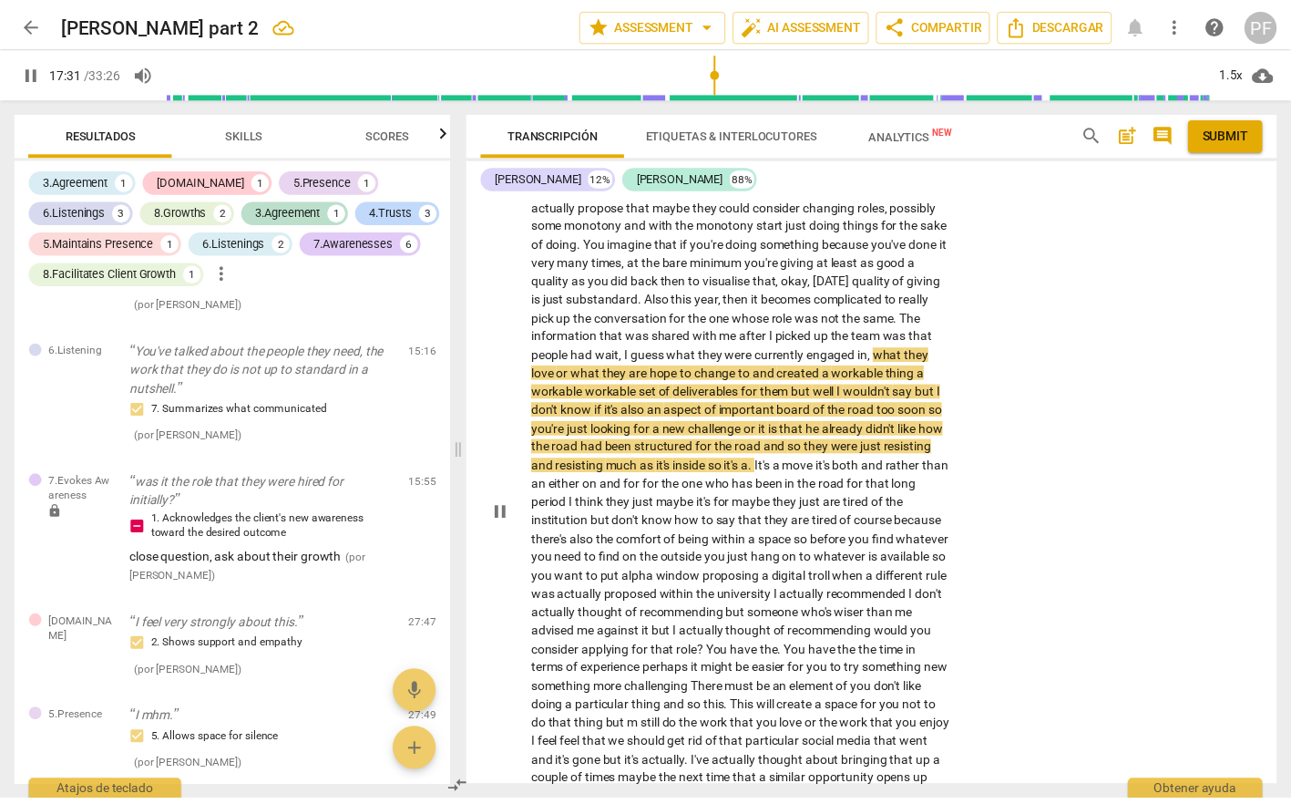
scroll to position [3894, 0]
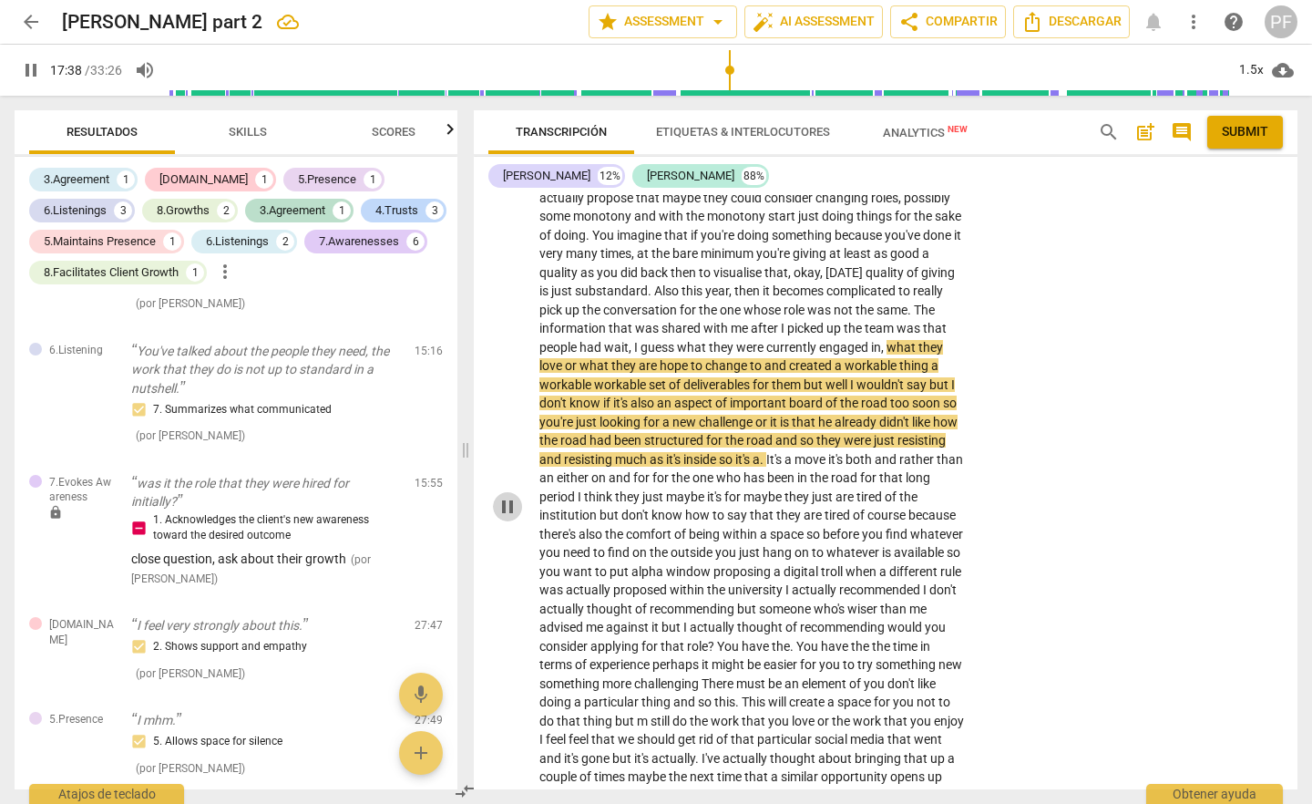
click at [509, 518] on span "pause" at bounding box center [508, 507] width 22 height 22
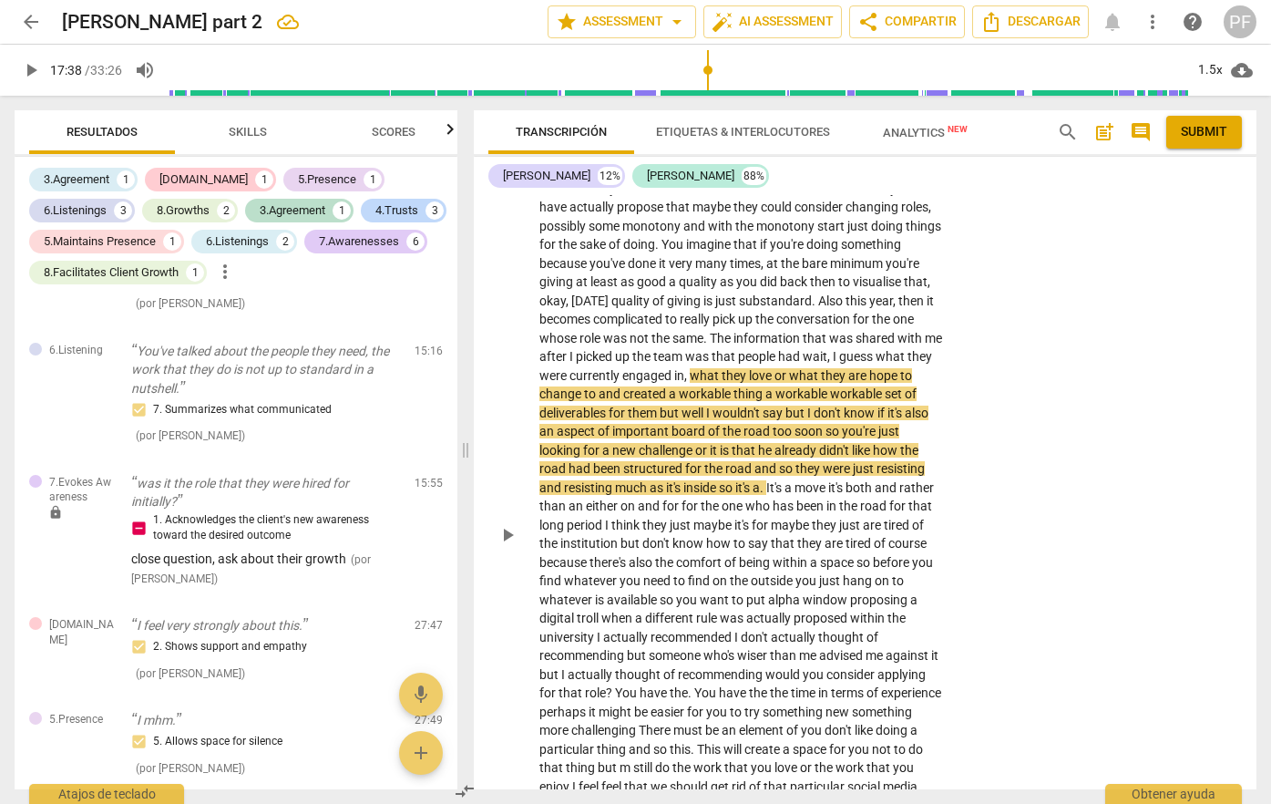
scroll to position [4011, 0]
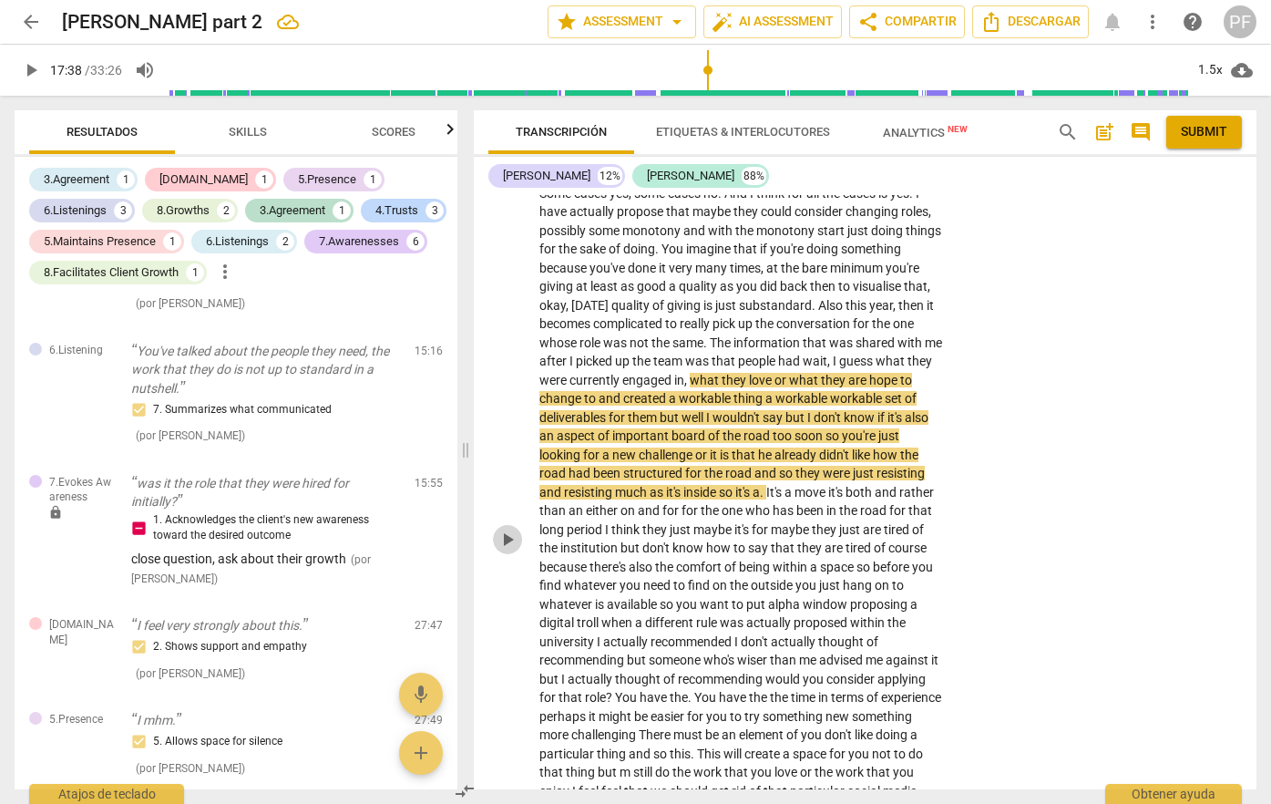
click at [507, 550] on span "play_arrow" at bounding box center [508, 540] width 22 height 22
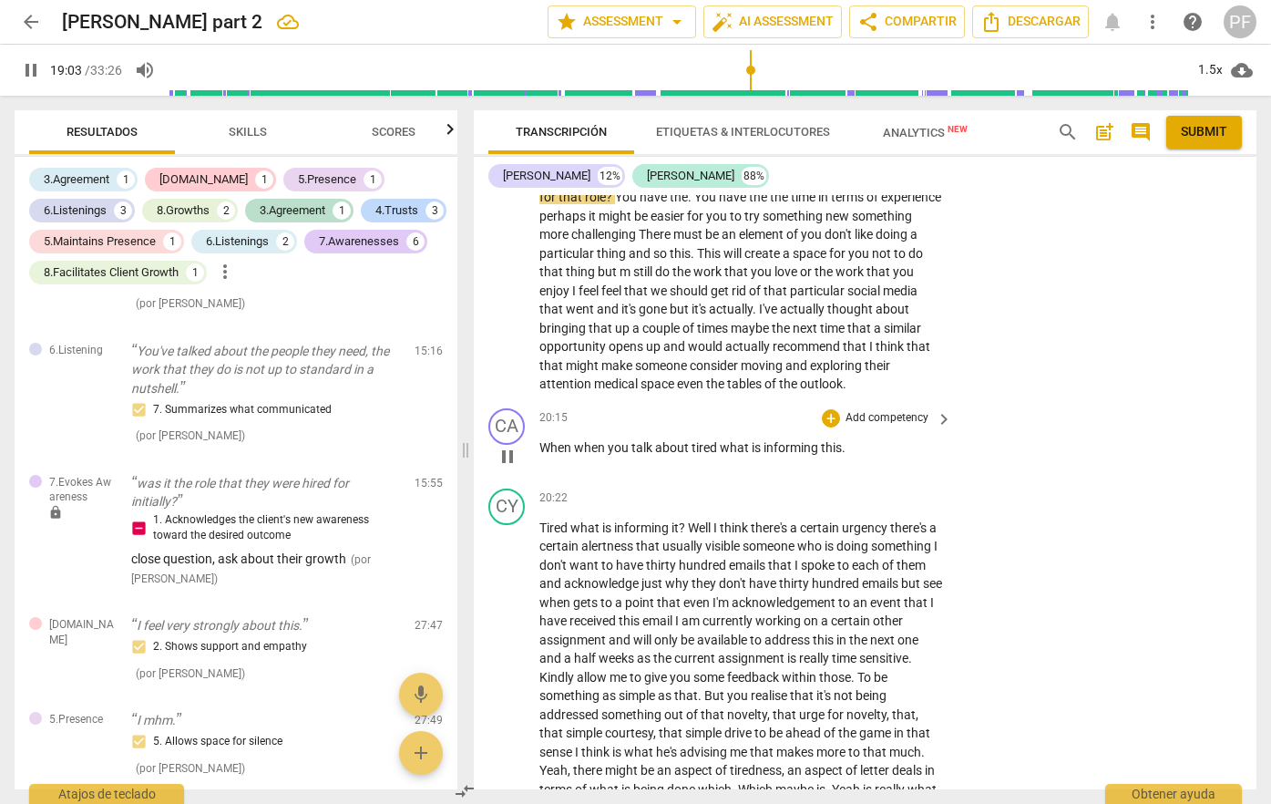
scroll to position [4536, 0]
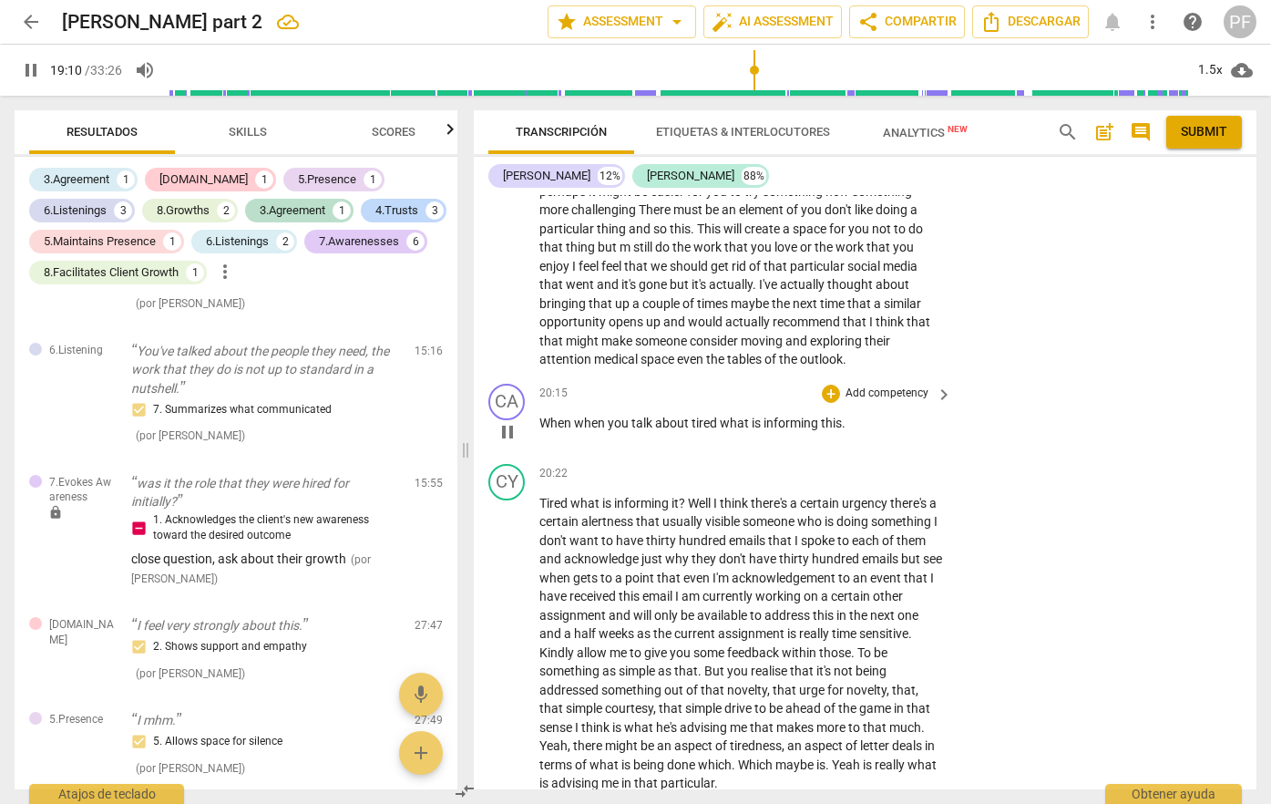
click at [872, 402] on p "Add competency" at bounding box center [887, 393] width 87 height 16
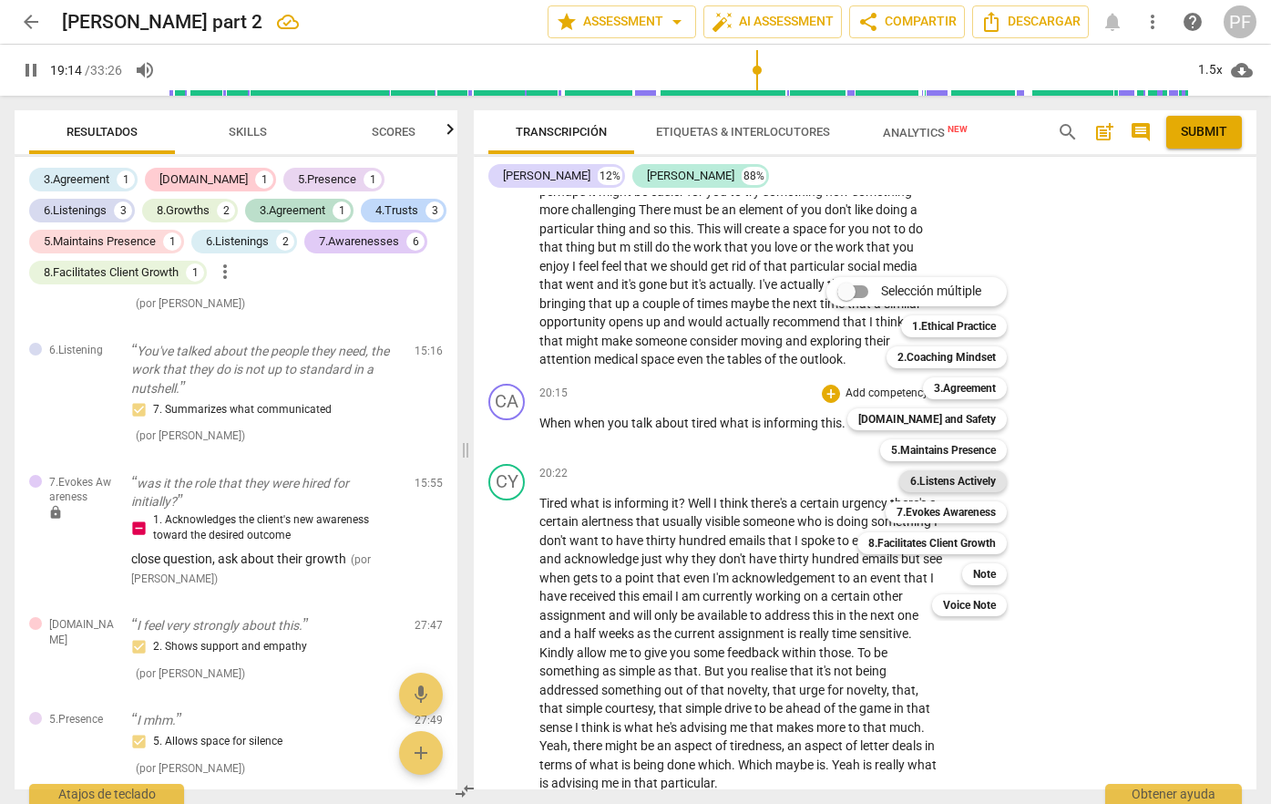
click at [986, 488] on b "6.Listens Actively" at bounding box center [953, 481] width 86 height 22
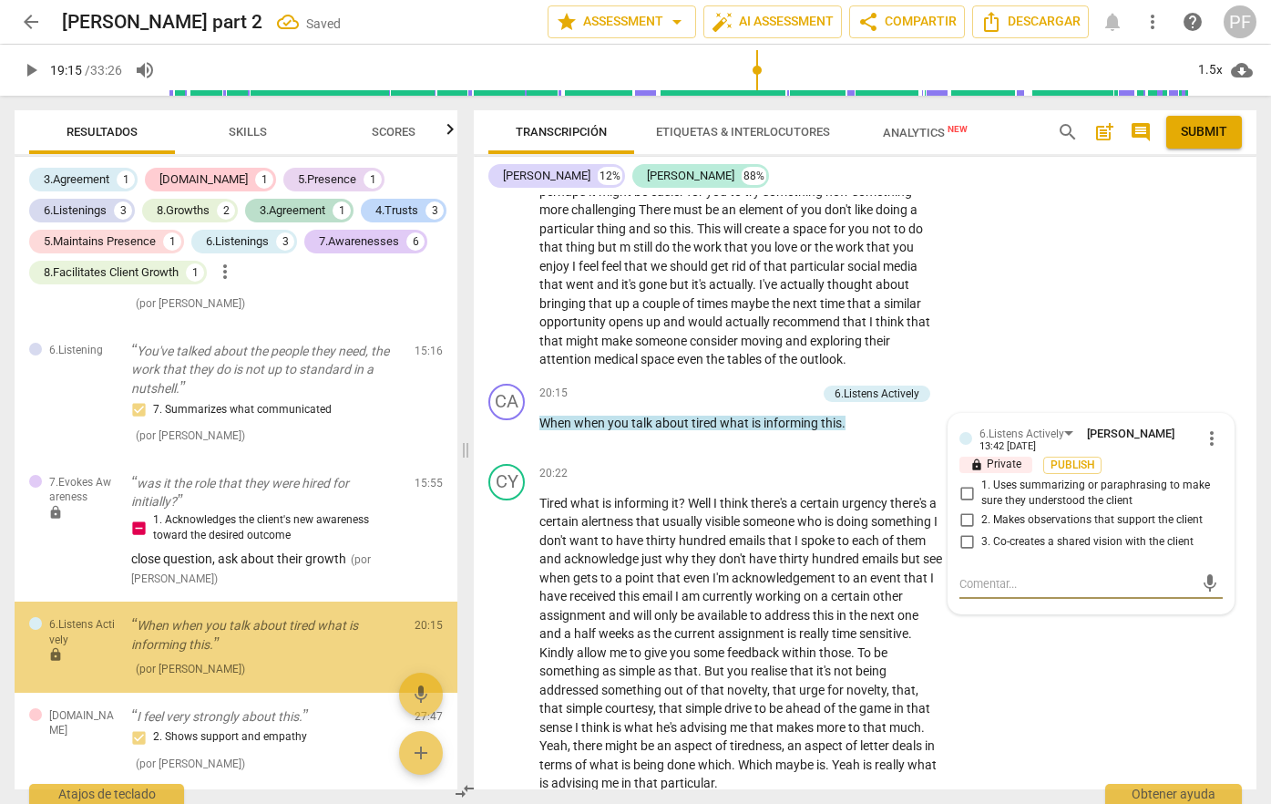
scroll to position [2053, 0]
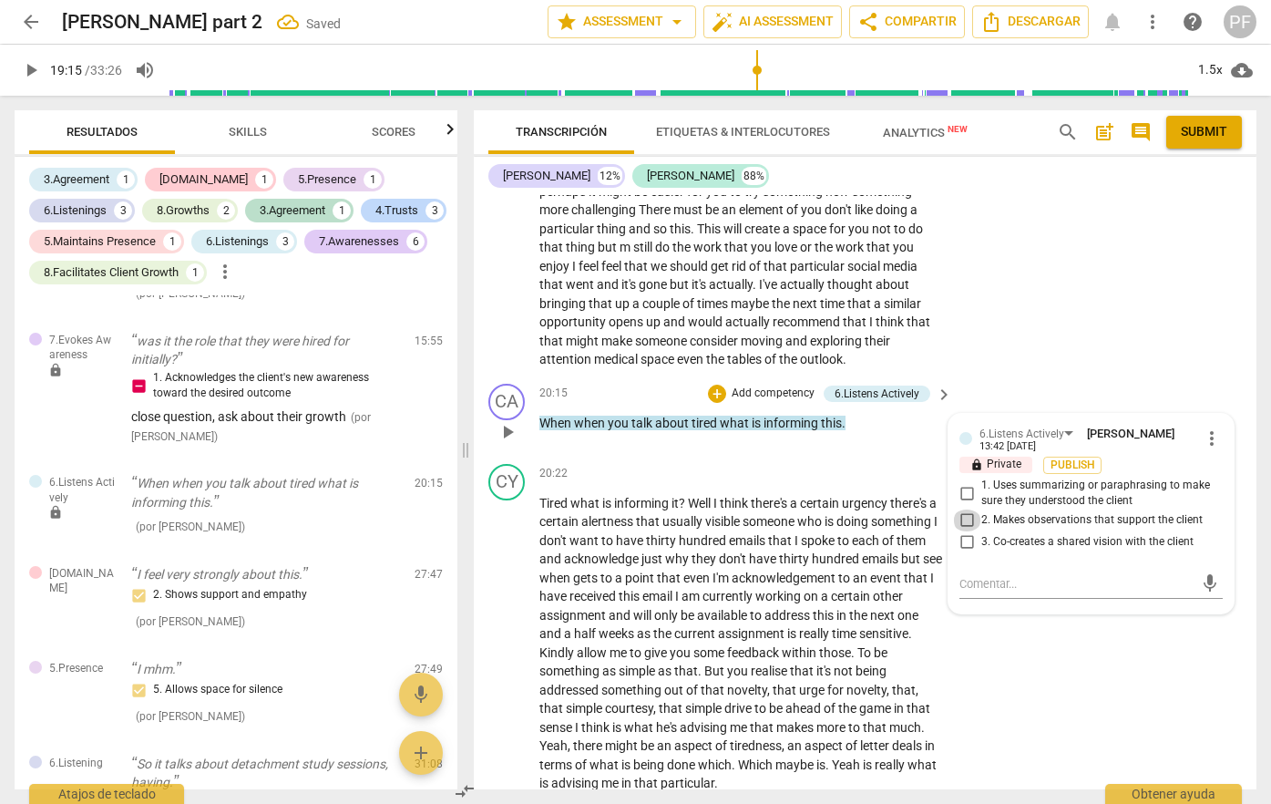
click at [970, 531] on input "2. Makes observations that support the client" at bounding box center [966, 520] width 29 height 22
click at [714, 403] on div "+" at bounding box center [717, 394] width 18 height 18
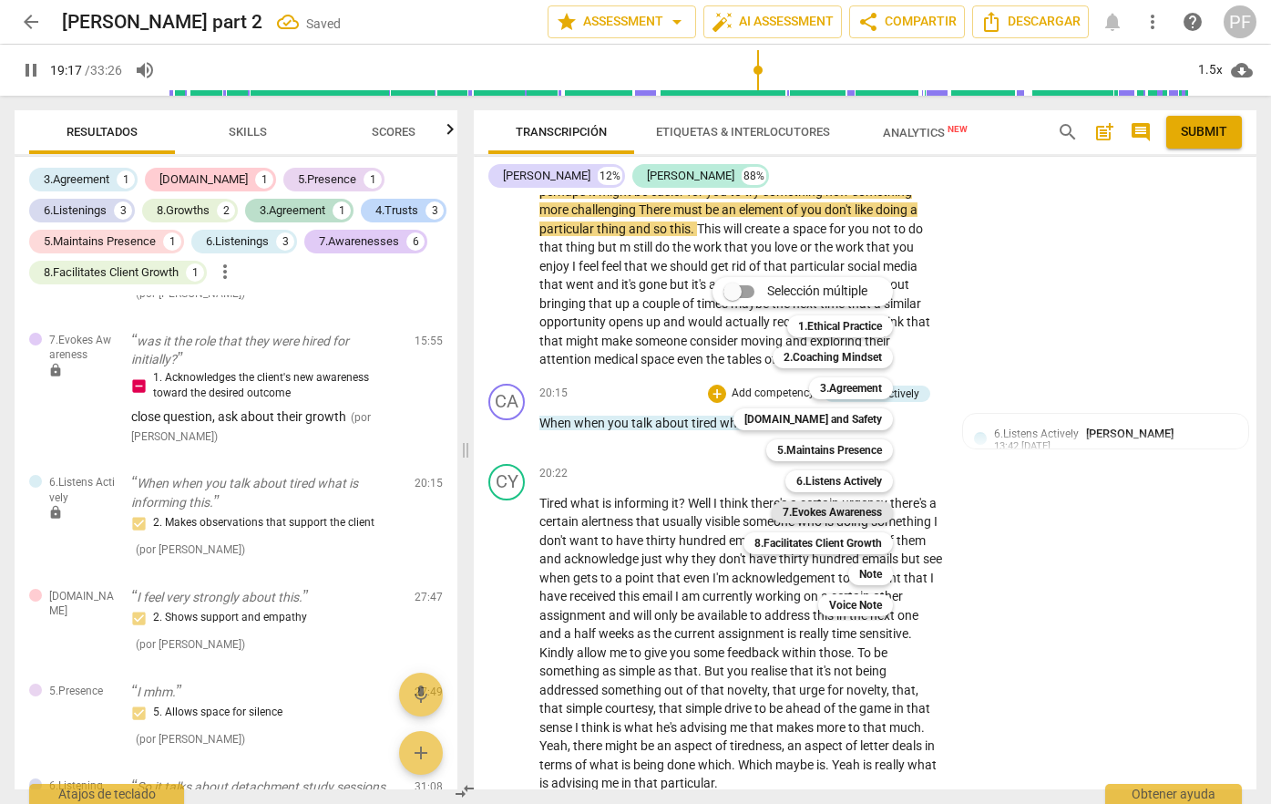
click at [828, 517] on b "7.Evokes Awareness" at bounding box center [832, 512] width 99 height 22
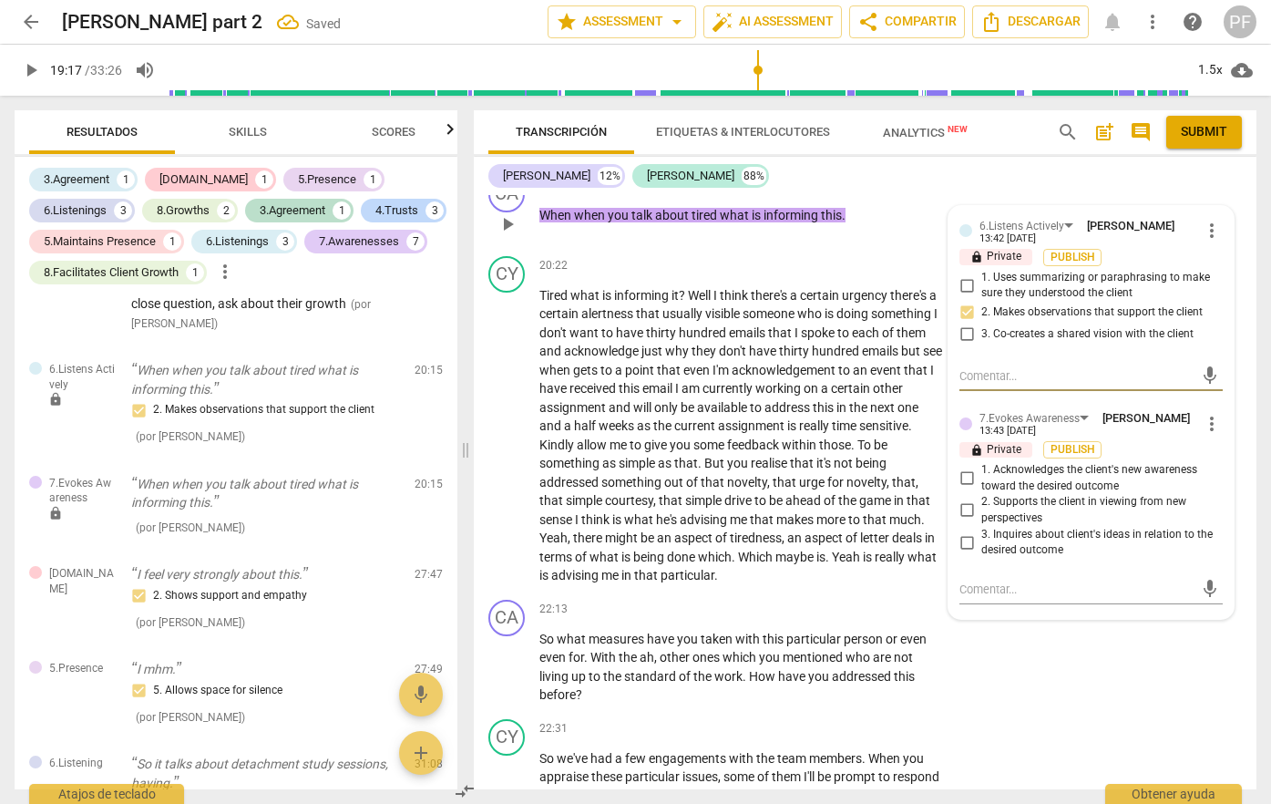
scroll to position [4750, 0]
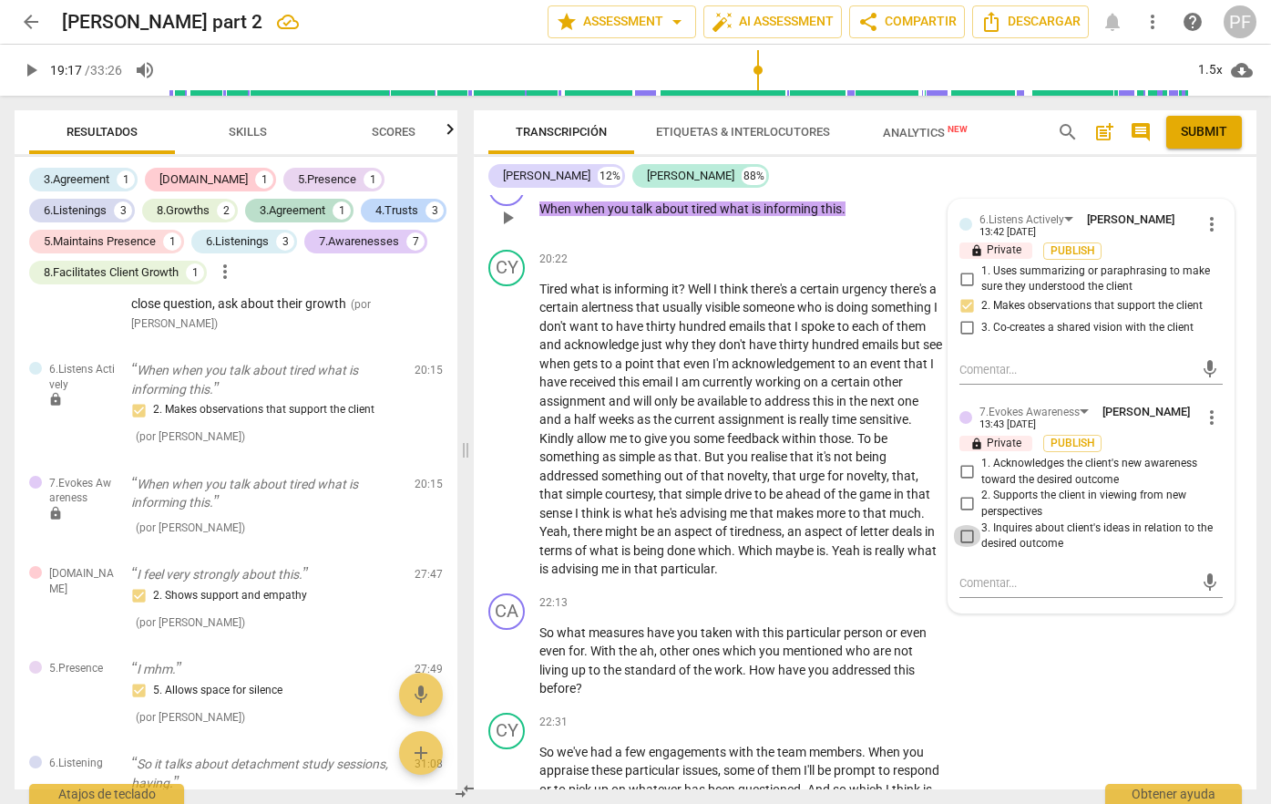
click at [971, 547] on input "3. Inquires about client's ideas in relation to the desired outcome" at bounding box center [966, 536] width 29 height 22
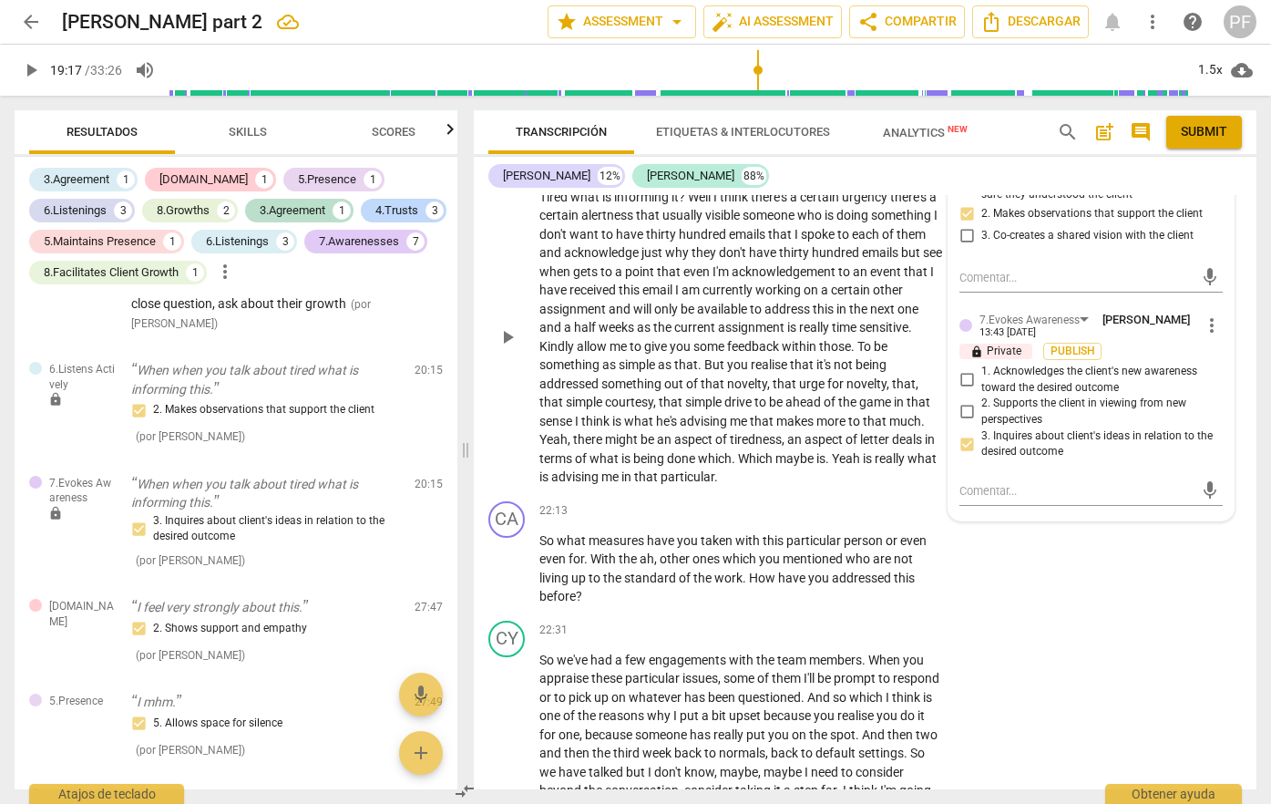
scroll to position [4846, 0]
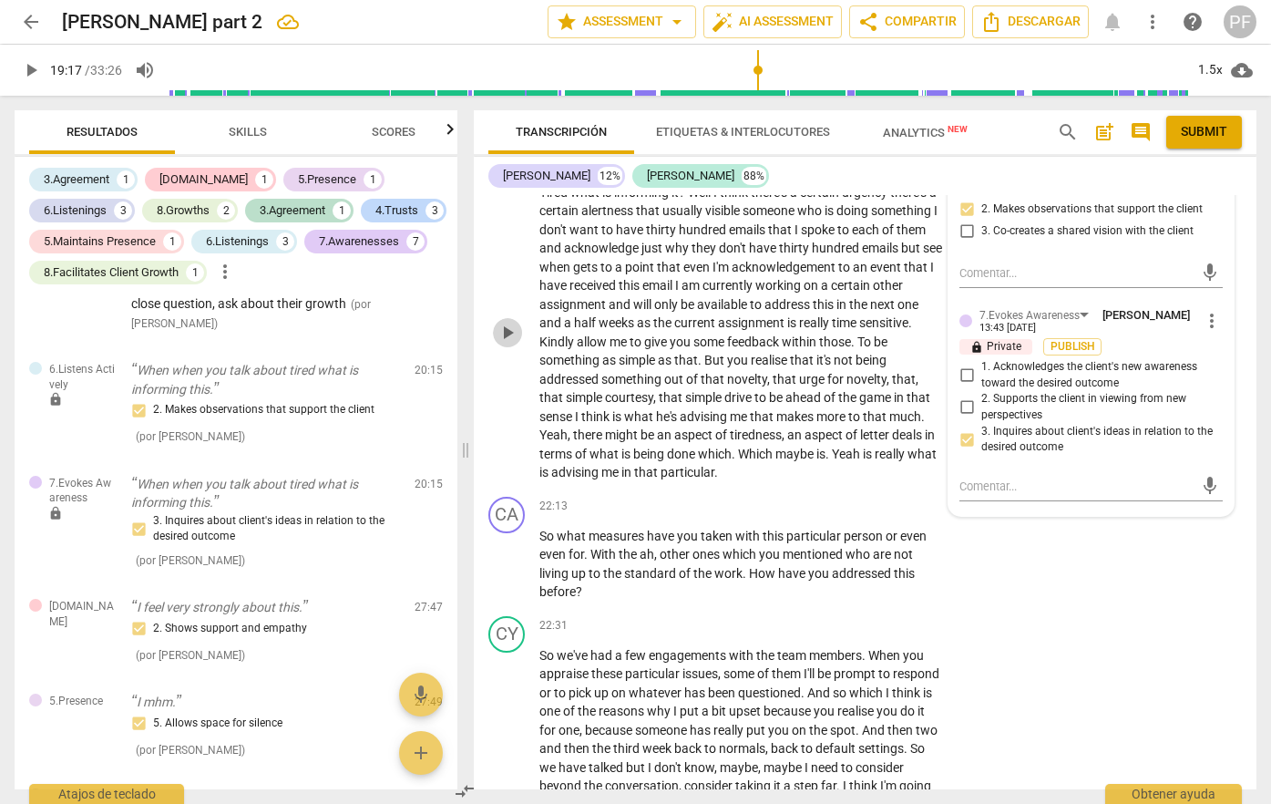
click at [502, 344] on span "play_arrow" at bounding box center [508, 333] width 22 height 22
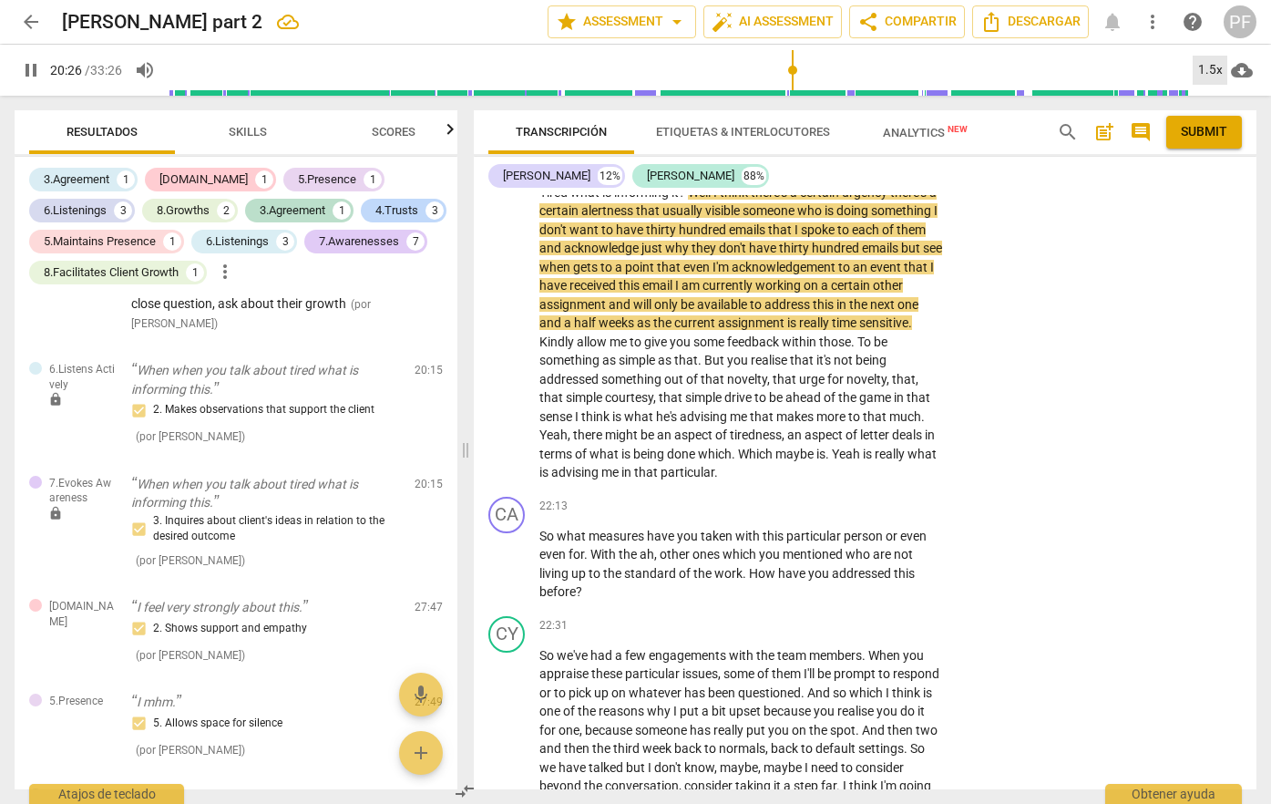
click at [1214, 68] on div "1.5x" at bounding box center [1210, 70] width 35 height 29
click at [1231, 202] on li "2x" at bounding box center [1223, 210] width 61 height 35
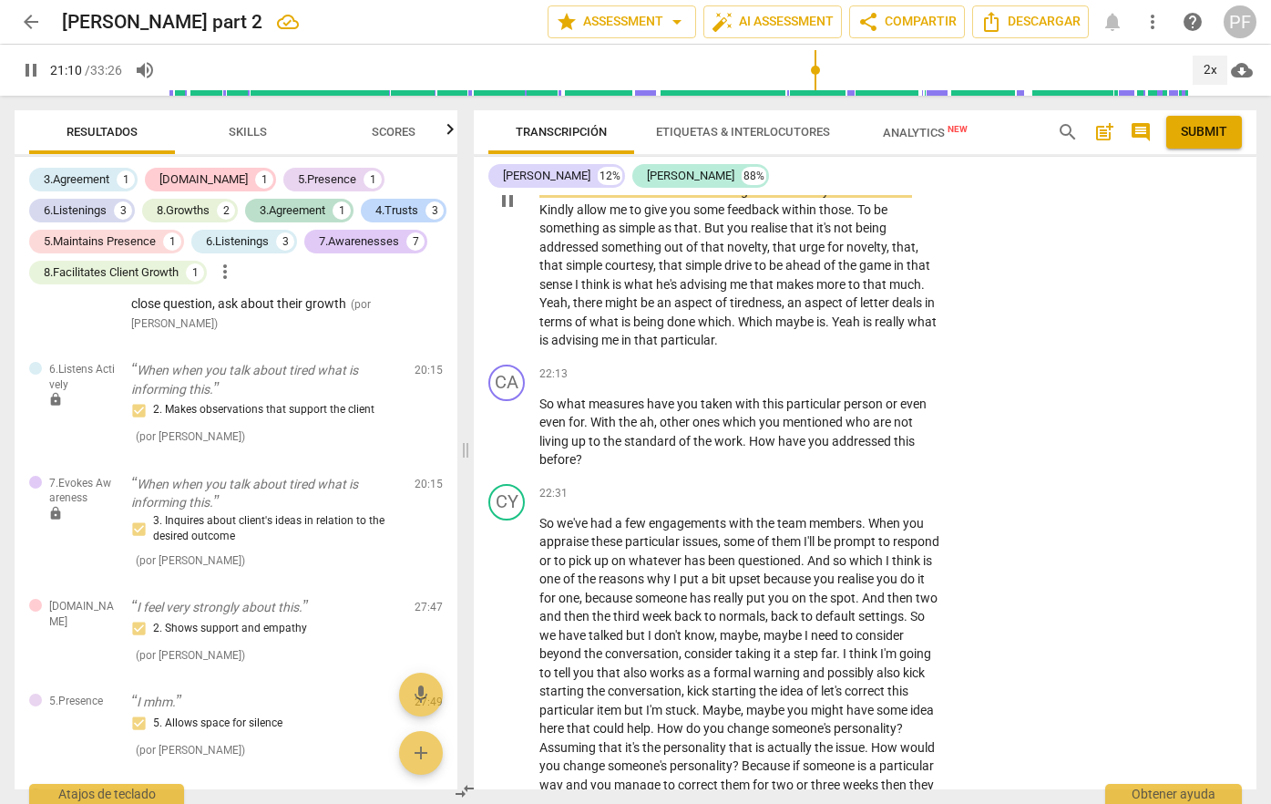
scroll to position [5101, 0]
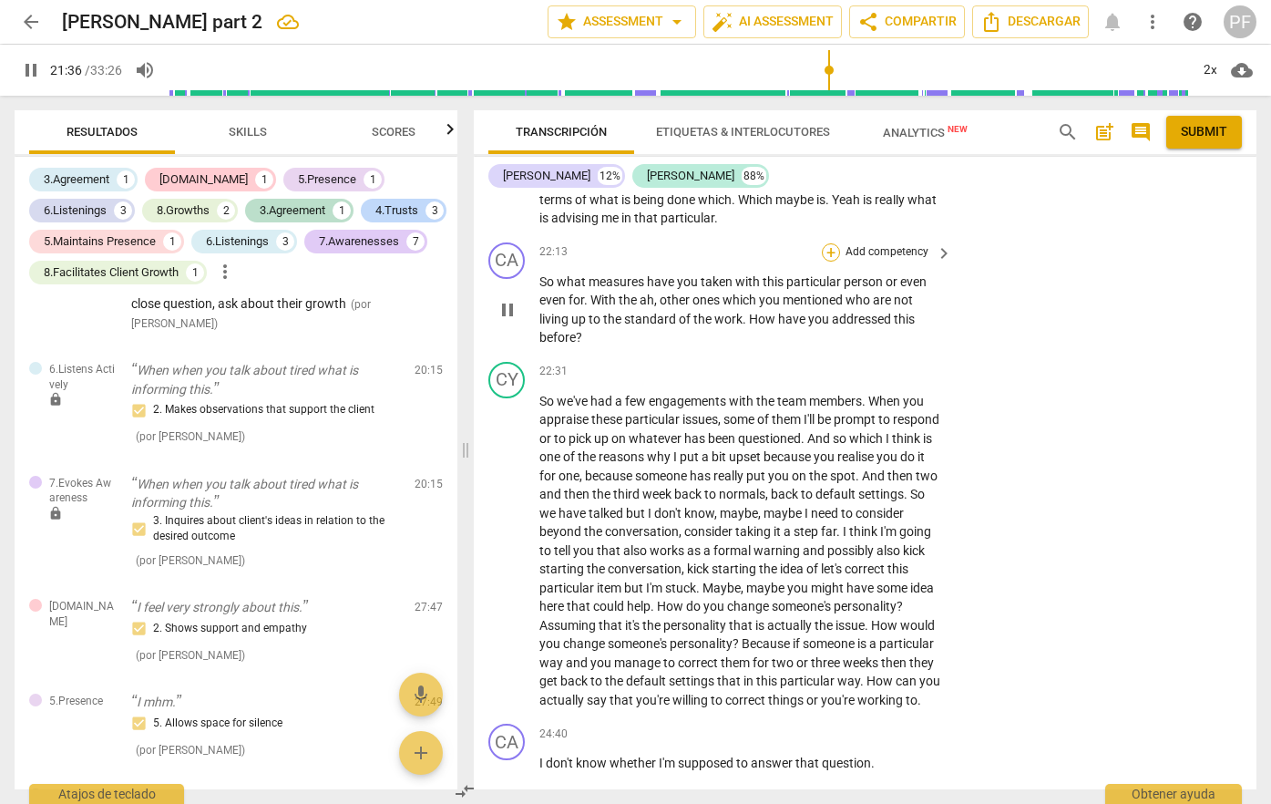
click at [832, 262] on div "+" at bounding box center [831, 252] width 18 height 18
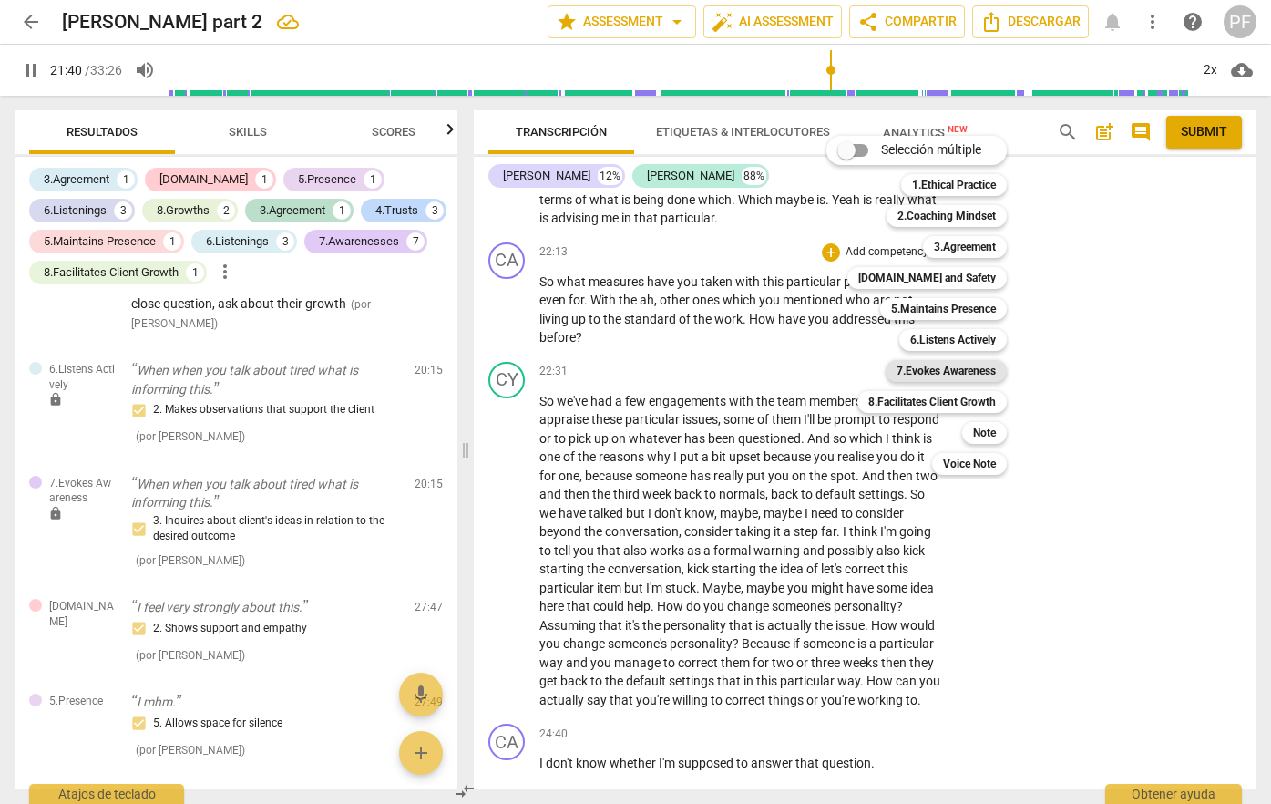
click at [966, 378] on b "7.Evokes Awareness" at bounding box center [946, 371] width 99 height 22
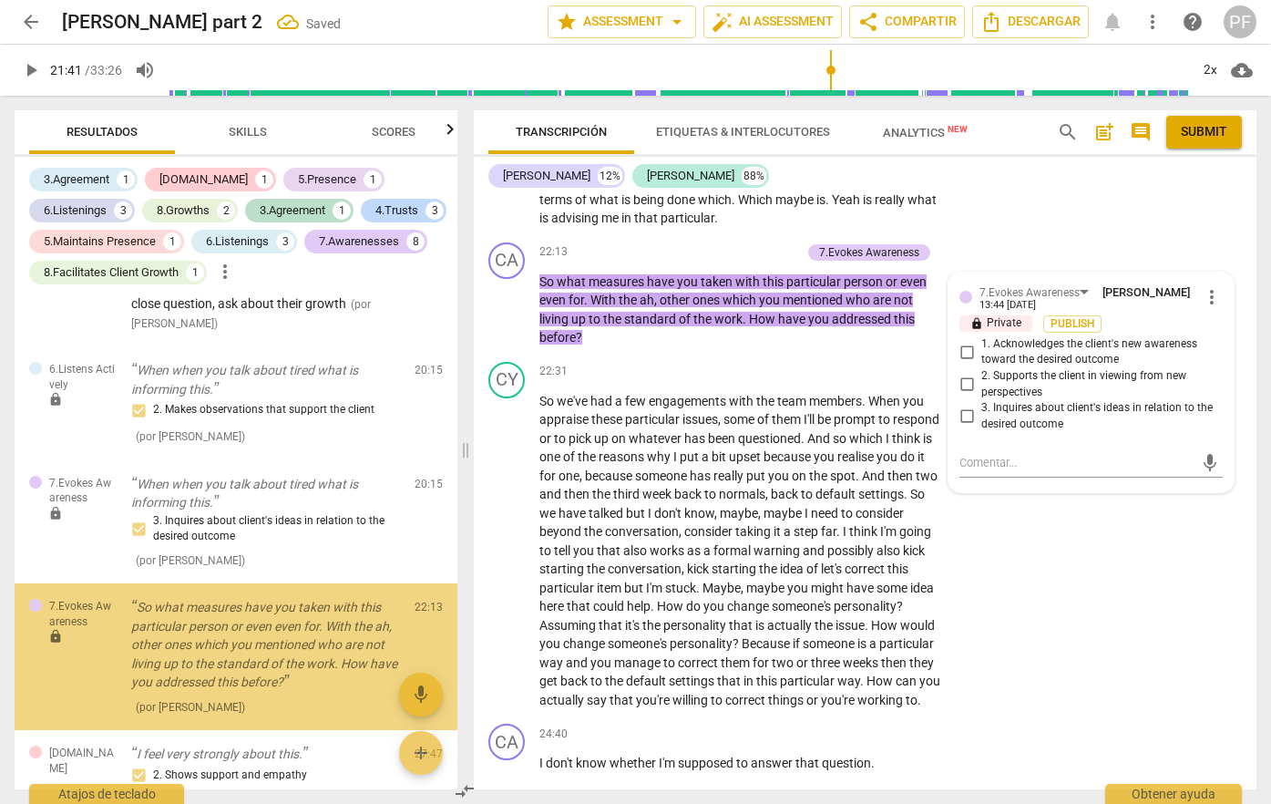
scroll to position [2318, 0]
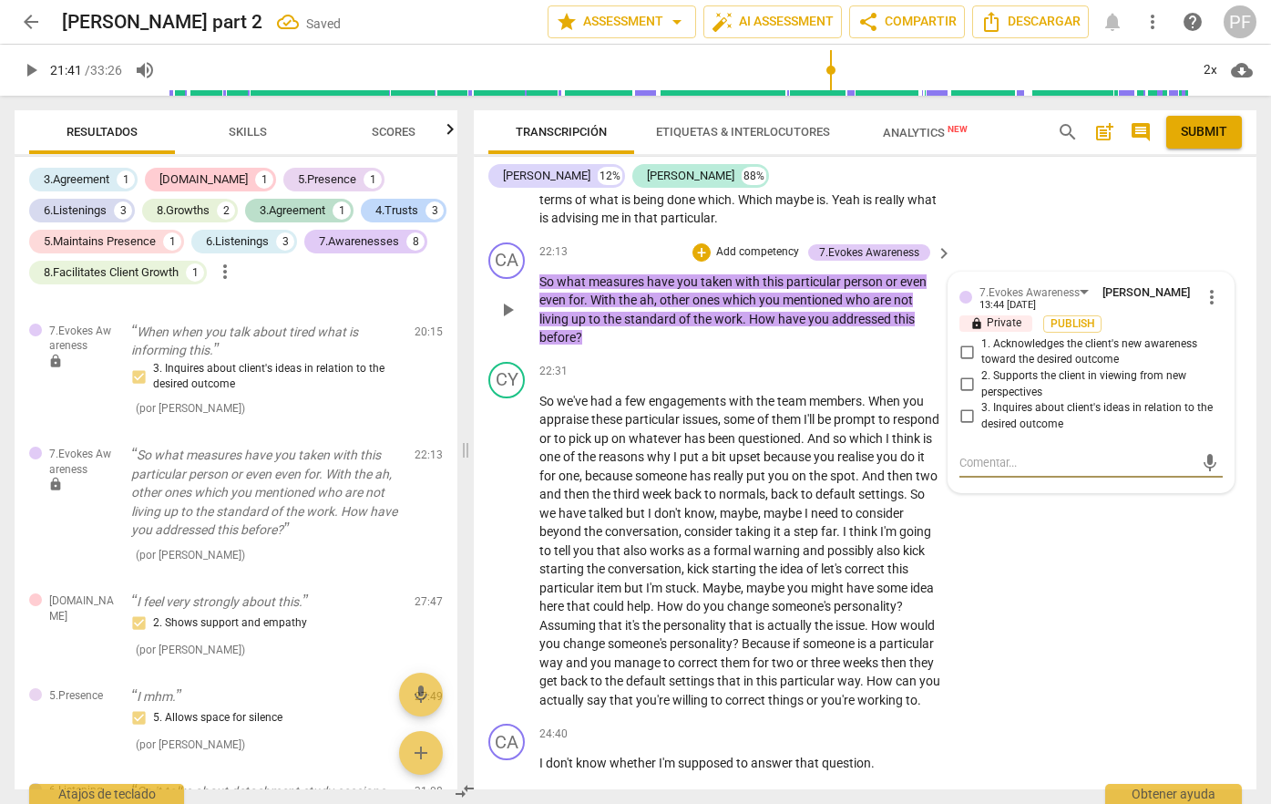
drag, startPoint x: 967, startPoint y: 469, endPoint x: 951, endPoint y: 468, distance: 16.5
click at [967, 427] on input "3. Inquires about client's ideas in relation to the desired outcome" at bounding box center [966, 417] width 29 height 22
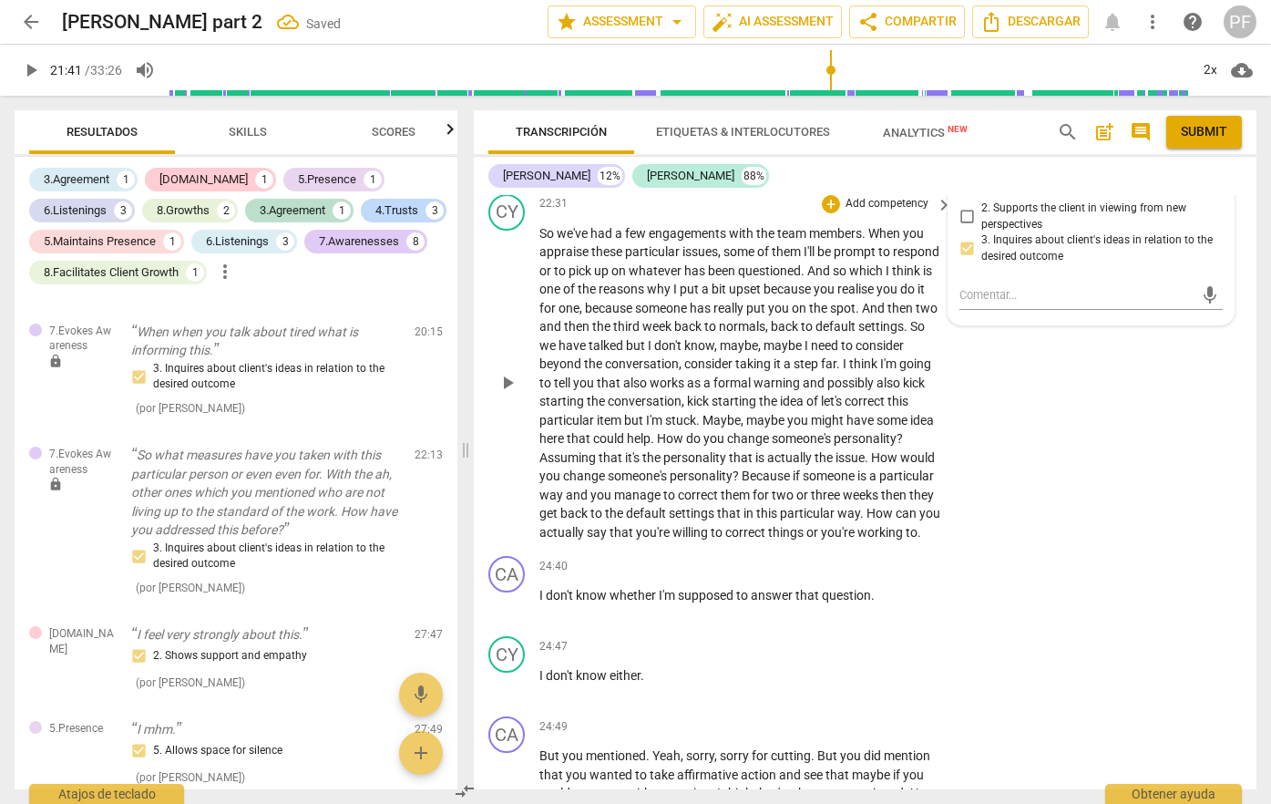
scroll to position [5259, 0]
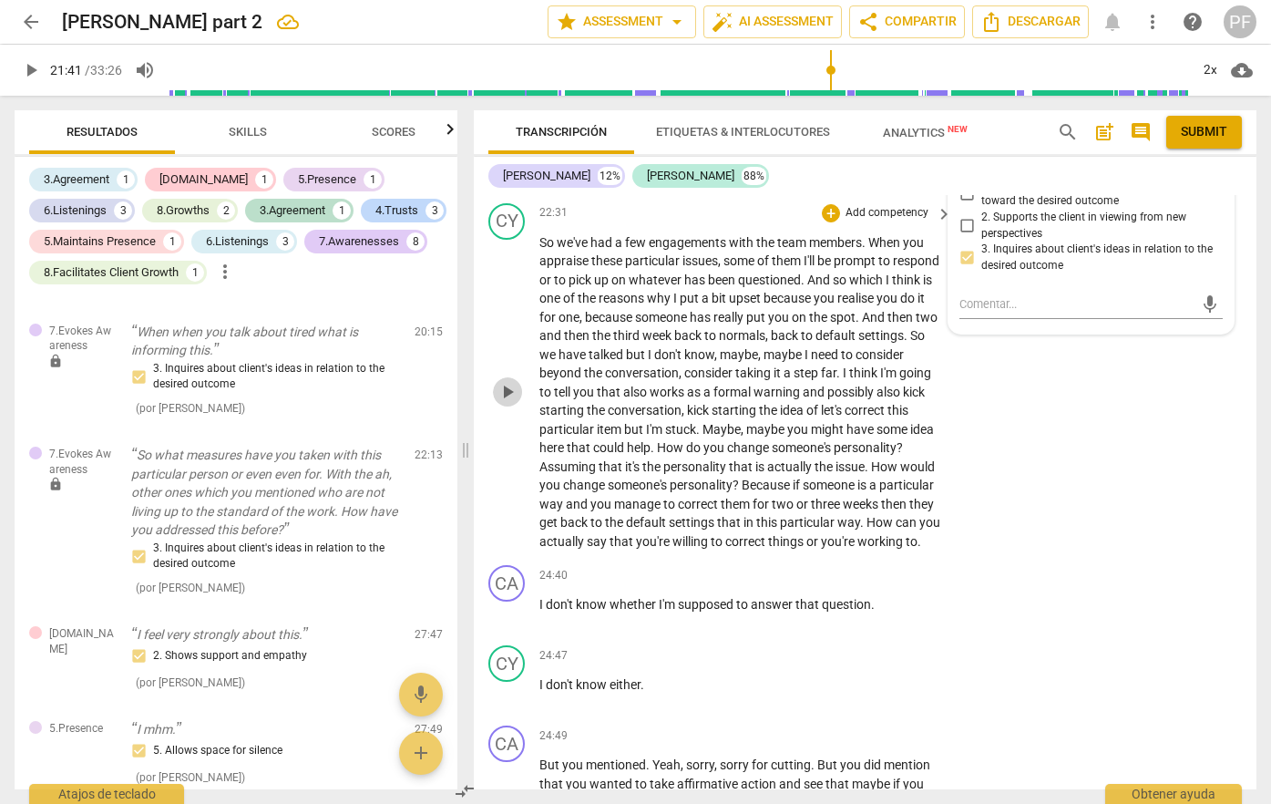
drag, startPoint x: 511, startPoint y: 455, endPoint x: 525, endPoint y: 452, distance: 13.9
click at [511, 403] on span "play_arrow" at bounding box center [508, 392] width 22 height 22
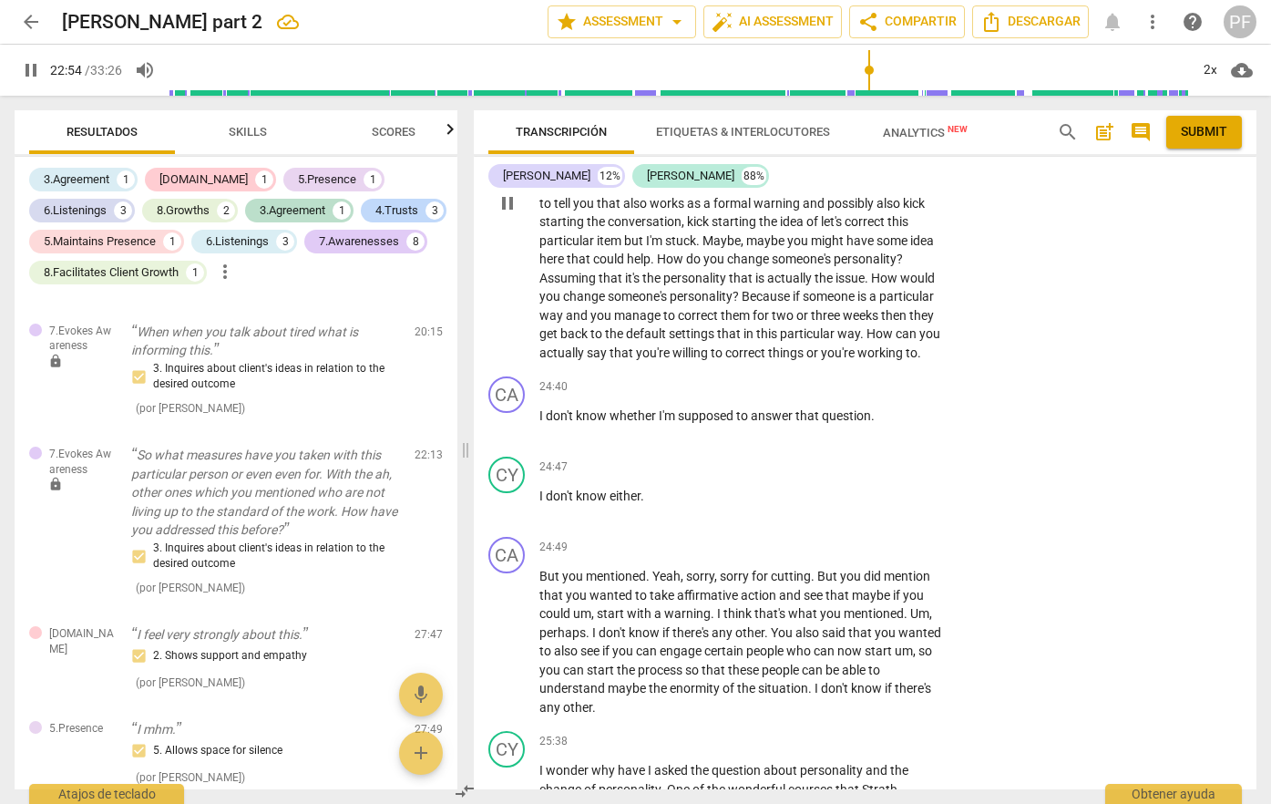
scroll to position [5452, 0]
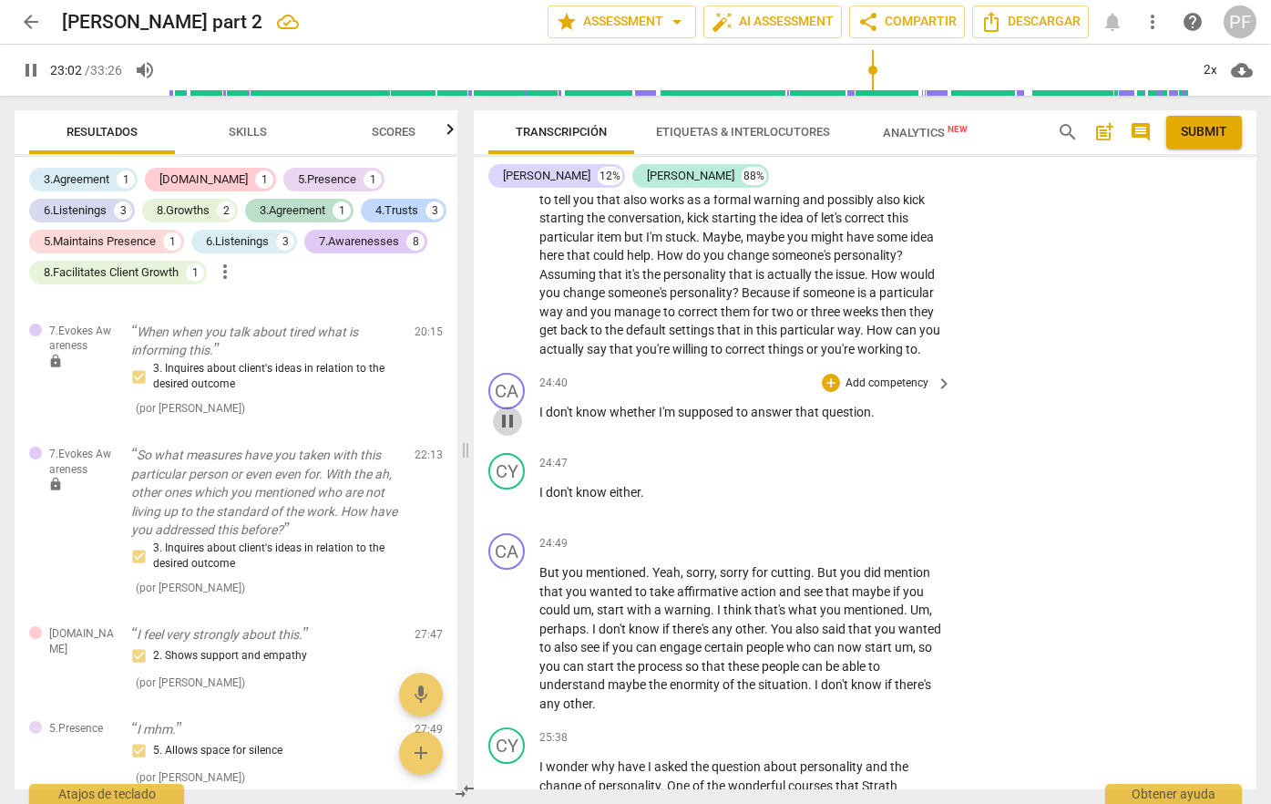
click at [518, 432] on span "pause" at bounding box center [508, 421] width 22 height 22
click at [518, 432] on span "play_arrow" at bounding box center [508, 421] width 22 height 22
click at [888, 392] on p "Add competency" at bounding box center [887, 383] width 87 height 16
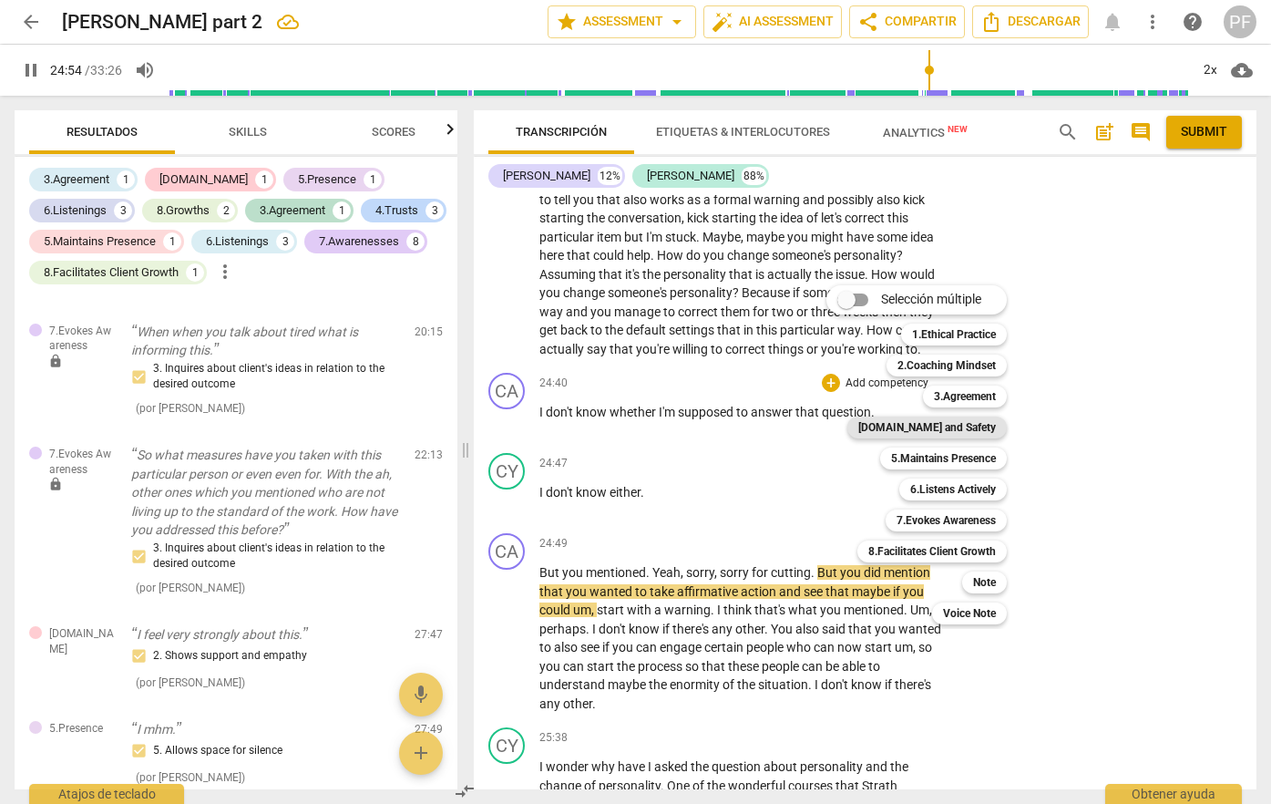
click at [934, 430] on b "[DOMAIN_NAME] and Safety" at bounding box center [927, 427] width 138 height 22
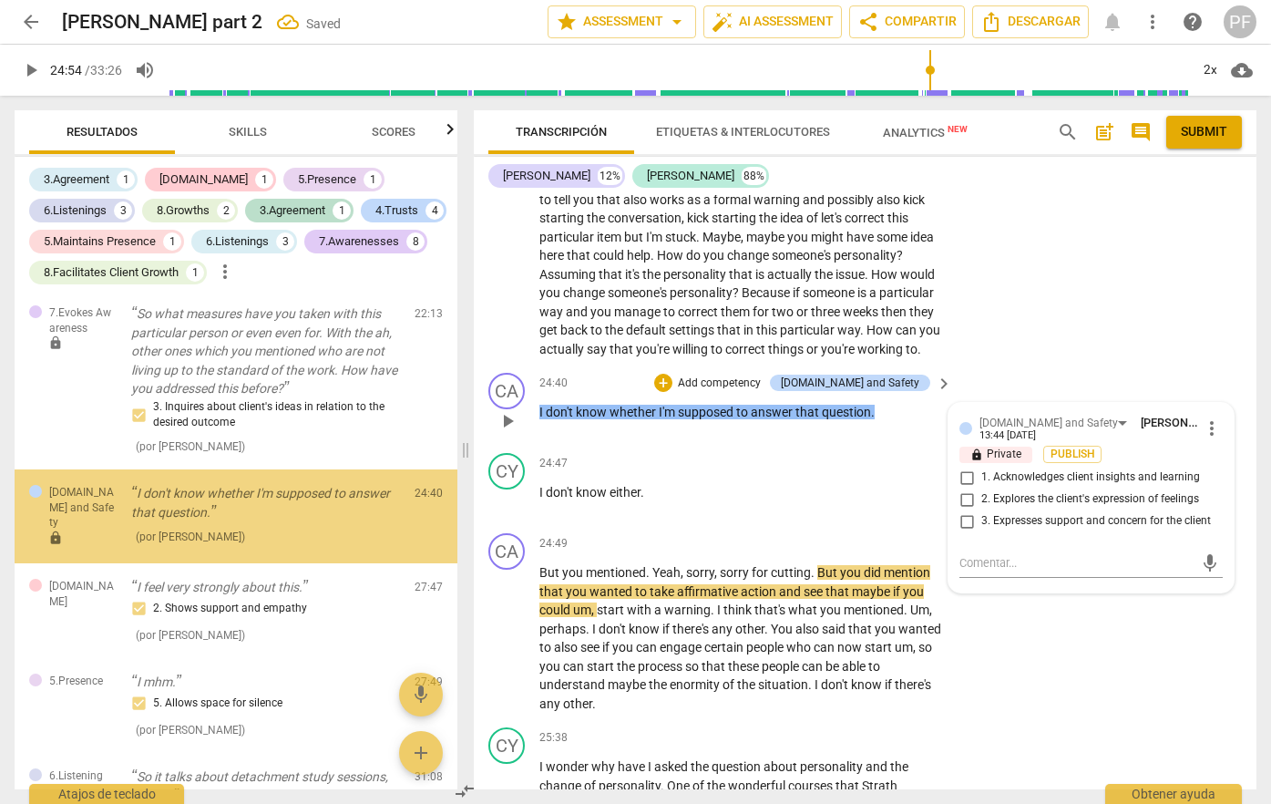
scroll to position [2470, 0]
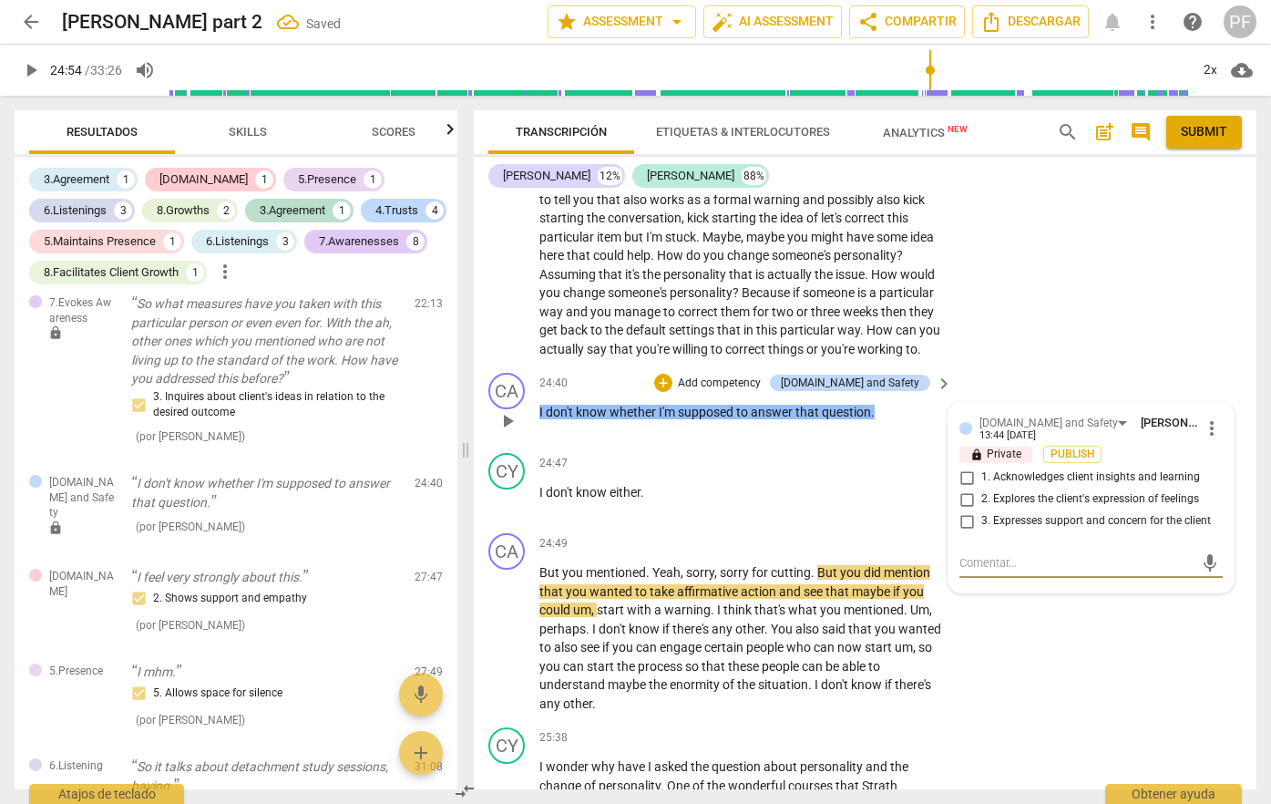
click at [970, 488] on input "1. Acknowledges client insights and learning" at bounding box center [966, 478] width 29 height 22
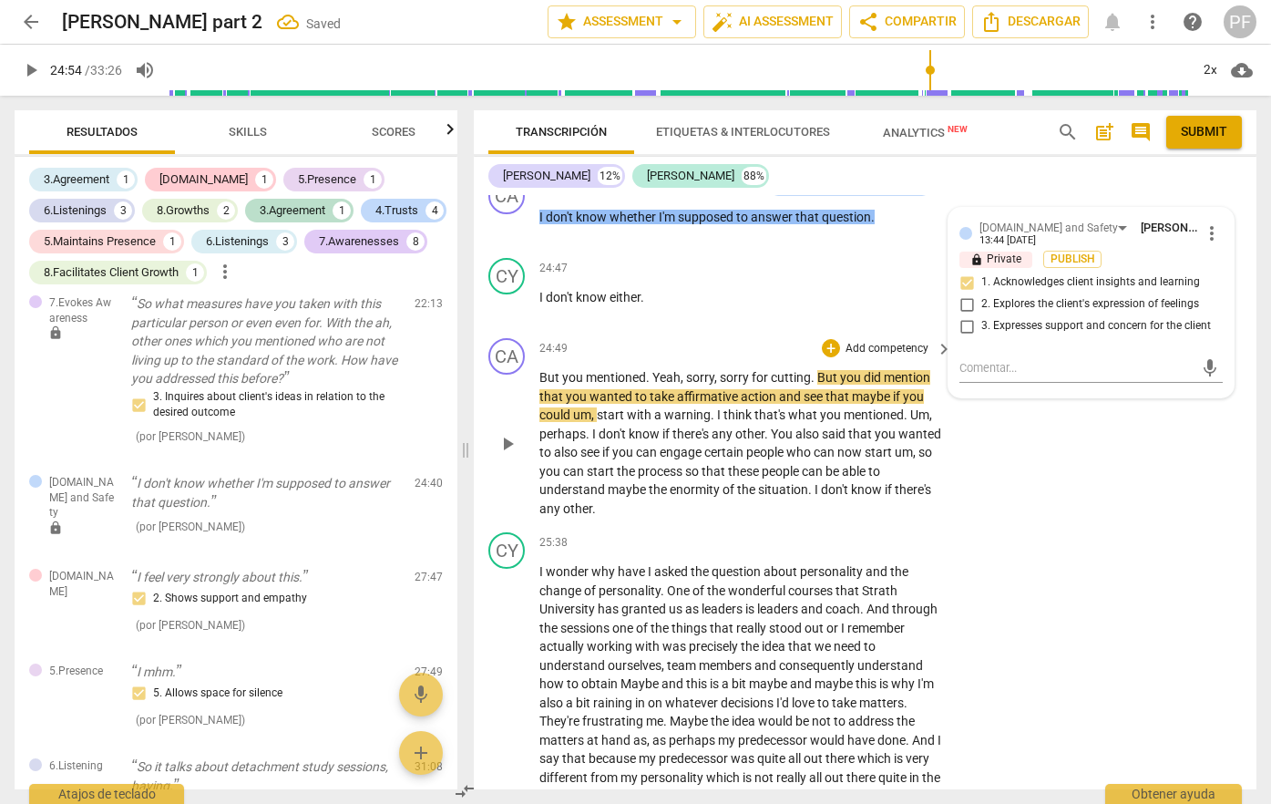
scroll to position [5703, 0]
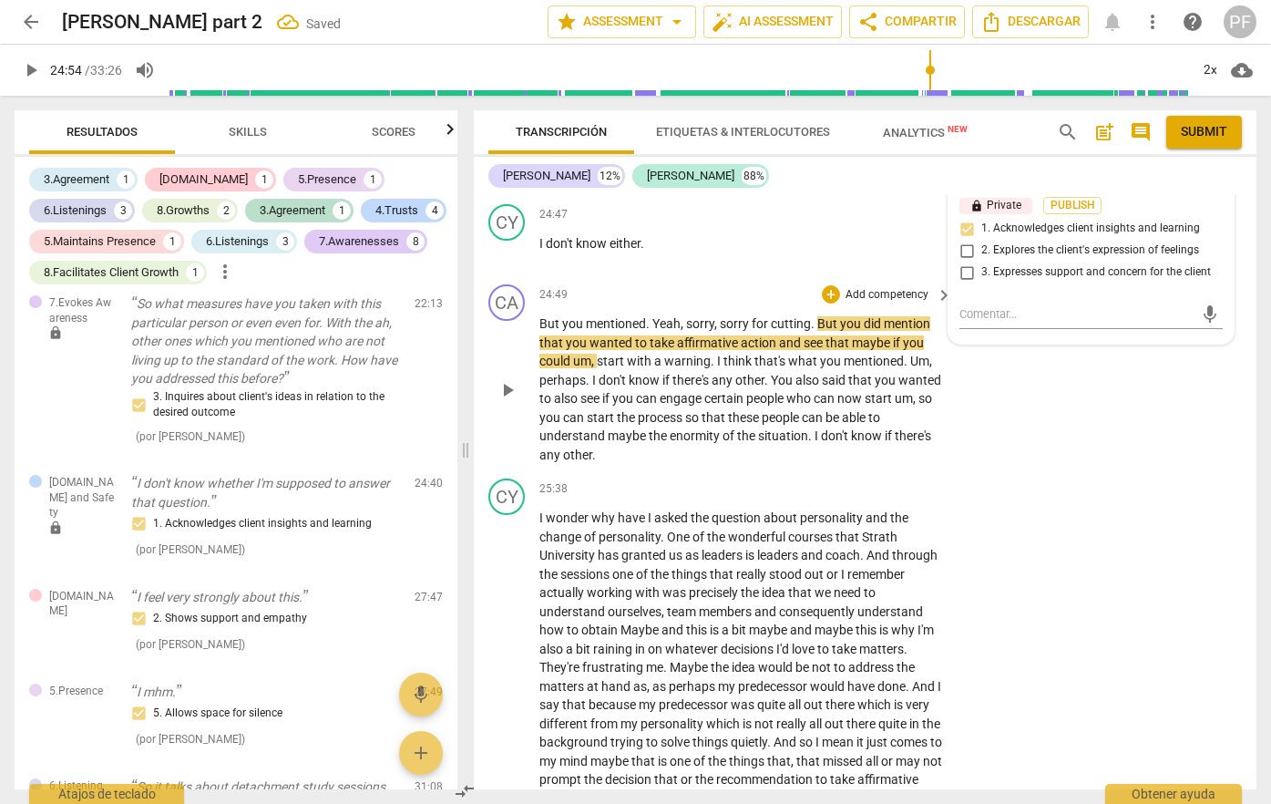
click at [505, 401] on span "play_arrow" at bounding box center [508, 390] width 22 height 22
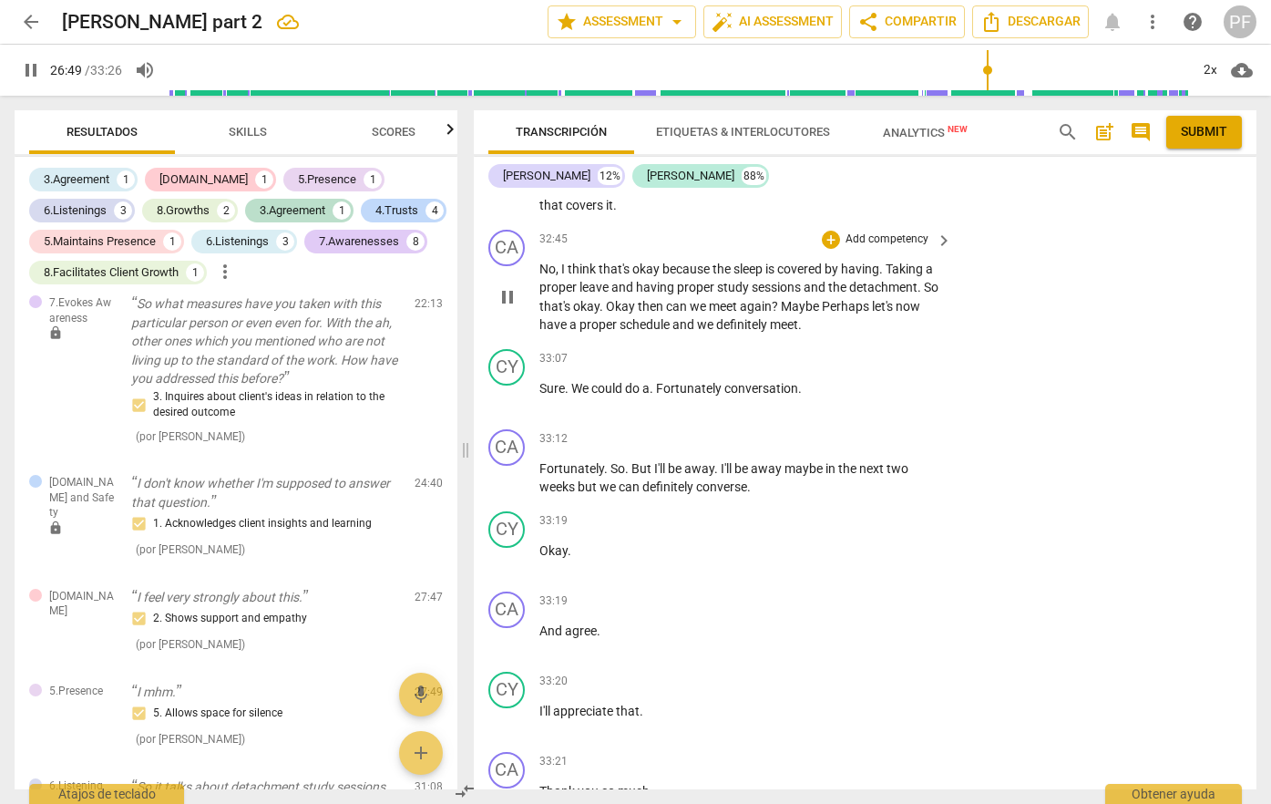
scroll to position [7751, 0]
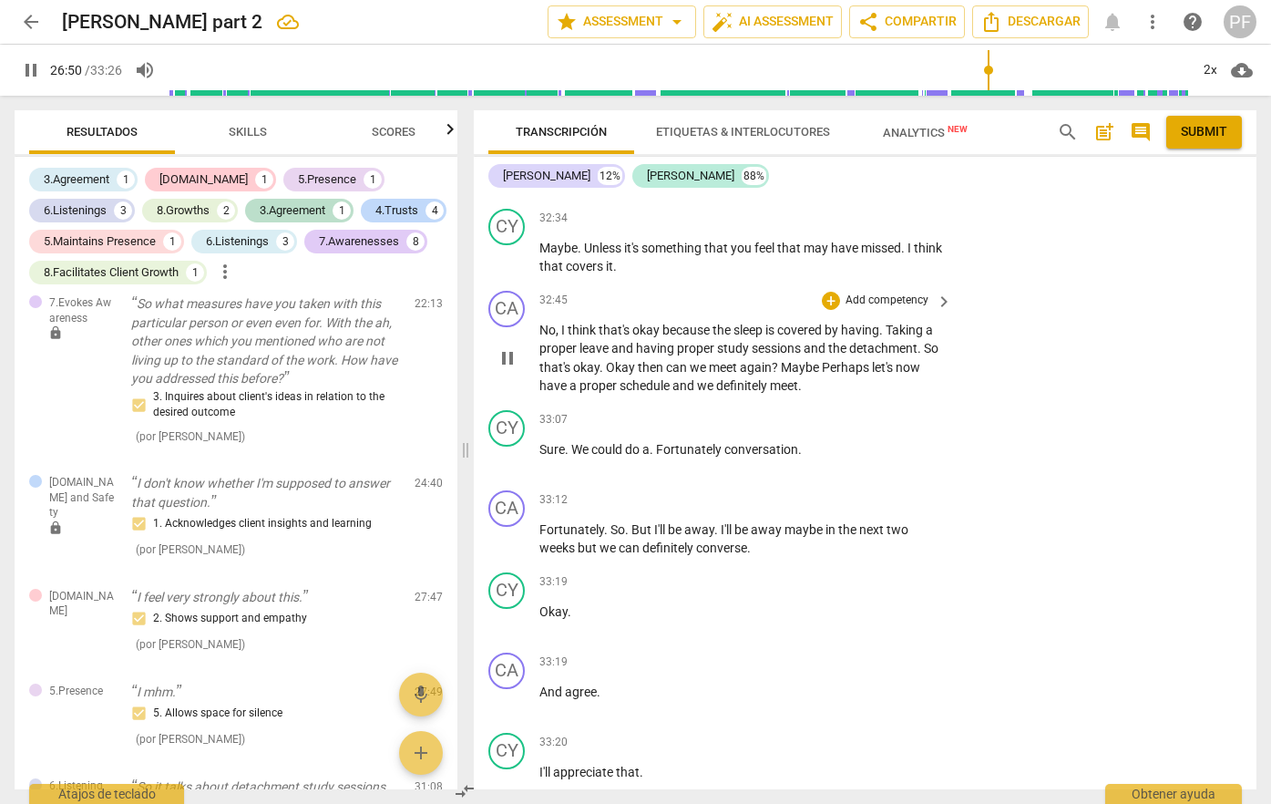
click at [504, 369] on span "pause" at bounding box center [508, 358] width 22 height 22
